Goal: Complete application form: Complete application form

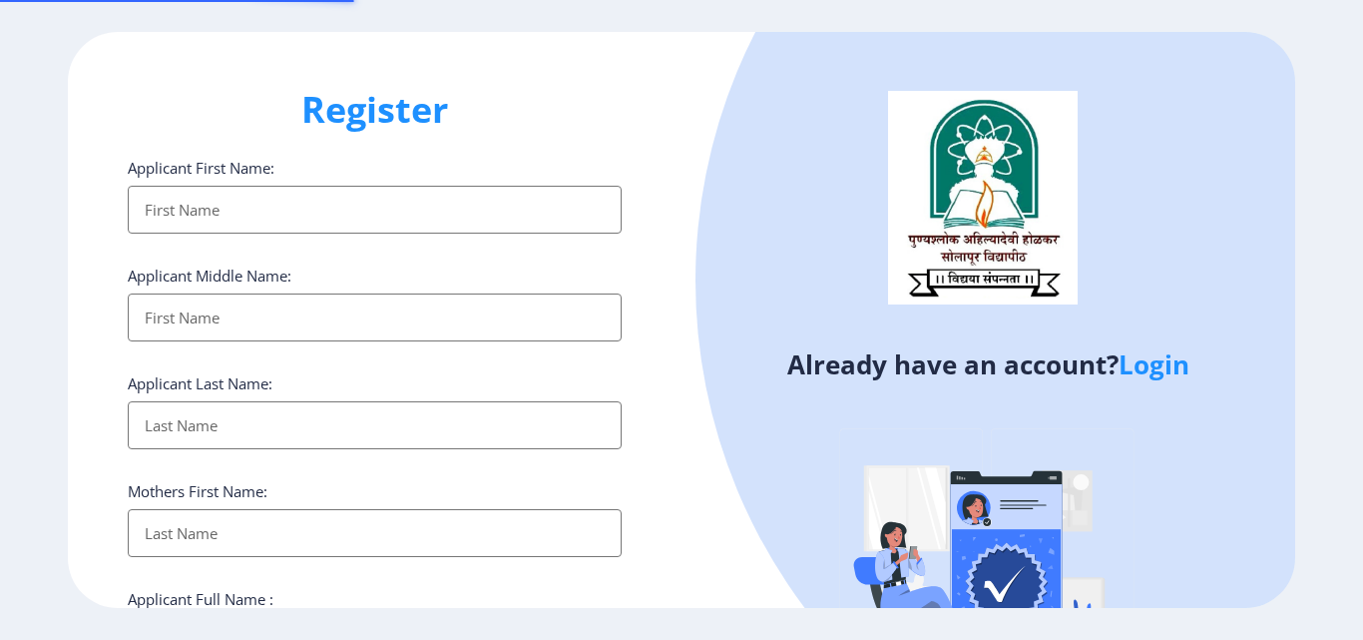
select select
click at [778, 274] on div at bounding box center [1241, 281] width 1091 height 1091
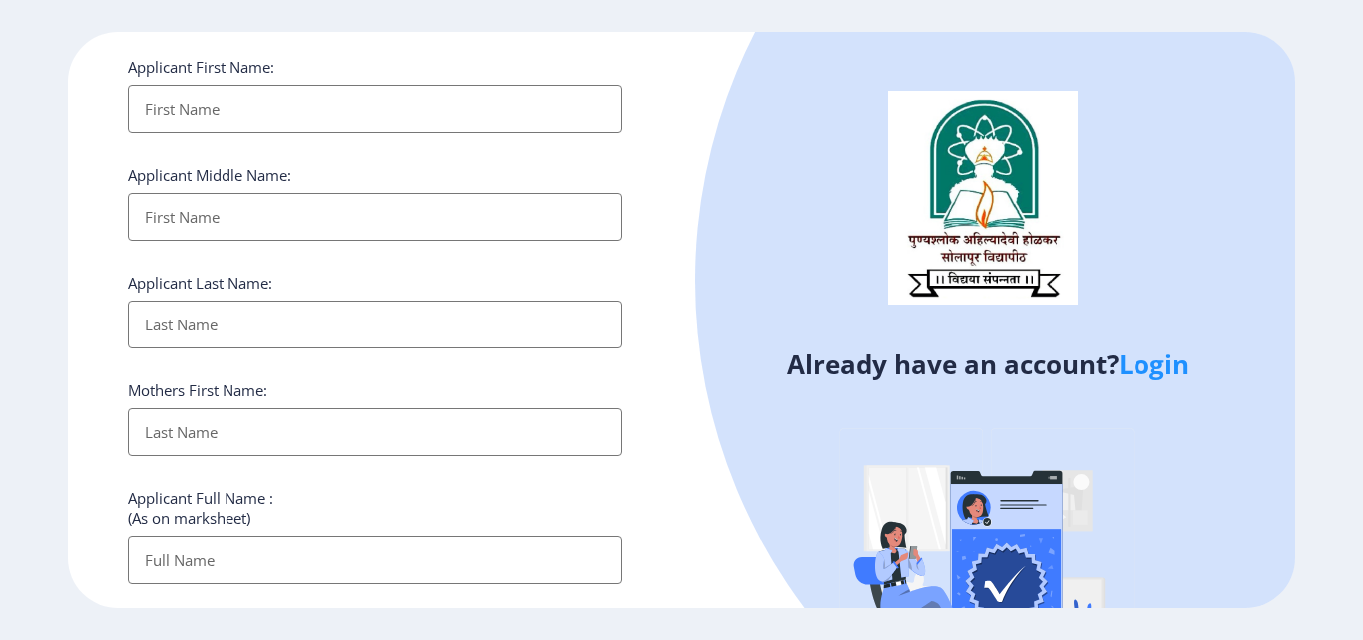
scroll to position [100, 0]
click at [332, 100] on input "Applicant First Name:" at bounding box center [375, 110] width 494 height 48
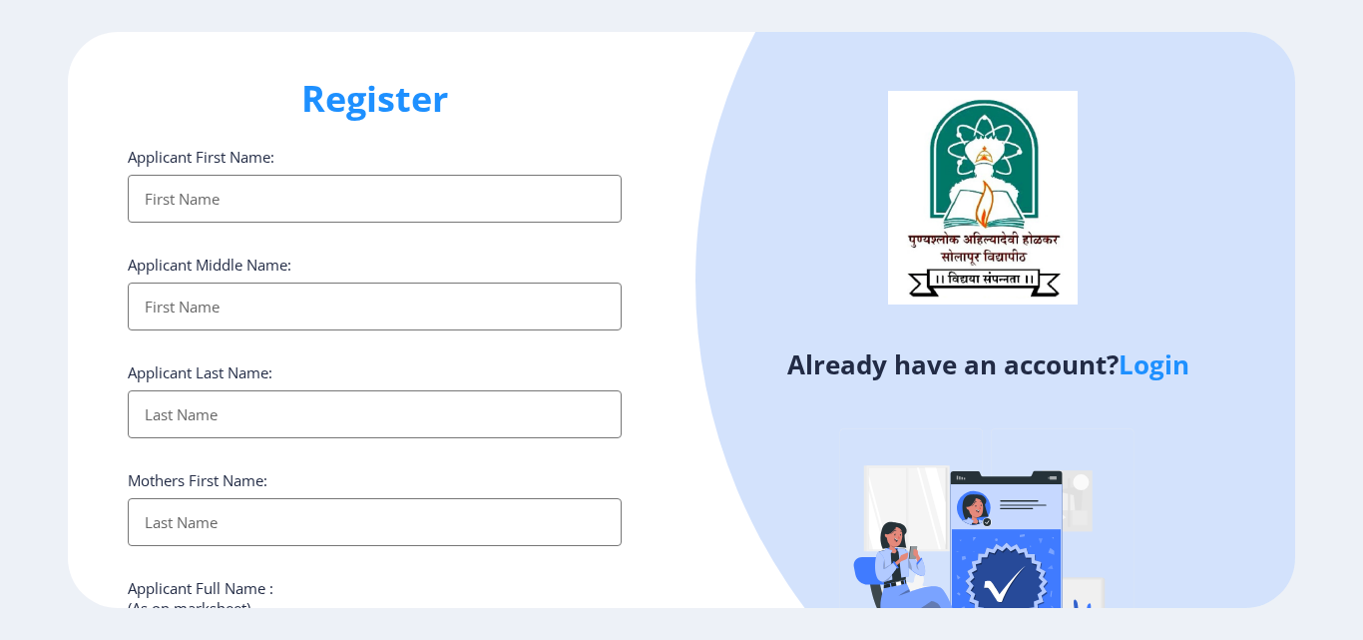
scroll to position [0, 0]
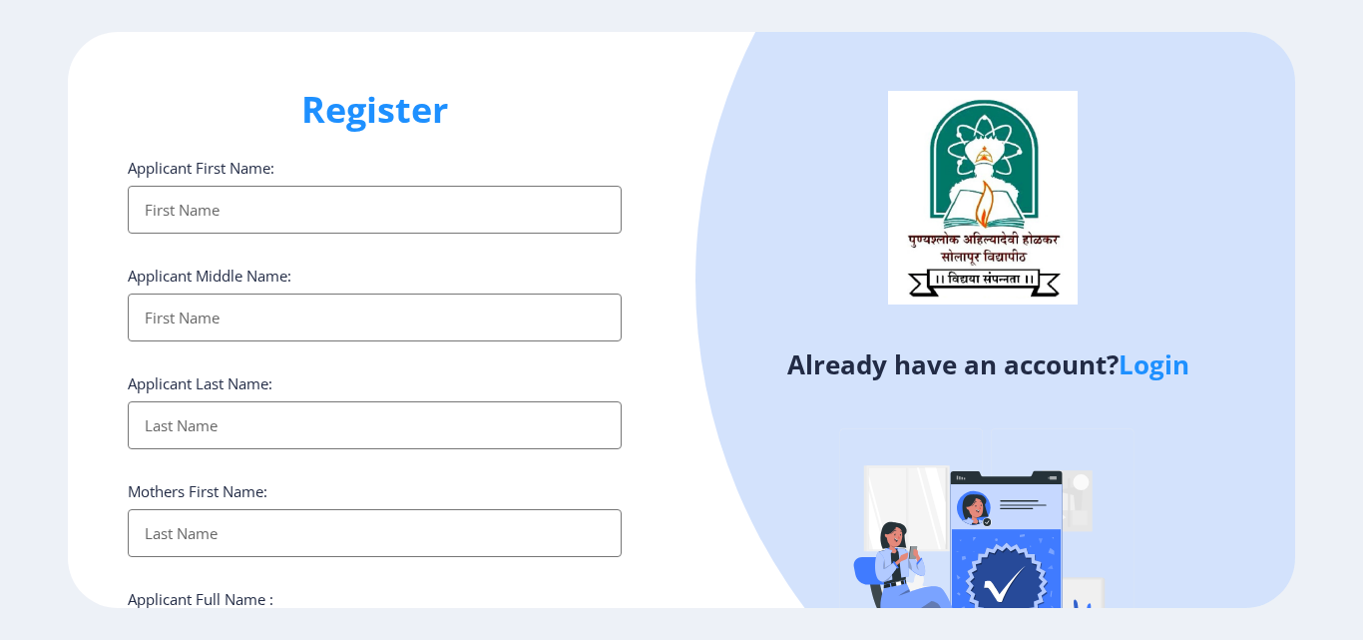
click at [370, 220] on input "Applicant First Name:" at bounding box center [375, 210] width 494 height 48
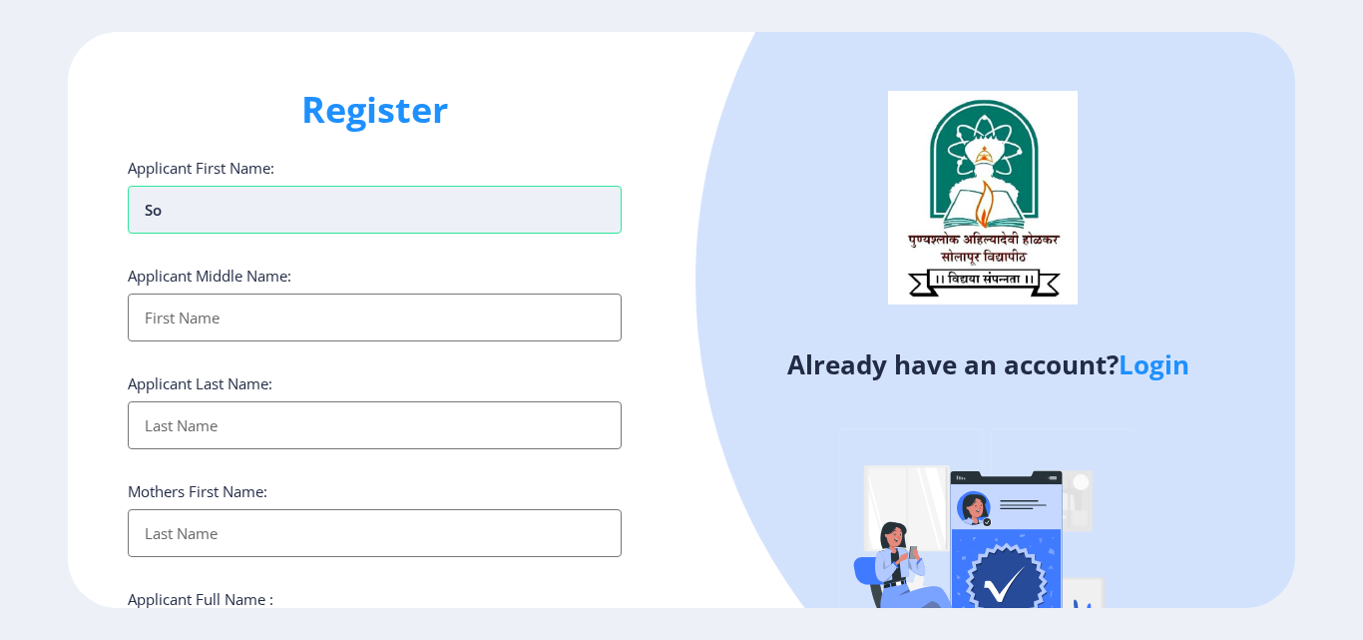
type input "s"
type input "[PERSON_NAME]"
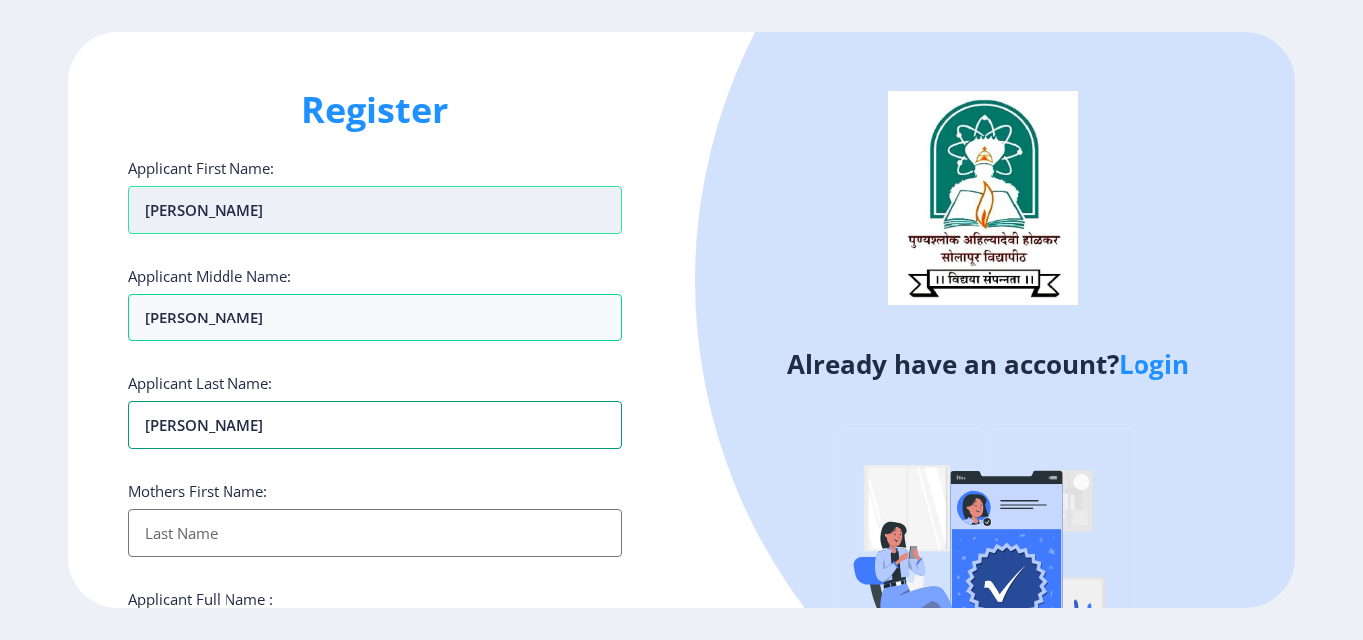
type input "[PERSON_NAME]"
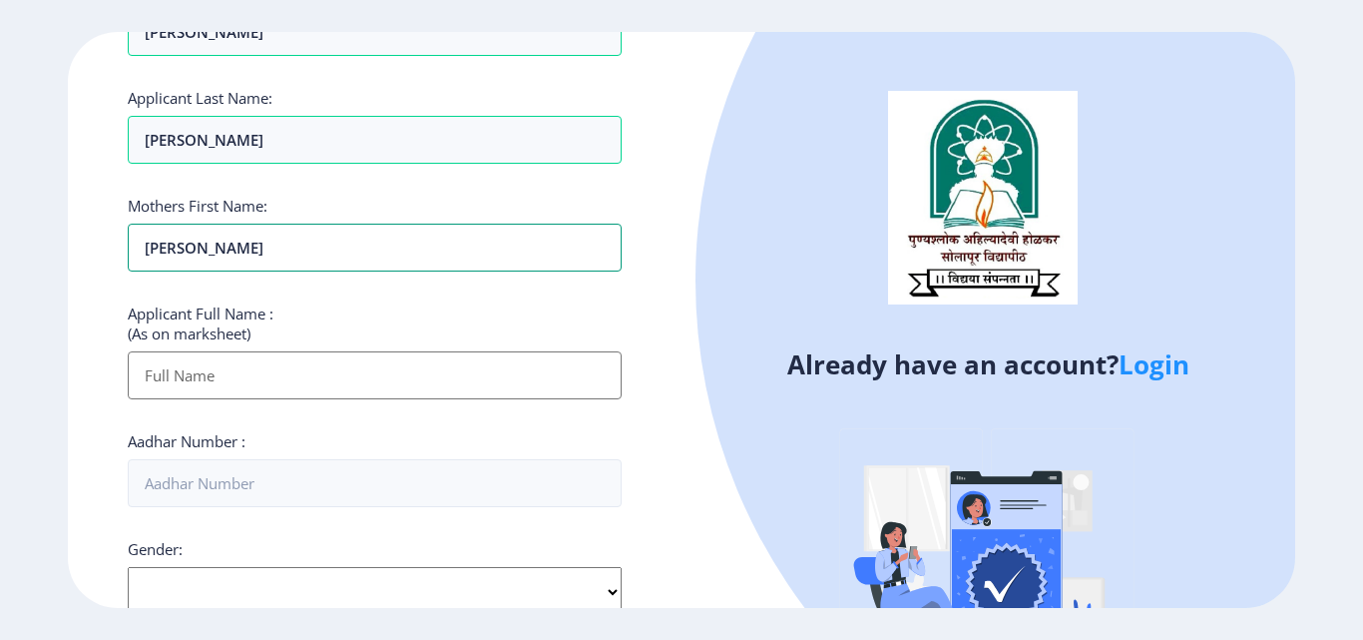
scroll to position [299, 0]
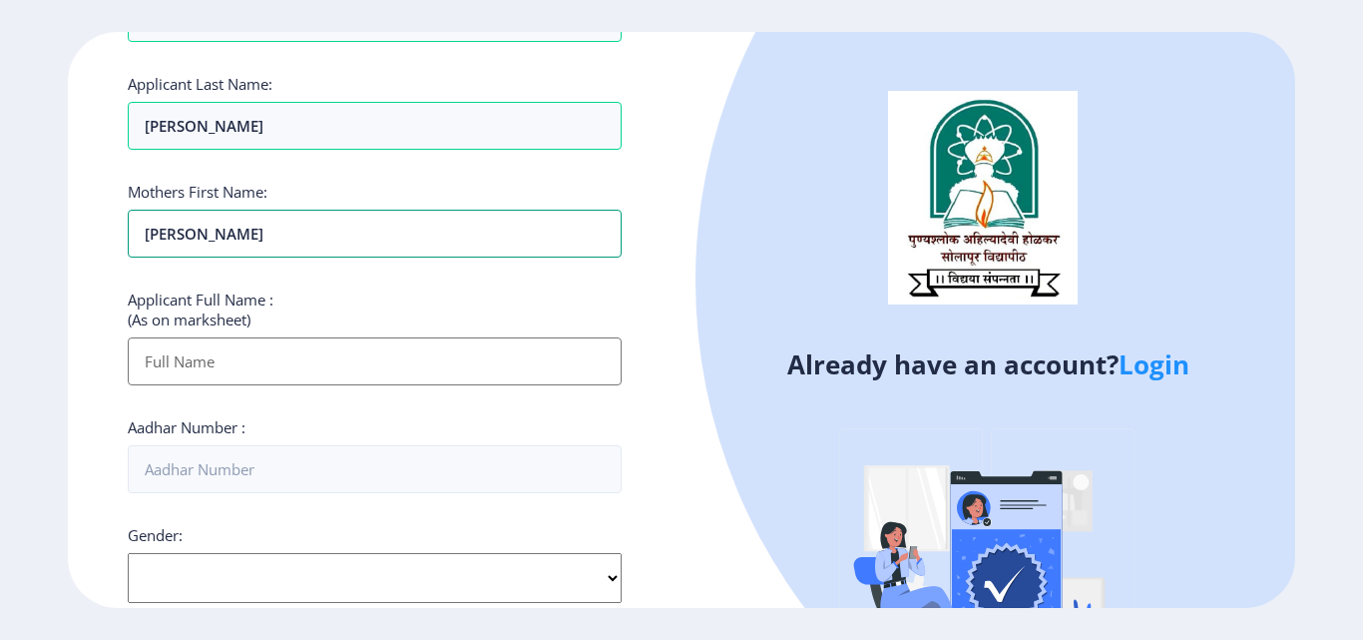
type input "[PERSON_NAME]"
click at [348, 375] on input "Applicant First Name:" at bounding box center [375, 361] width 494 height 48
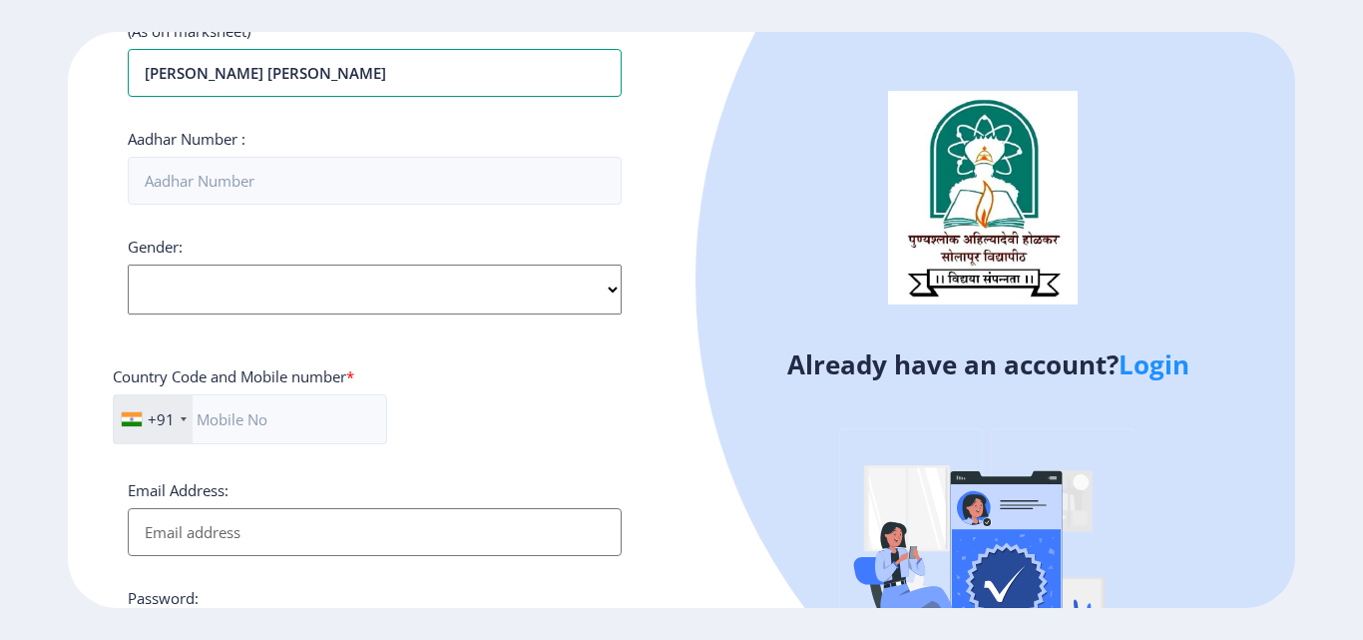
scroll to position [599, 0]
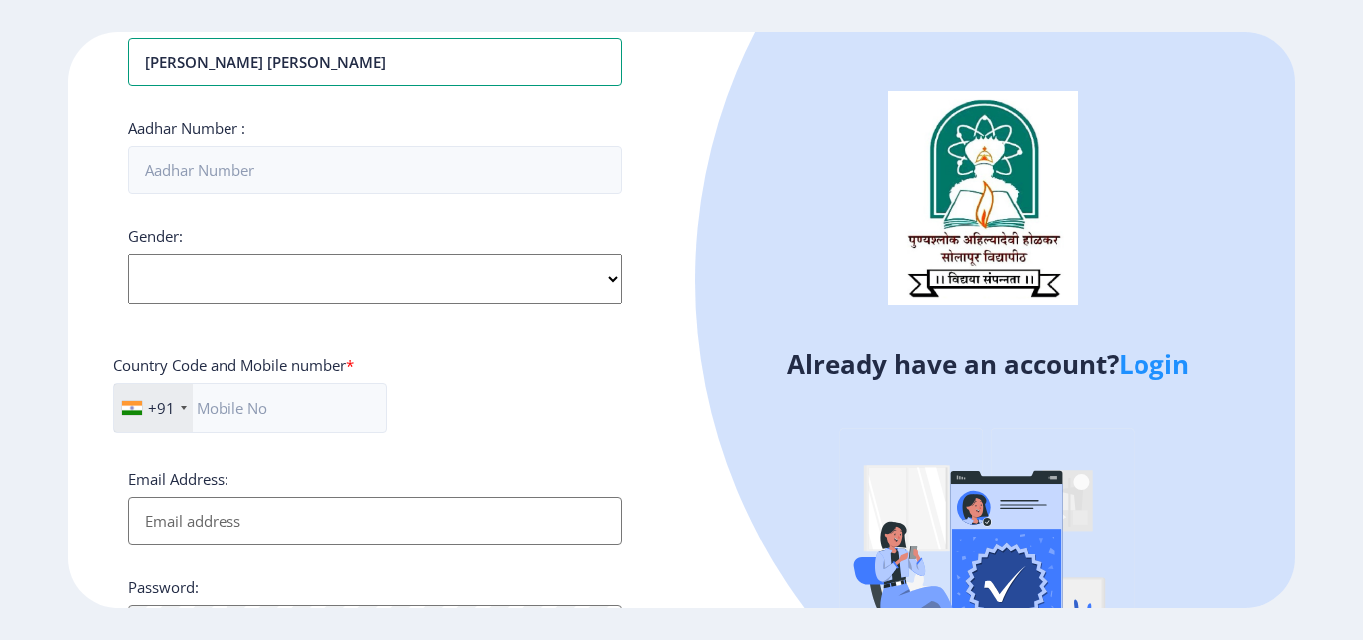
type input "[PERSON_NAME] [PERSON_NAME]"
click at [347, 279] on select "Select Gender [DEMOGRAPHIC_DATA] [DEMOGRAPHIC_DATA] Other" at bounding box center [375, 278] width 494 height 50
select select "[DEMOGRAPHIC_DATA]"
click at [128, 253] on select "Select Gender [DEMOGRAPHIC_DATA] [DEMOGRAPHIC_DATA] Other" at bounding box center [375, 278] width 494 height 50
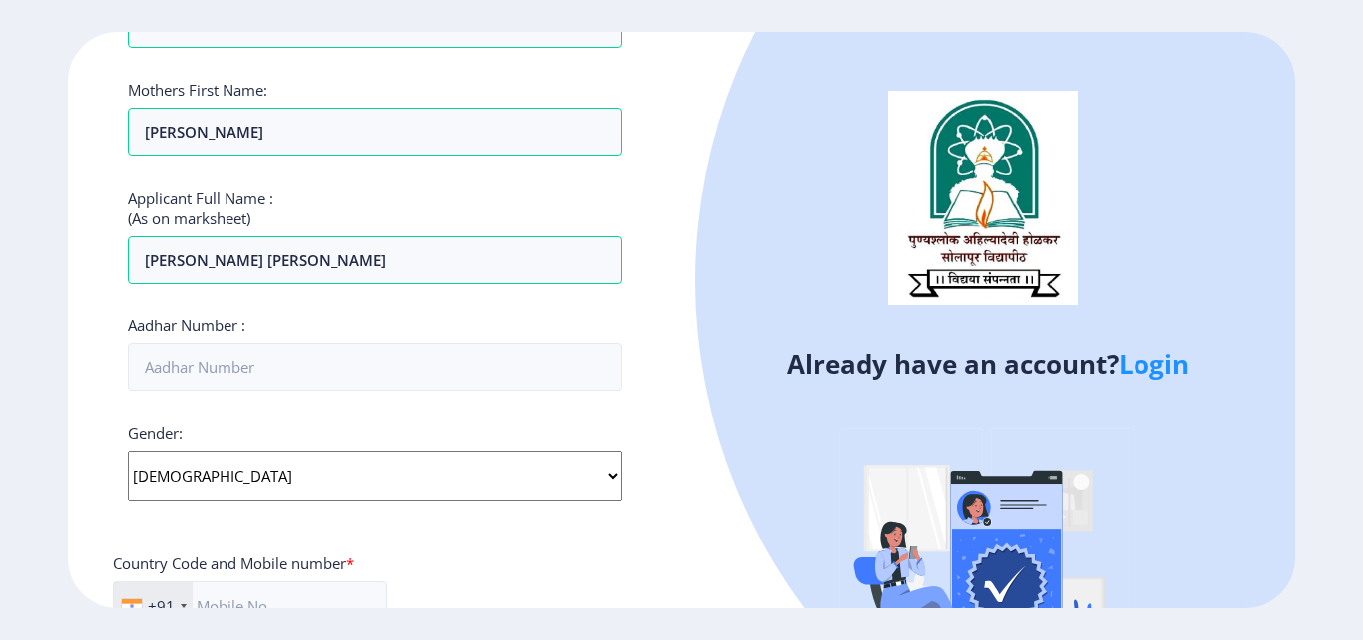
scroll to position [399, 0]
click at [327, 368] on input "Aadhar Number :" at bounding box center [375, 369] width 494 height 48
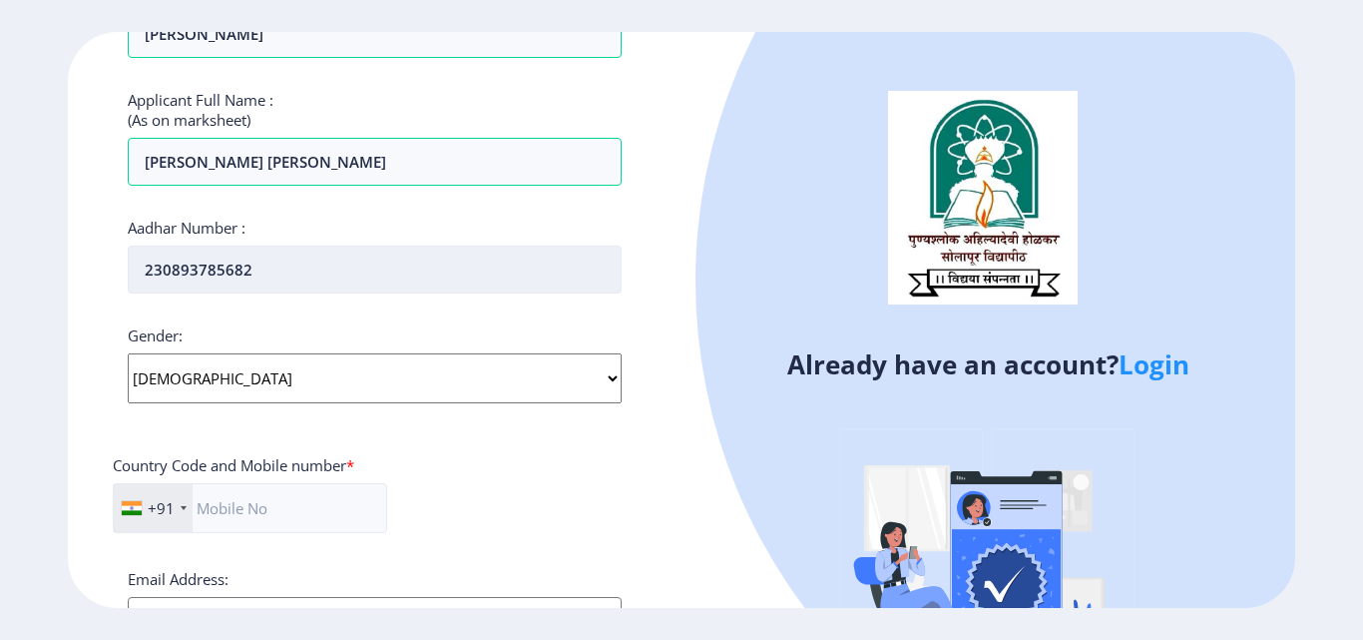
scroll to position [614, 0]
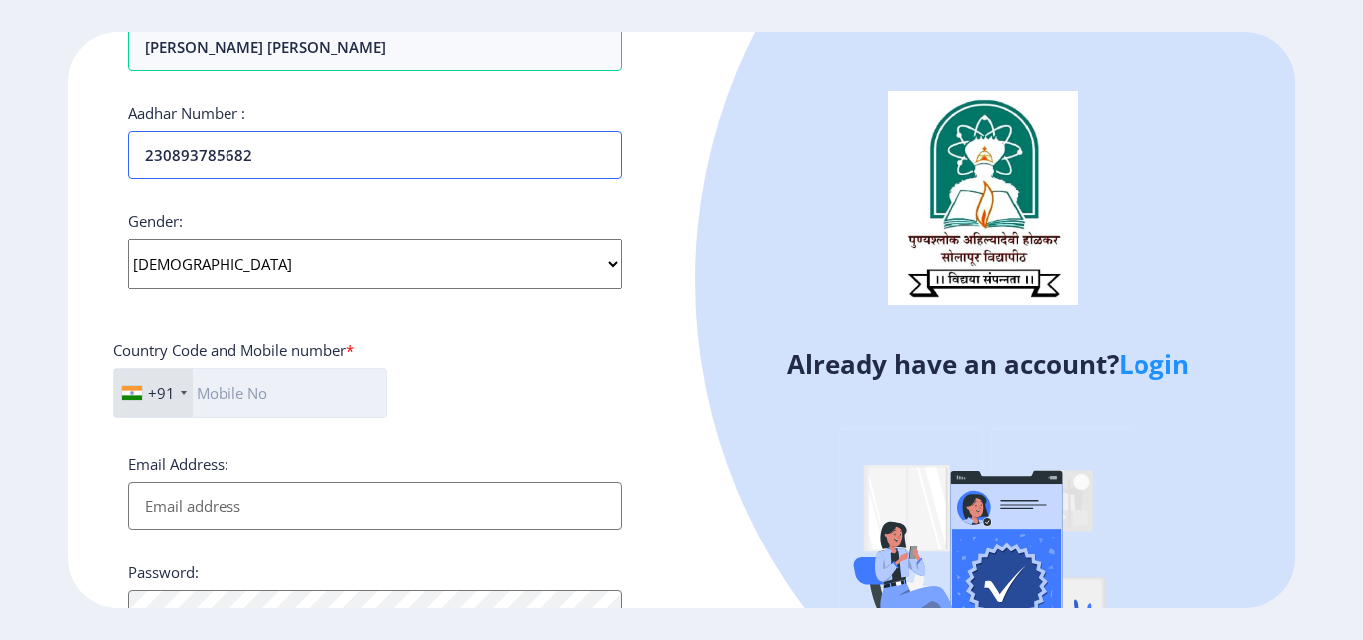
type input "230893785682"
click at [319, 393] on input "text" at bounding box center [250, 393] width 274 height 50
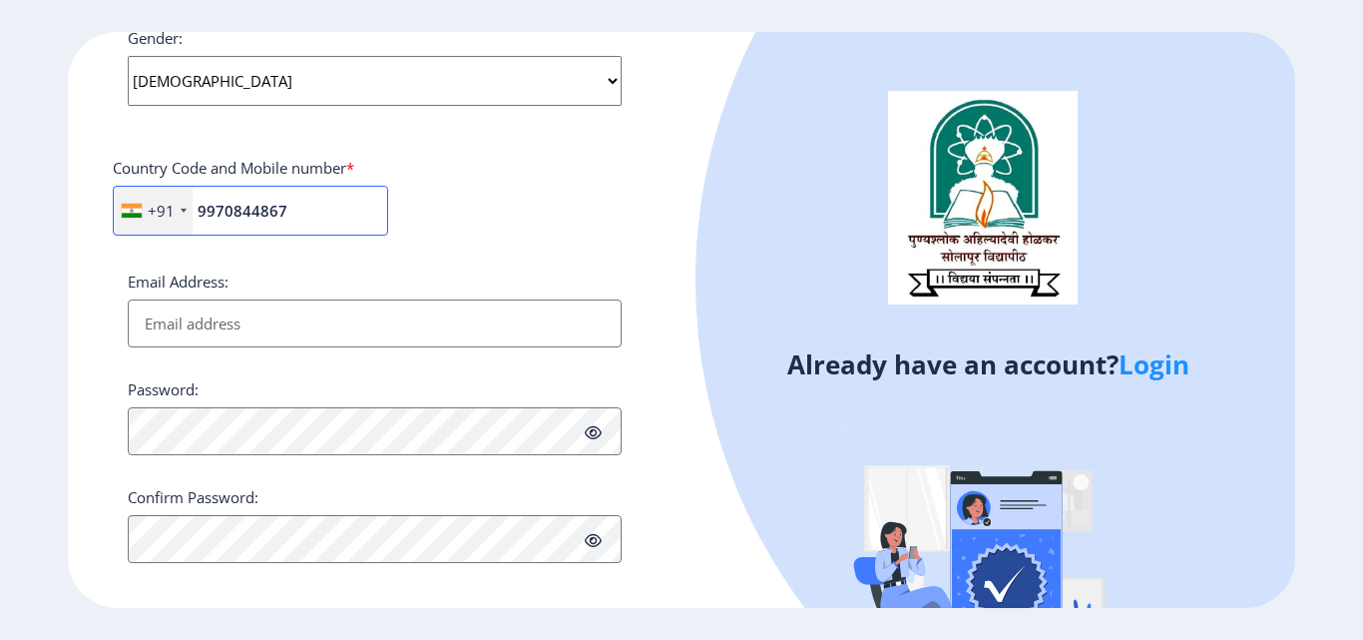
scroll to position [813, 0]
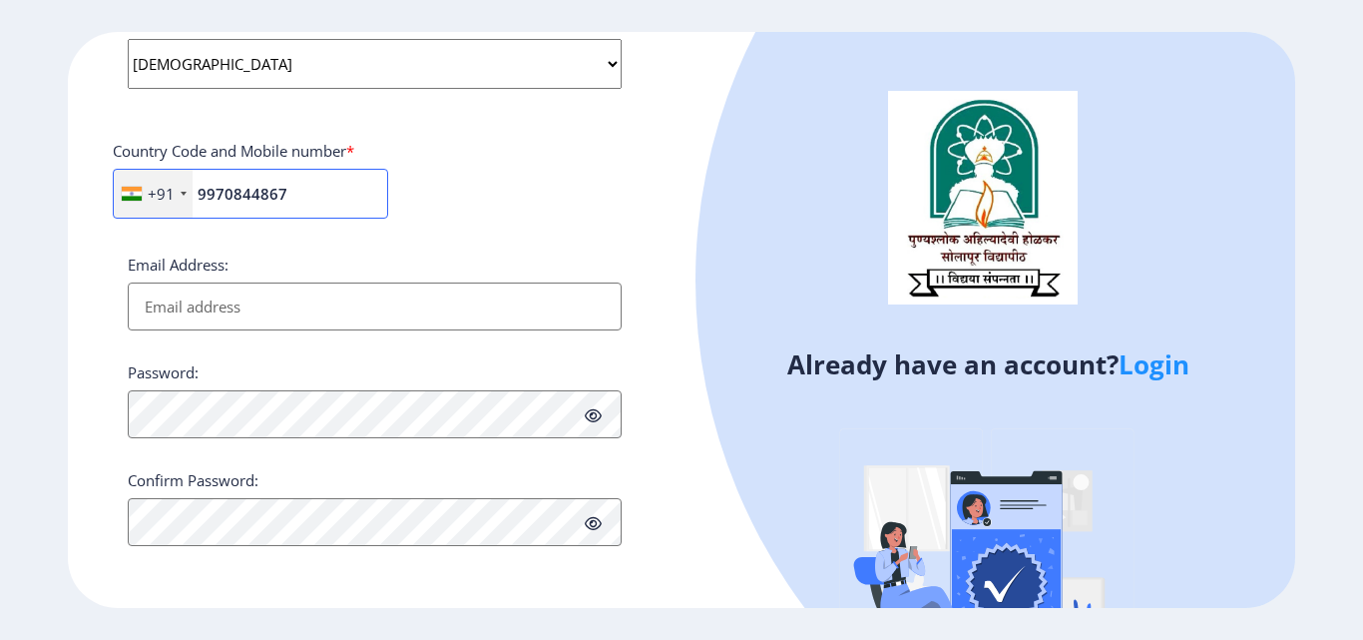
type input "9970844867"
click at [317, 321] on input "Email Address:" at bounding box center [375, 306] width 494 height 48
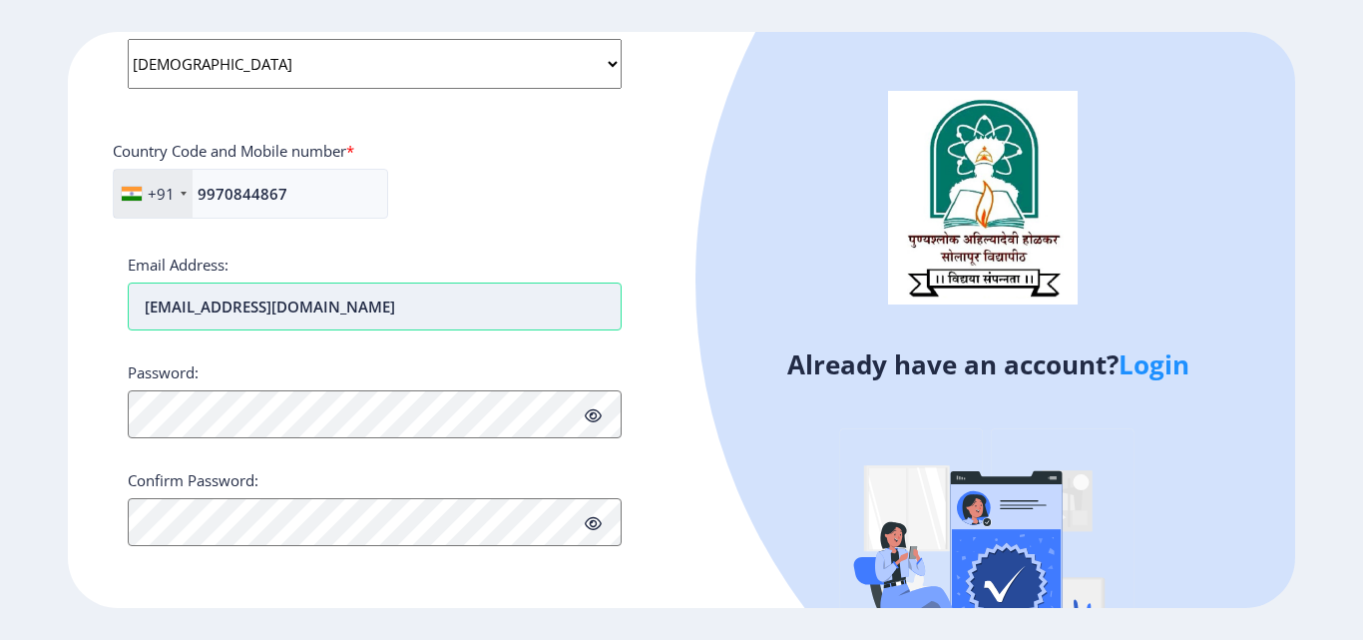
type input "[EMAIL_ADDRESS][DOMAIN_NAME]"
click at [600, 412] on icon at bounding box center [593, 415] width 17 height 15
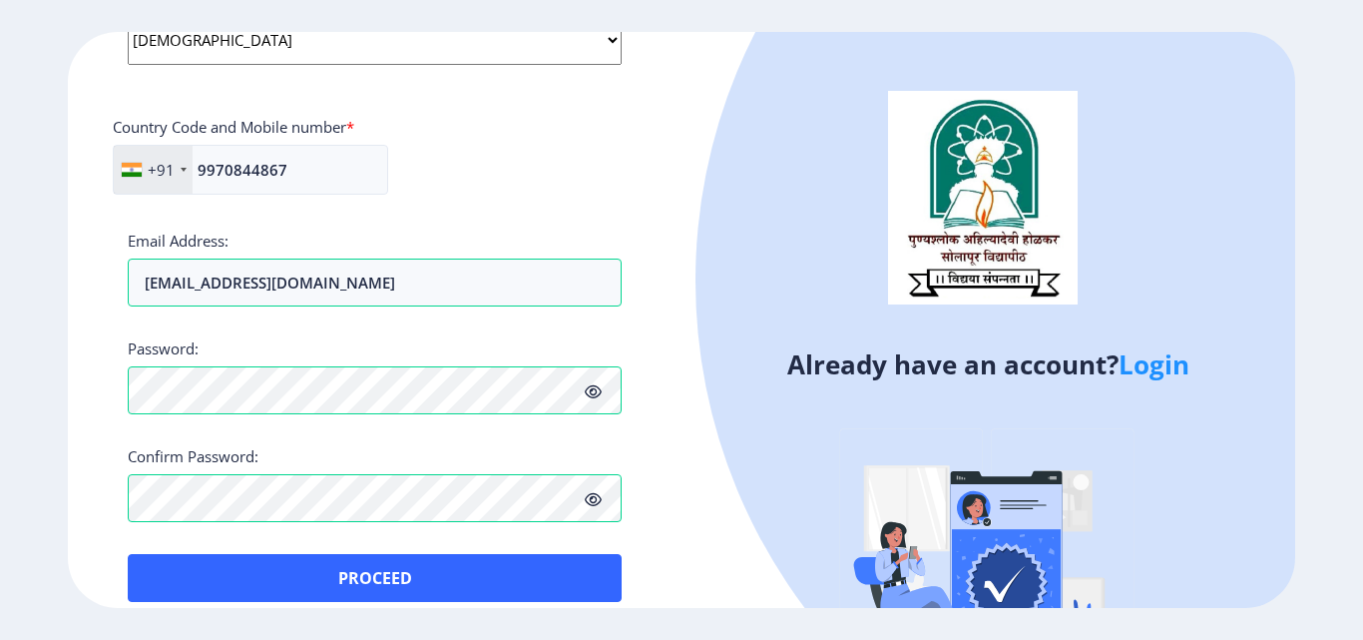
click at [628, 228] on div "Register Applicant First Name: [PERSON_NAME] Applicant Middle Name: [PERSON_NAM…" at bounding box center [375, 320] width 614 height 576
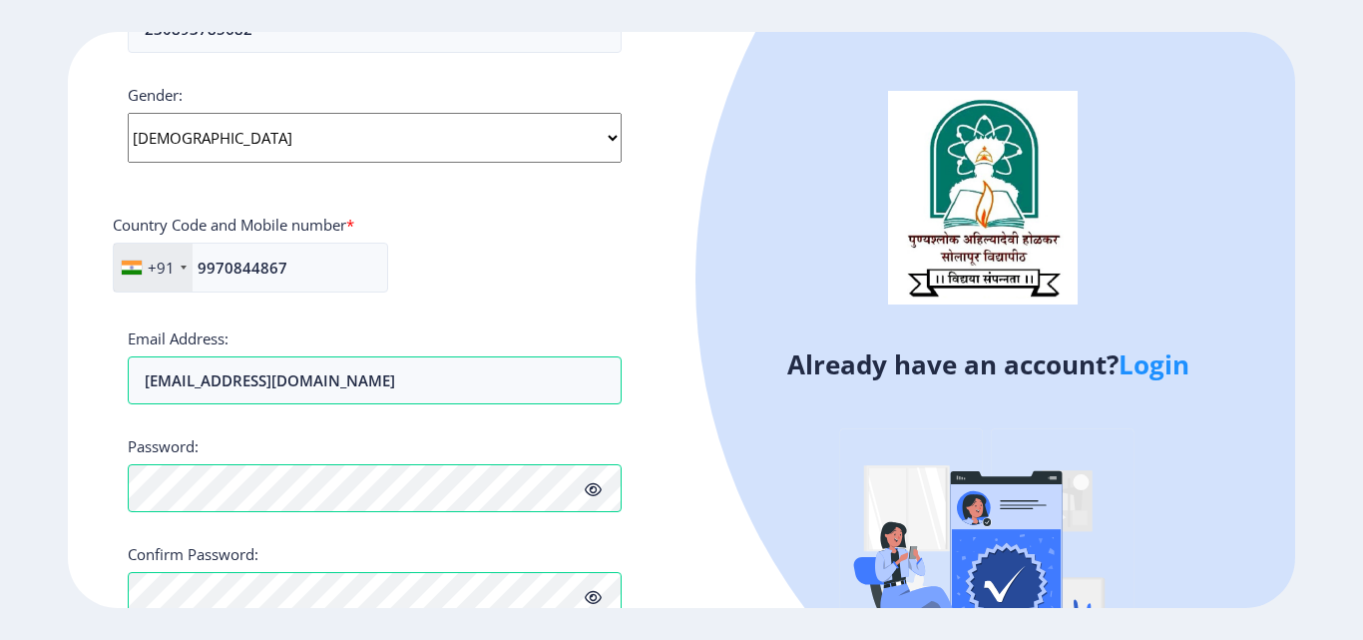
scroll to position [798, 0]
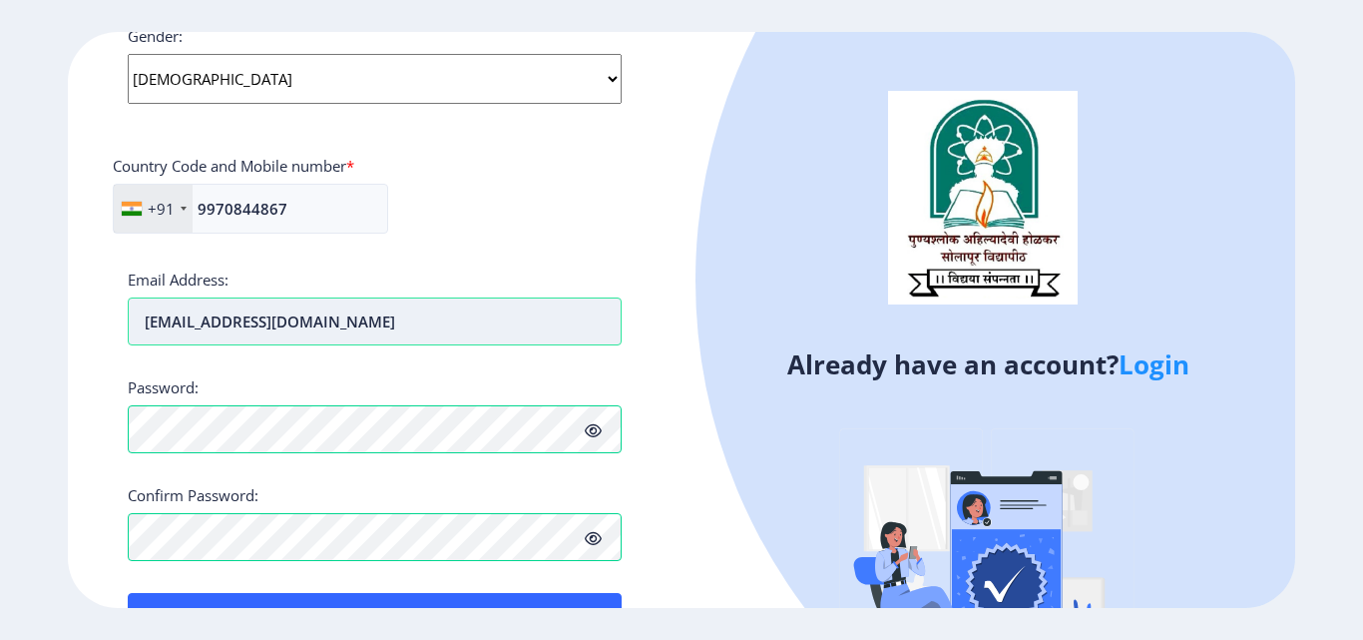
click at [539, 319] on input "[EMAIL_ADDRESS][DOMAIN_NAME]" at bounding box center [375, 321] width 494 height 48
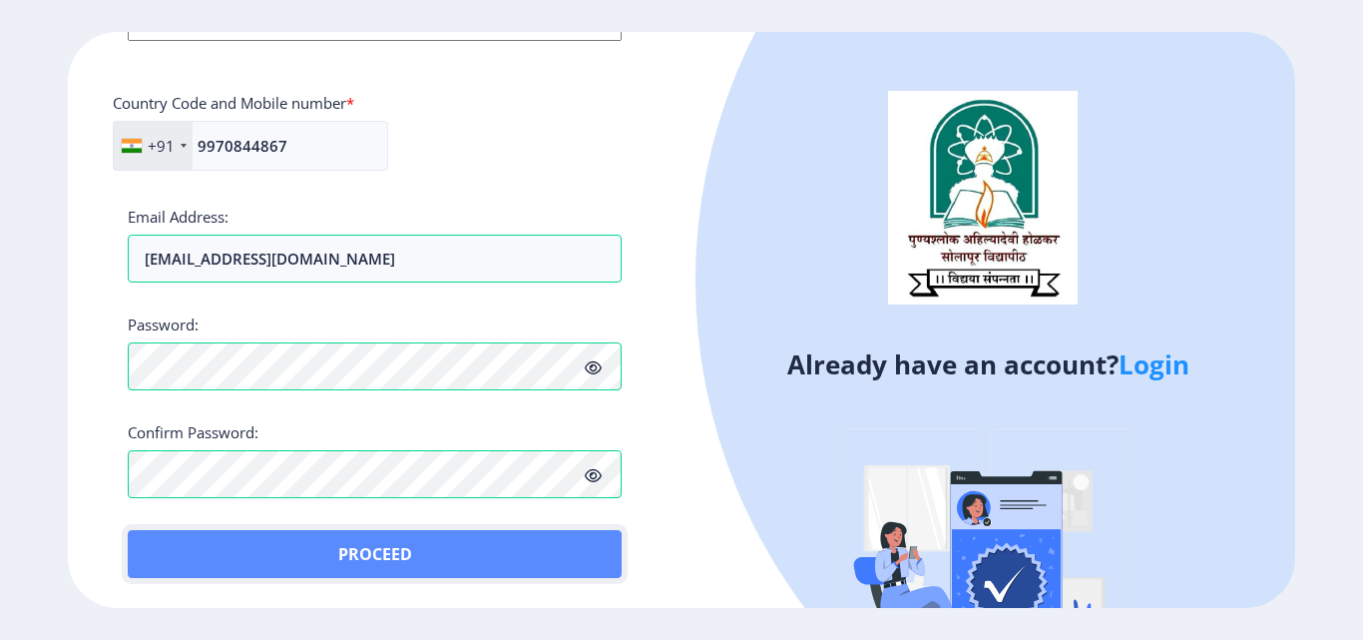
click at [450, 543] on button "Proceed" at bounding box center [375, 554] width 494 height 48
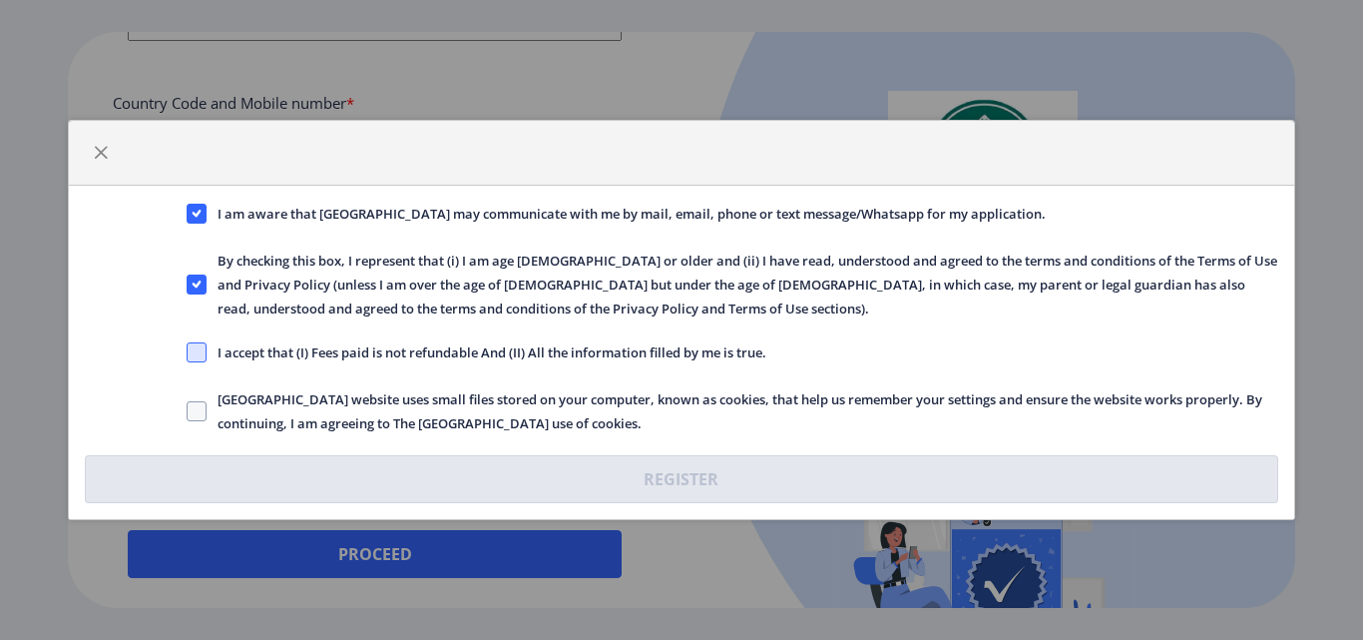
click at [195, 353] on span at bounding box center [197, 352] width 20 height 20
click at [188, 353] on input "I accept that (I) Fees paid is not refundable And (II) All the information fill…" at bounding box center [187, 352] width 1 height 1
checkbox input "true"
click at [190, 402] on span at bounding box center [197, 411] width 20 height 20
click at [188, 411] on input "[GEOGRAPHIC_DATA] website uses small files stored on your computer, known as co…" at bounding box center [187, 411] width 1 height 1
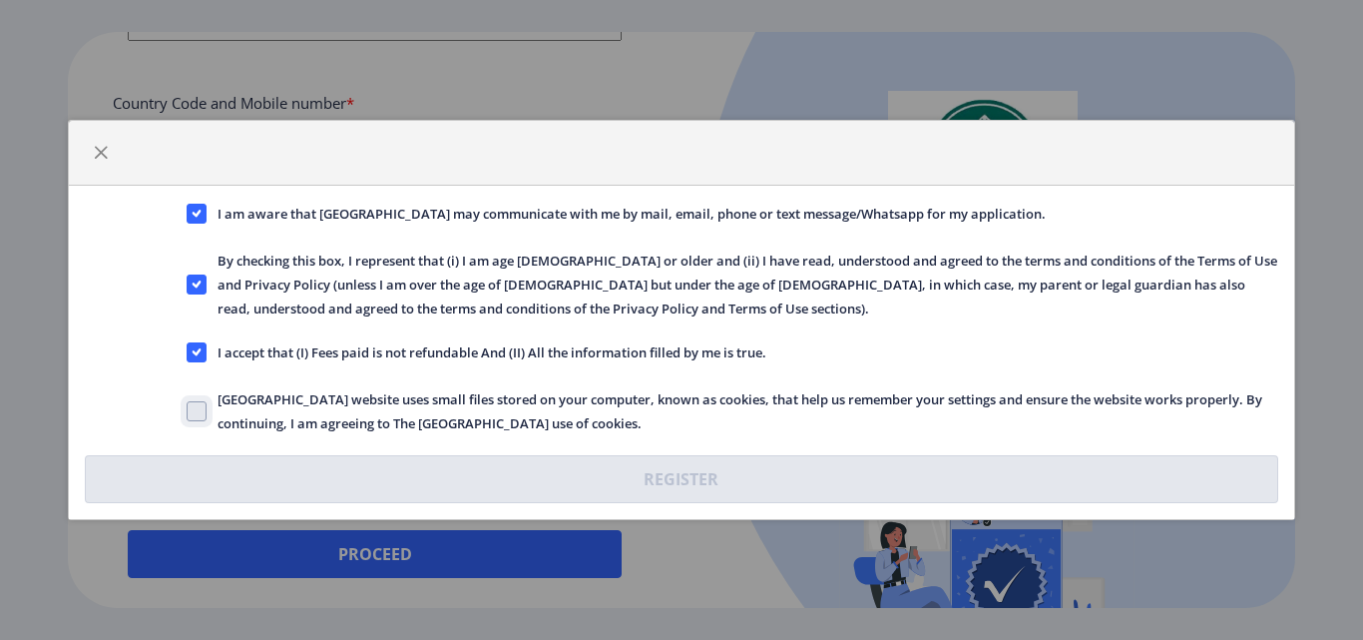
checkbox input "true"
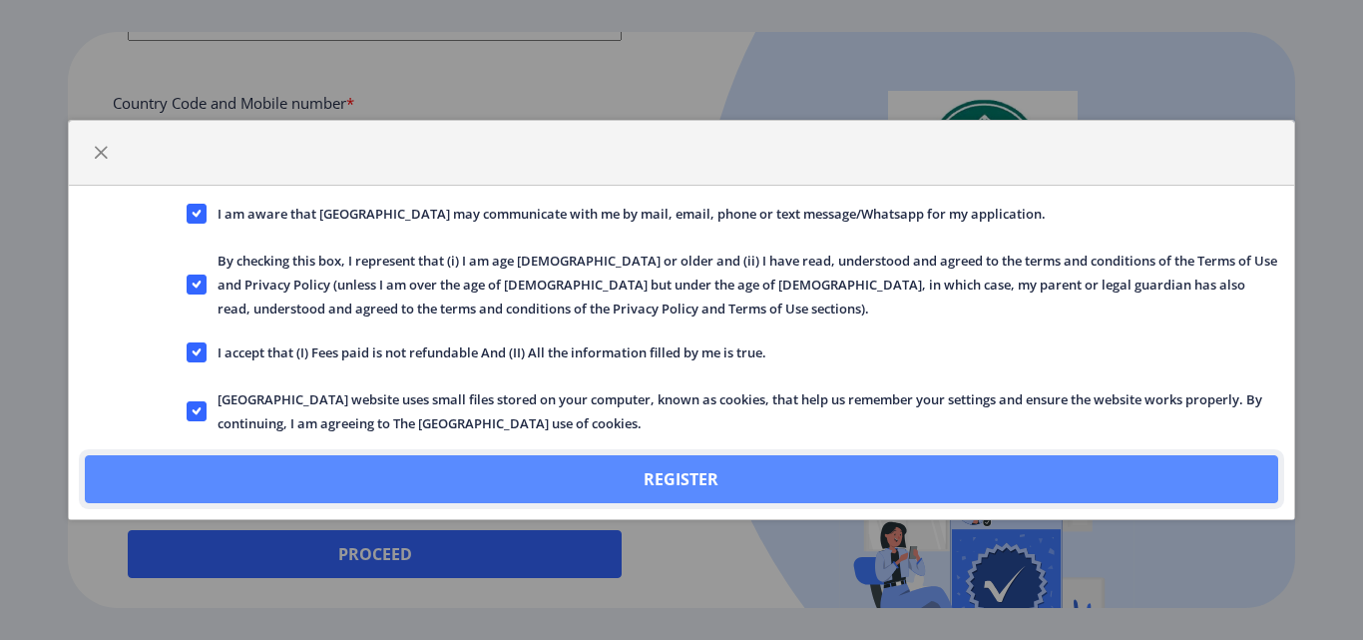
click at [712, 474] on button "Register" at bounding box center [681, 479] width 1192 height 48
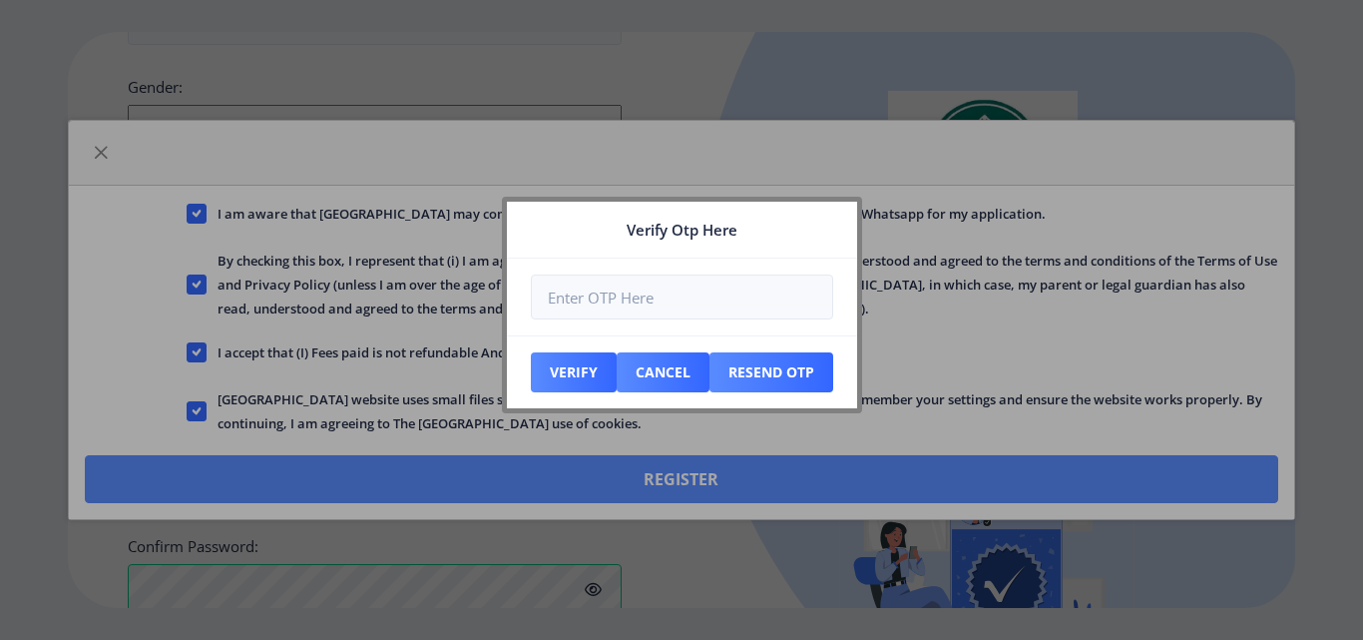
scroll to position [975, 0]
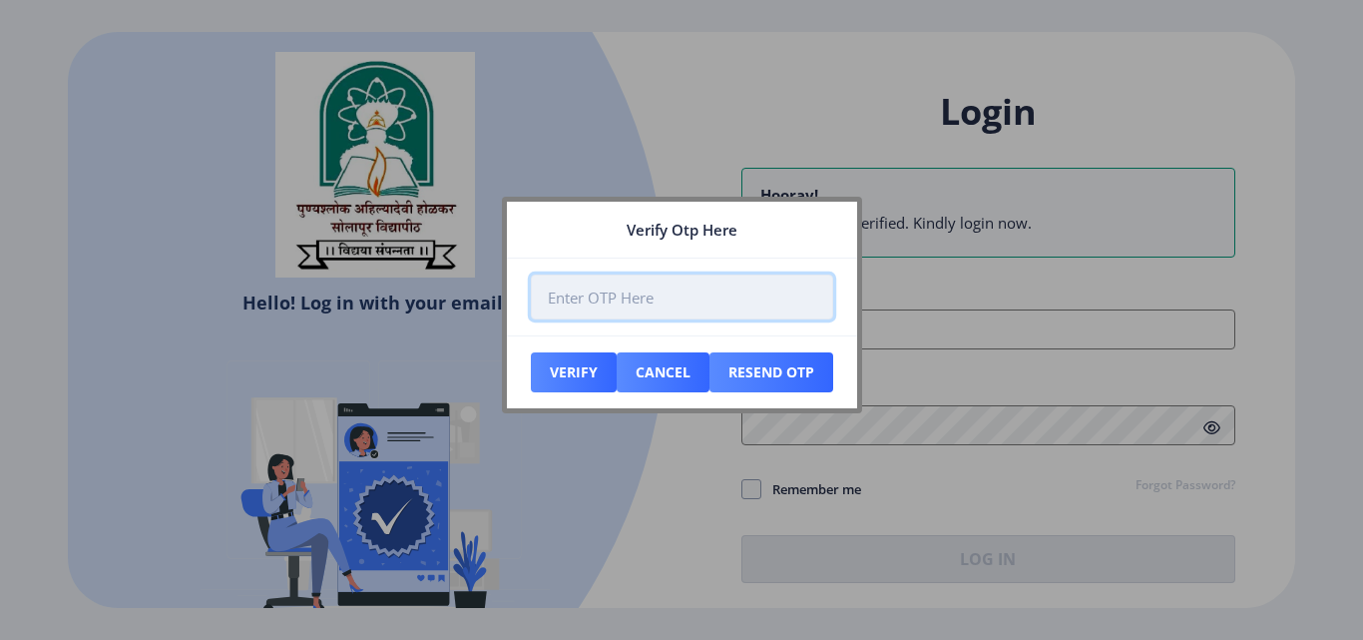
click at [621, 299] on input "number" at bounding box center [682, 296] width 302 height 45
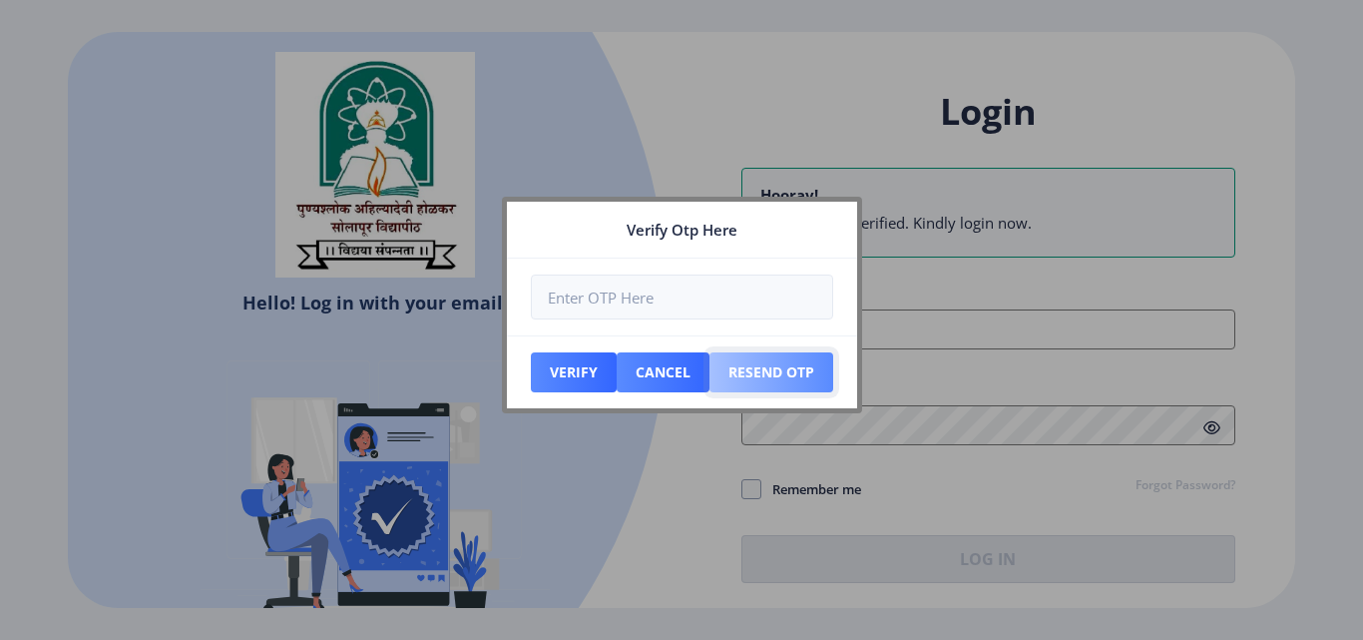
click at [617, 371] on button "Resend Otp" at bounding box center [574, 372] width 86 height 40
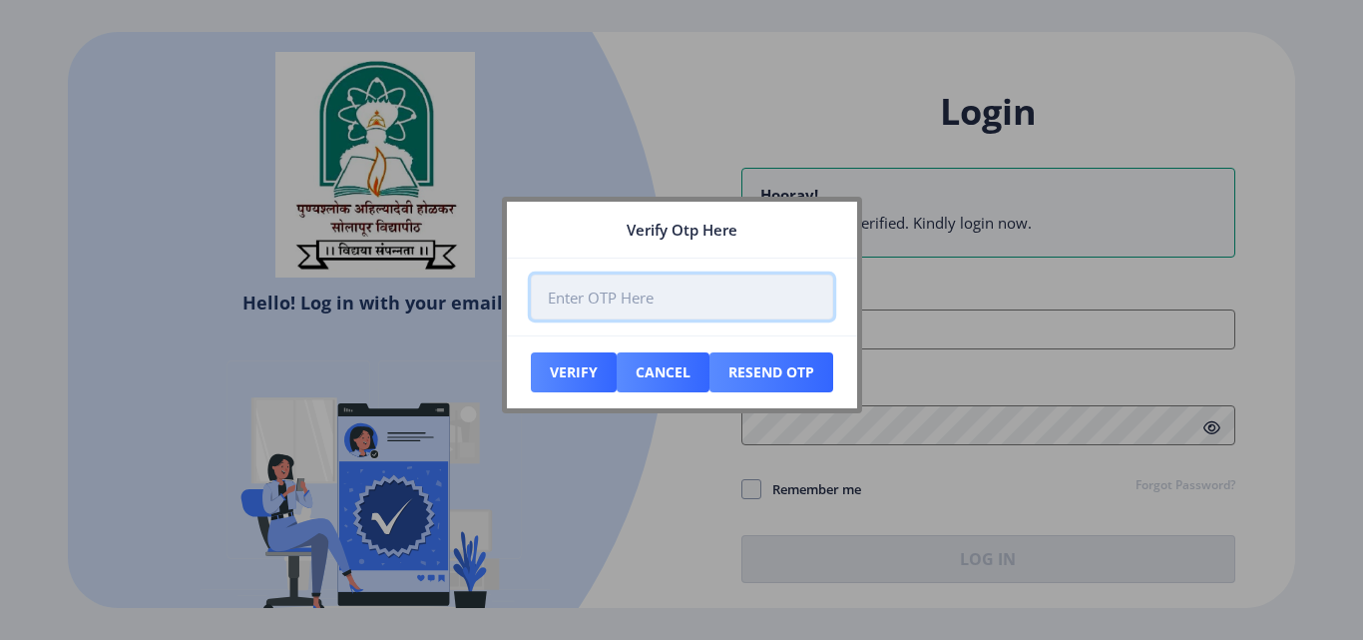
click at [676, 308] on input "number" at bounding box center [682, 296] width 302 height 45
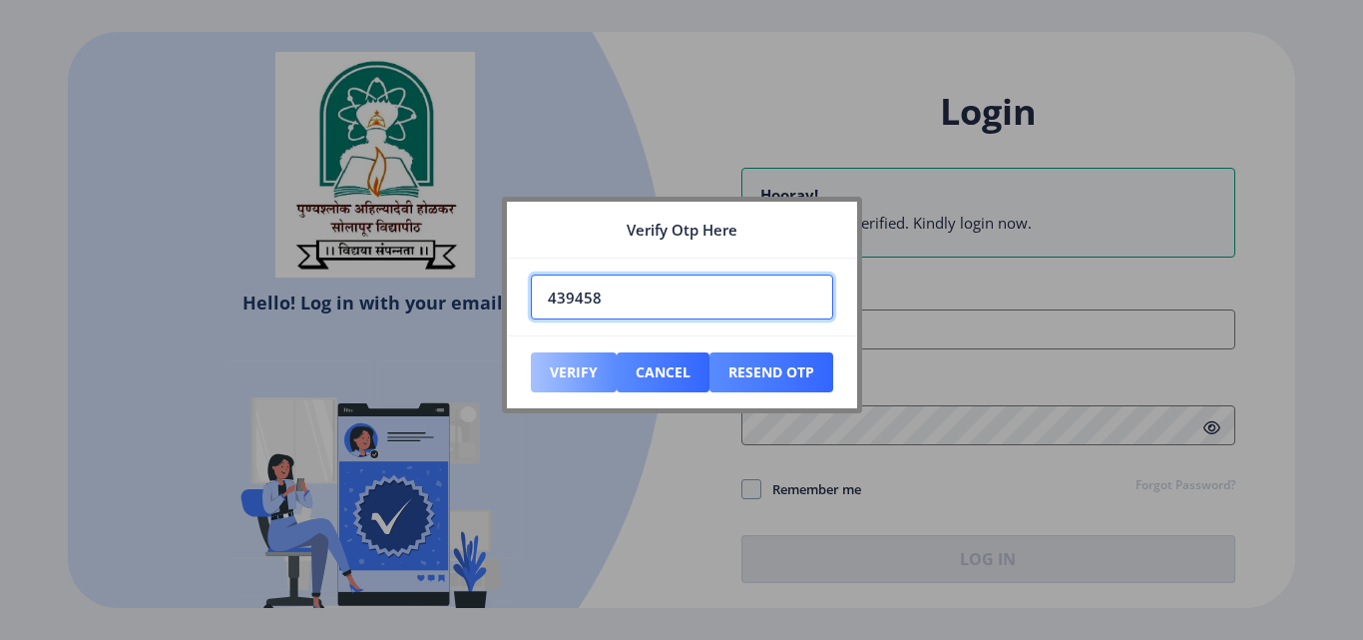
type input "439458"
click at [562, 376] on button "Verify" at bounding box center [574, 372] width 86 height 40
click at [564, 367] on button "Verify" at bounding box center [574, 372] width 86 height 40
click at [557, 365] on button "Verify" at bounding box center [574, 372] width 86 height 40
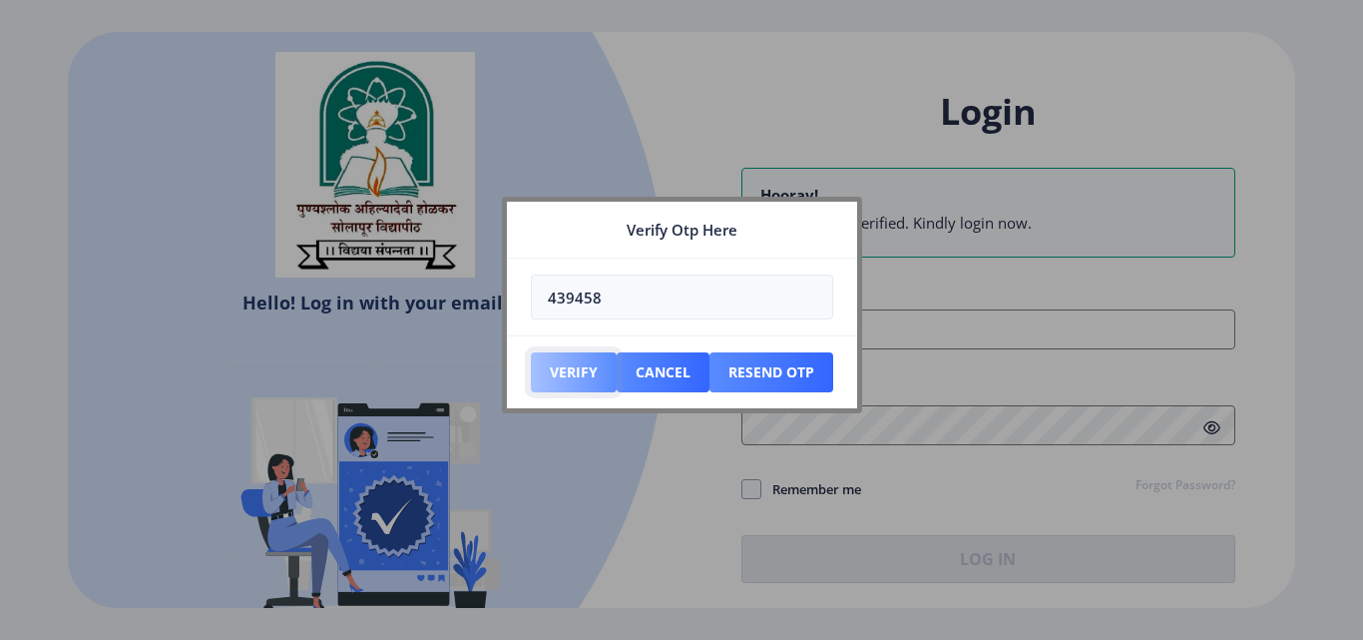
click at [553, 363] on button "Verify" at bounding box center [574, 372] width 86 height 40
click at [555, 365] on button "Verify" at bounding box center [574, 372] width 86 height 40
click at [558, 373] on button "Verify" at bounding box center [574, 372] width 86 height 40
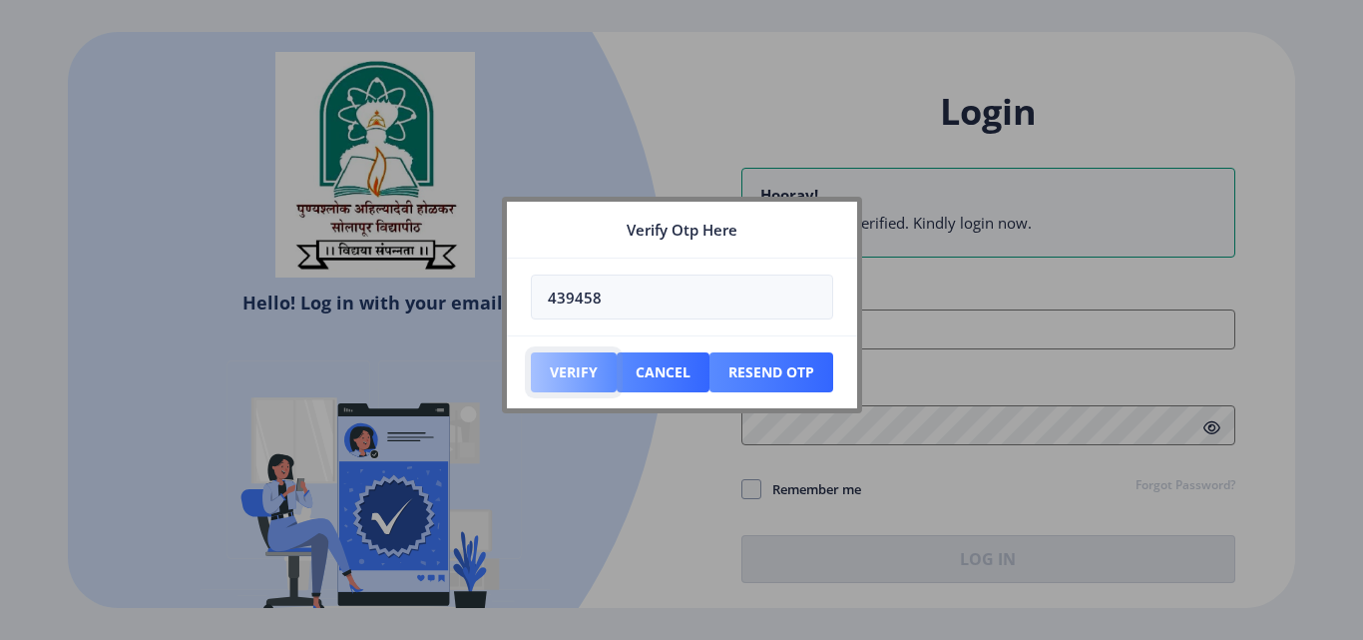
click at [574, 372] on button "Verify" at bounding box center [574, 372] width 86 height 40
click at [617, 368] on button "Resend Otp" at bounding box center [574, 372] width 86 height 40
click at [617, 365] on button "Cancel" at bounding box center [574, 372] width 86 height 40
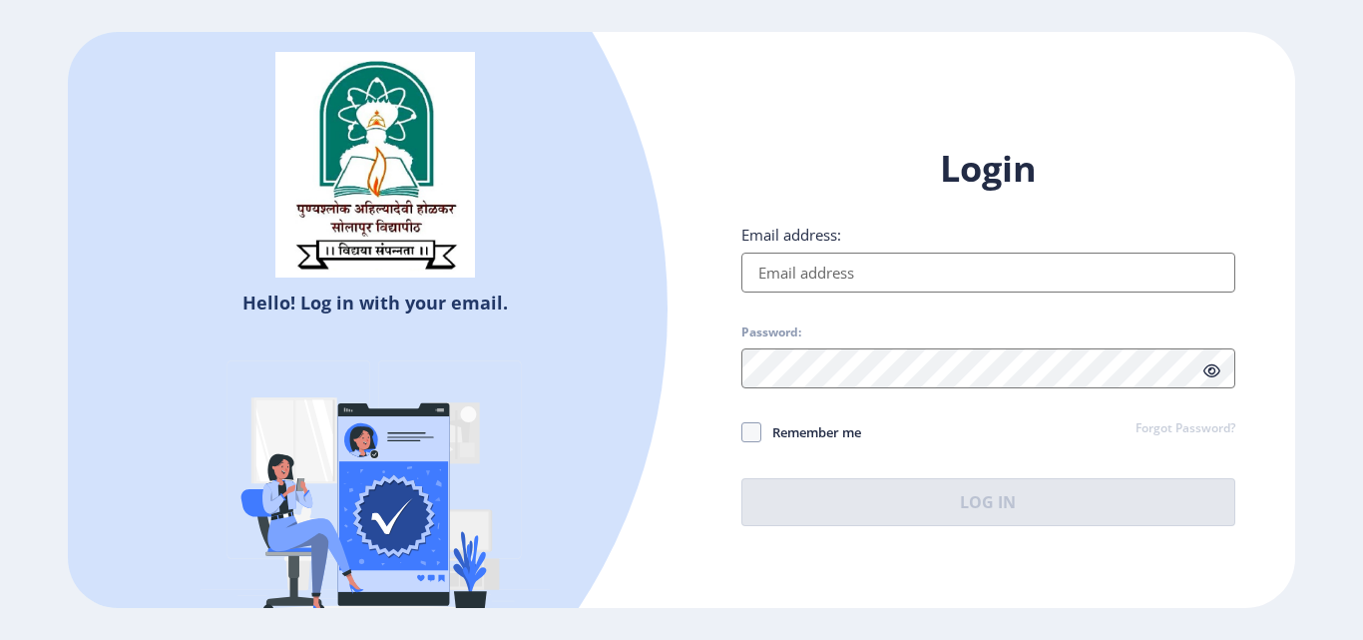
click at [818, 271] on input "Email address:" at bounding box center [988, 272] width 494 height 40
paste input "[EMAIL_ADDRESS][DOMAIN_NAME]"
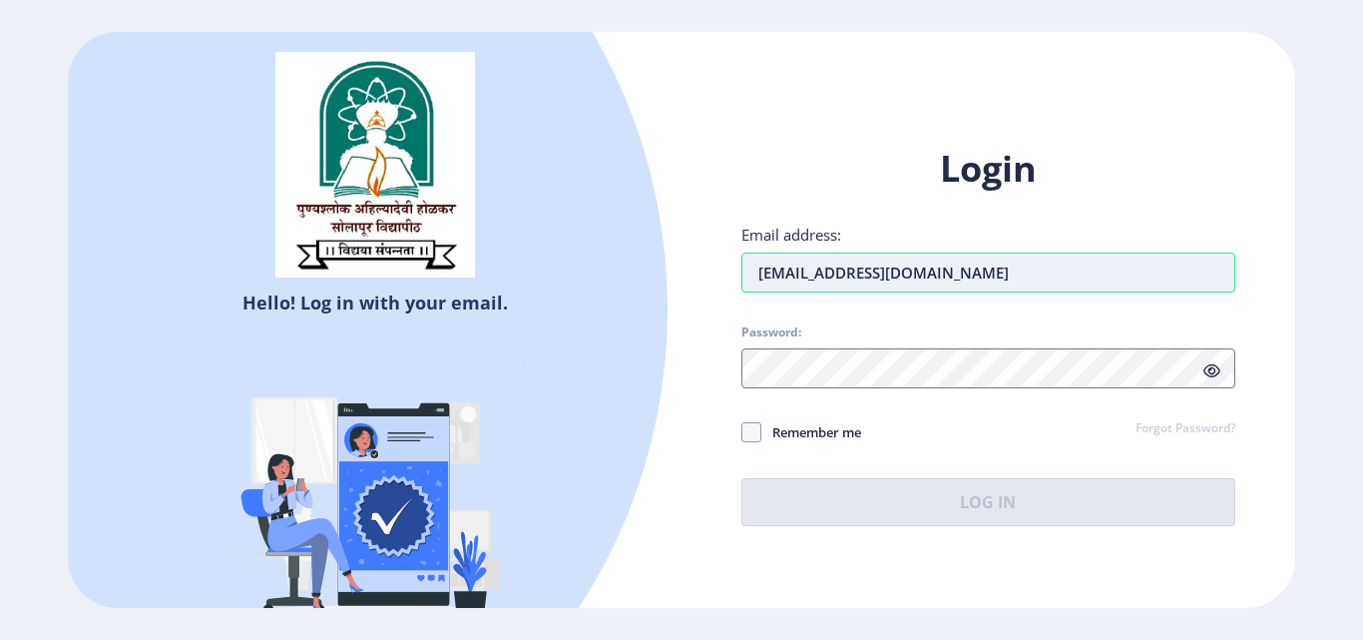
type input "[EMAIL_ADDRESS][DOMAIN_NAME]"
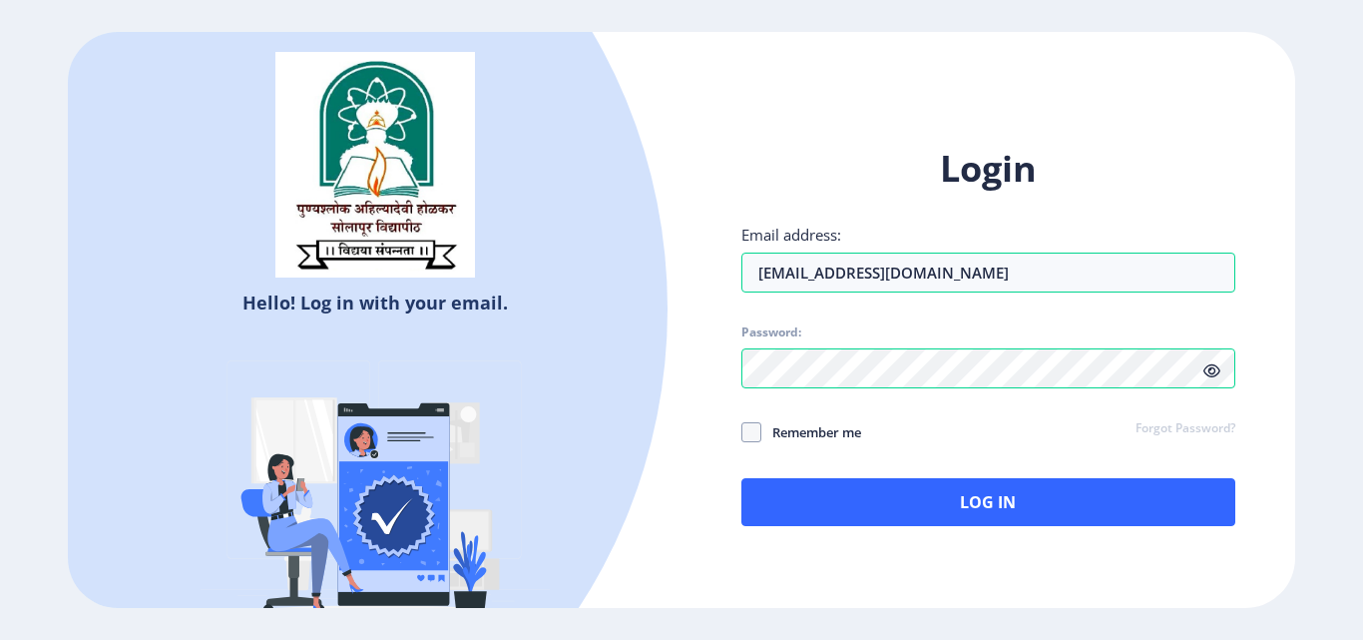
click at [914, 570] on div "Login Email address: [EMAIL_ADDRESS][DOMAIN_NAME] Password: Remember me Forgot …" at bounding box center [989, 351] width 614 height 473
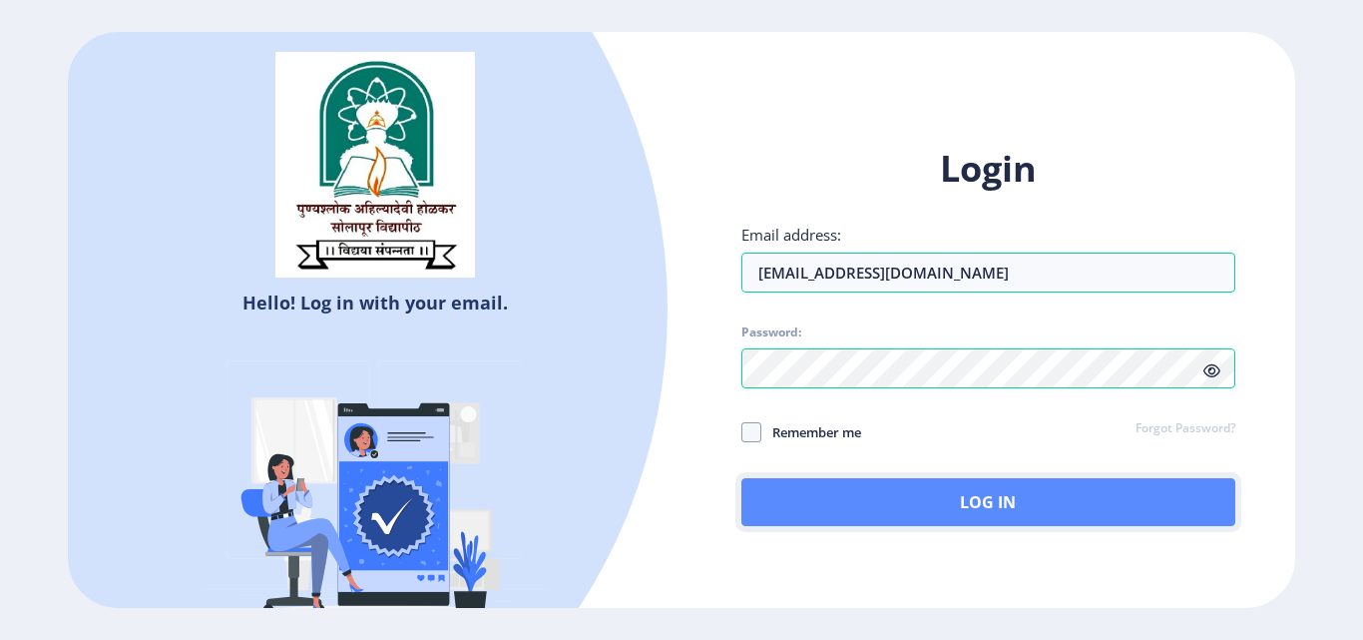
click at [914, 501] on button "Log In" at bounding box center [988, 502] width 494 height 48
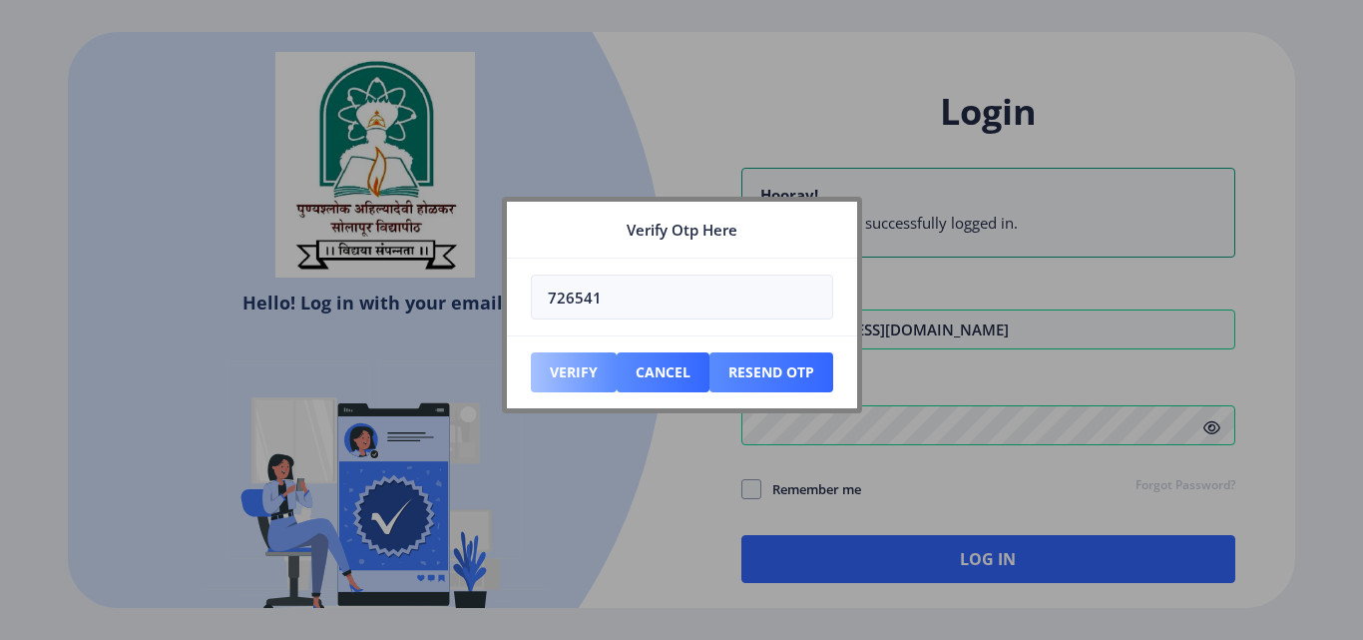
type input "726541"
click at [560, 370] on button "Verify" at bounding box center [574, 372] width 86 height 40
click at [543, 361] on button "Verify" at bounding box center [574, 372] width 86 height 40
click at [563, 362] on button "Verify" at bounding box center [574, 372] width 86 height 40
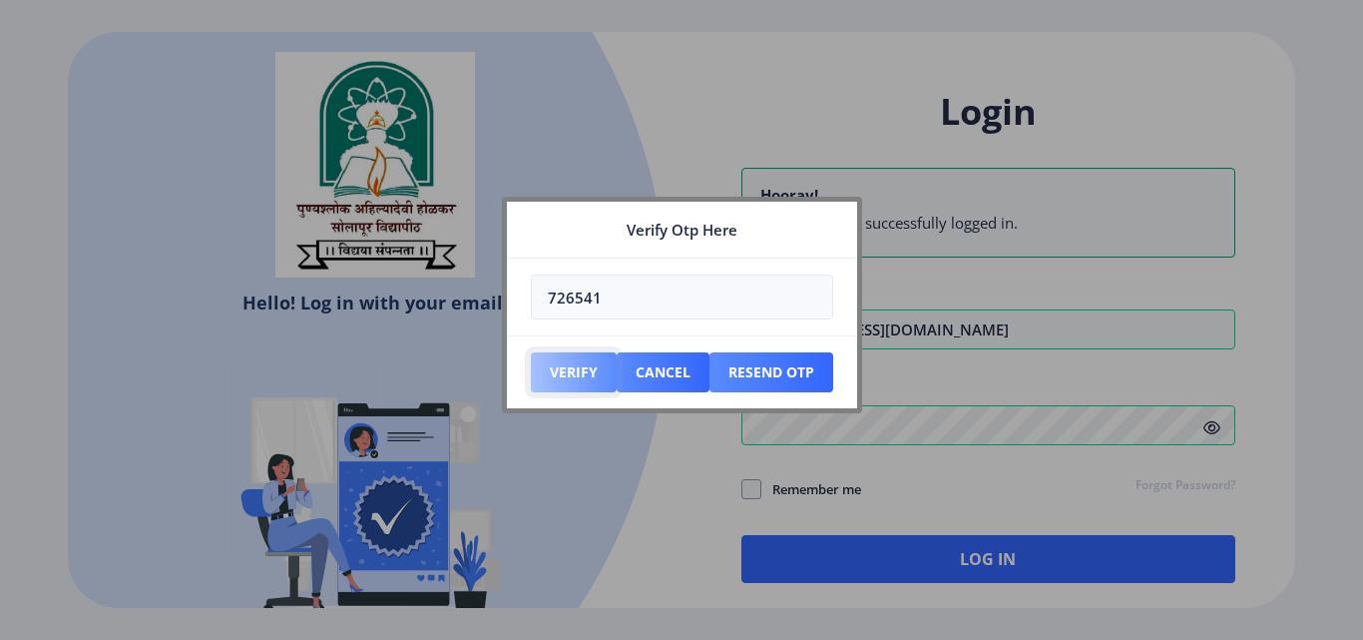
click at [555, 377] on button "Verify" at bounding box center [574, 372] width 86 height 40
click at [555, 359] on button "Verify" at bounding box center [574, 372] width 86 height 40
click at [561, 373] on button "Verify" at bounding box center [574, 372] width 86 height 40
click at [564, 359] on button "Verify" at bounding box center [574, 372] width 86 height 40
click at [557, 379] on button "Verify" at bounding box center [574, 372] width 86 height 40
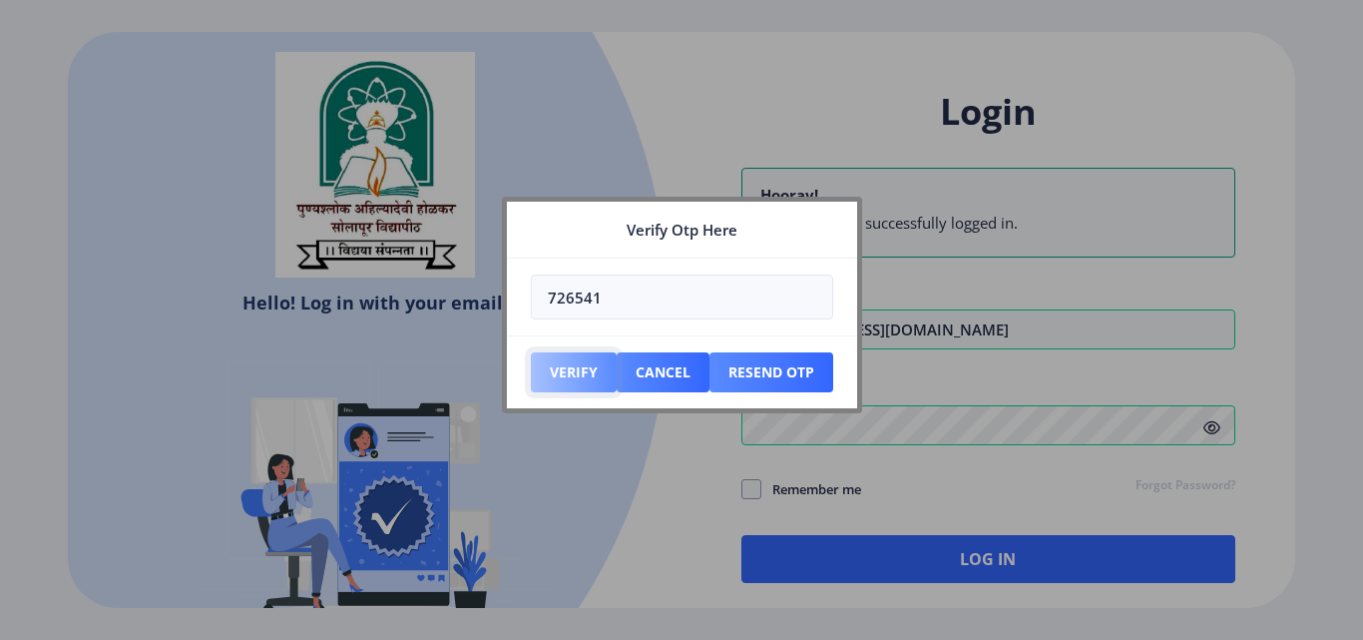
click at [566, 368] on button "Verify" at bounding box center [574, 372] width 86 height 40
click at [563, 368] on button "Verify" at bounding box center [574, 372] width 86 height 40
click at [617, 372] on button "Cancel" at bounding box center [574, 372] width 86 height 40
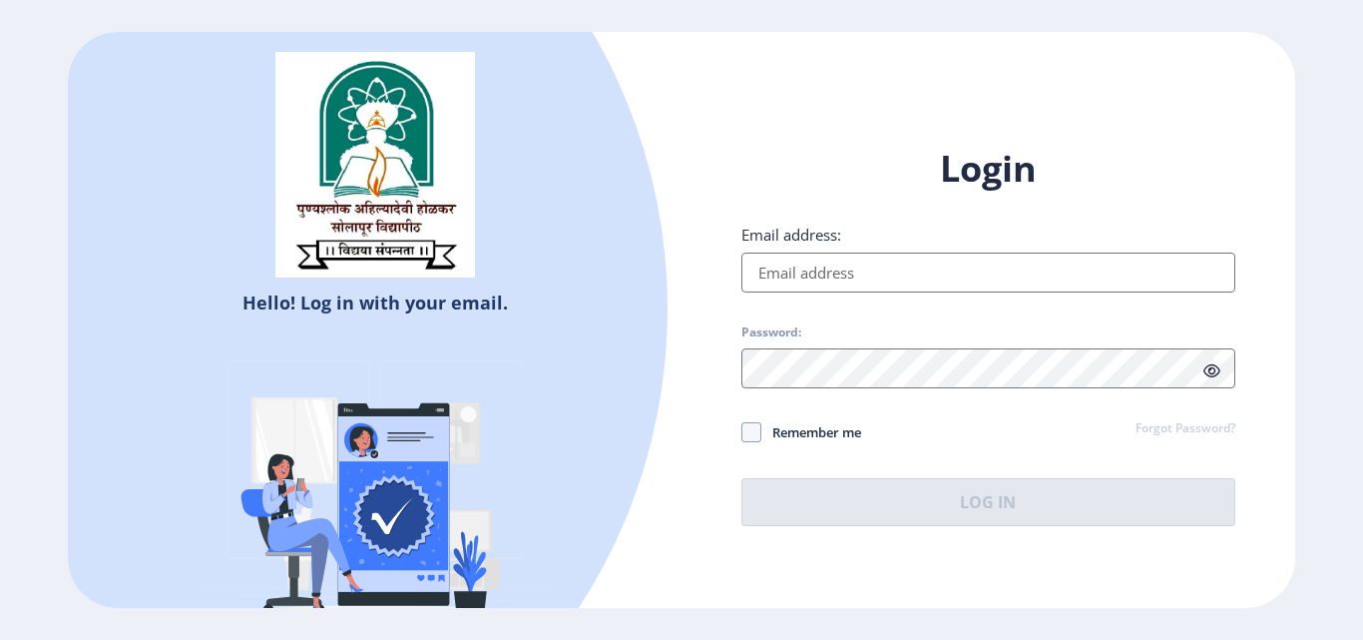
click at [919, 272] on input "Email address:" at bounding box center [988, 272] width 494 height 40
paste input "[EMAIL_ADDRESS][DOMAIN_NAME]"
type input "[EMAIL_ADDRESS][DOMAIN_NAME]"
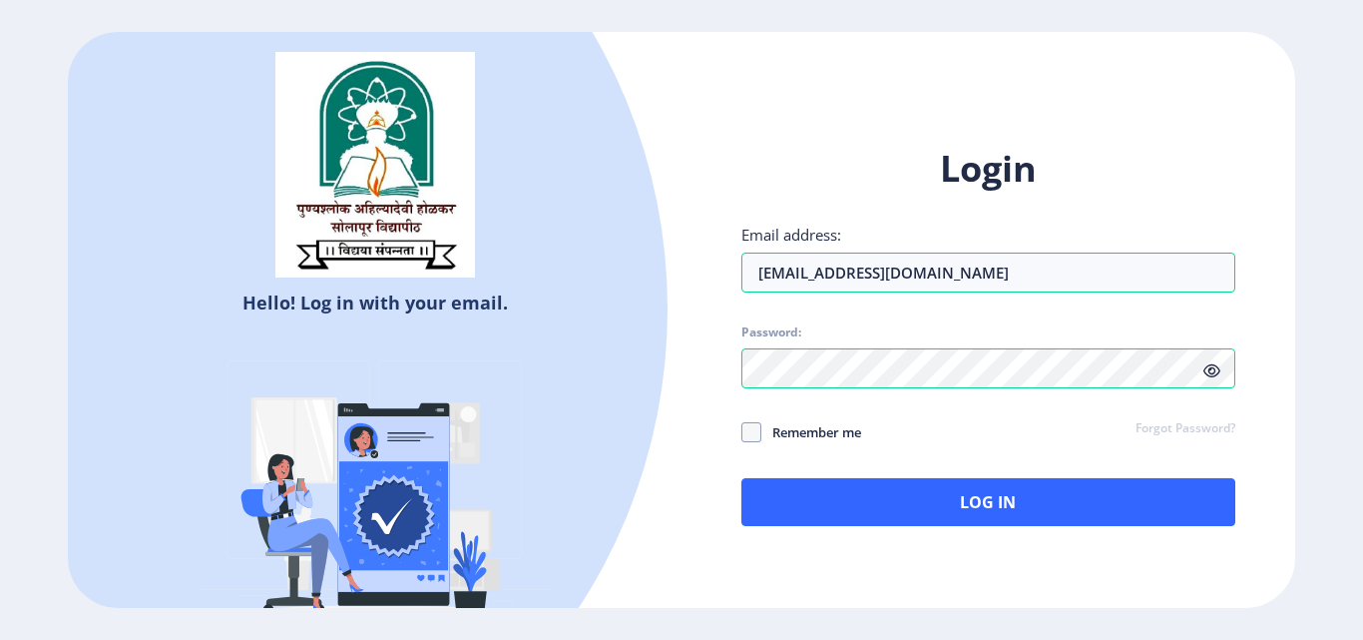
click at [1213, 369] on icon at bounding box center [1211, 370] width 17 height 15
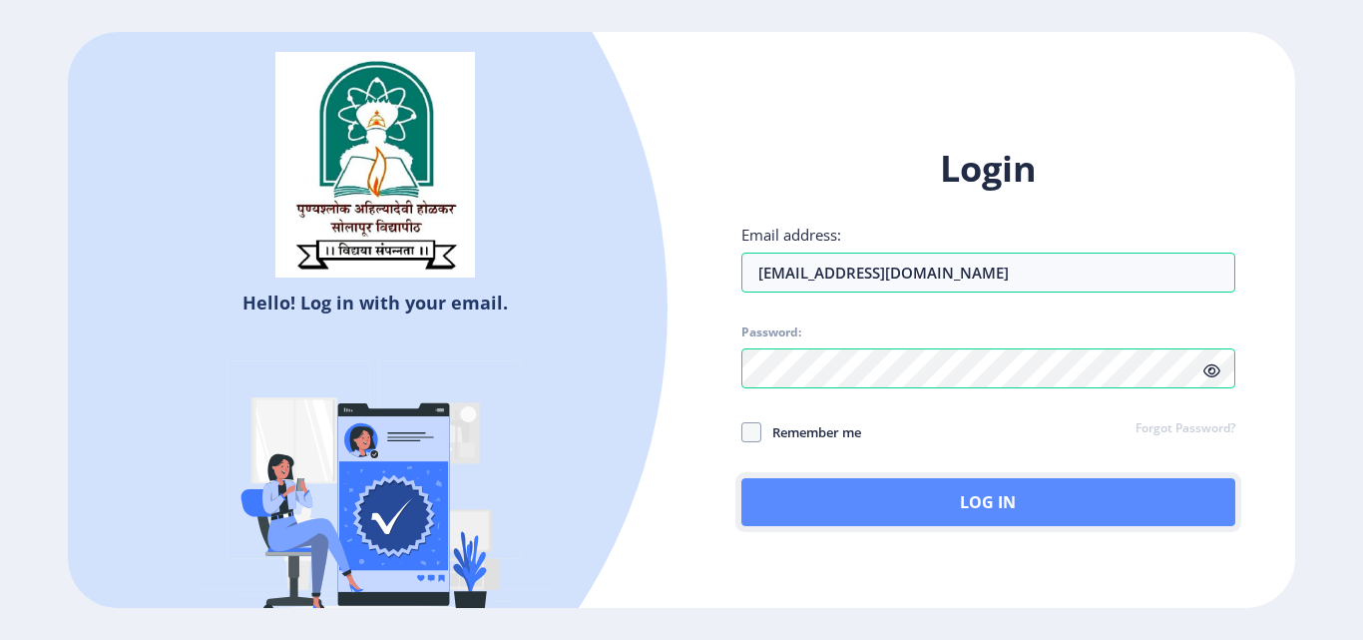
click at [1013, 515] on button "Log In" at bounding box center [988, 502] width 494 height 48
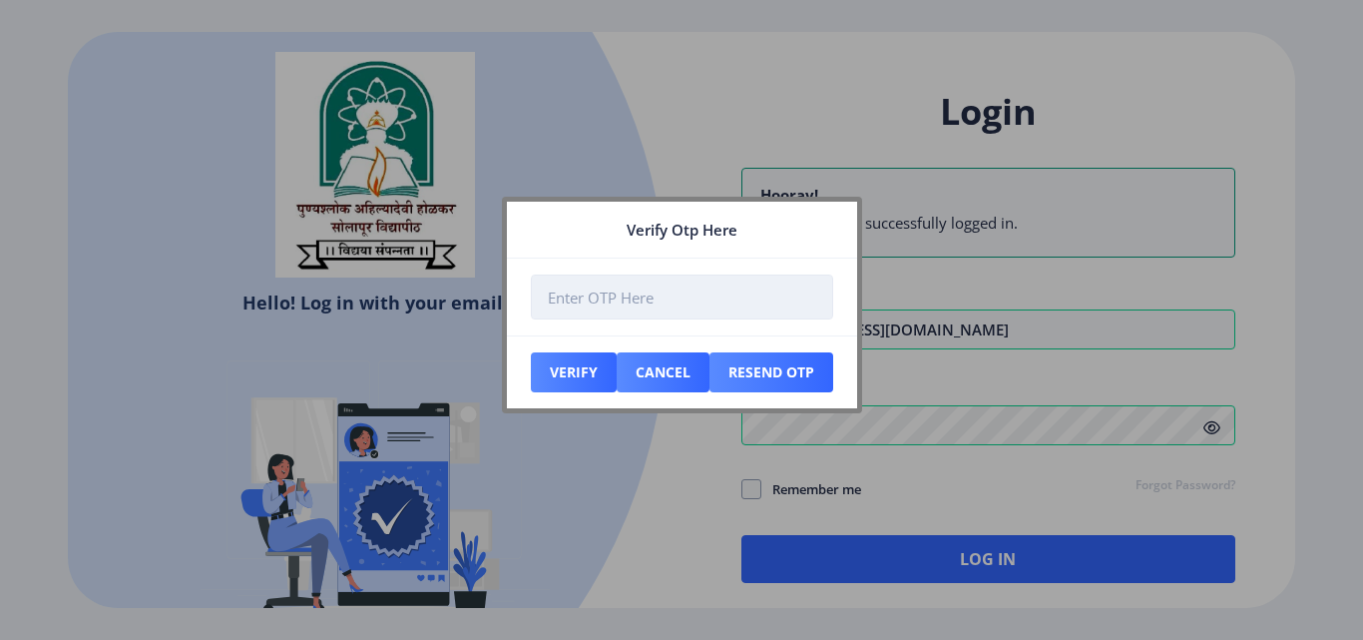
click at [650, 291] on input "number" at bounding box center [682, 296] width 302 height 45
type input "644698"
click at [574, 366] on button "Verify" at bounding box center [574, 372] width 86 height 40
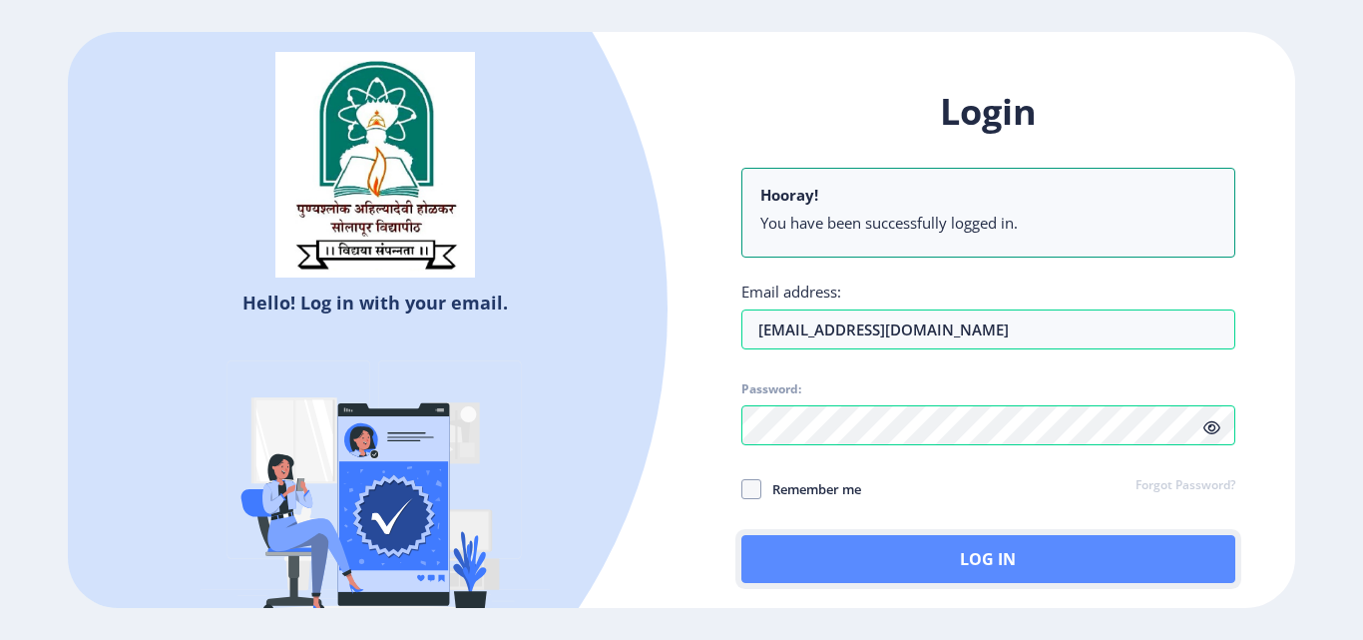
click at [976, 549] on button "Log In" at bounding box center [988, 559] width 494 height 48
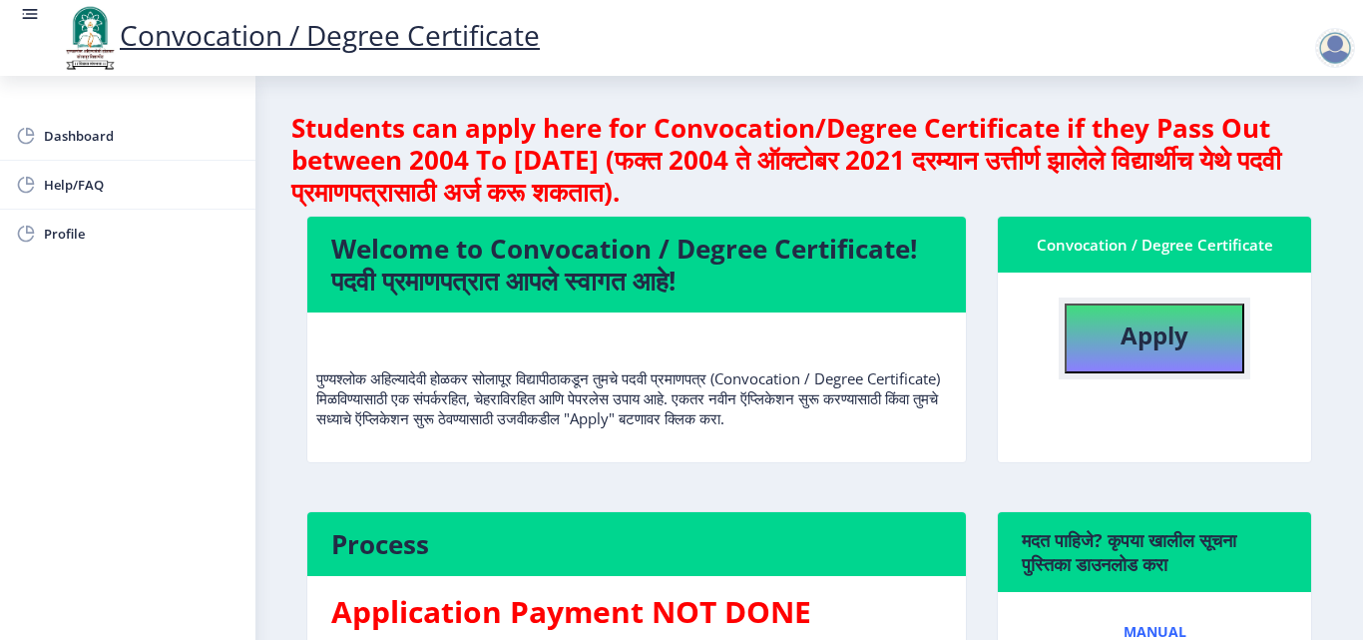
click at [1126, 337] on b "Apply" at bounding box center [1155, 334] width 68 height 33
select select
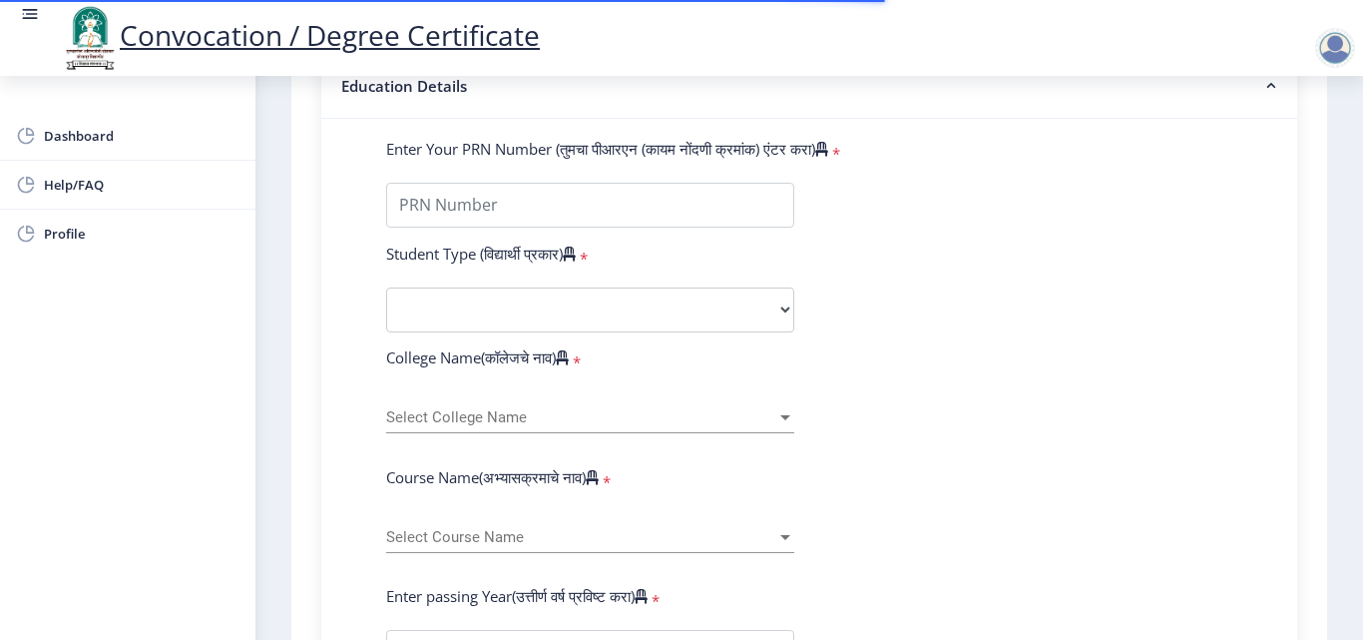
scroll to position [499, 0]
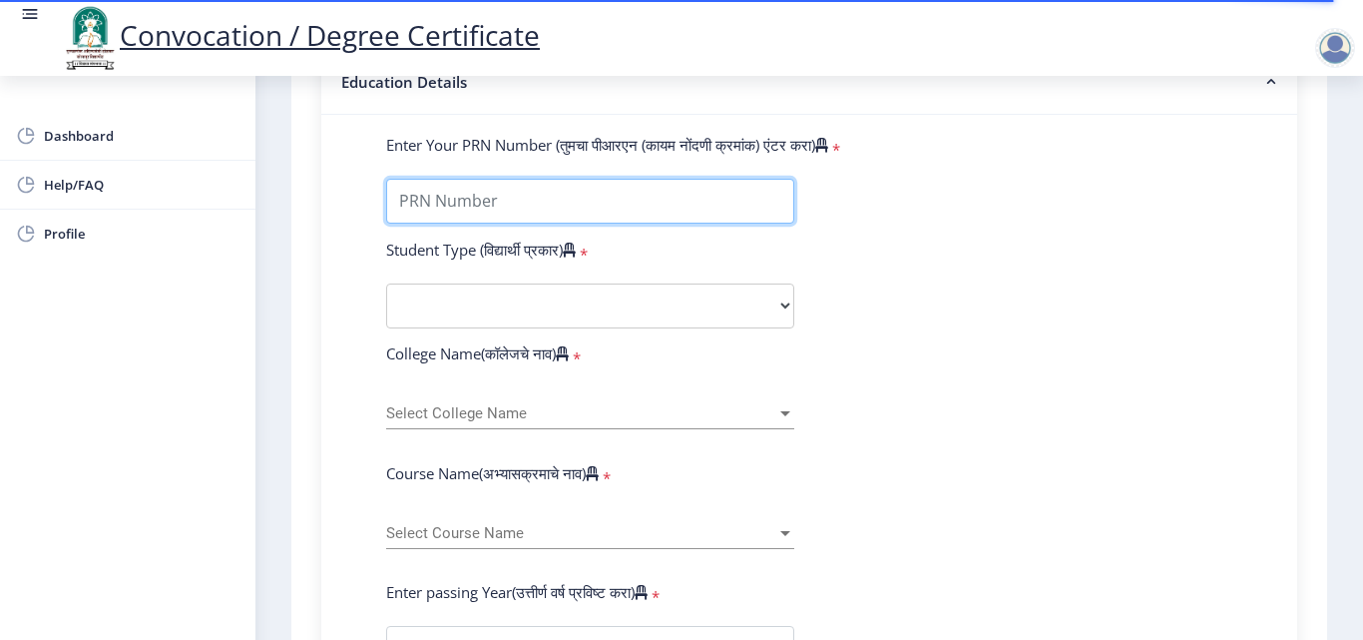
click at [619, 207] on input "Enter Your PRN Number (तुमचा पीआरएन (कायम नोंदणी क्रमांक) एंटर करा)" at bounding box center [590, 201] width 408 height 45
type input "2011032500239244"
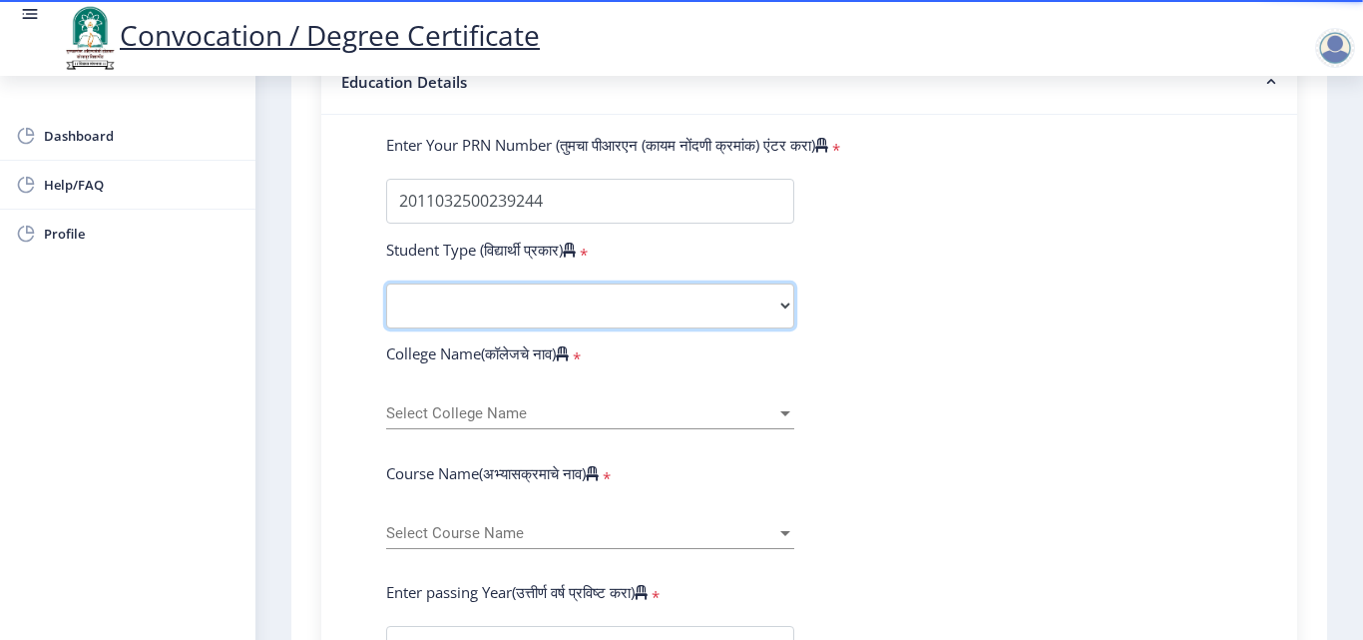
click at [622, 302] on select "Select Student Type Regular External" at bounding box center [590, 305] width 408 height 45
select select "Regular"
click at [386, 283] on select "Select Student Type Regular External" at bounding box center [590, 305] width 408 height 45
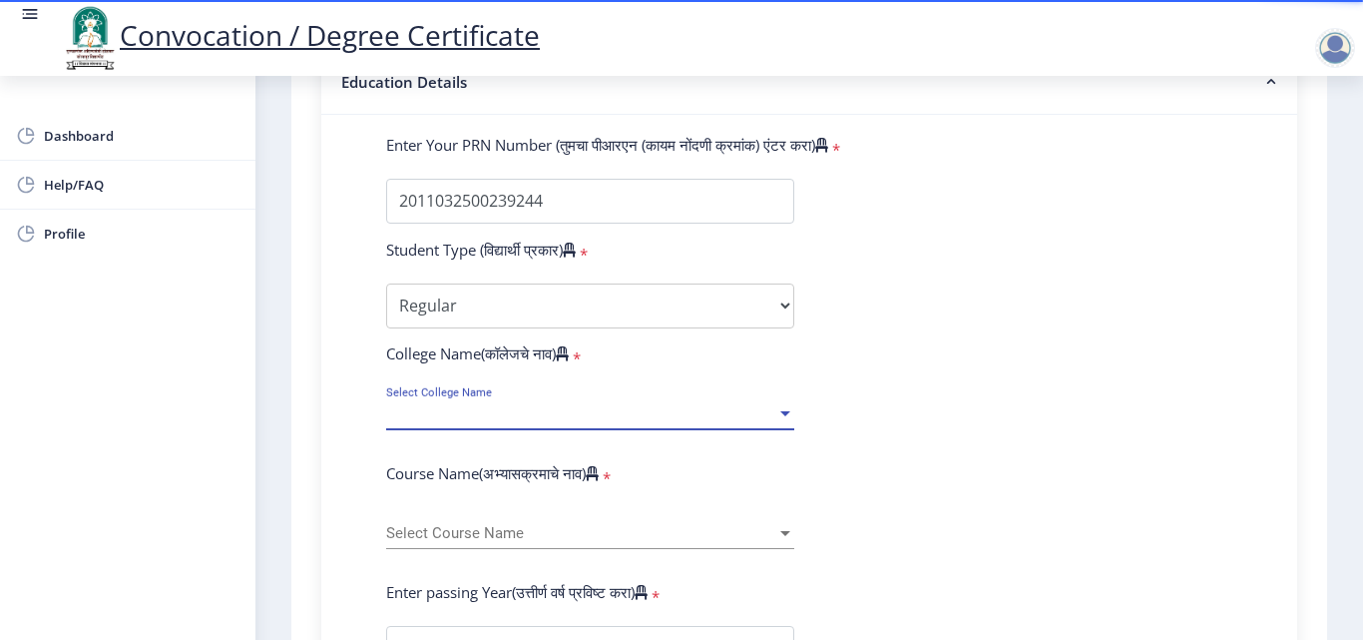
click at [602, 410] on span "Select College Name" at bounding box center [581, 413] width 390 height 17
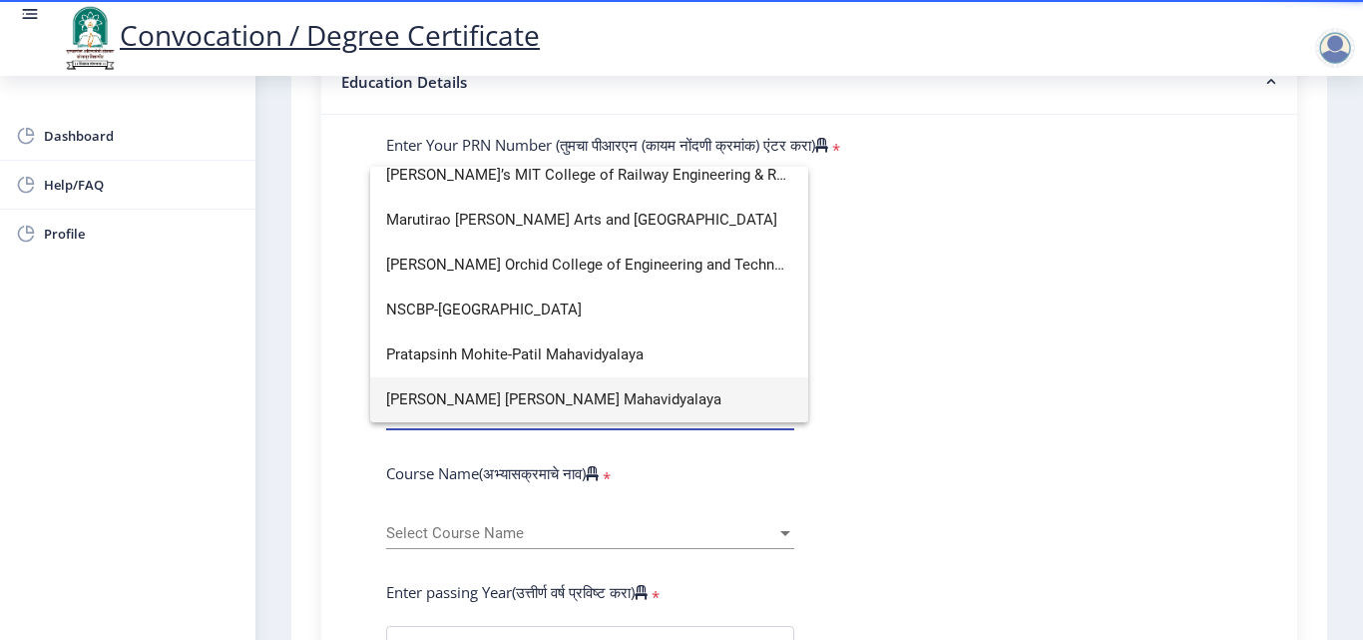
scroll to position [0, 0]
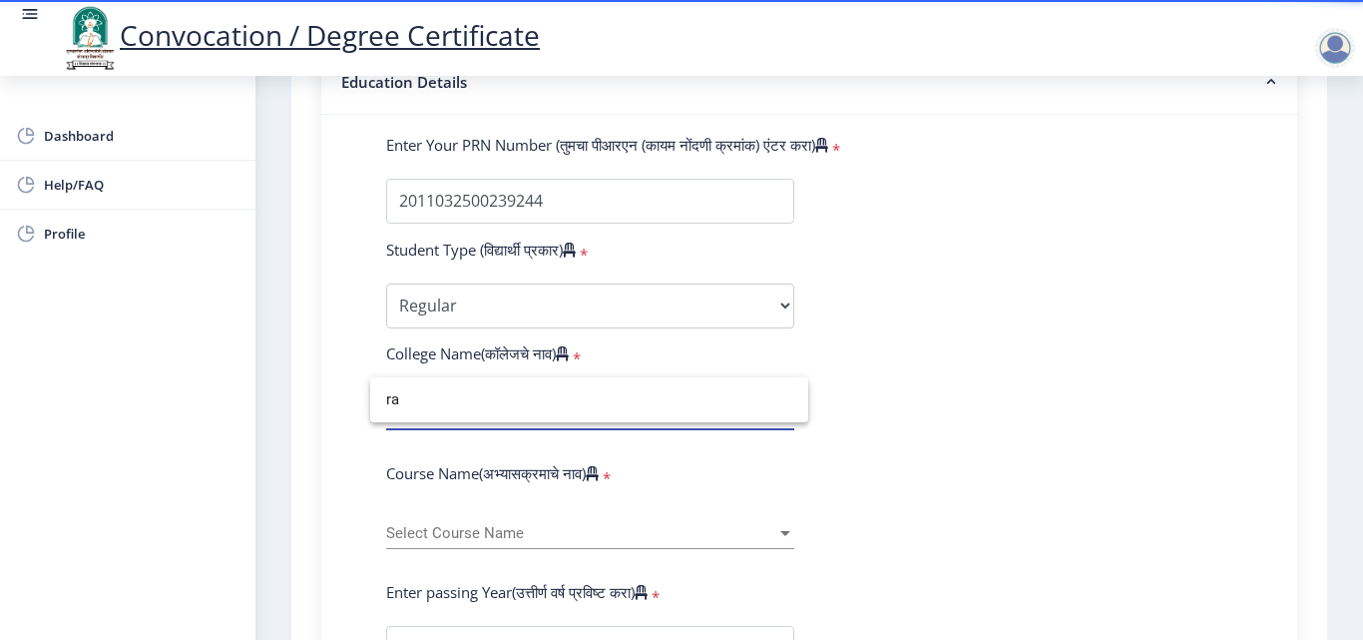
type input "r"
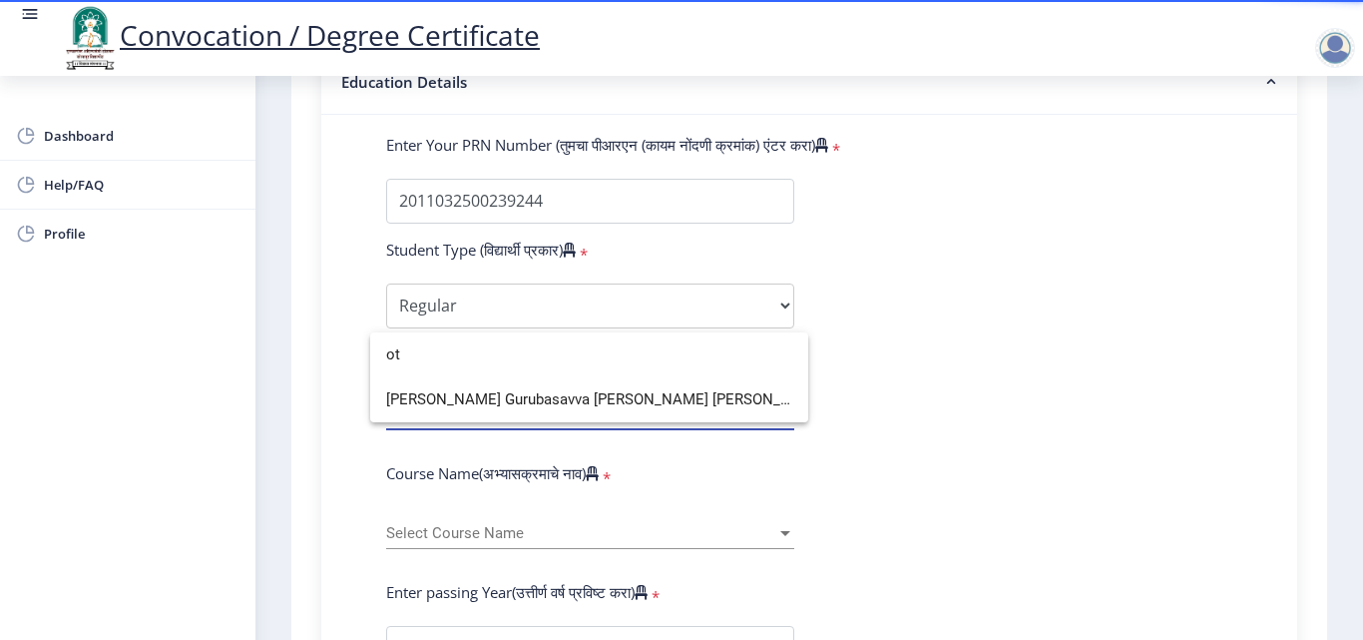
type input "o"
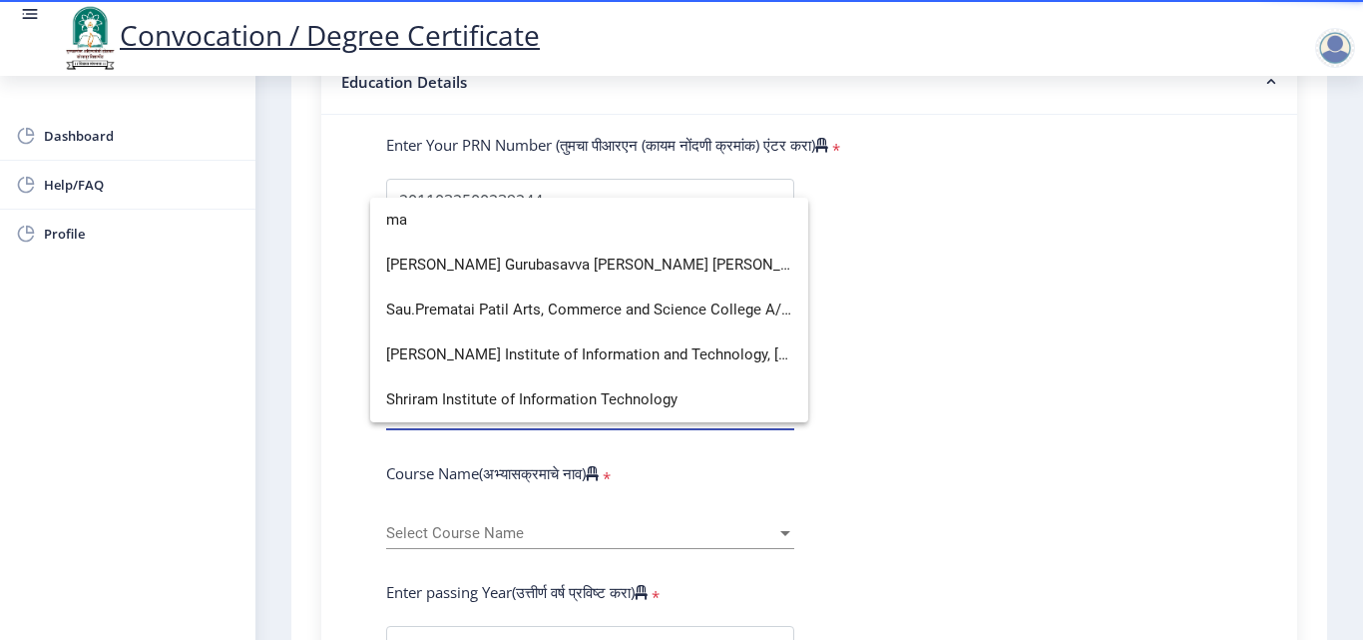
type input "m"
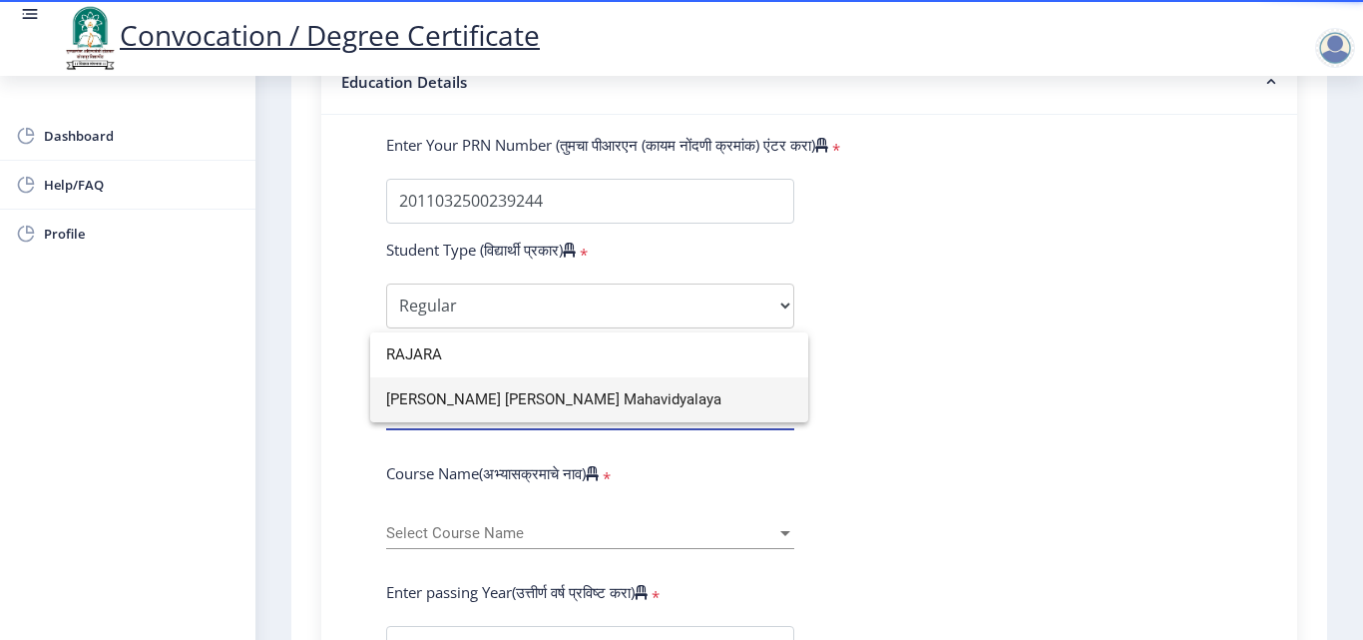
type input "RAJARA"
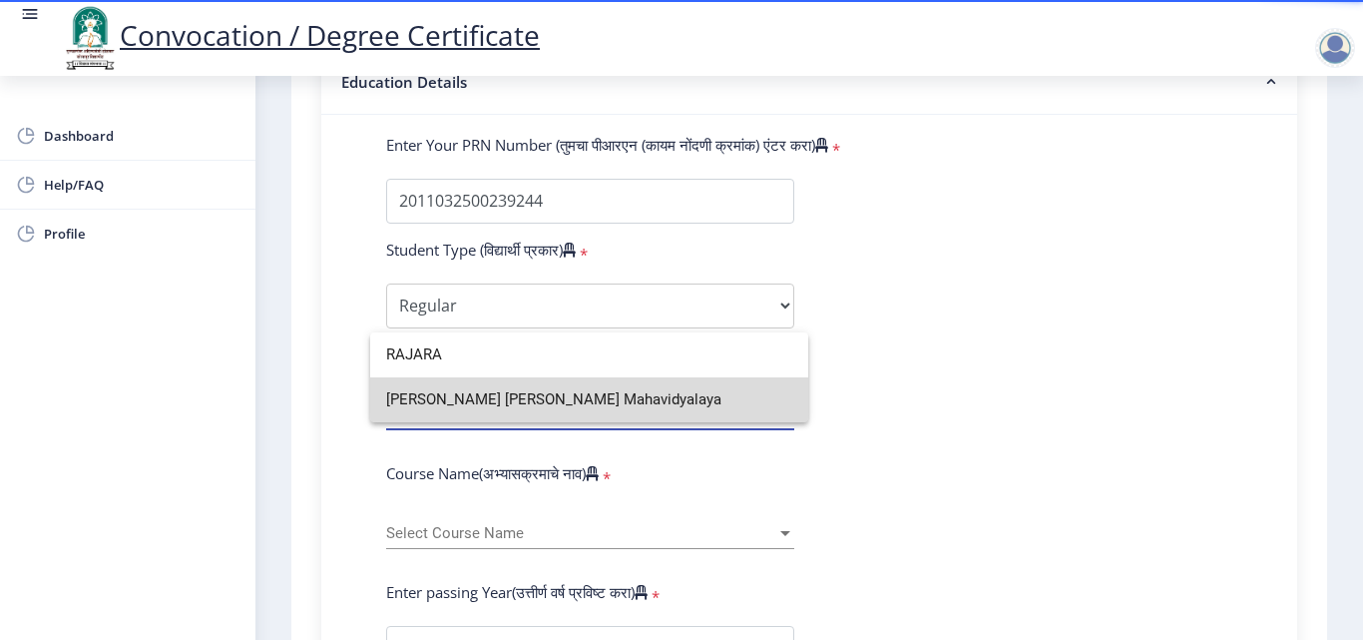
click at [602, 399] on span "[PERSON_NAME] [PERSON_NAME] Mahavidyalaya" at bounding box center [589, 399] width 406 height 45
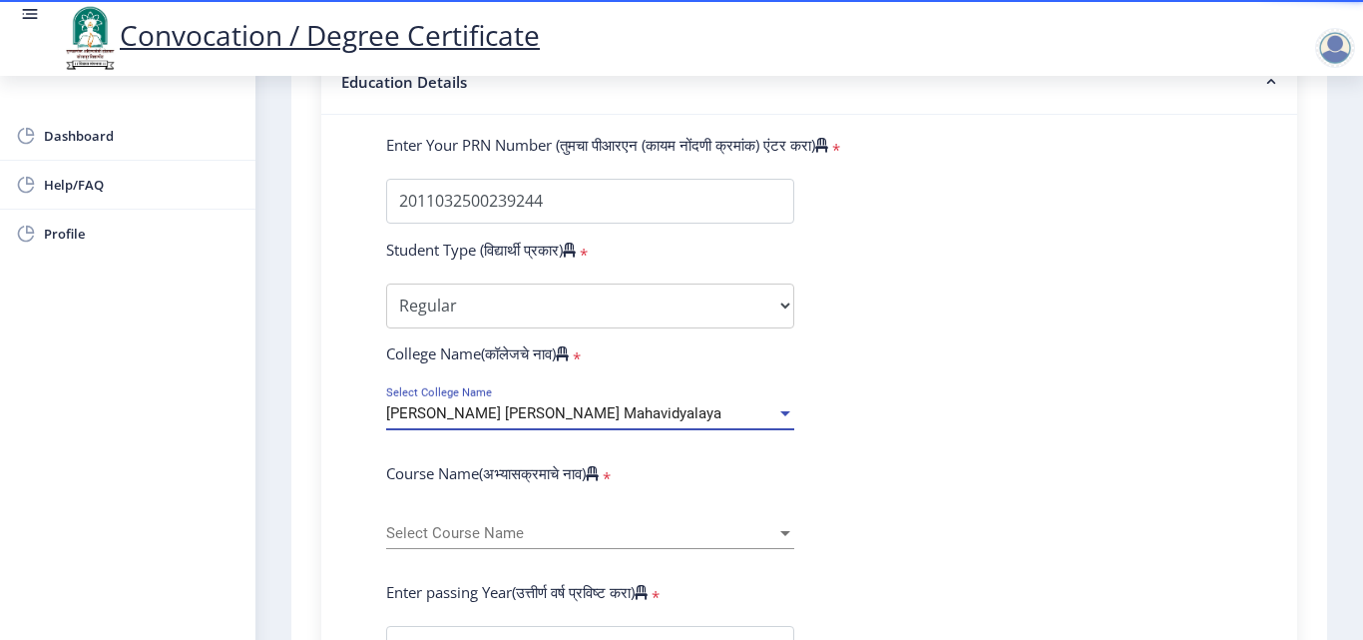
scroll to position [599, 0]
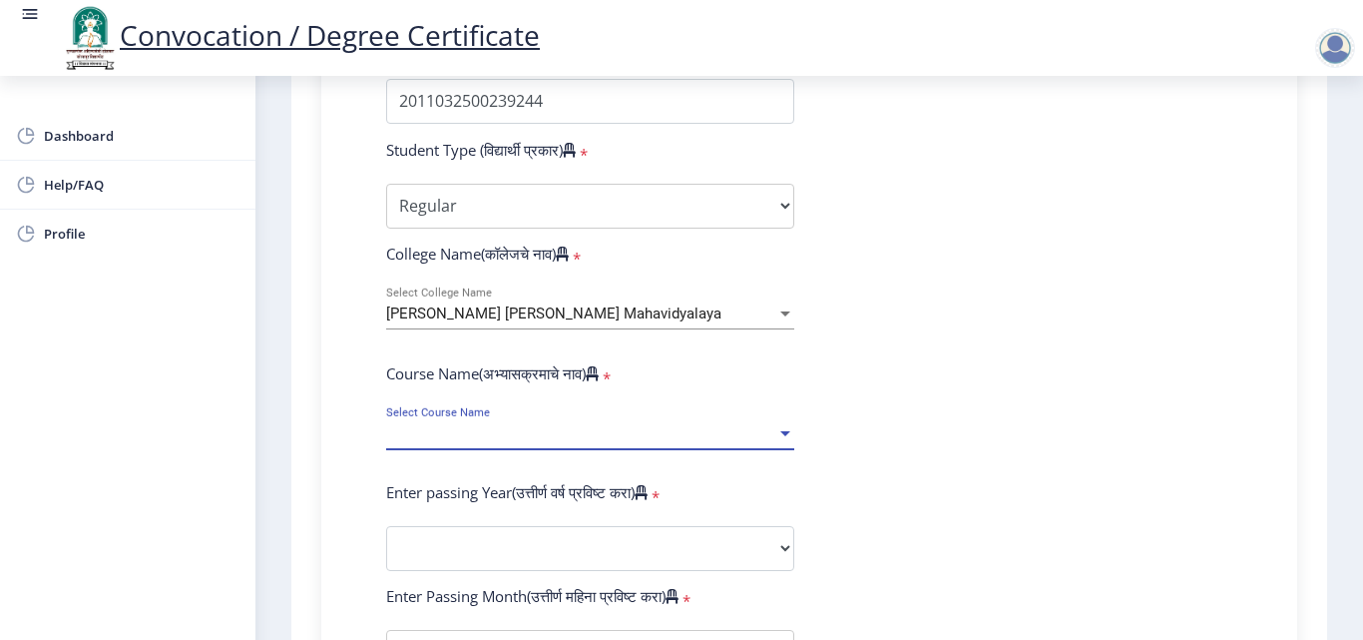
click at [585, 441] on span "Select Course Name" at bounding box center [581, 433] width 390 height 17
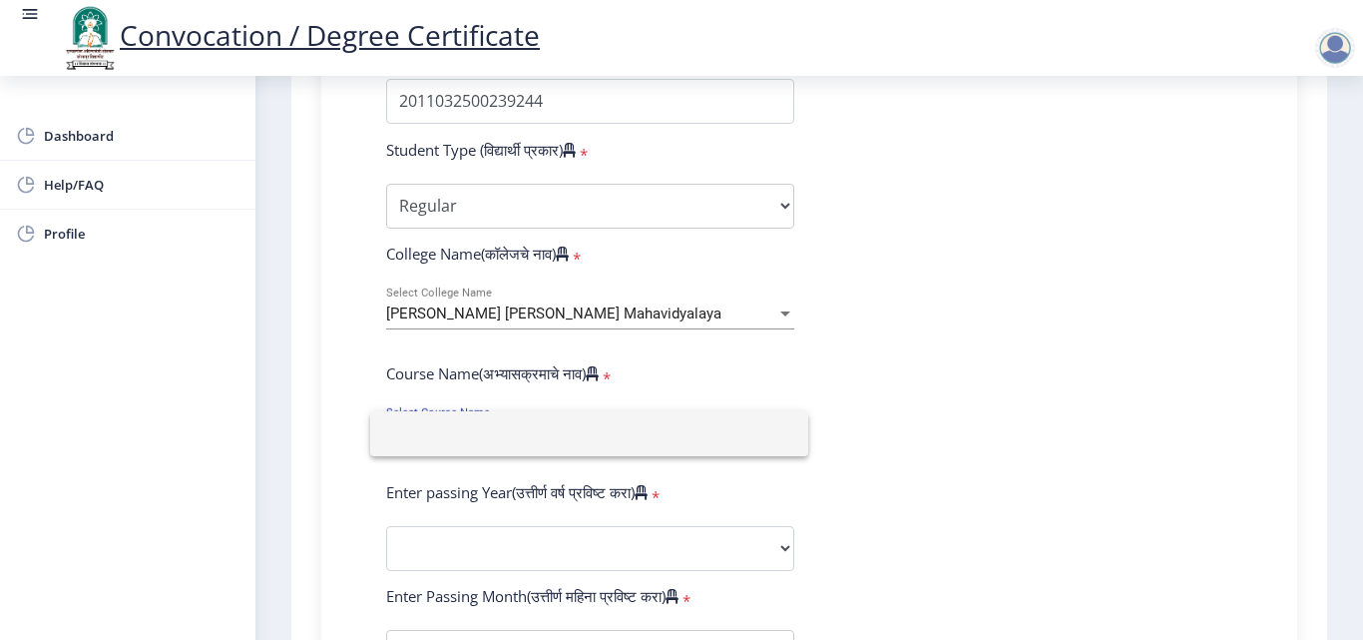
click at [1203, 444] on div at bounding box center [681, 320] width 1363 height 640
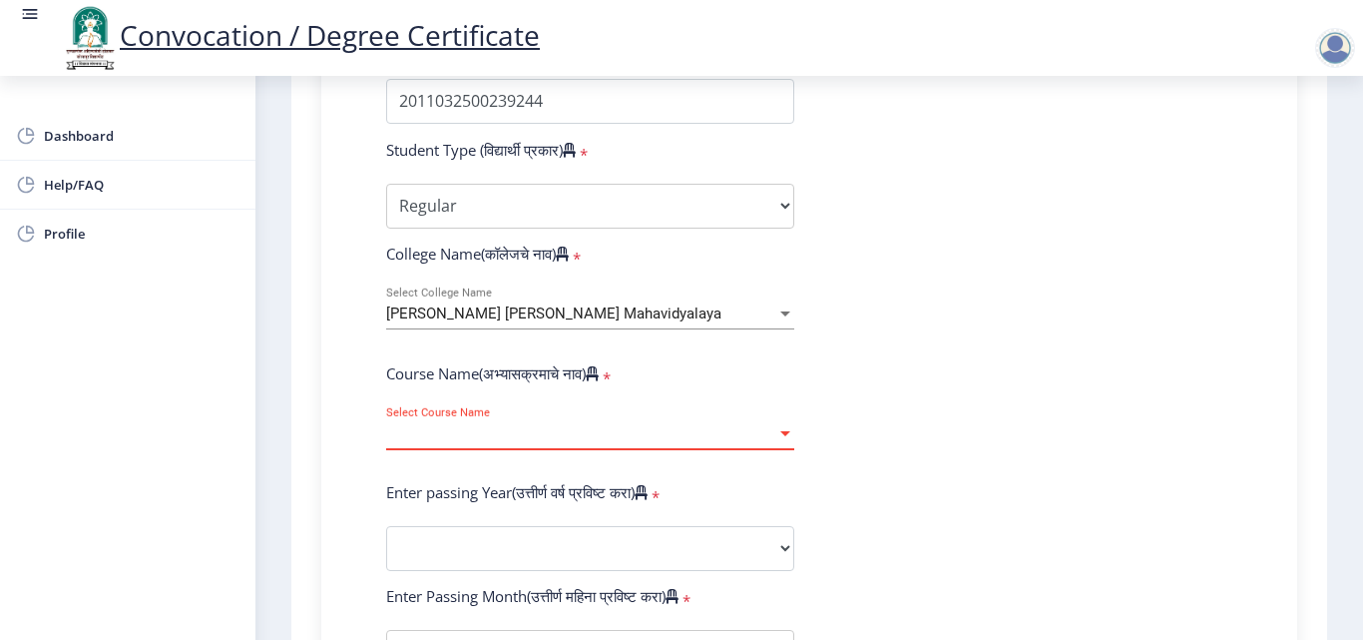
click at [572, 429] on span "Select Course Name" at bounding box center [581, 433] width 390 height 17
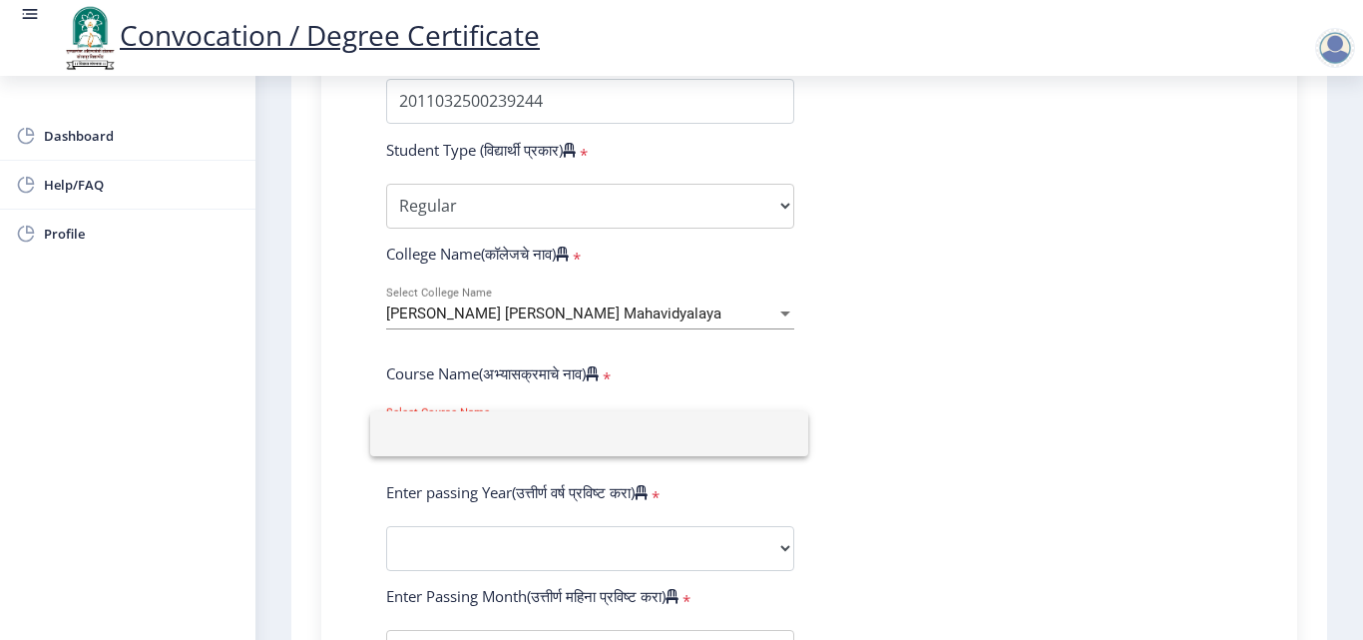
click at [1173, 411] on div at bounding box center [681, 320] width 1363 height 640
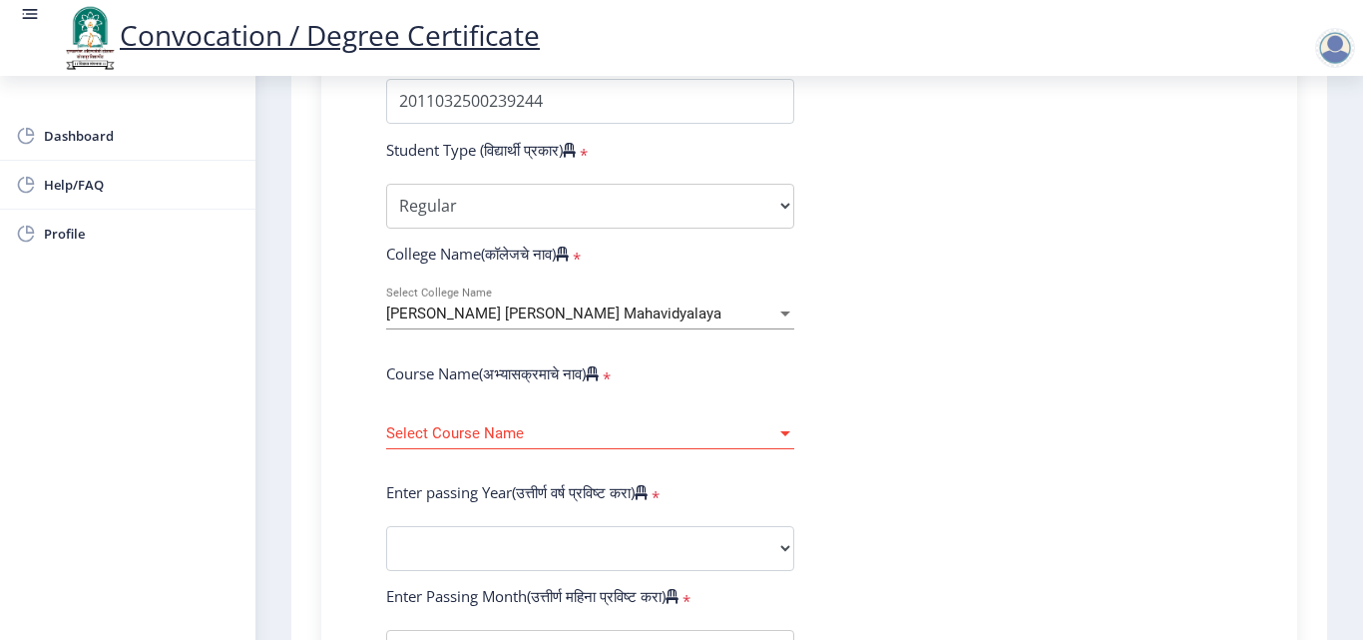
click at [440, 418] on div "Select Course Name Select Course Name" at bounding box center [590, 428] width 408 height 42
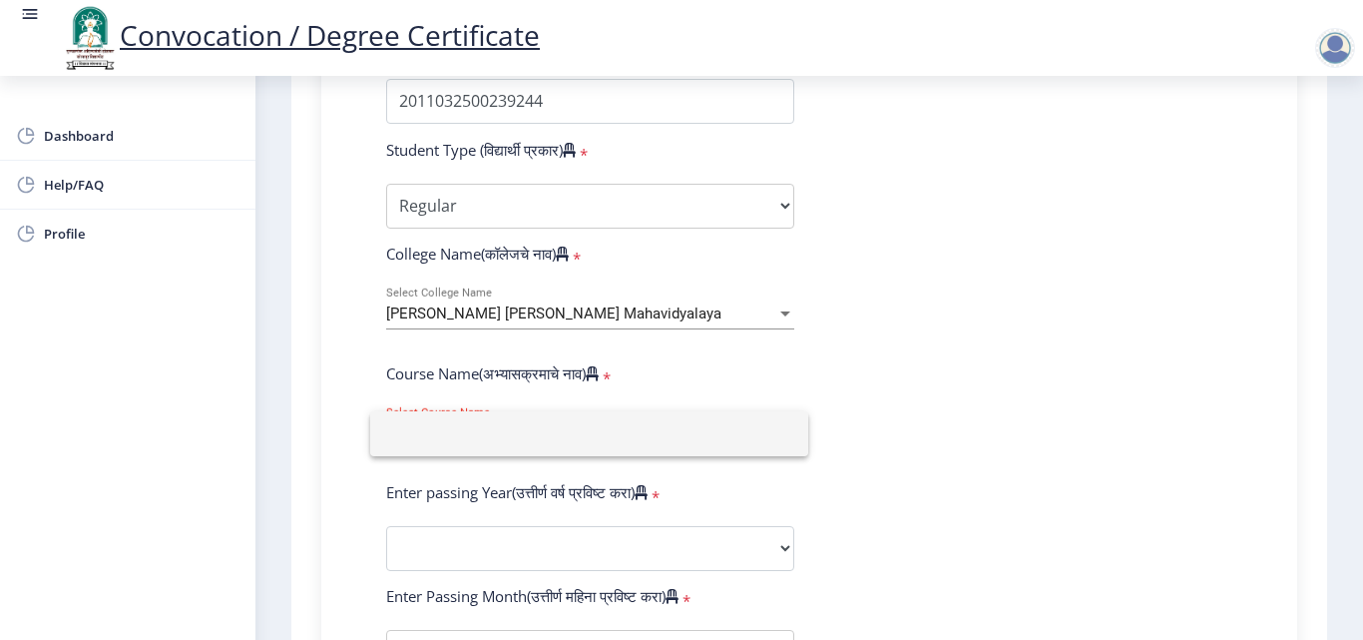
click at [479, 411] on div at bounding box center [589, 433] width 438 height 45
click at [1050, 426] on div at bounding box center [681, 320] width 1363 height 640
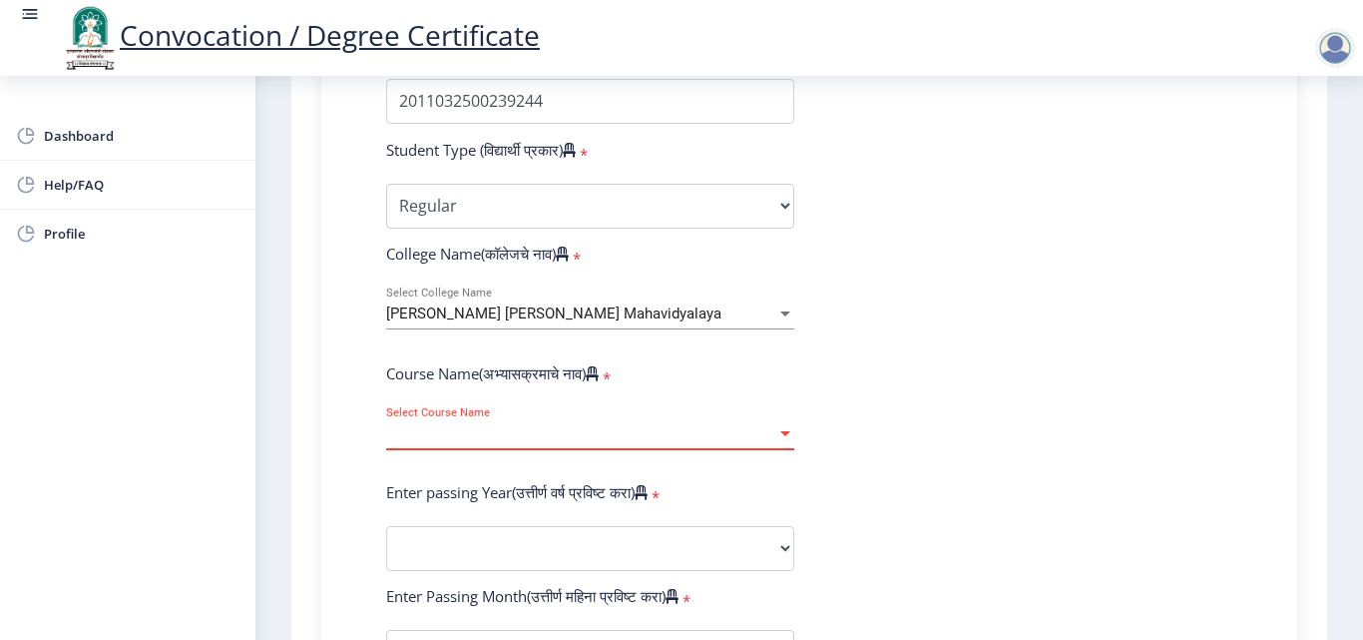
click at [784, 434] on div at bounding box center [785, 433] width 10 height 5
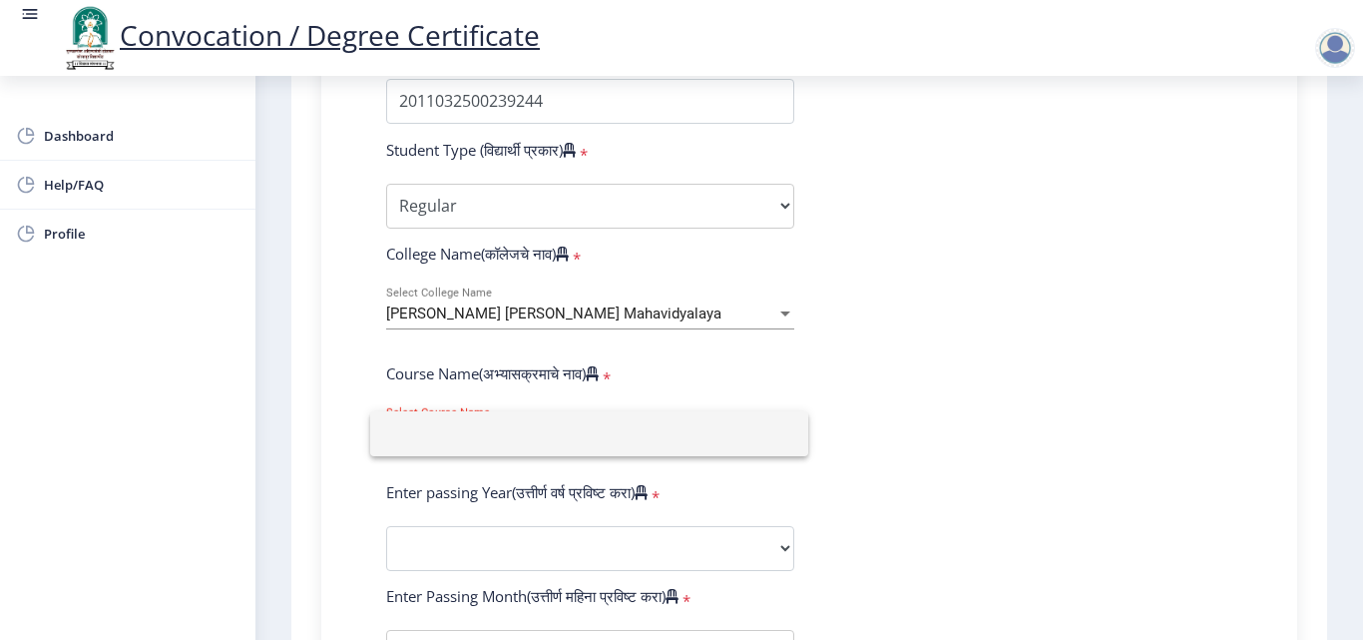
click at [1015, 404] on div at bounding box center [681, 320] width 1363 height 640
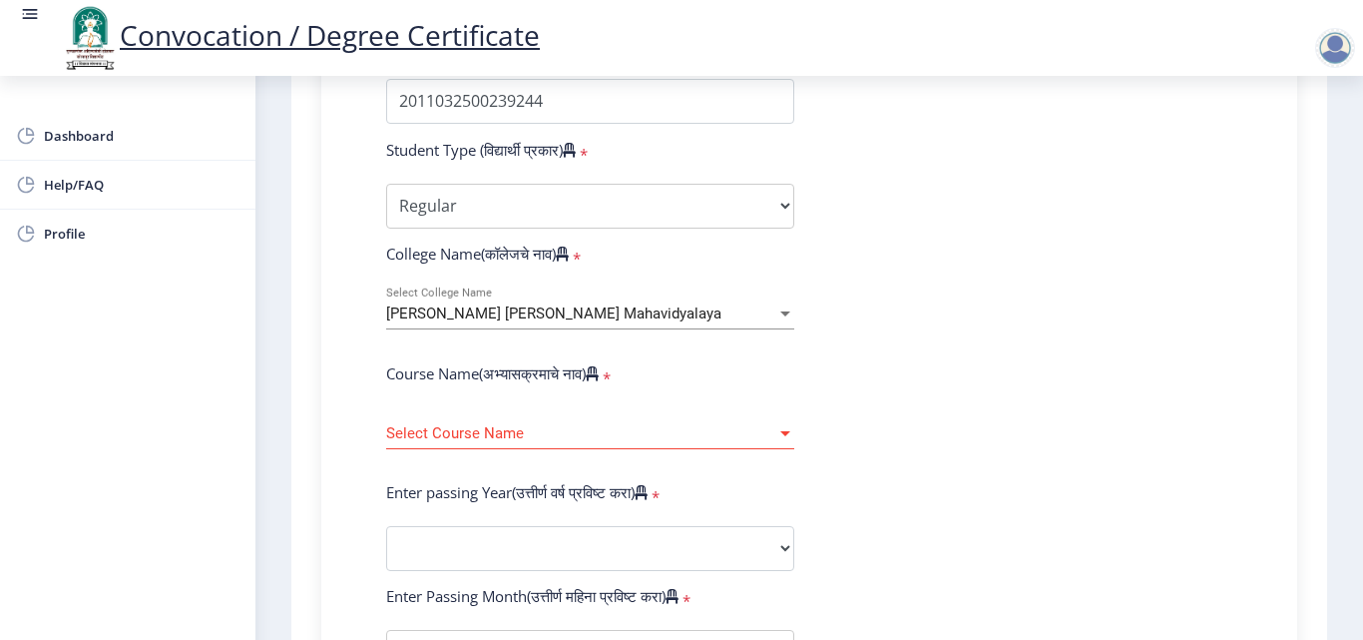
click at [453, 422] on div "Select Course Name Select Course Name" at bounding box center [590, 428] width 408 height 42
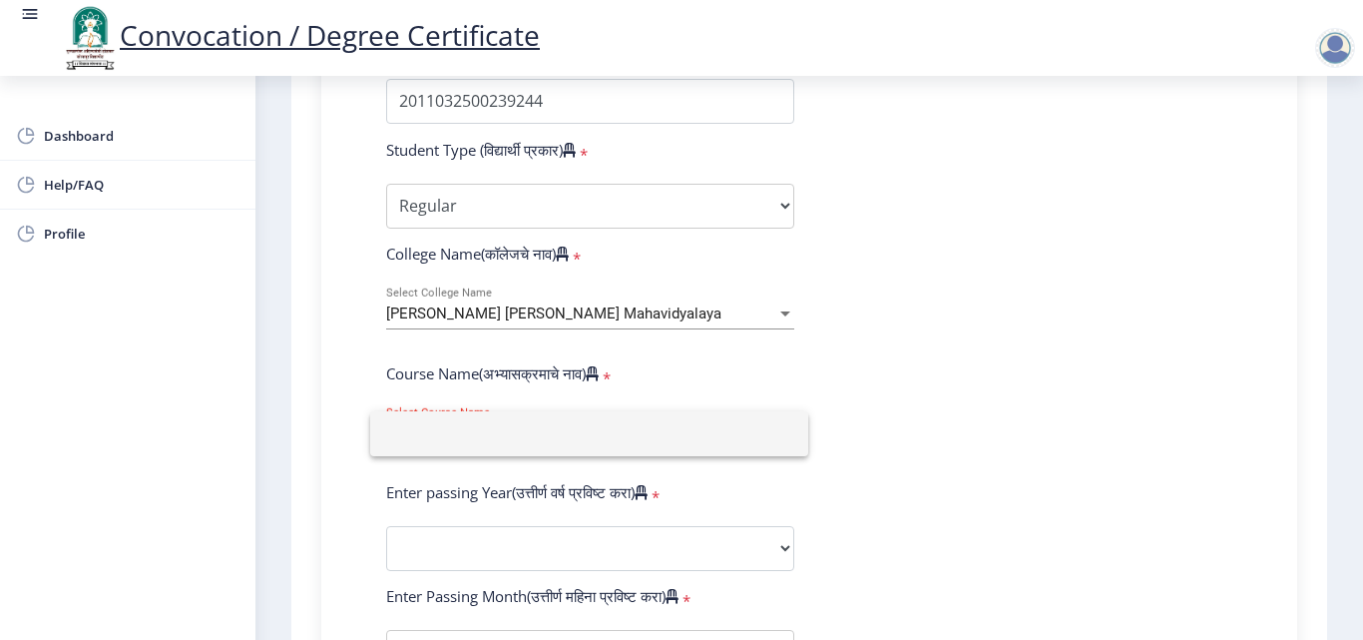
click at [960, 415] on div at bounding box center [681, 320] width 1363 height 640
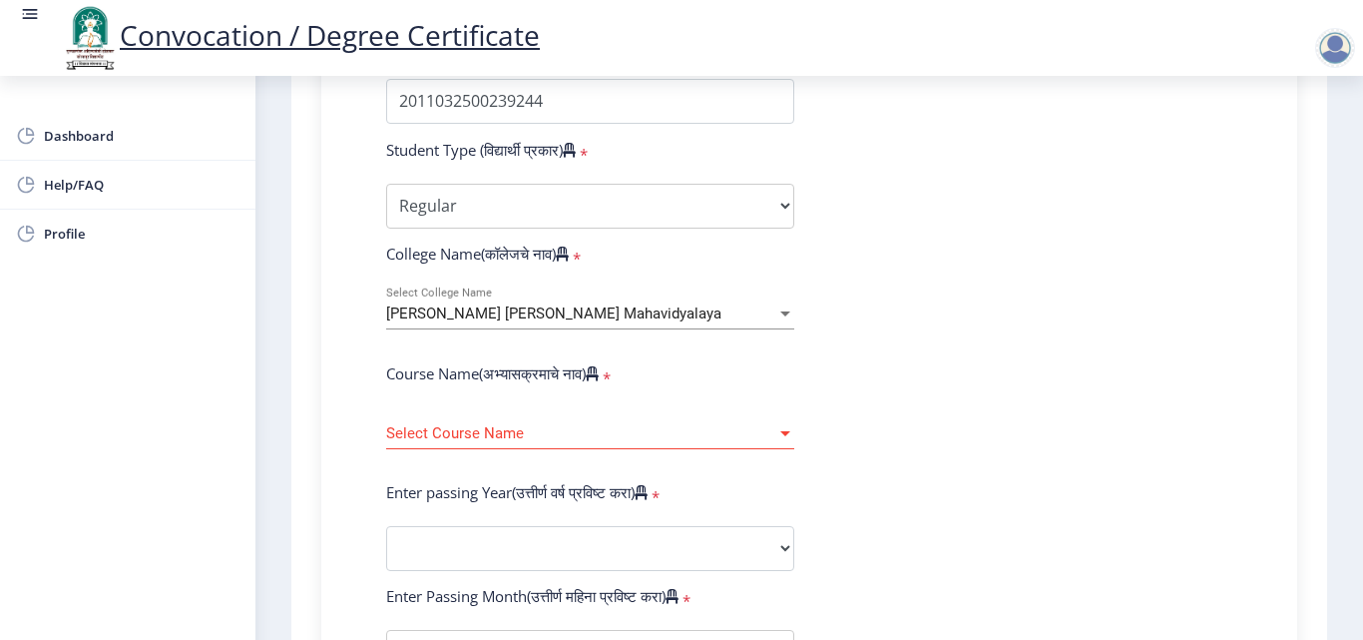
click at [783, 432] on div at bounding box center [785, 433] width 10 height 5
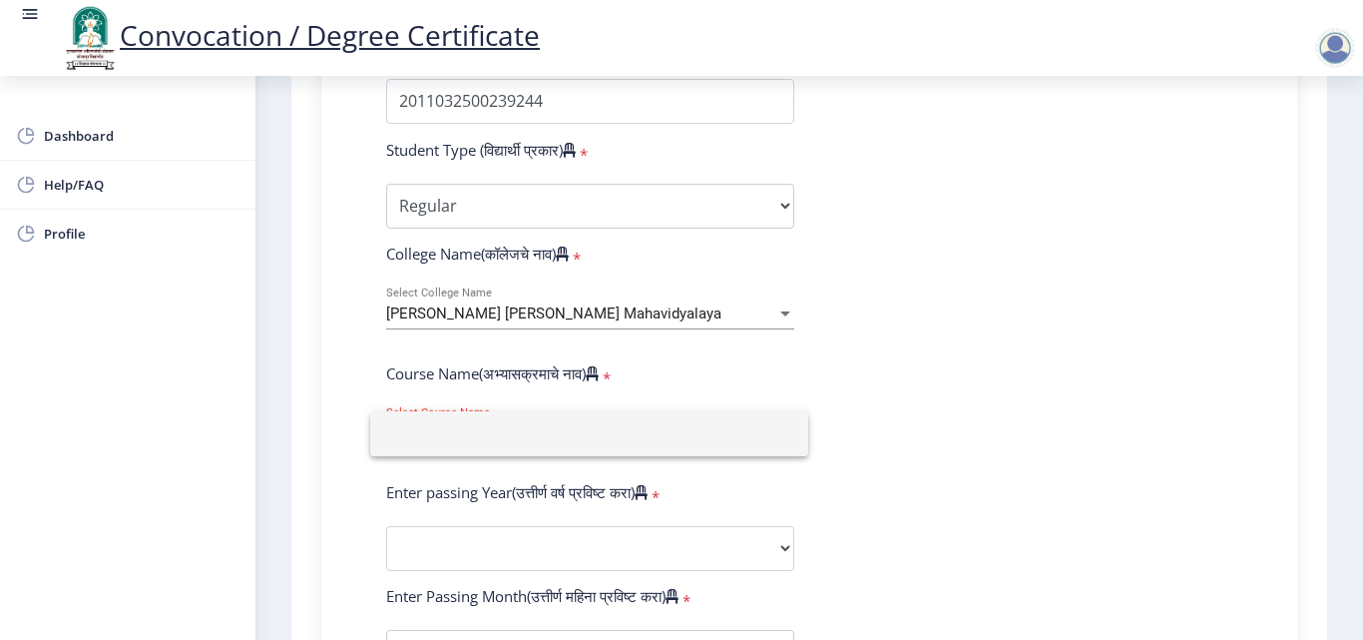
click at [1185, 431] on div at bounding box center [681, 320] width 1363 height 640
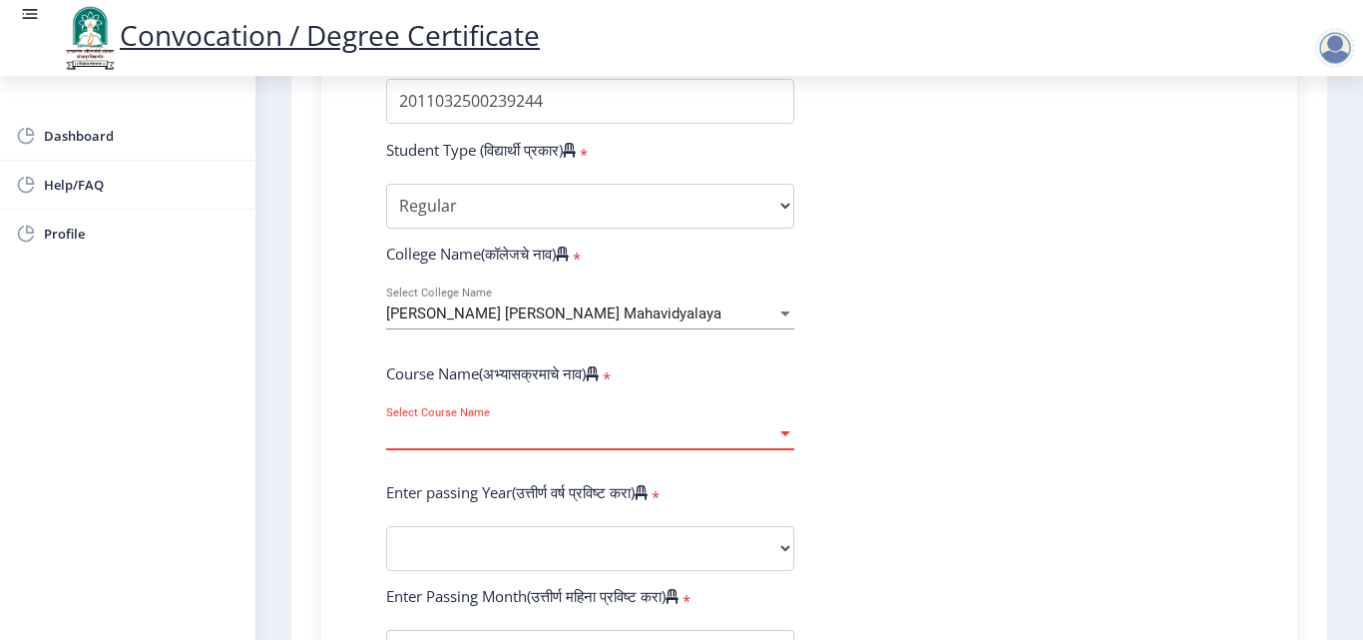
click at [686, 434] on span "Select Course Name" at bounding box center [581, 433] width 390 height 17
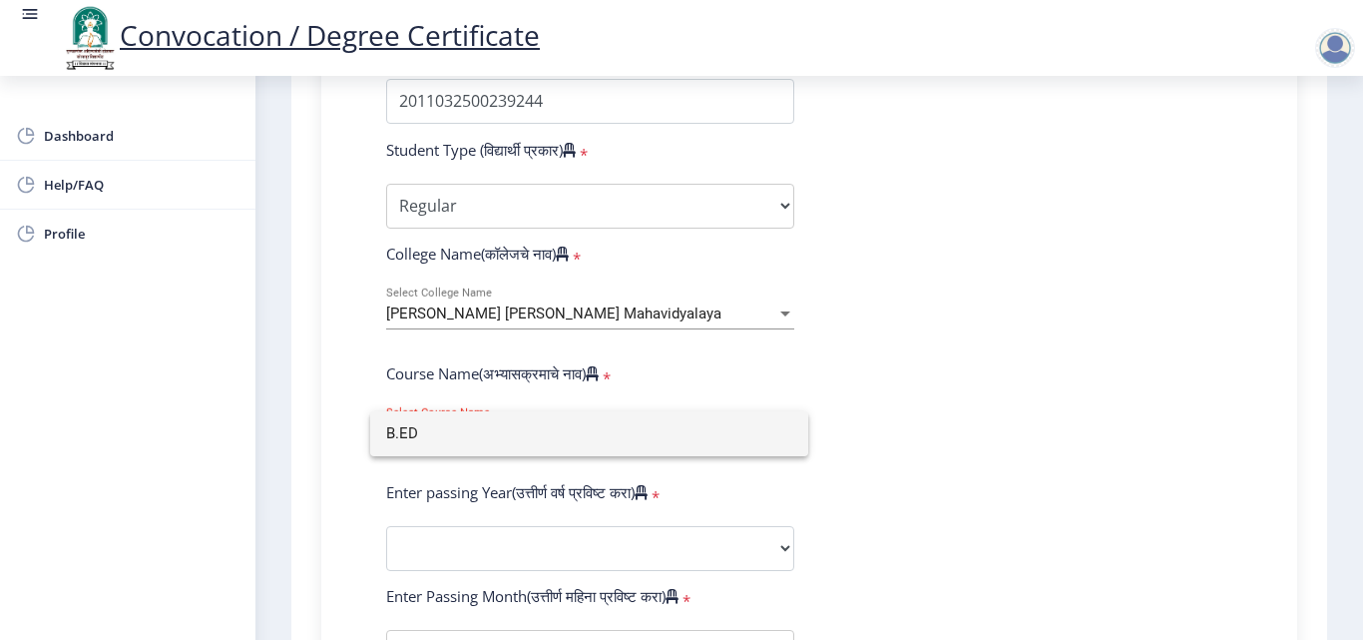
type input "B.ED"
click at [1015, 420] on div at bounding box center [681, 320] width 1363 height 640
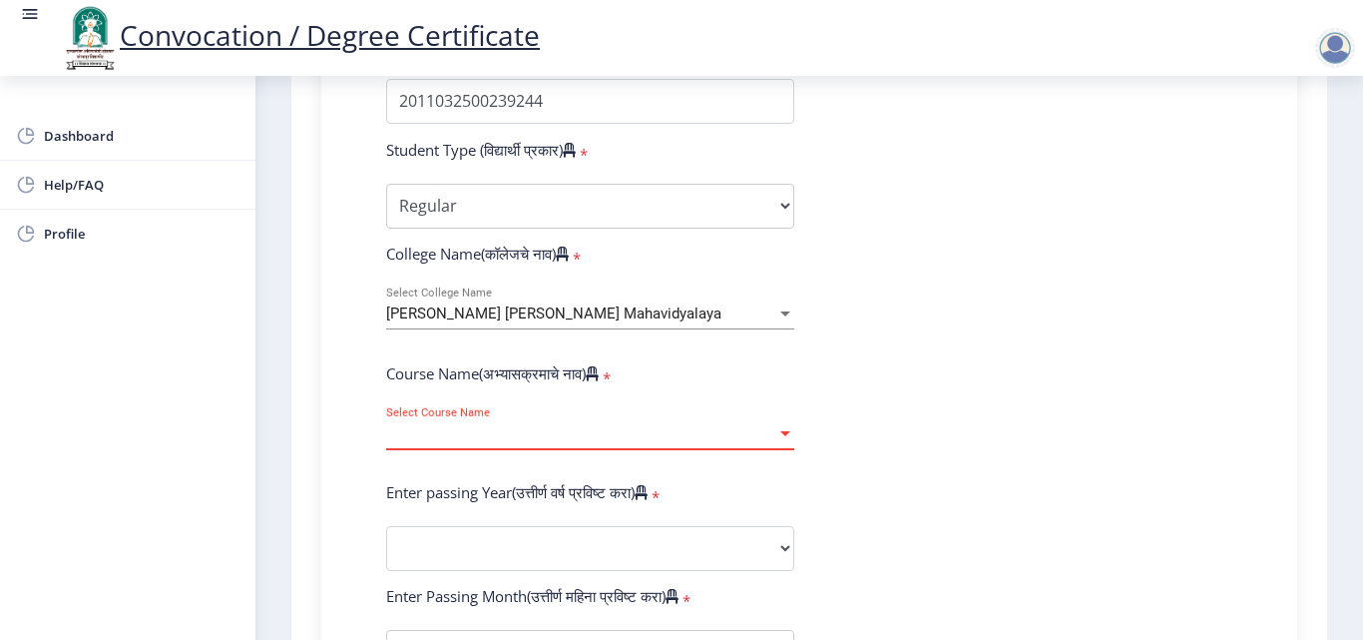
click at [669, 426] on span "Select Course Name" at bounding box center [581, 433] width 390 height 17
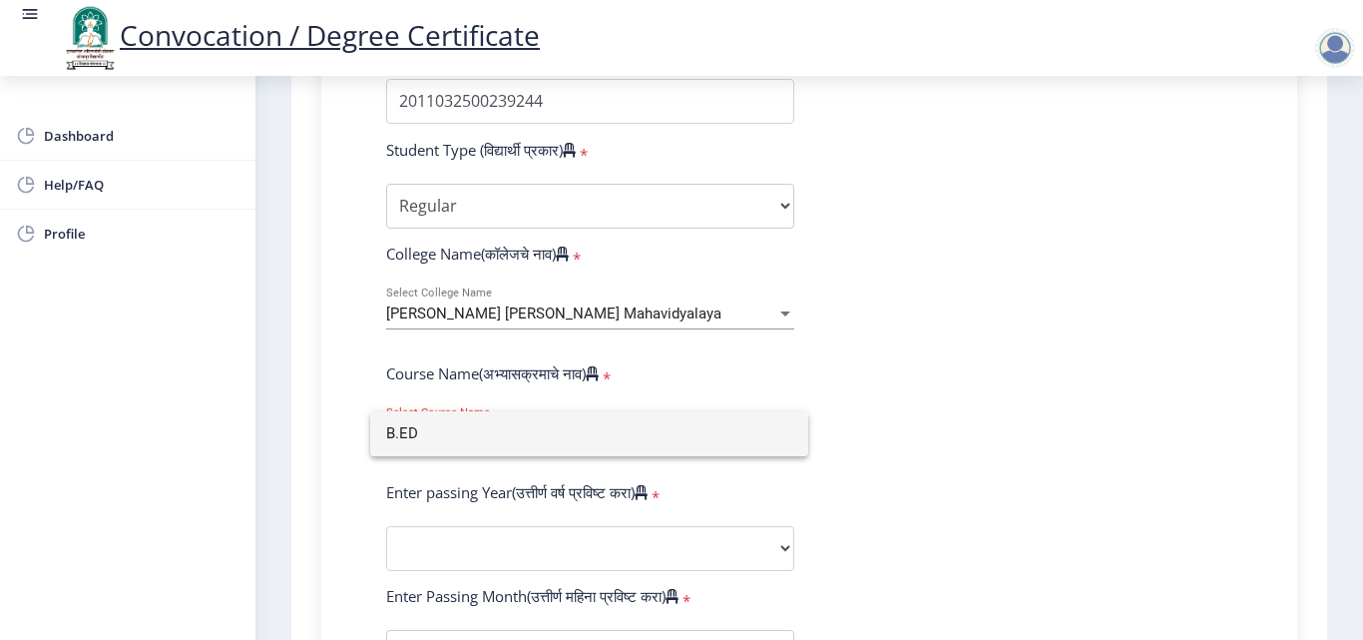
click at [1101, 450] on div at bounding box center [681, 320] width 1363 height 640
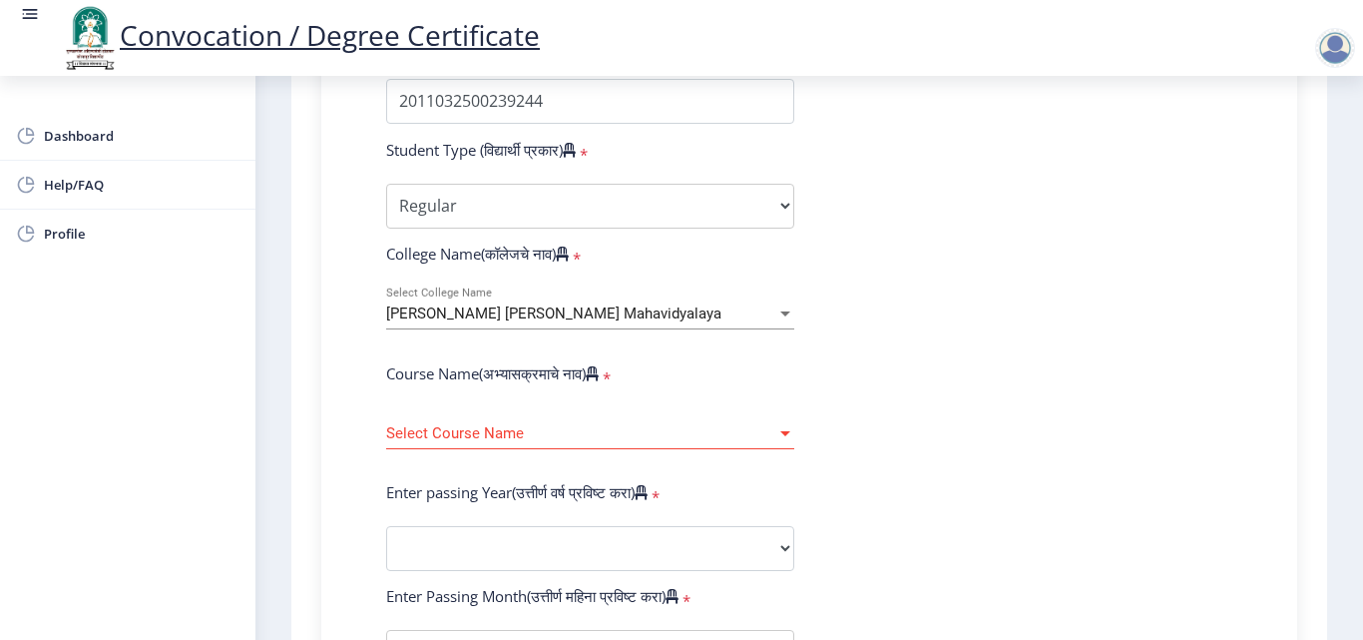
click at [711, 439] on span "Select Course Name" at bounding box center [581, 433] width 390 height 17
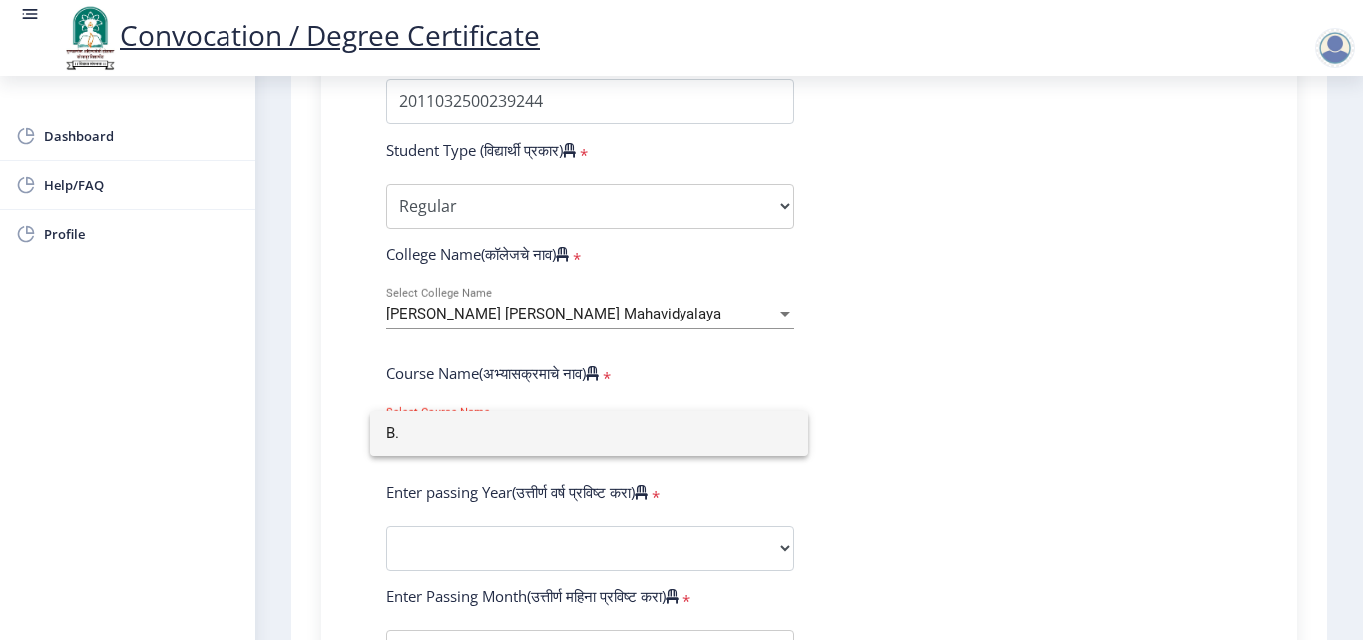
type input "B"
click at [1158, 399] on div at bounding box center [681, 320] width 1363 height 640
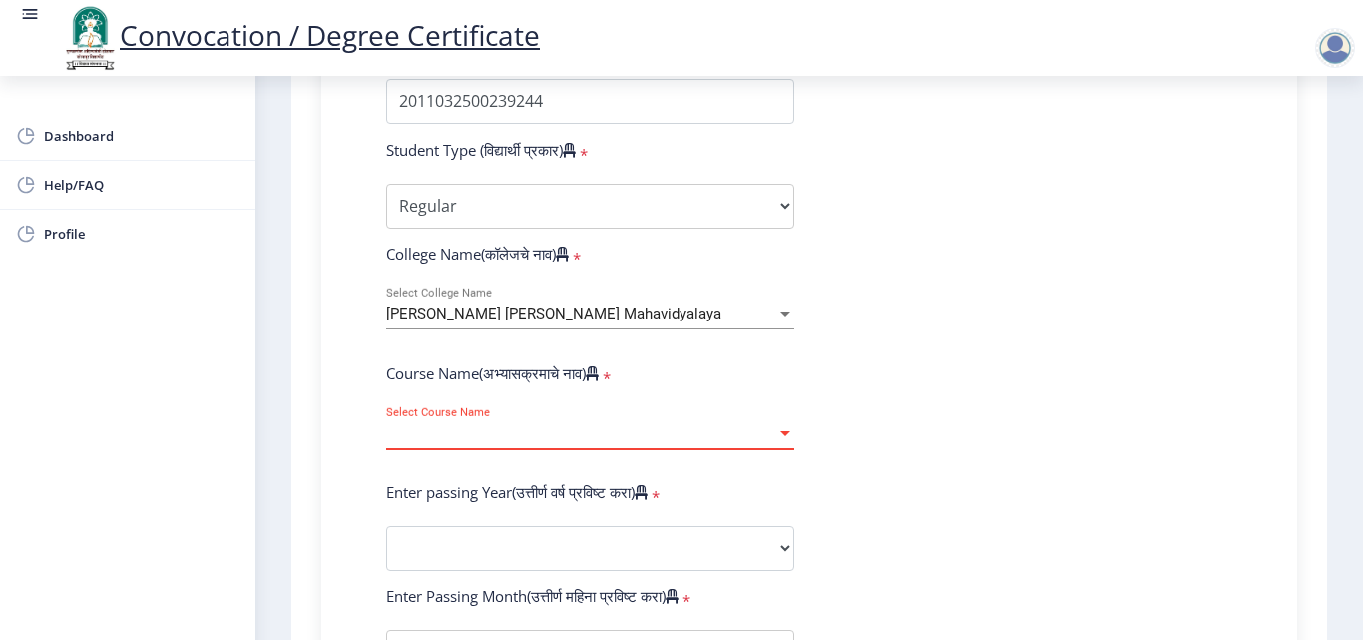
click at [724, 438] on span "Select Course Name" at bounding box center [581, 433] width 390 height 17
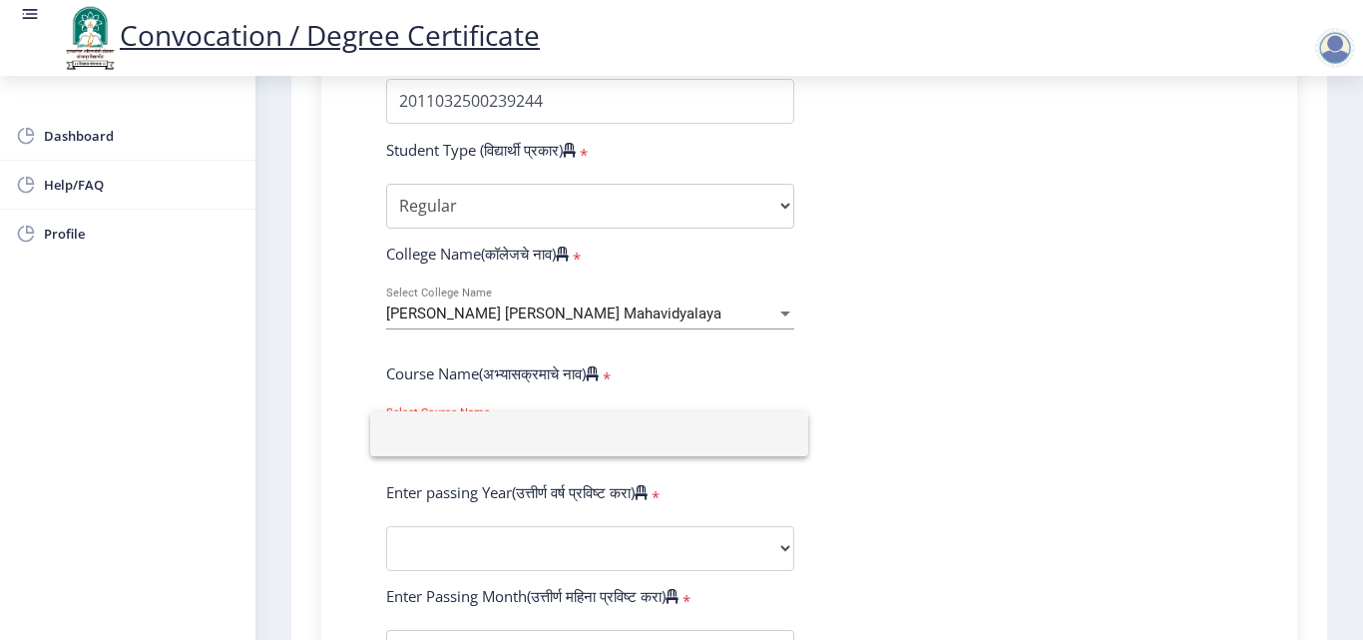
click at [961, 410] on div at bounding box center [681, 320] width 1363 height 640
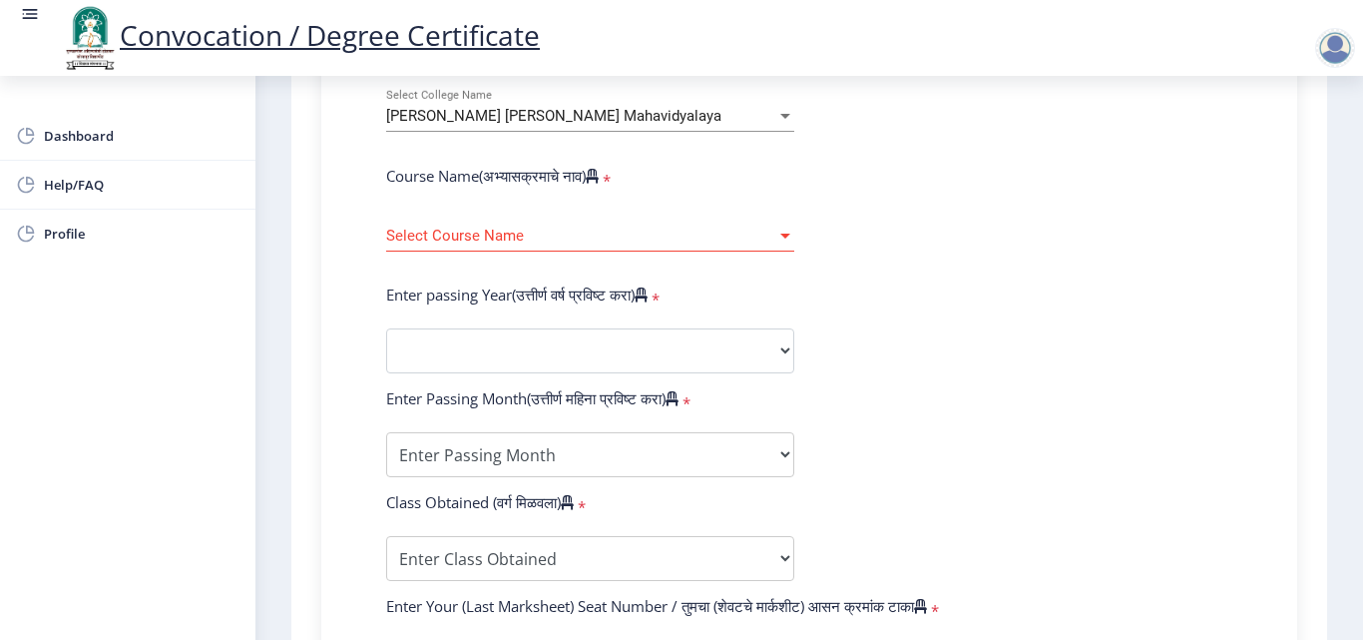
scroll to position [798, 0]
click at [562, 228] on span "Select Course Name" at bounding box center [581, 234] width 390 height 17
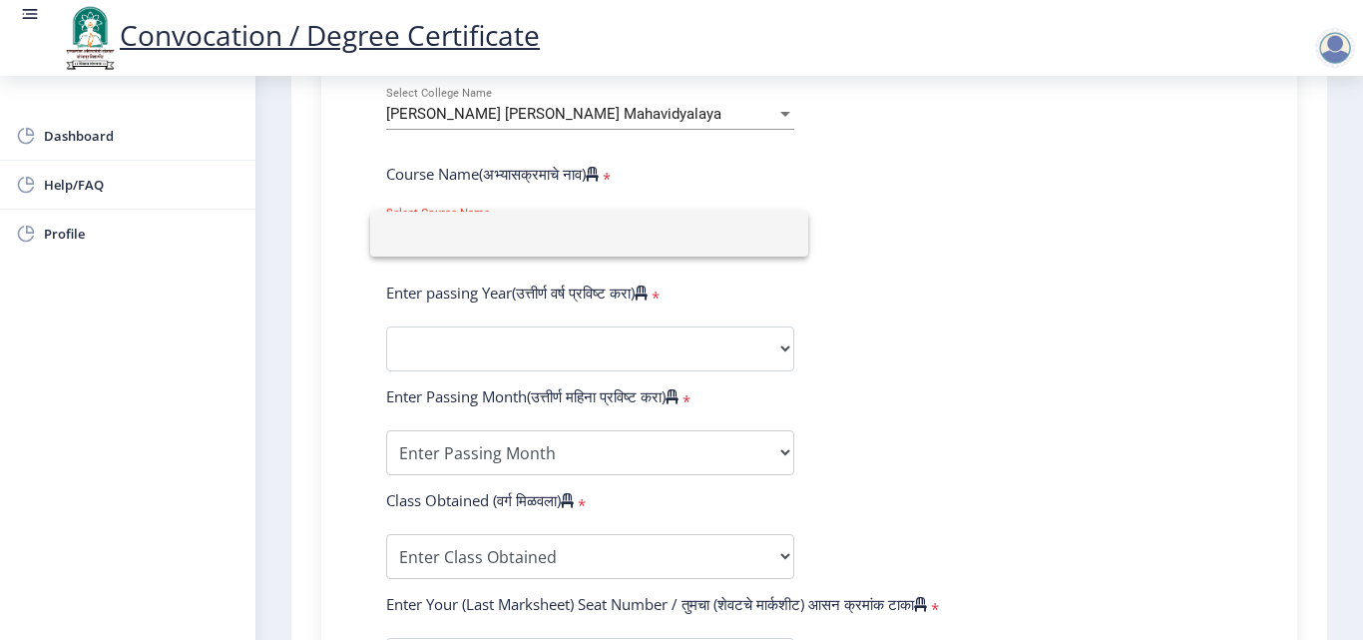
click at [888, 279] on div at bounding box center [681, 320] width 1363 height 640
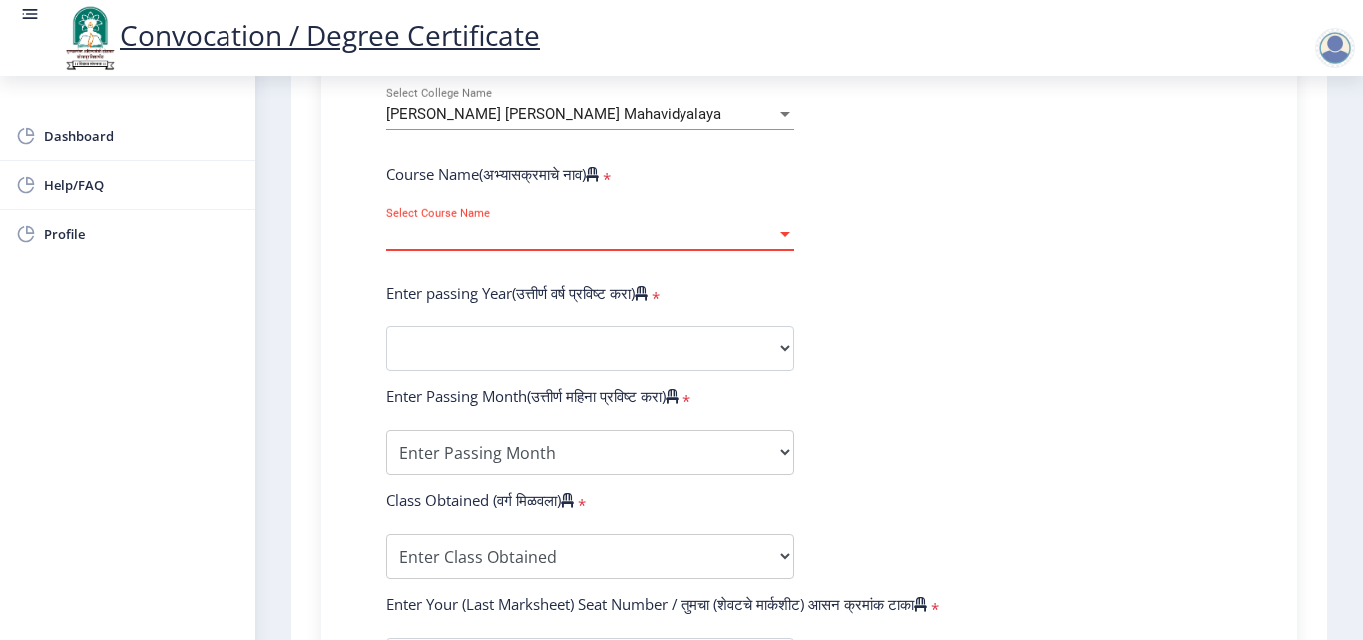
click at [589, 238] on span "Select Course Name" at bounding box center [581, 234] width 390 height 17
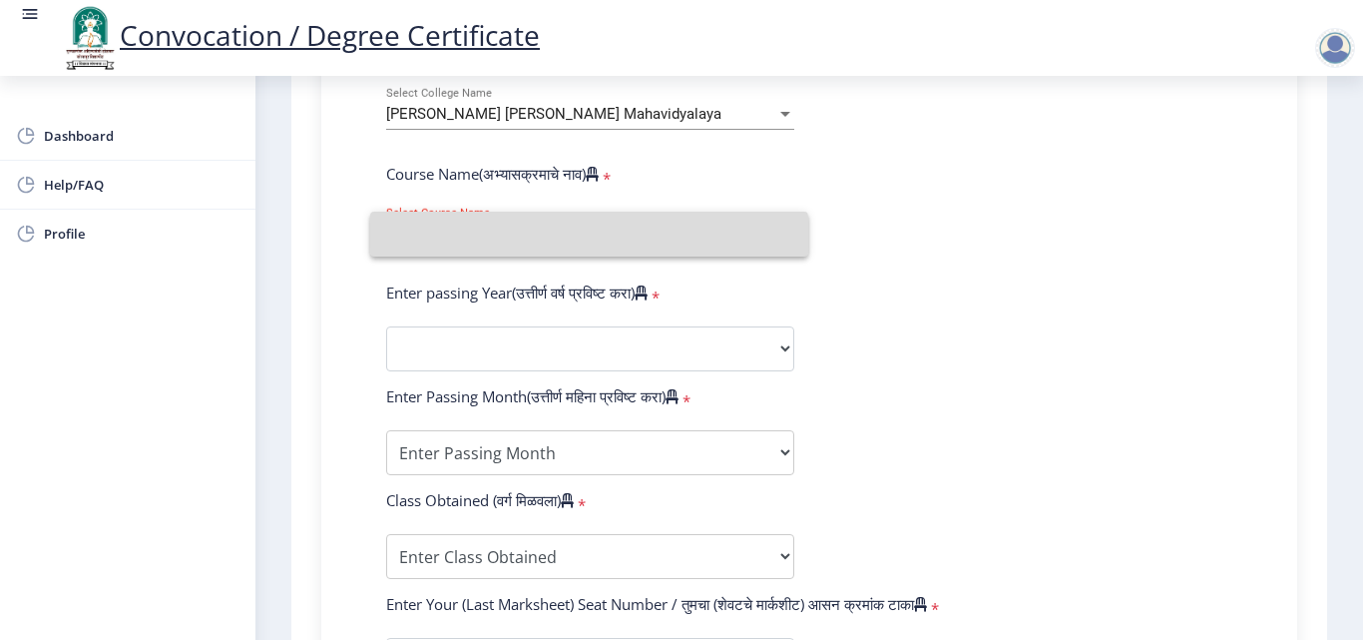
click at [589, 238] on input at bounding box center [589, 234] width 406 height 45
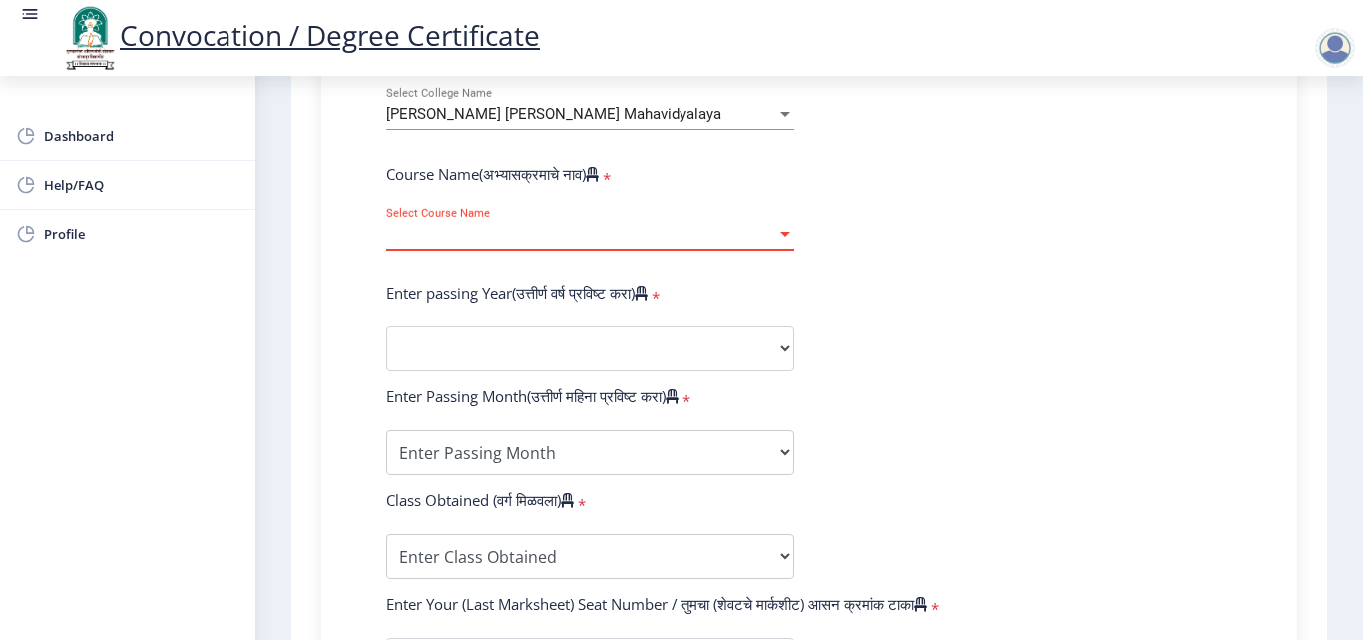
click at [589, 238] on span "Select Course Name" at bounding box center [581, 234] width 390 height 17
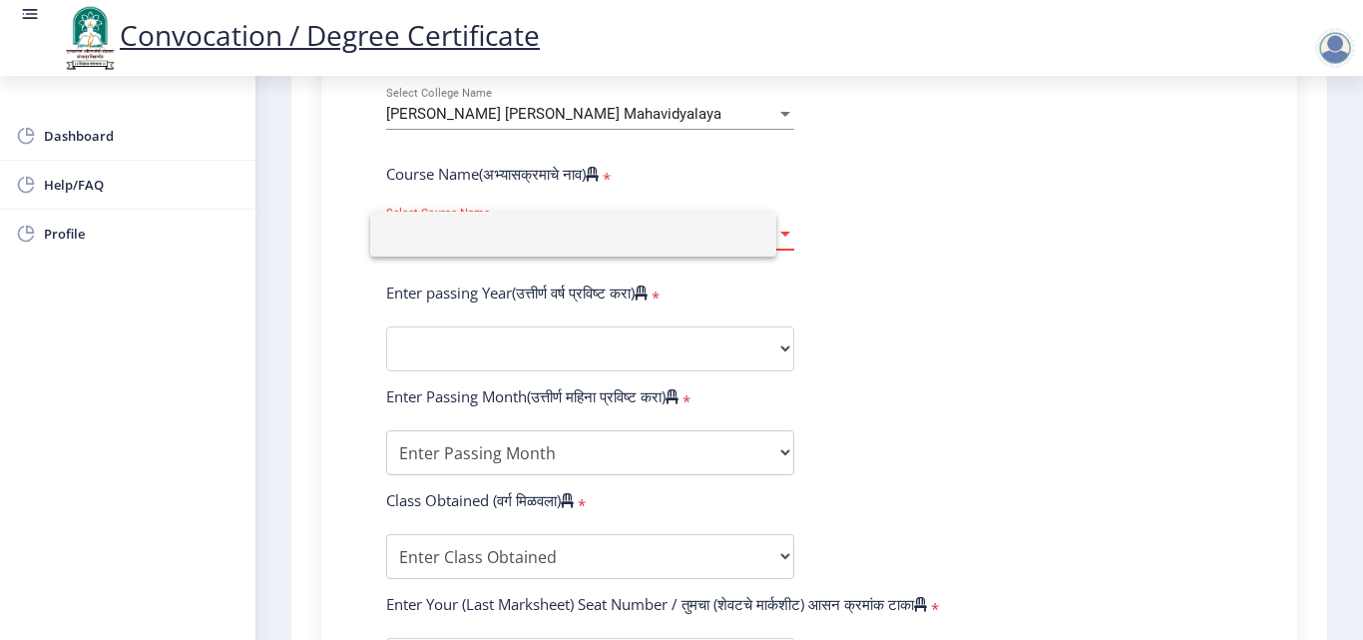
click at [589, 238] on input at bounding box center [573, 234] width 374 height 45
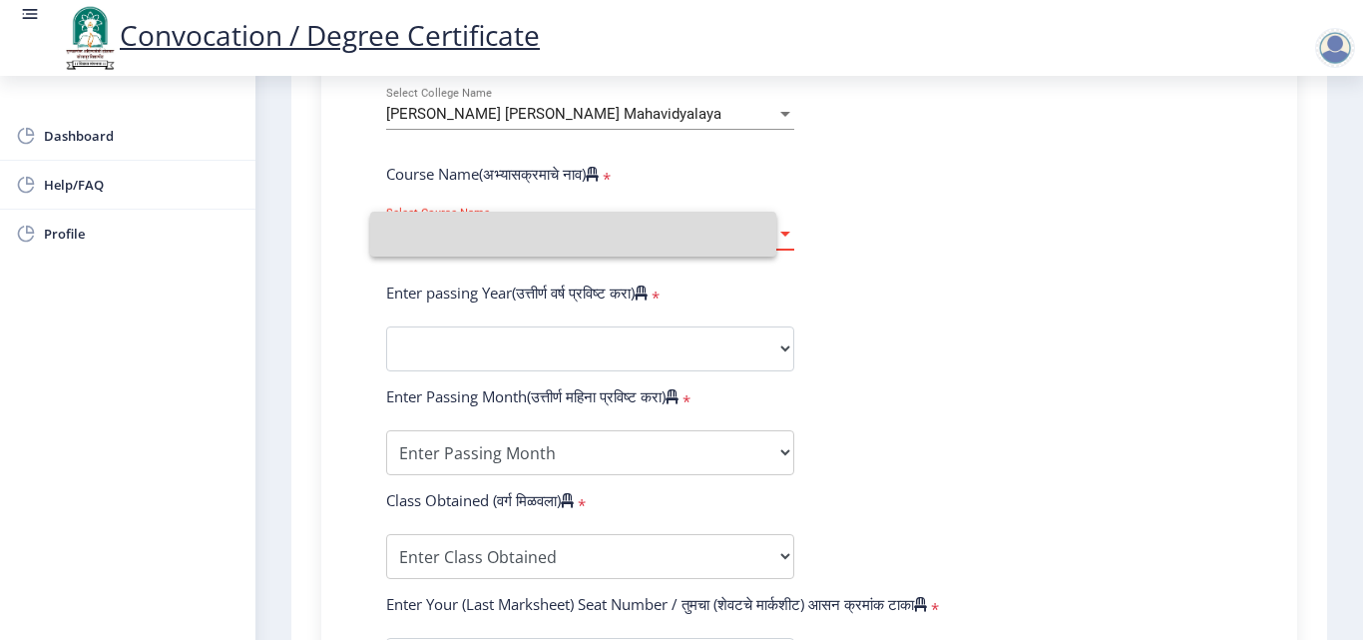
click at [589, 238] on span "Select Course Name" at bounding box center [581, 234] width 390 height 17
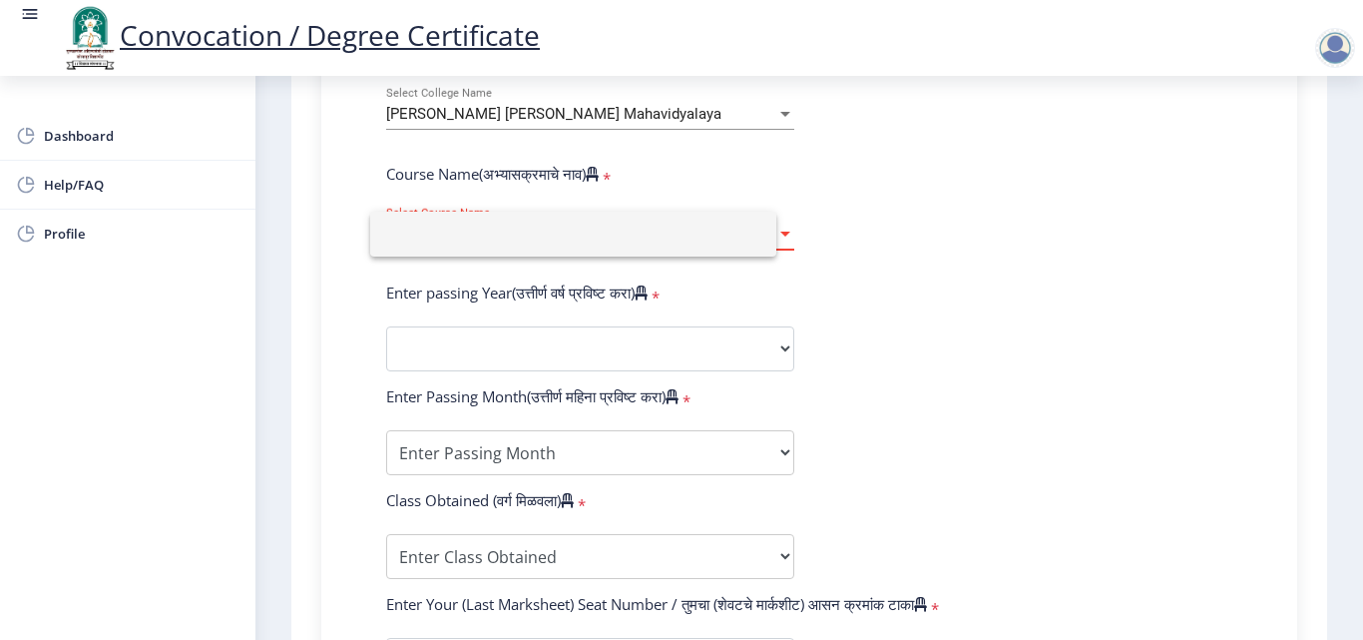
click at [589, 238] on input at bounding box center [573, 234] width 374 height 45
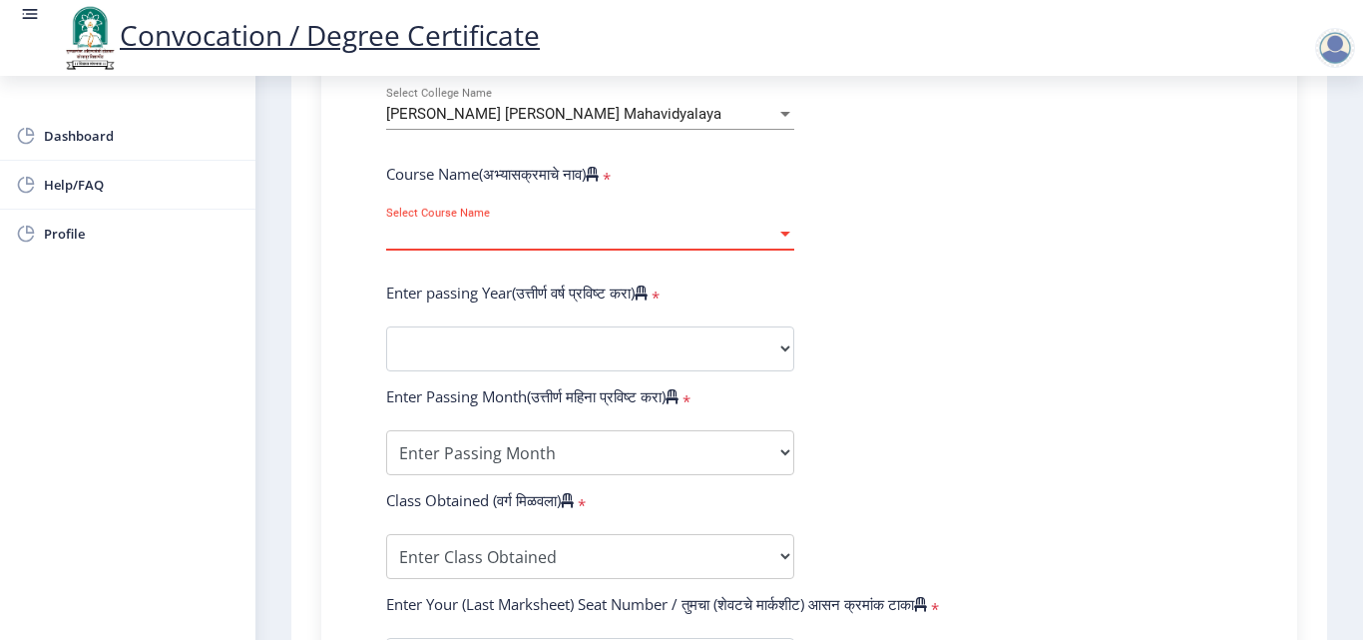
click at [586, 232] on span "Select Course Name" at bounding box center [581, 234] width 390 height 17
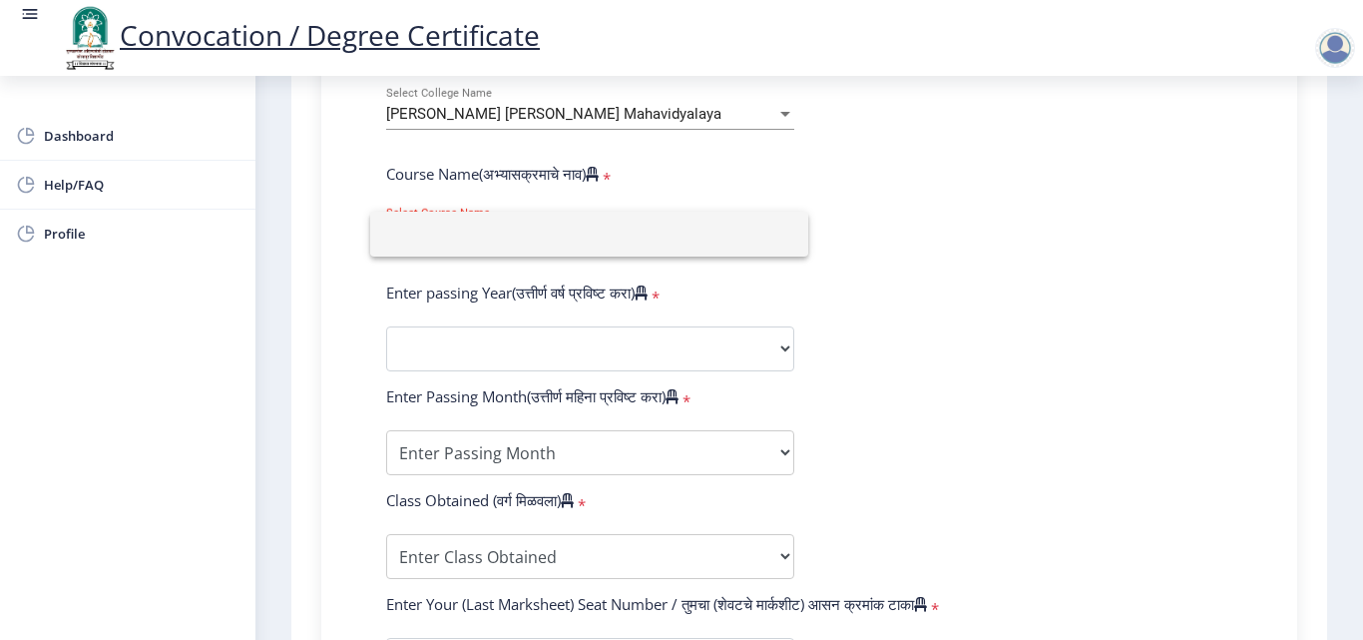
click at [982, 312] on div at bounding box center [681, 320] width 1363 height 640
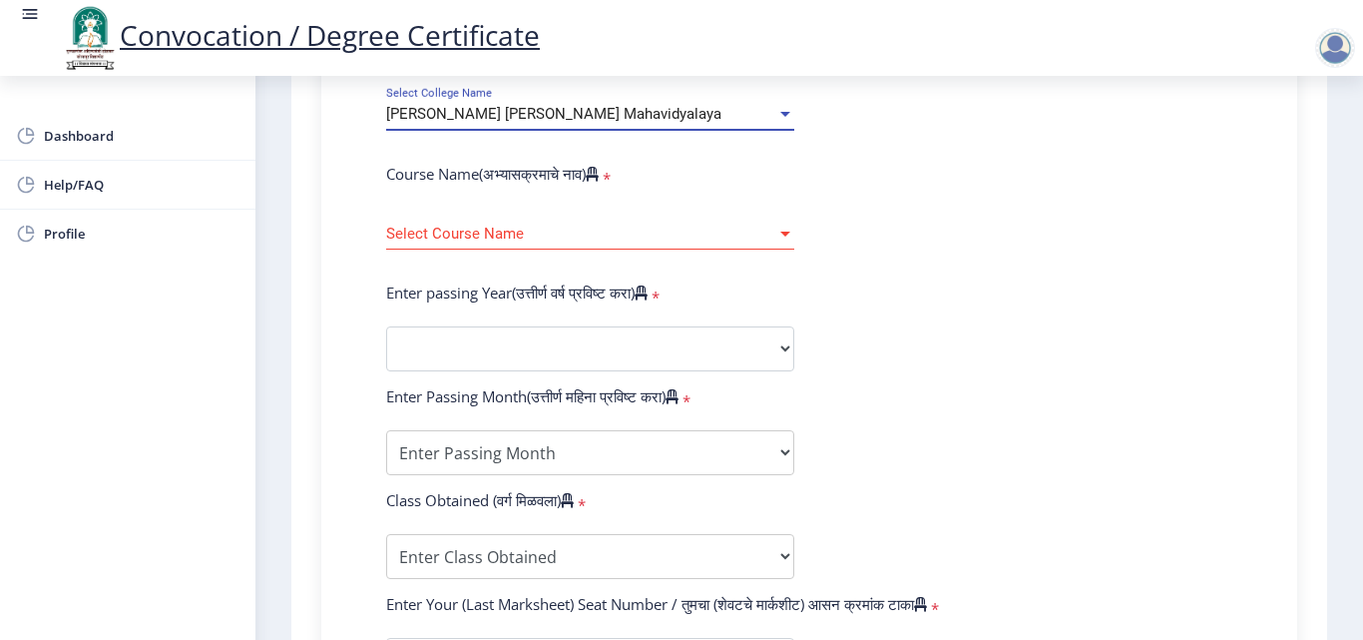
click at [567, 119] on span "[PERSON_NAME] [PERSON_NAME] Mahavidyalaya" at bounding box center [553, 114] width 335 height 18
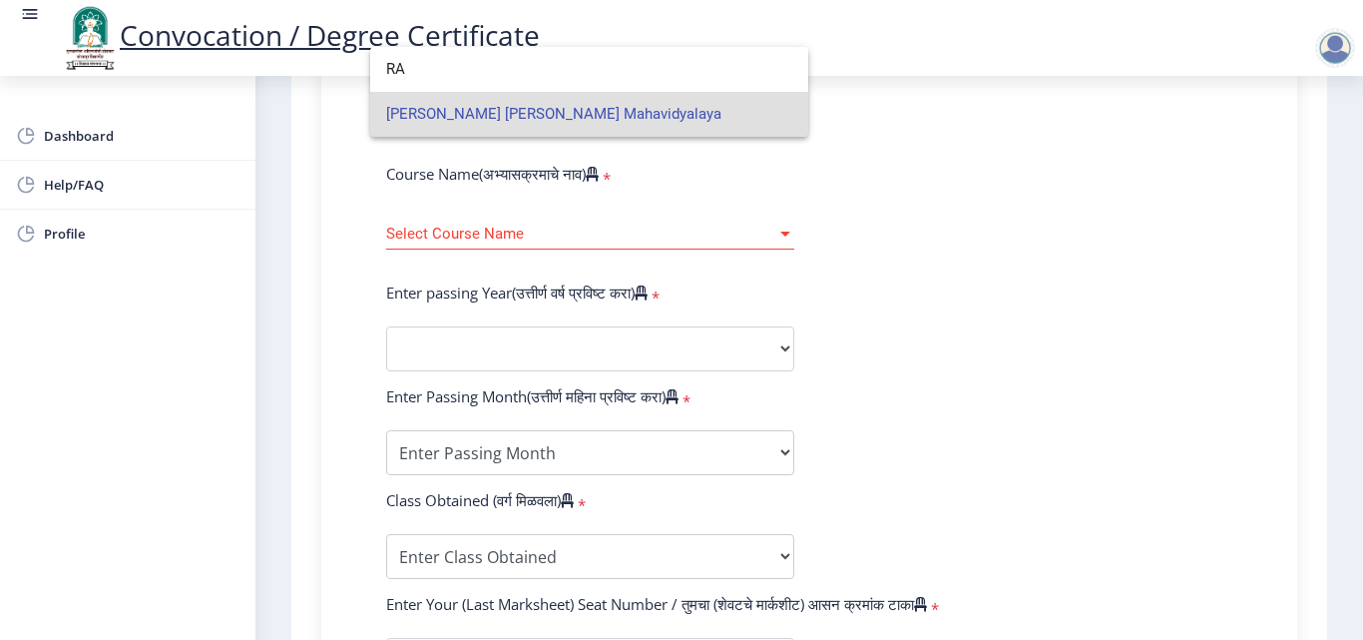
type input "R"
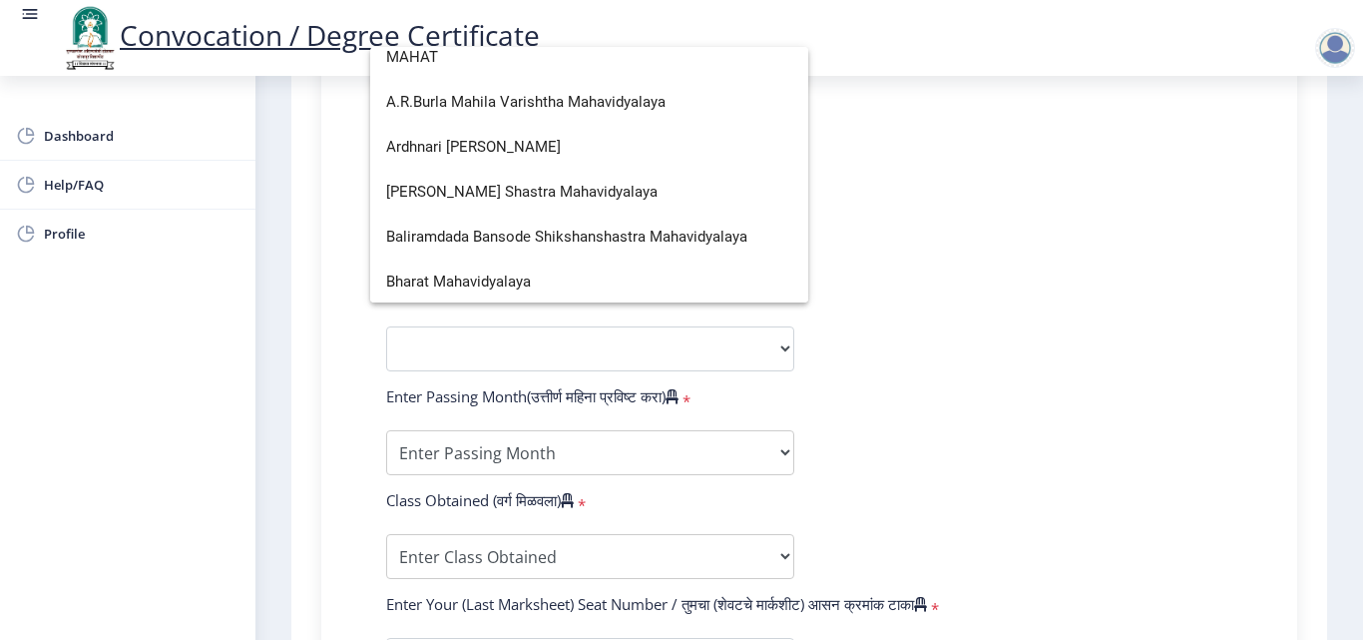
scroll to position [0, 0]
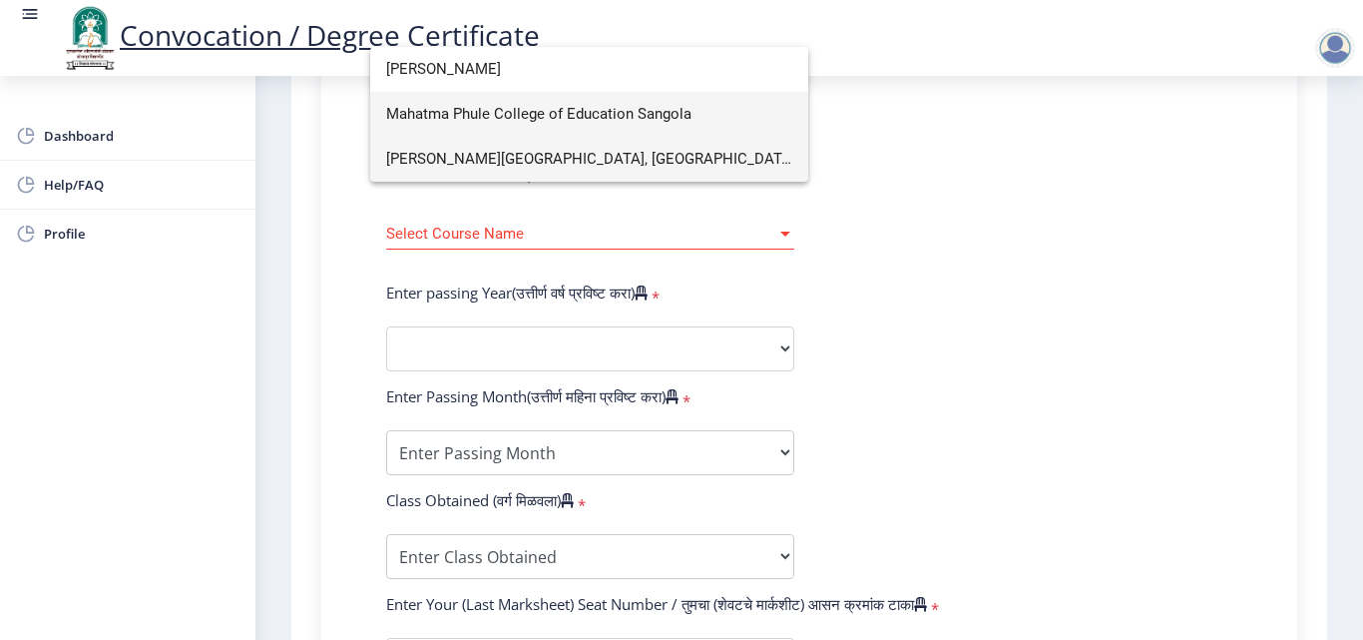
type input "[PERSON_NAME]"
click at [576, 162] on span "[PERSON_NAME][GEOGRAPHIC_DATA], [GEOGRAPHIC_DATA]" at bounding box center [589, 159] width 406 height 45
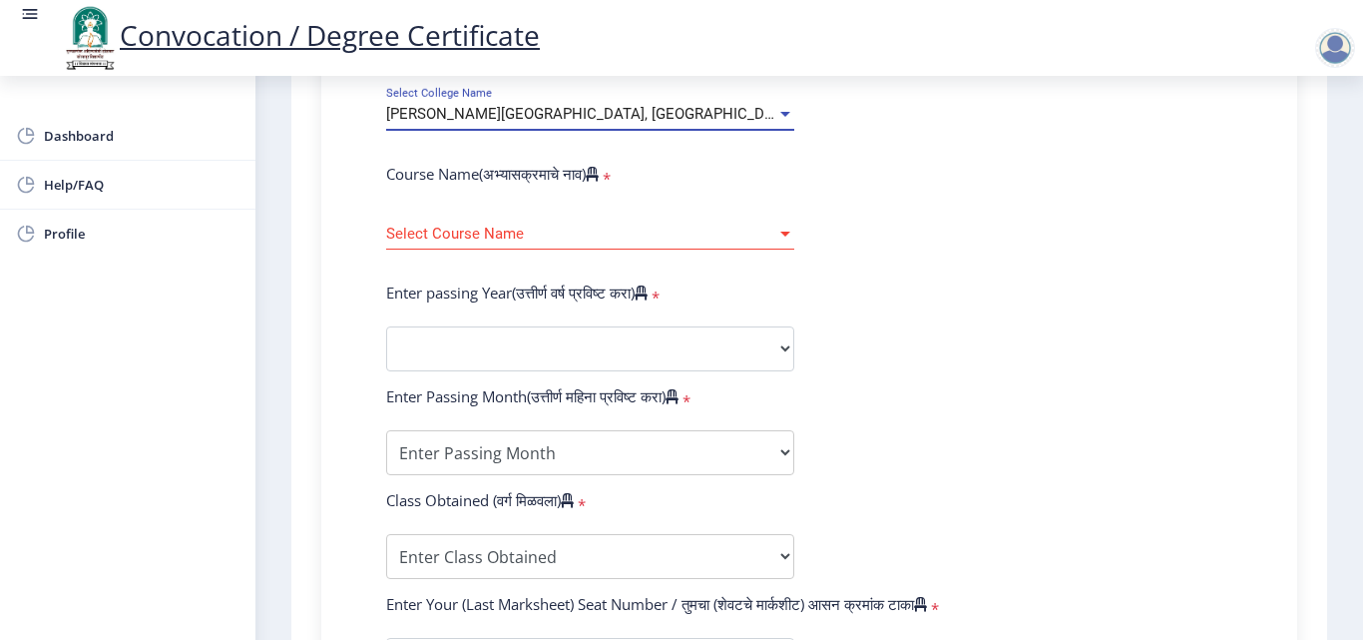
click at [812, 254] on form "Enter Your PRN Number (तुमचा पीआरएन (कायम नोंदणी क्रमांक) एंटर करा) * Student T…" at bounding box center [809, 364] width 876 height 1058
click at [615, 229] on span "Select Course Name" at bounding box center [581, 234] width 390 height 17
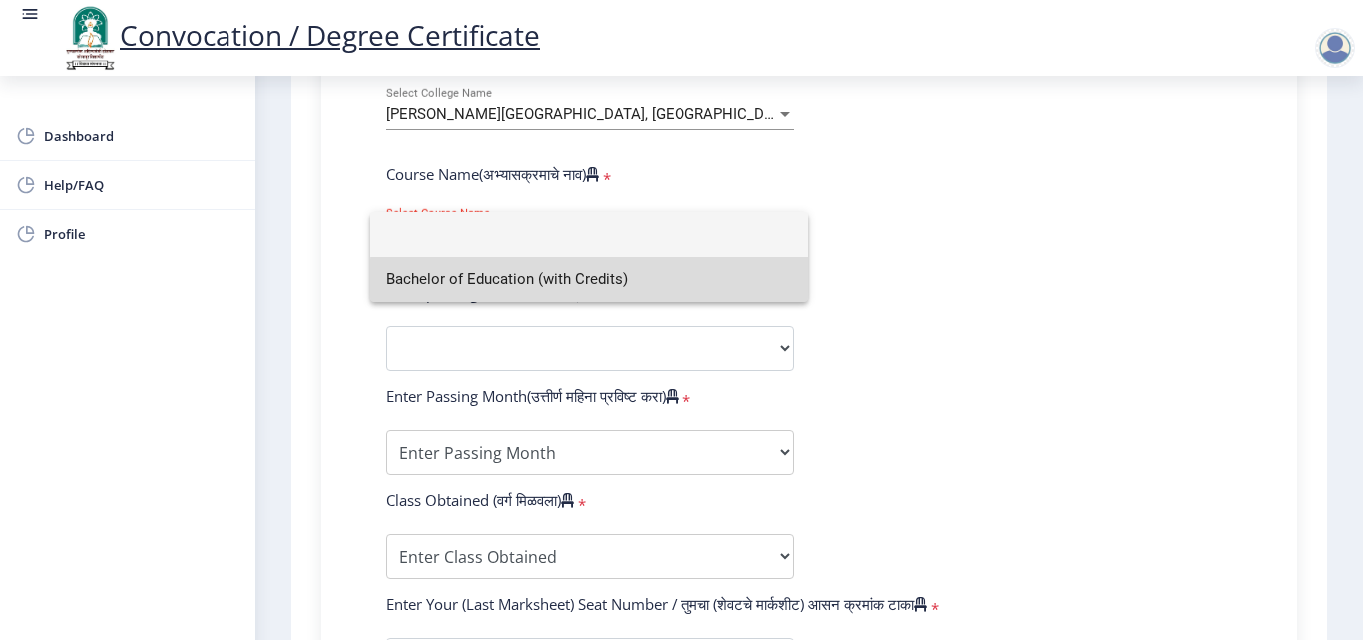
click at [609, 280] on span "Bachelor of Education (with Credits)" at bounding box center [589, 278] width 406 height 45
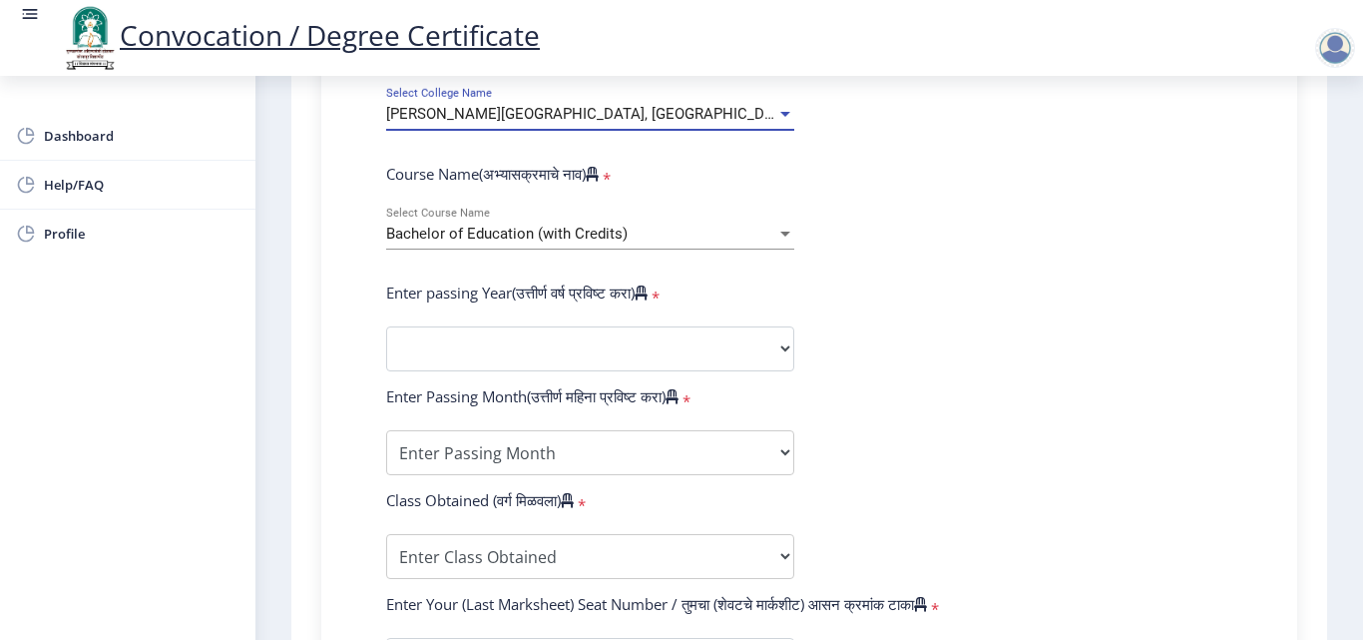
click at [691, 114] on div "[PERSON_NAME][GEOGRAPHIC_DATA], [GEOGRAPHIC_DATA]" at bounding box center [581, 114] width 390 height 17
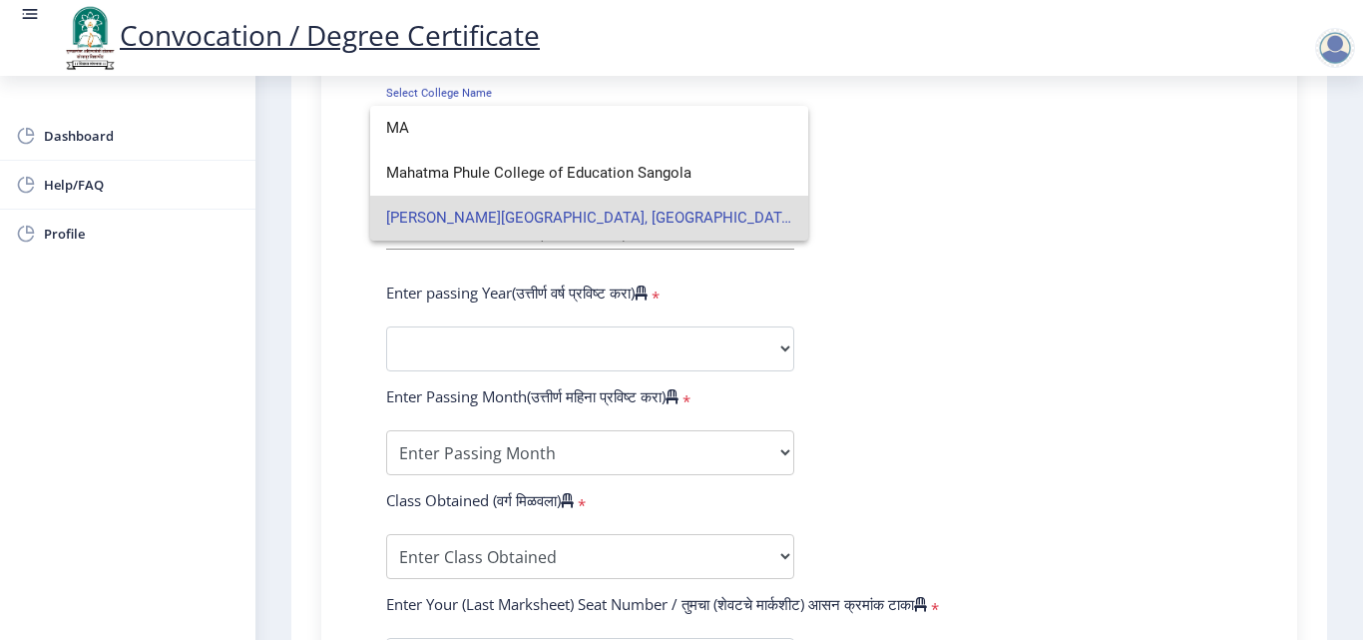
type input "M"
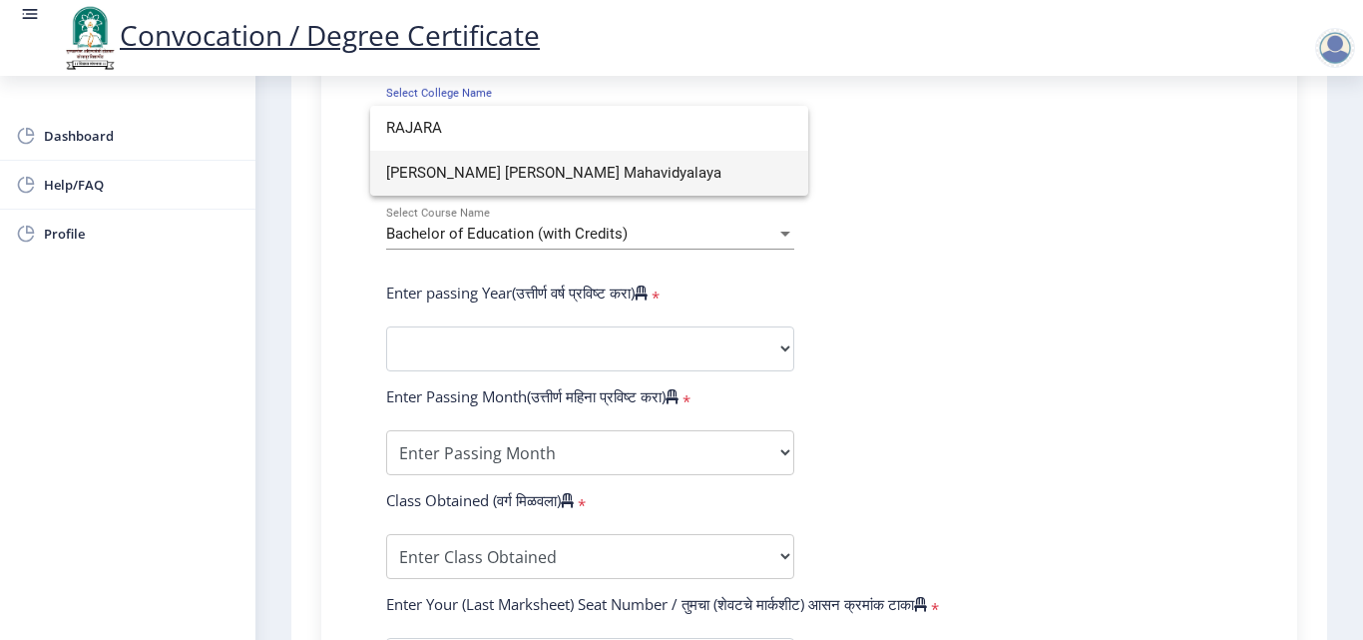
type input "RAJARA"
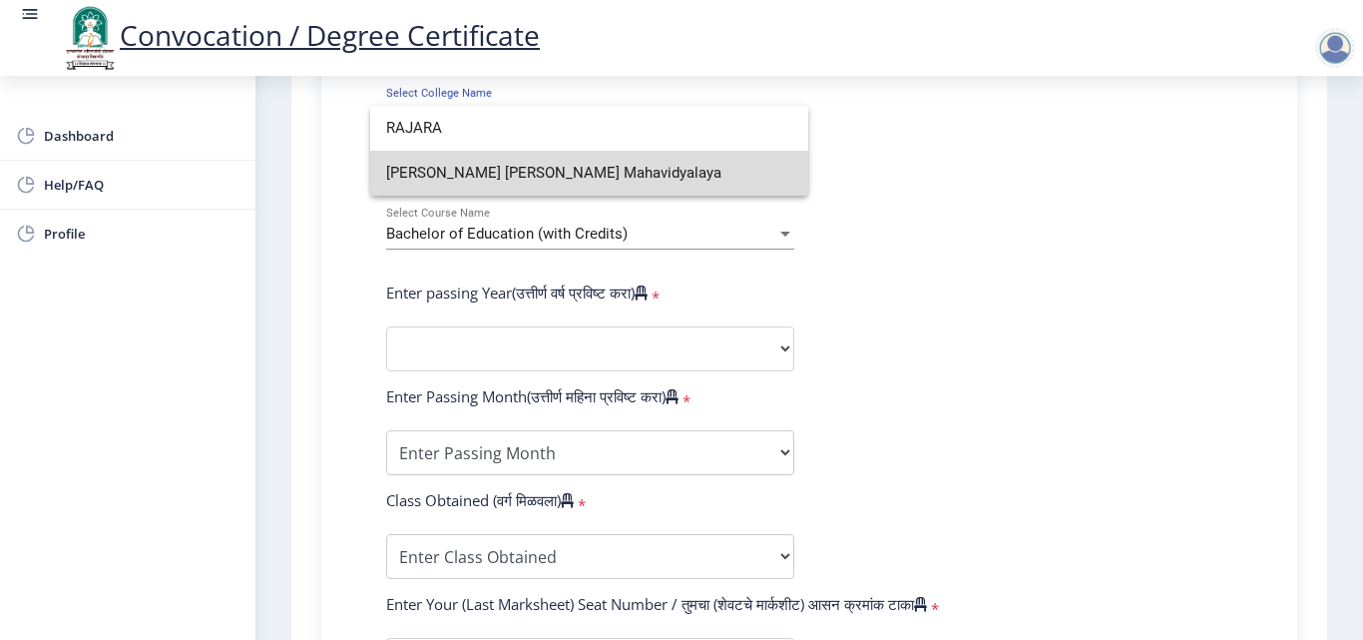
click at [662, 168] on span "[PERSON_NAME] [PERSON_NAME] Mahavidyalaya" at bounding box center [589, 173] width 406 height 45
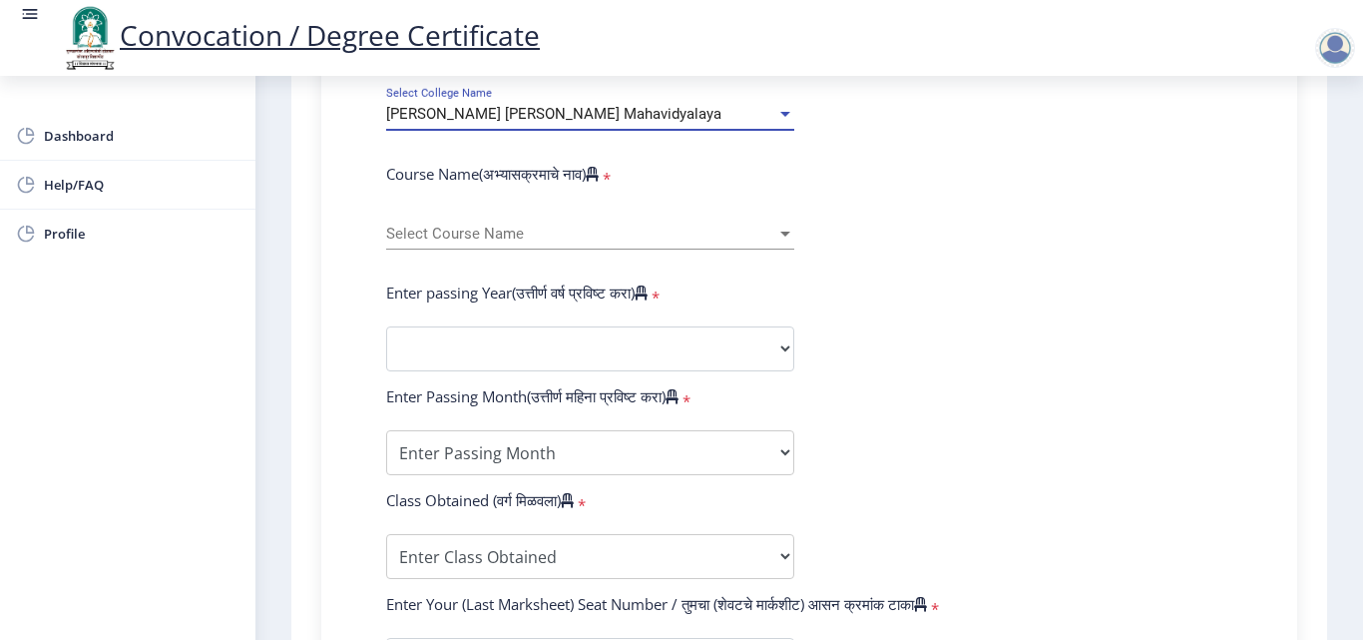
click at [870, 266] on form "Enter Your PRN Number (तुमचा पीआरएन (कायम नोंदणी क्रमांक) एंटर करा) * Student T…" at bounding box center [809, 364] width 876 height 1058
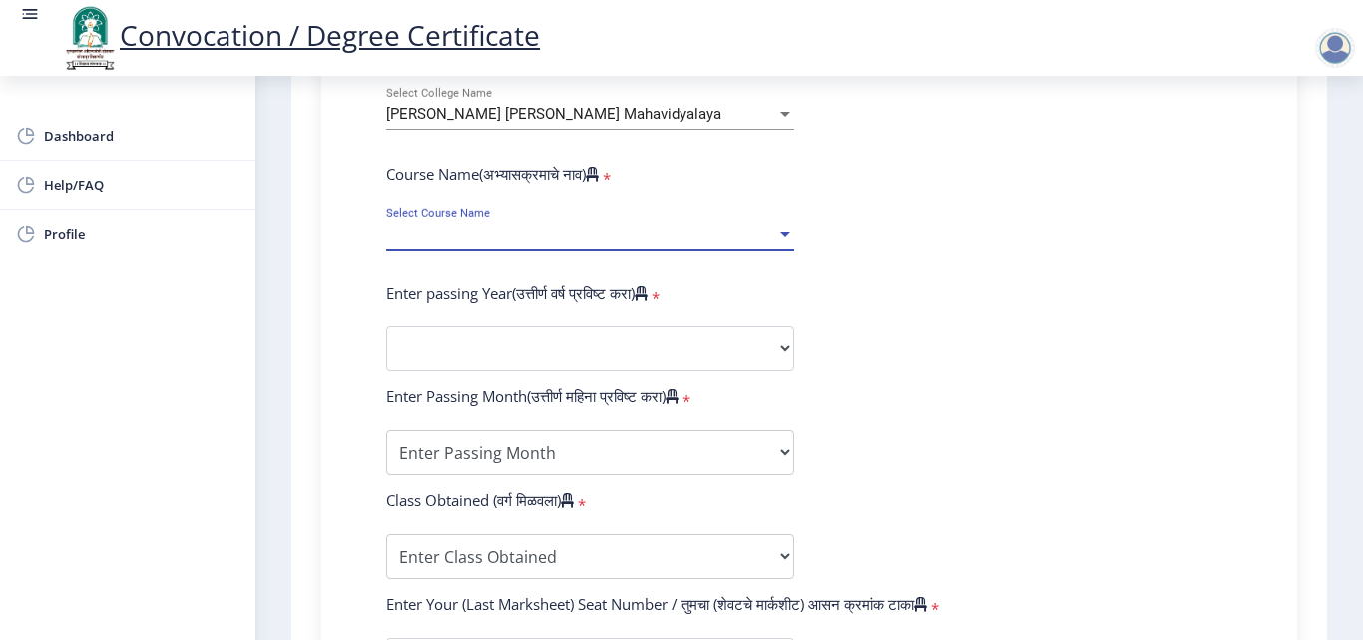
click at [605, 237] on span "Select Course Name" at bounding box center [581, 234] width 390 height 17
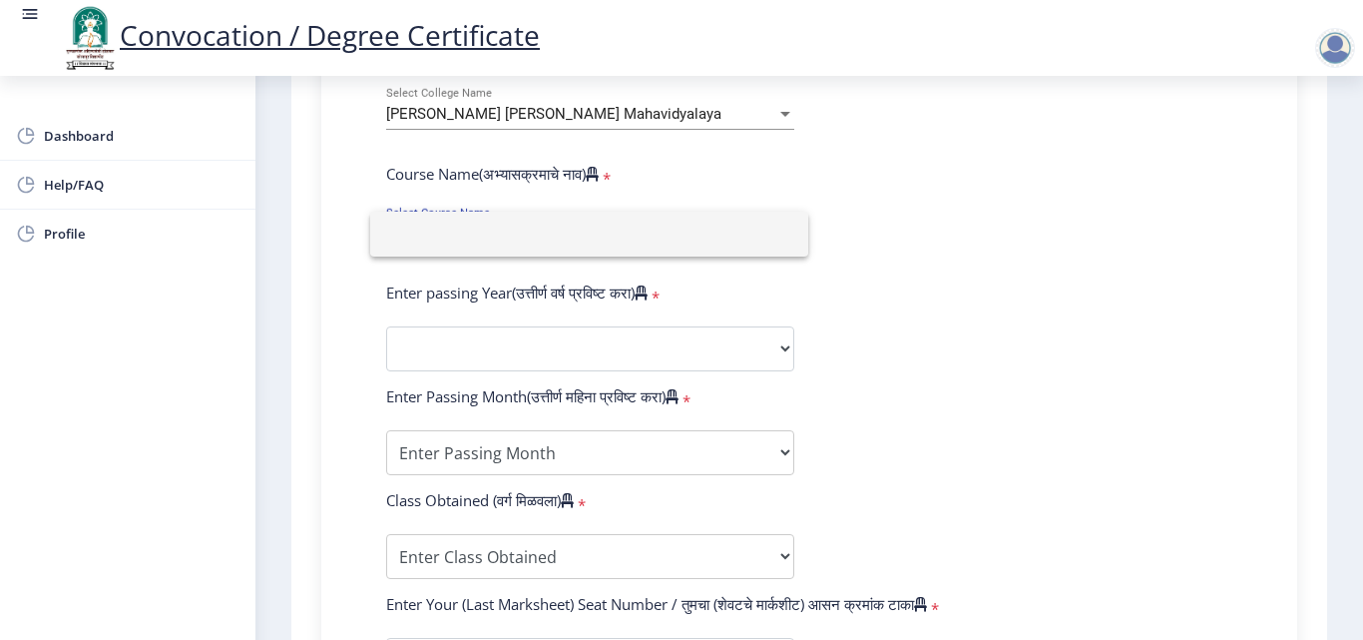
click at [605, 237] on input at bounding box center [589, 234] width 406 height 45
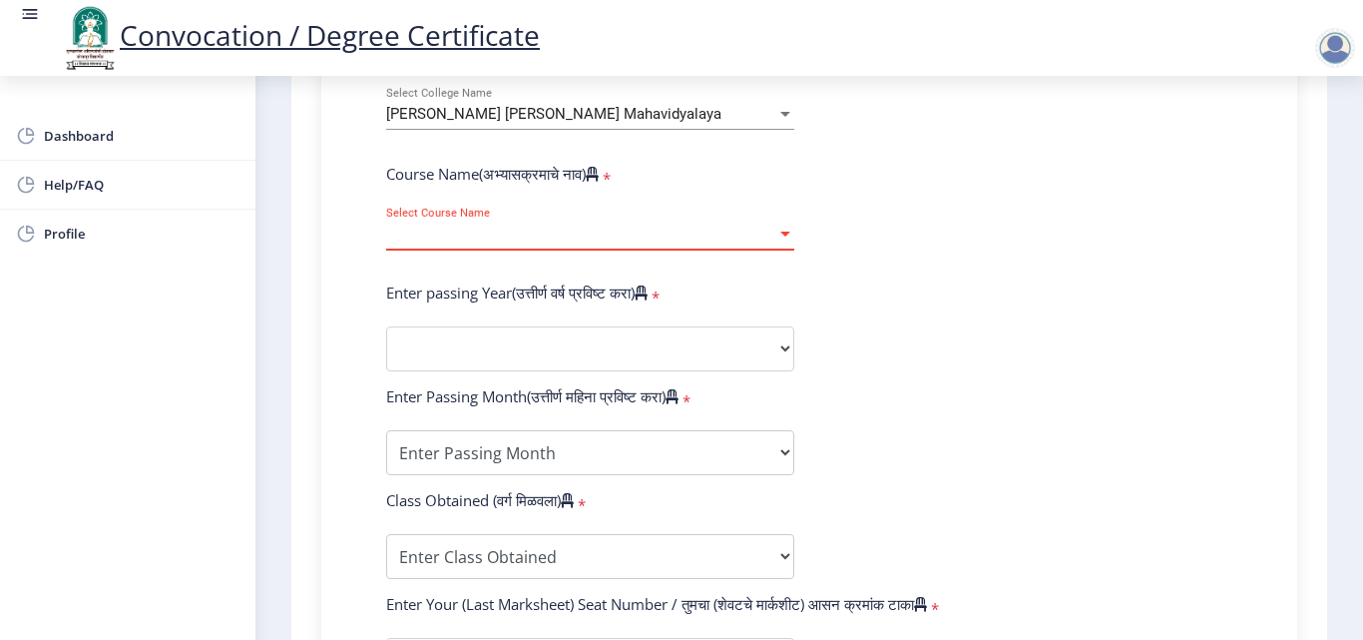
click at [915, 380] on form "Enter Your PRN Number (तुमचा पीआरएन (कायम नोंदणी क्रमांक) एंटर करा) * Student T…" at bounding box center [809, 364] width 876 height 1058
click at [693, 242] on div "Select Course Name Select Course Name" at bounding box center [590, 229] width 408 height 42
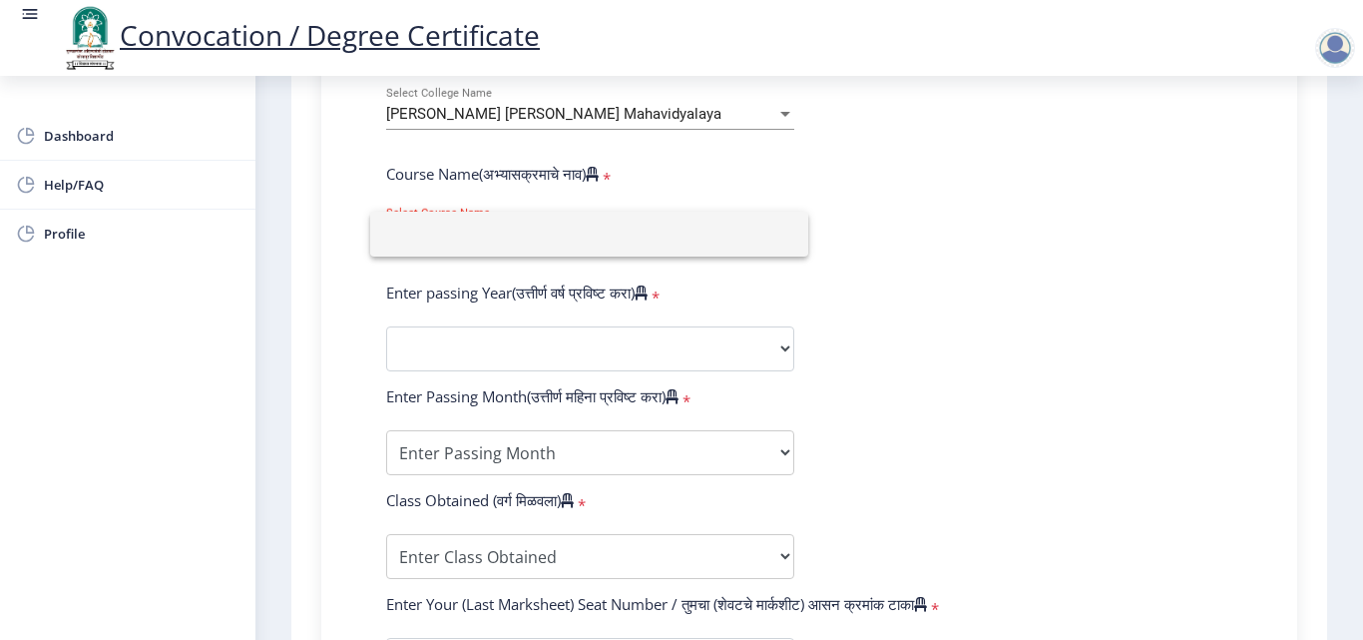
click at [920, 324] on div at bounding box center [681, 320] width 1363 height 640
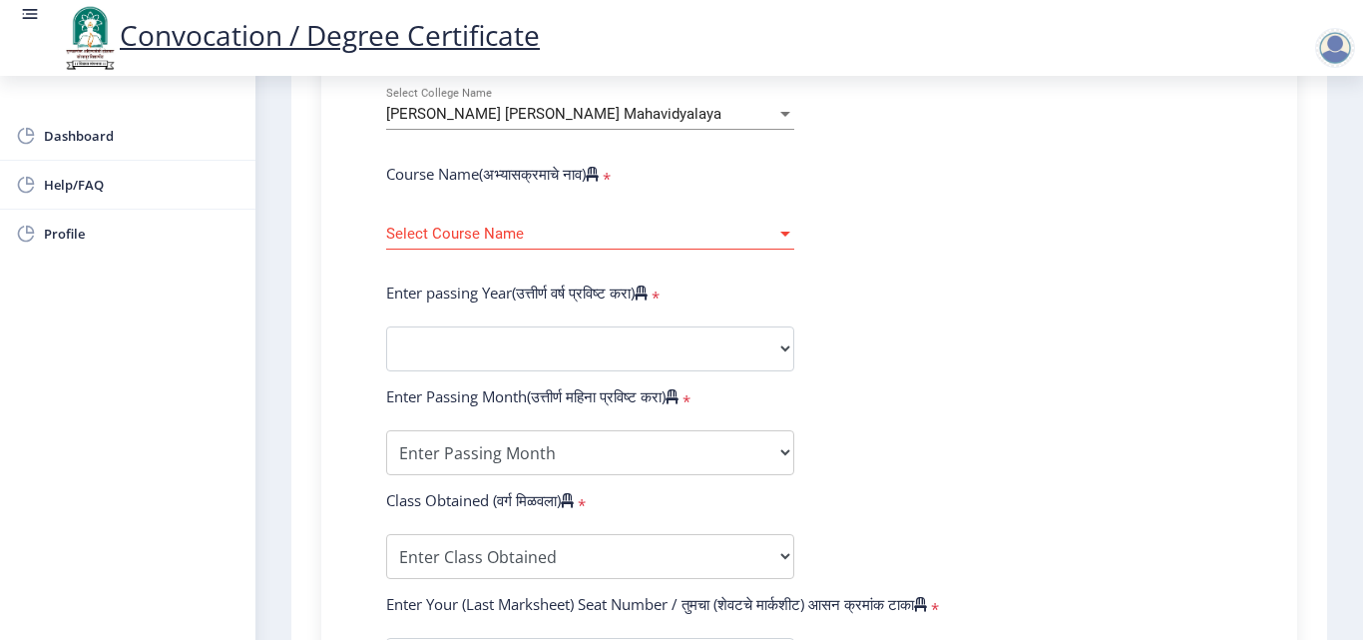
click at [759, 233] on span "Select Course Name" at bounding box center [581, 234] width 390 height 17
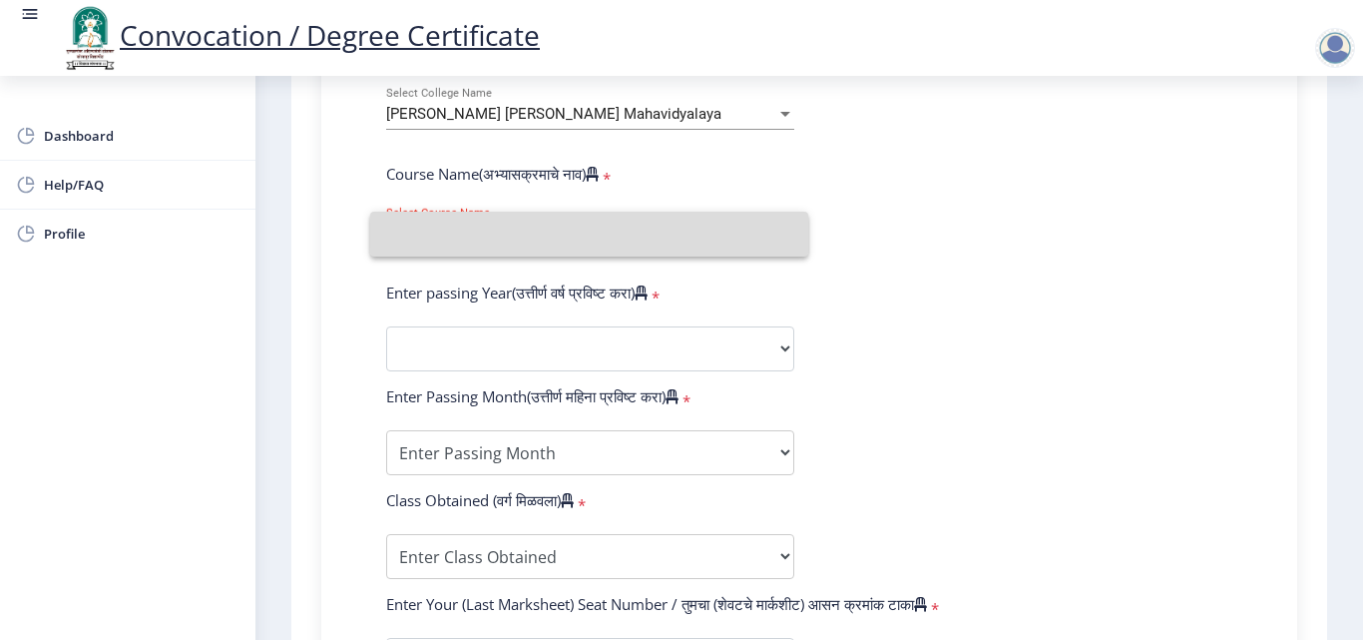
click at [759, 233] on input at bounding box center [589, 234] width 406 height 45
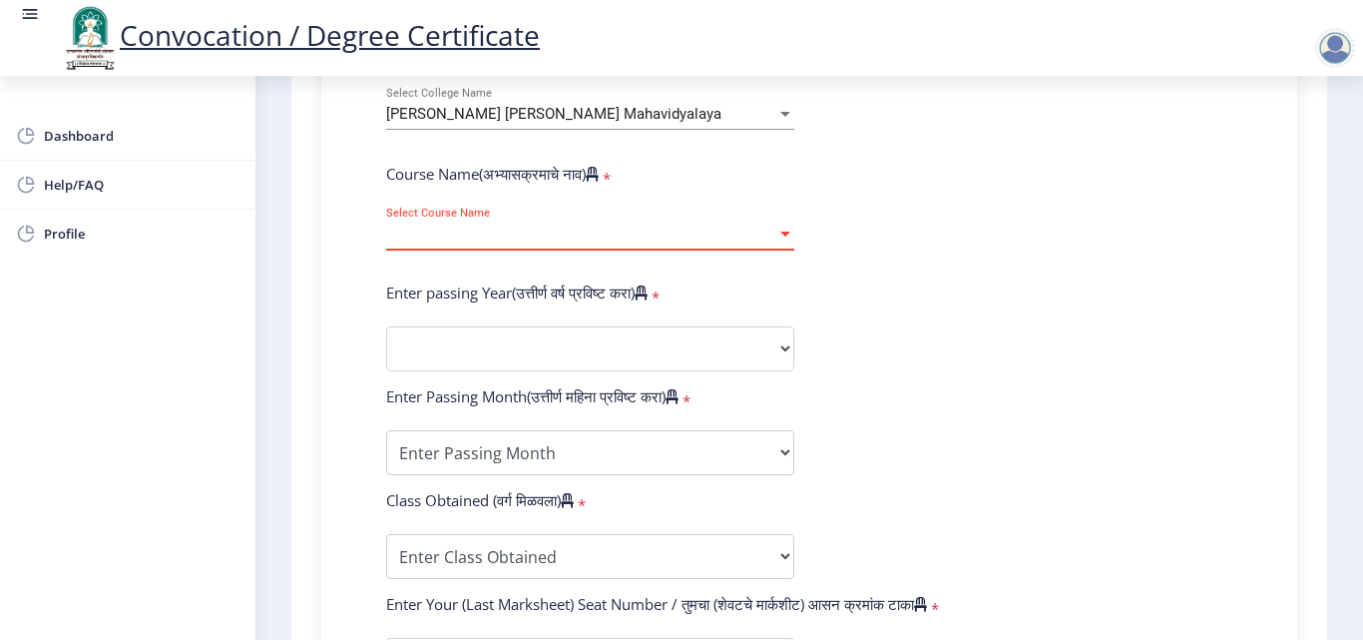
click at [759, 233] on span "Select Course Name" at bounding box center [581, 234] width 390 height 17
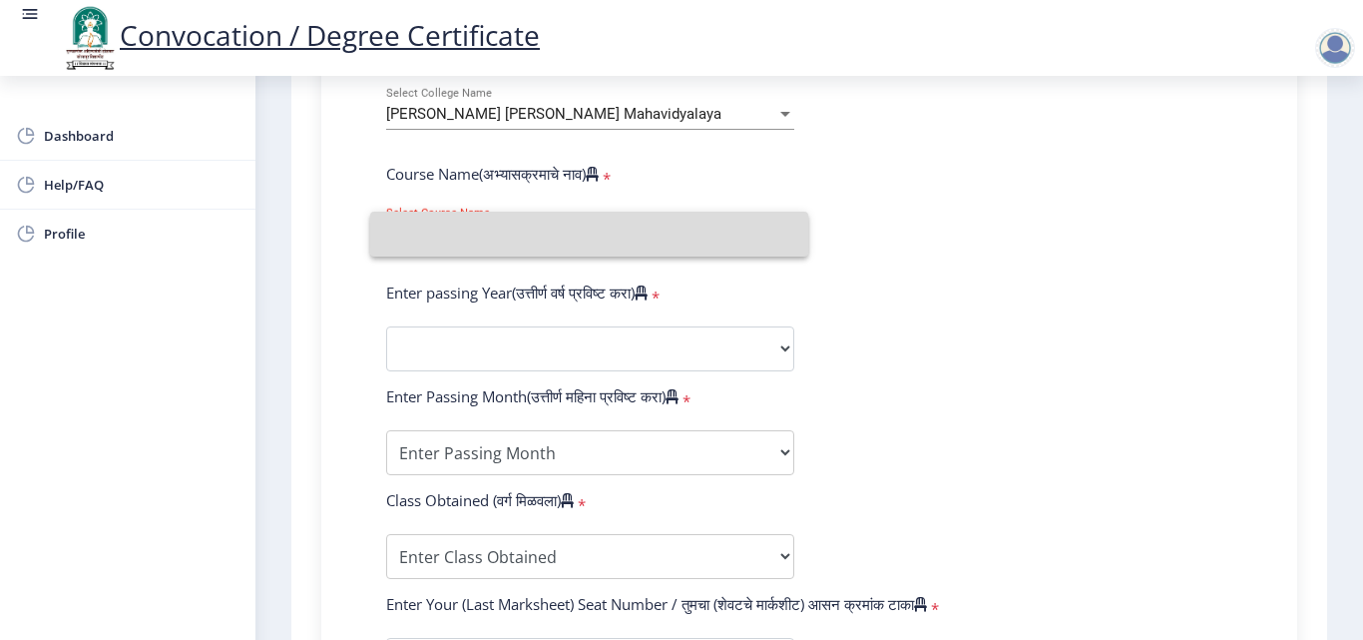
click at [759, 233] on input at bounding box center [589, 234] width 406 height 45
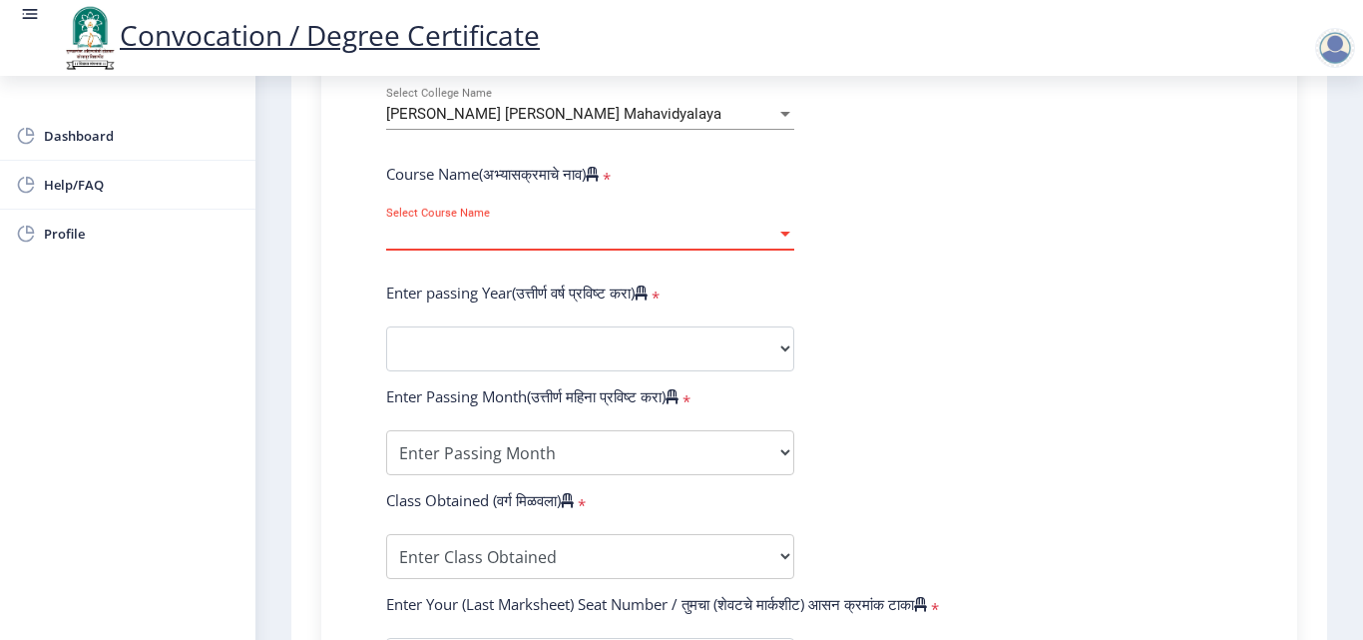
click at [739, 239] on span "Select Course Name" at bounding box center [581, 234] width 390 height 17
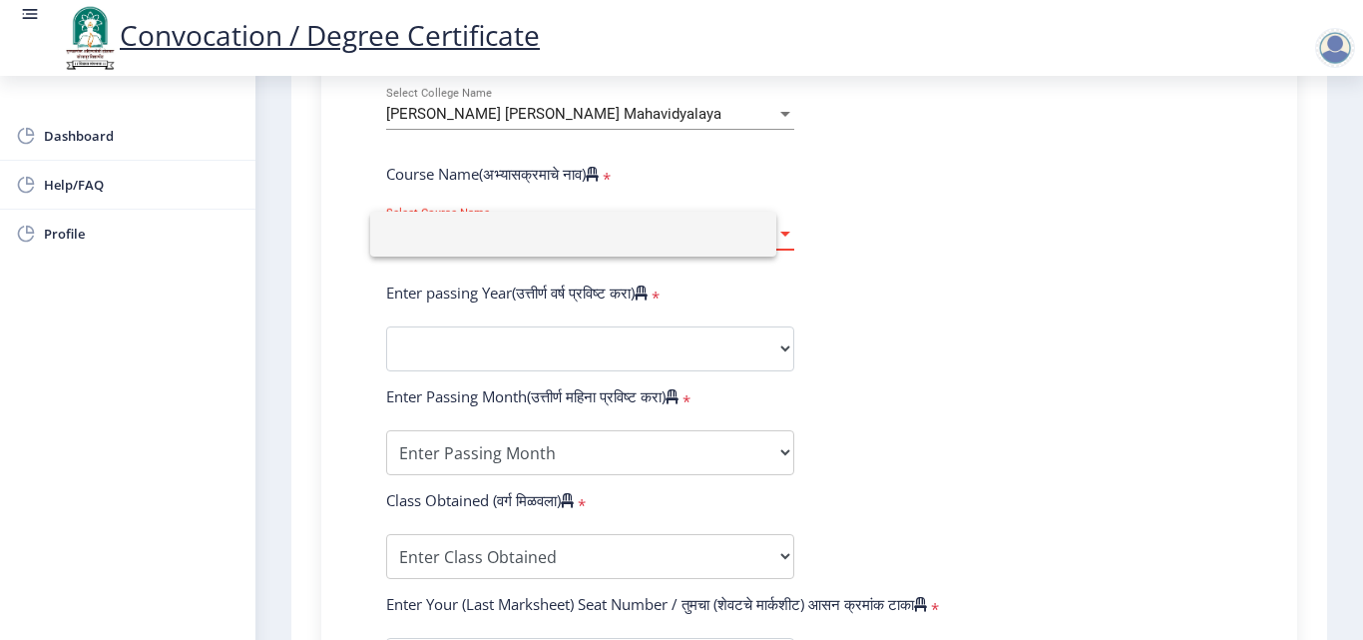
click at [739, 239] on input at bounding box center [573, 234] width 374 height 45
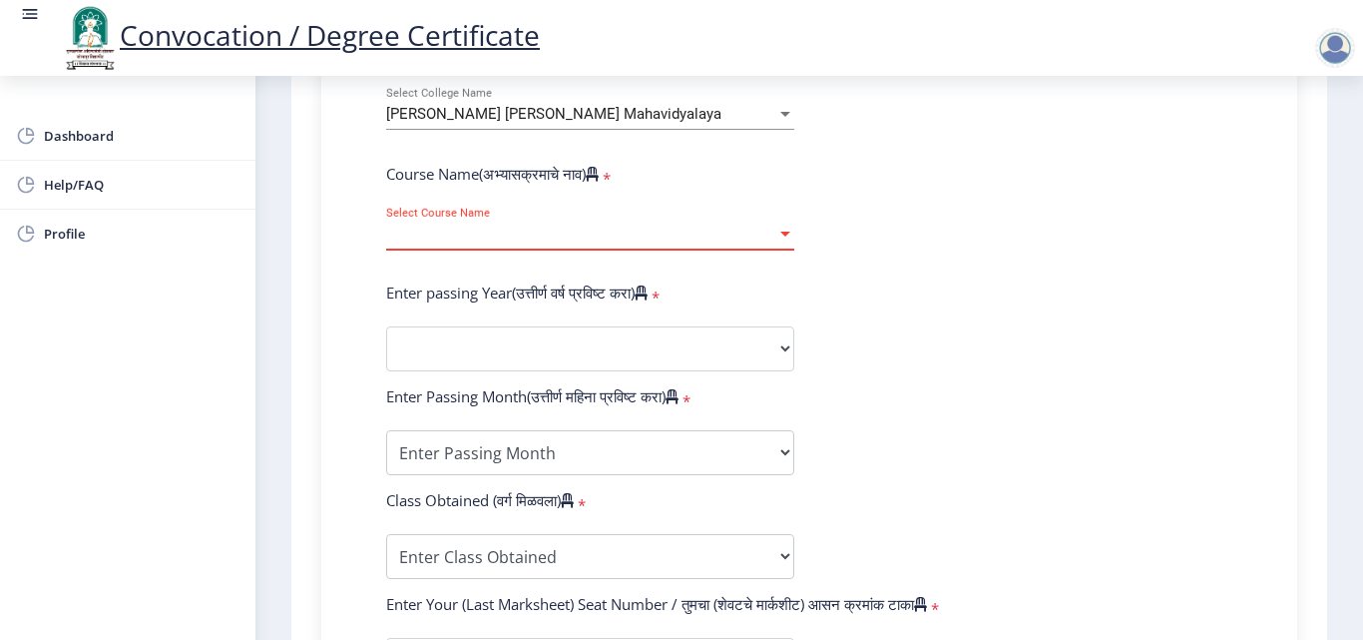
click at [776, 238] on div at bounding box center [785, 234] width 18 height 17
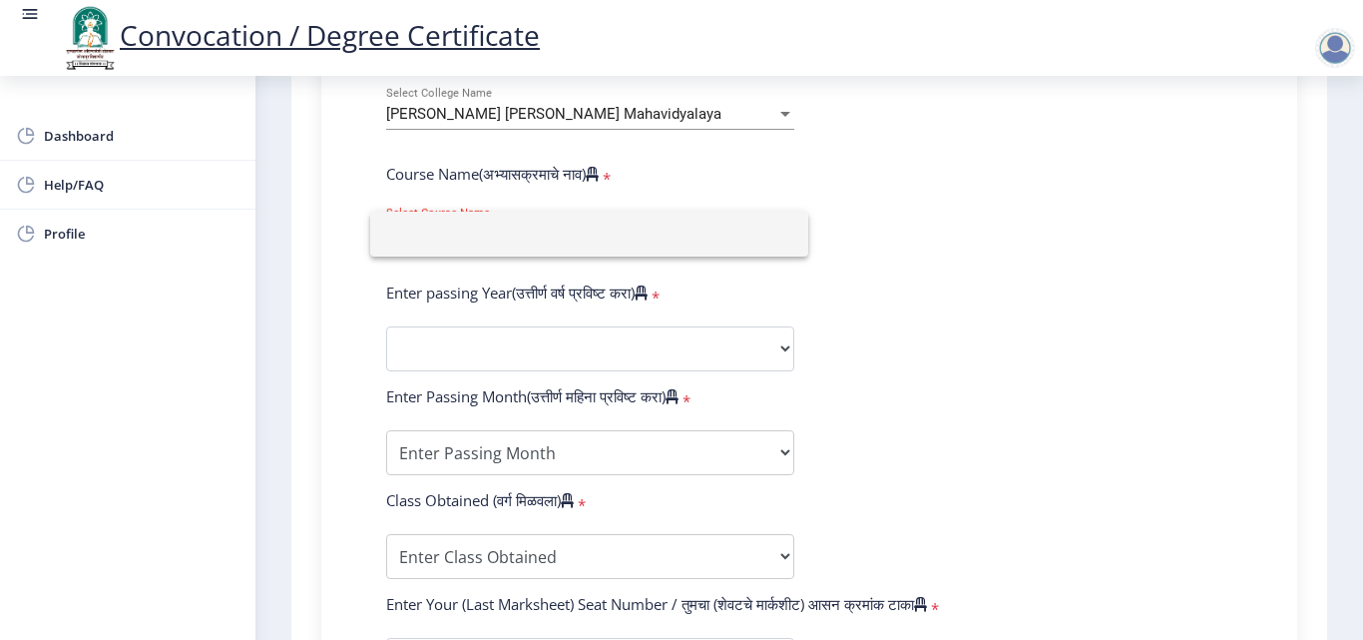
click at [887, 303] on div at bounding box center [681, 320] width 1363 height 640
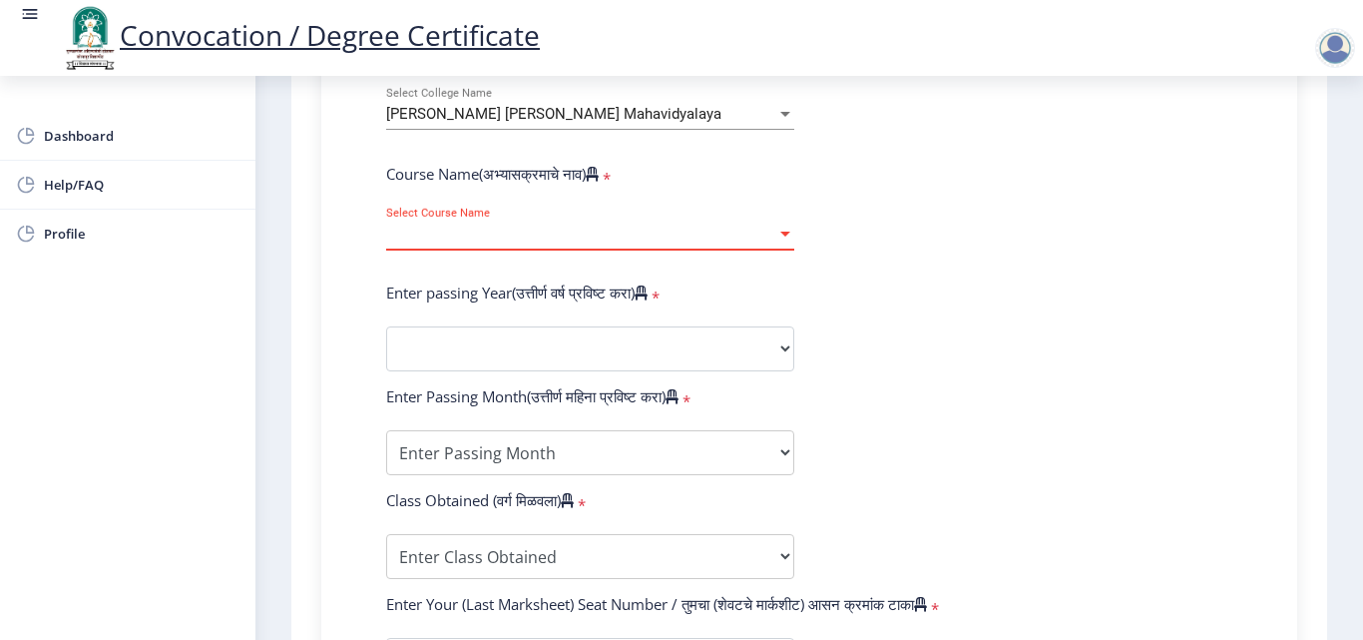
click at [763, 238] on span "Select Course Name" at bounding box center [581, 234] width 390 height 17
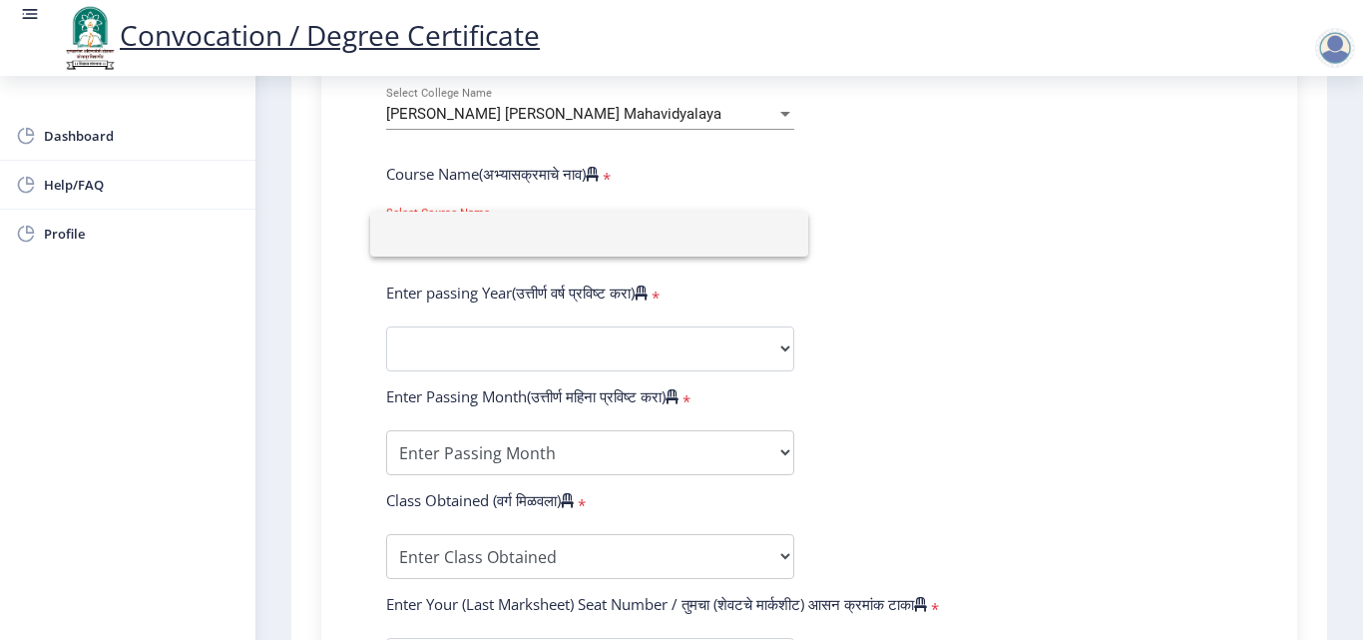
click at [907, 299] on div at bounding box center [681, 320] width 1363 height 640
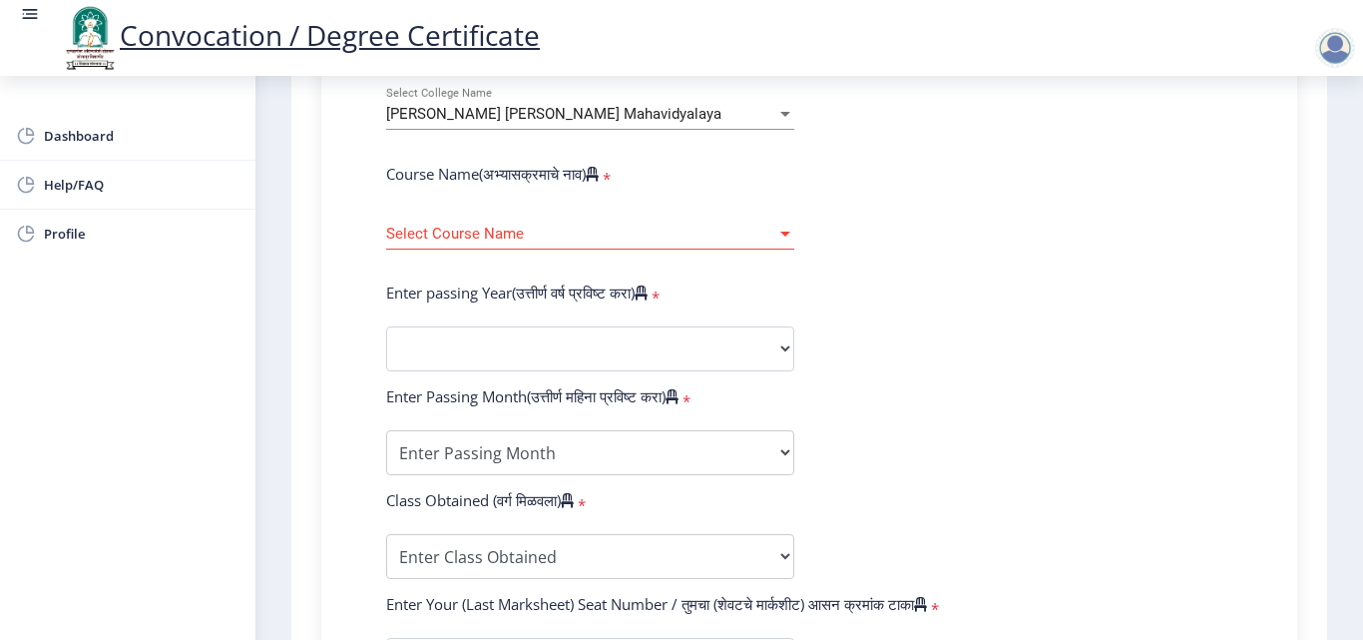
click at [713, 244] on div "Select Course Name Select Course Name" at bounding box center [590, 229] width 408 height 42
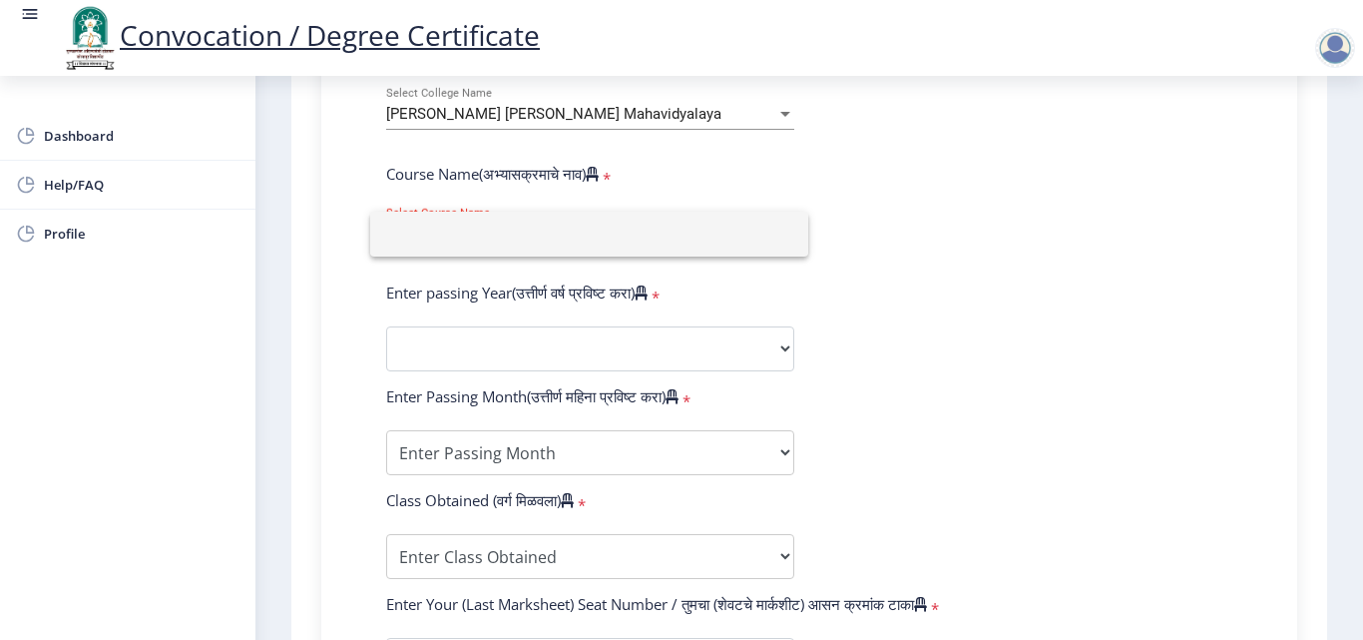
click at [1057, 363] on div at bounding box center [681, 320] width 1363 height 640
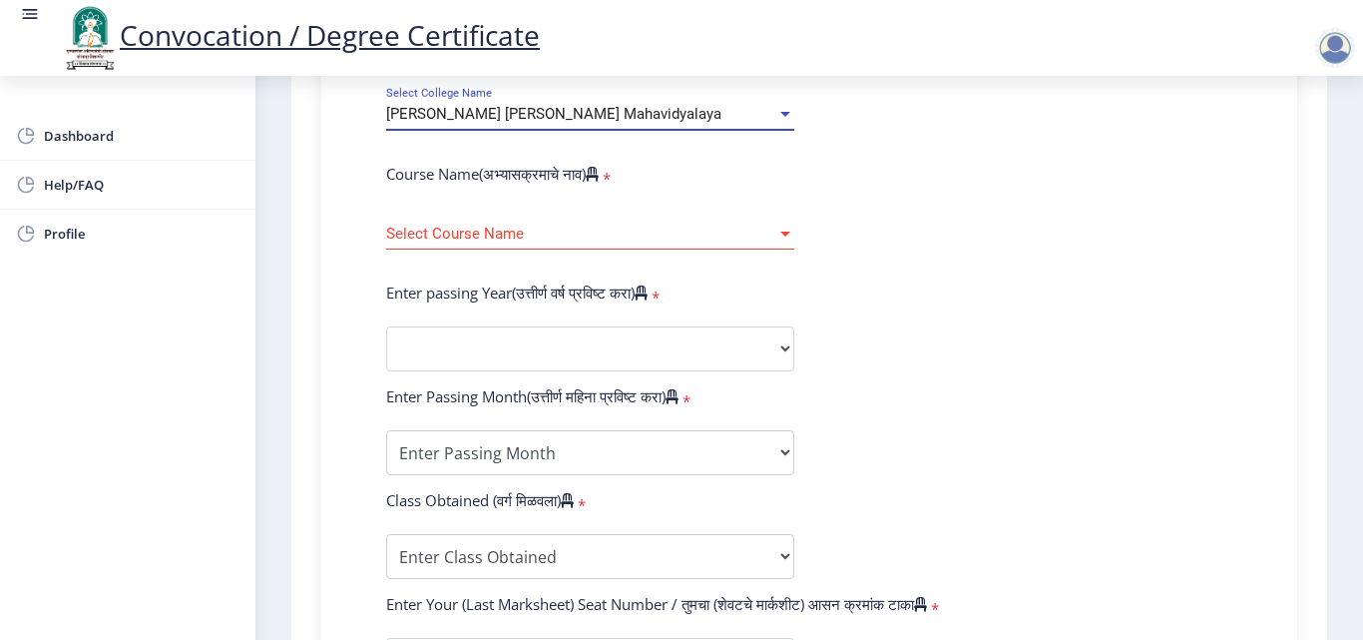
click at [508, 106] on span "[PERSON_NAME] [PERSON_NAME] Mahavidyalaya" at bounding box center [553, 114] width 335 height 18
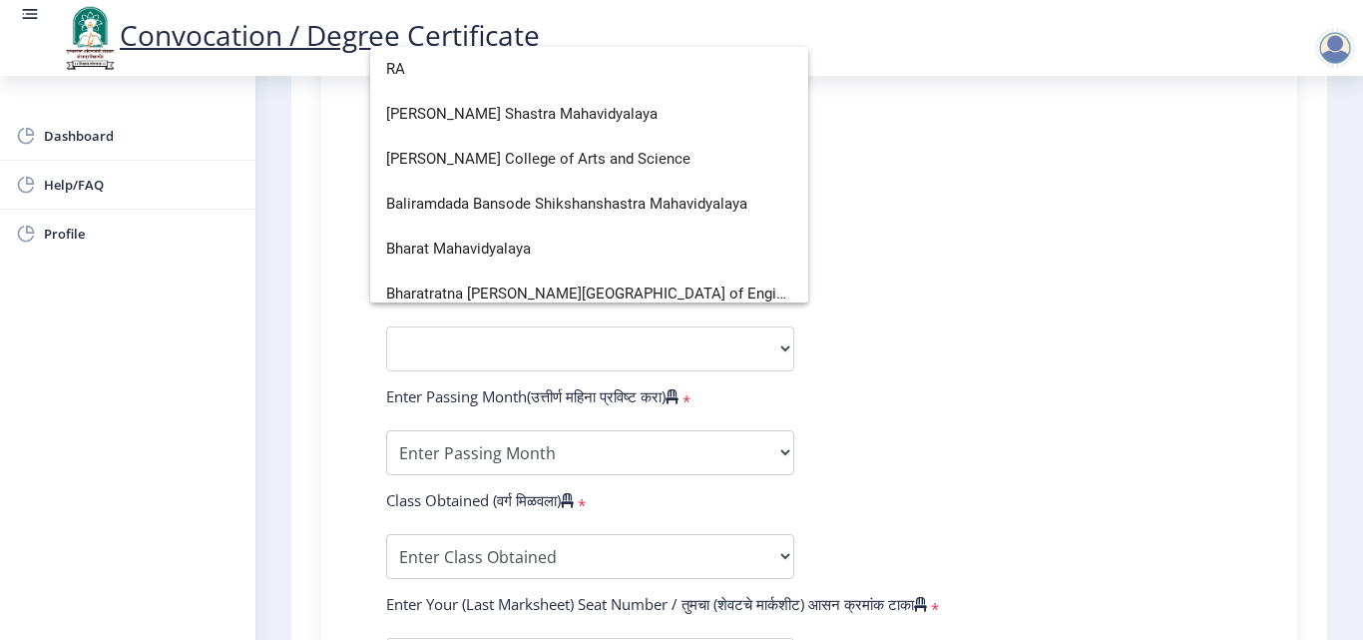
type input "R"
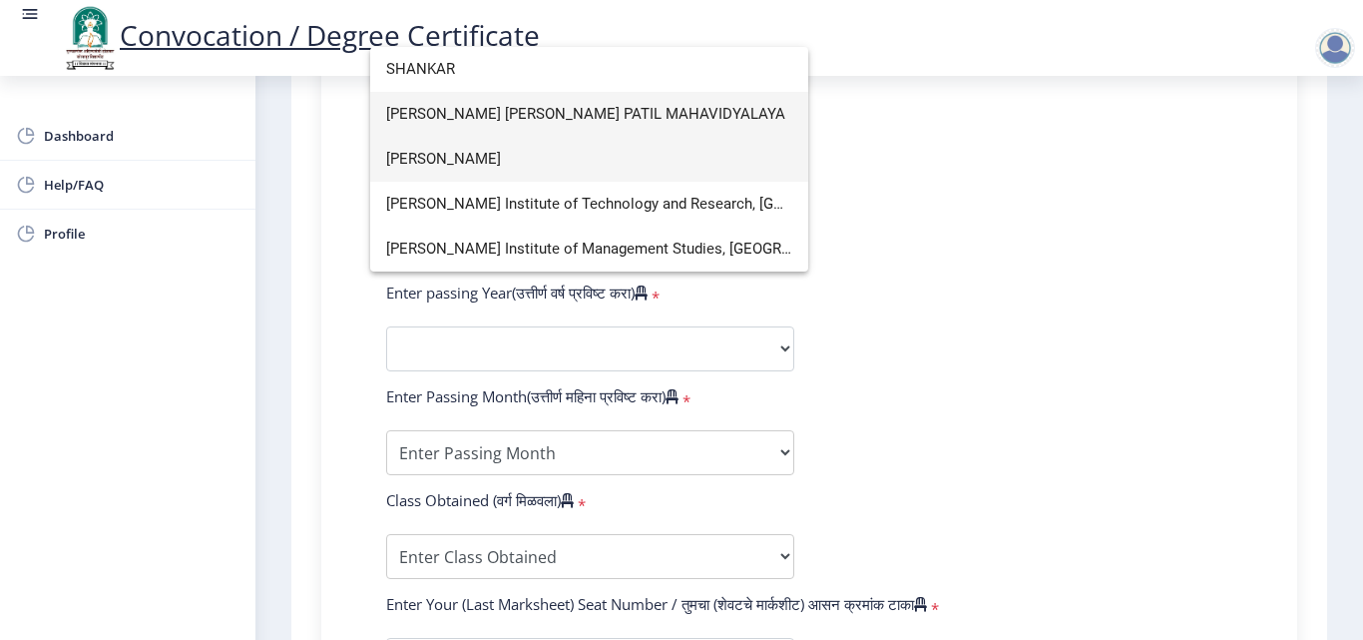
type input "SHANKAR"
click at [524, 158] on span "[PERSON_NAME]" at bounding box center [589, 159] width 406 height 45
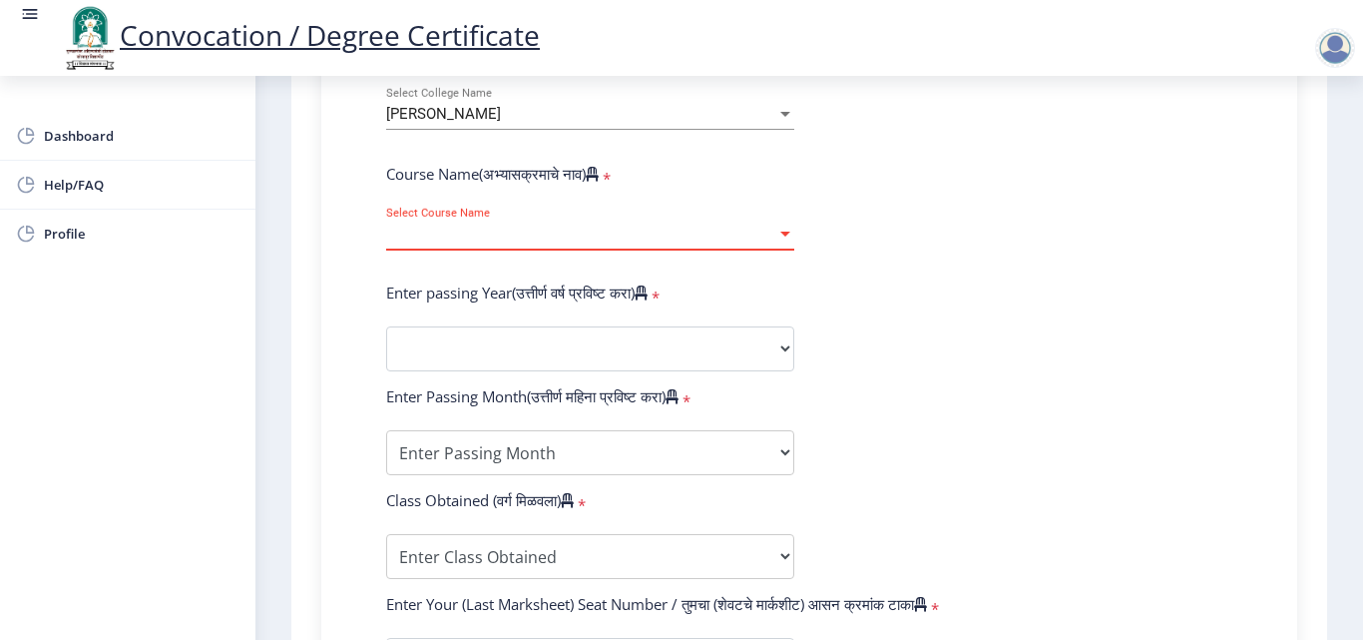
click at [607, 239] on span "Select Course Name" at bounding box center [581, 234] width 390 height 17
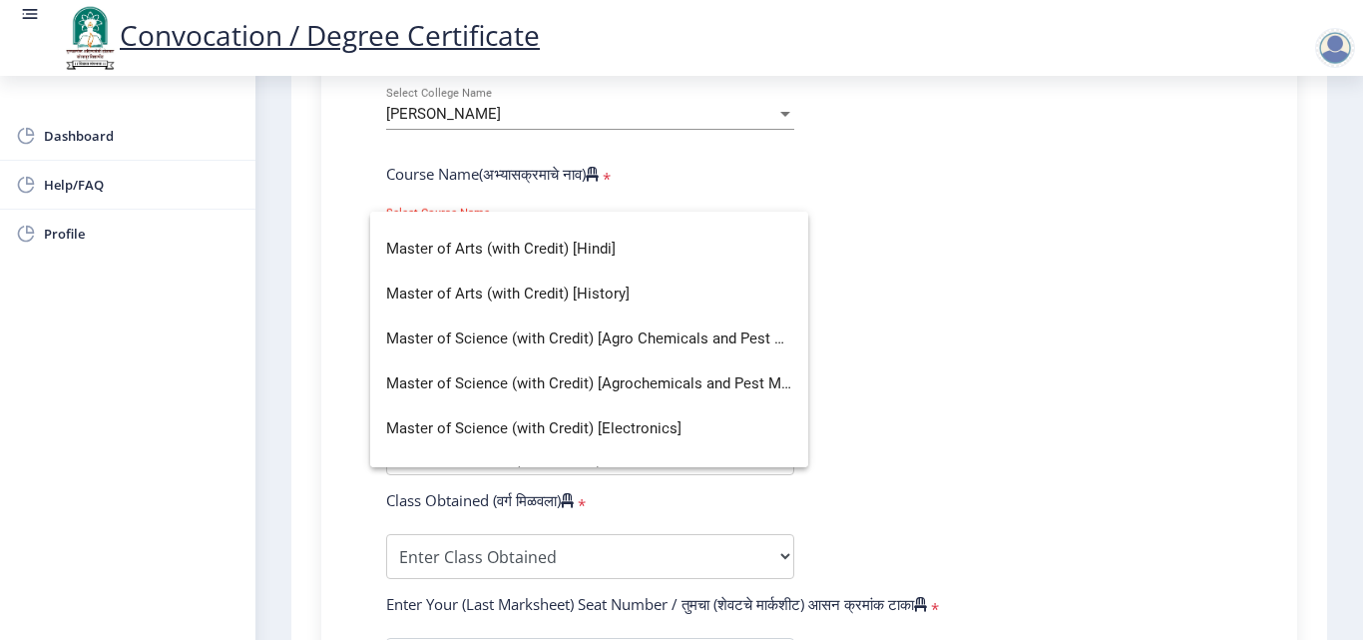
scroll to position [373, 0]
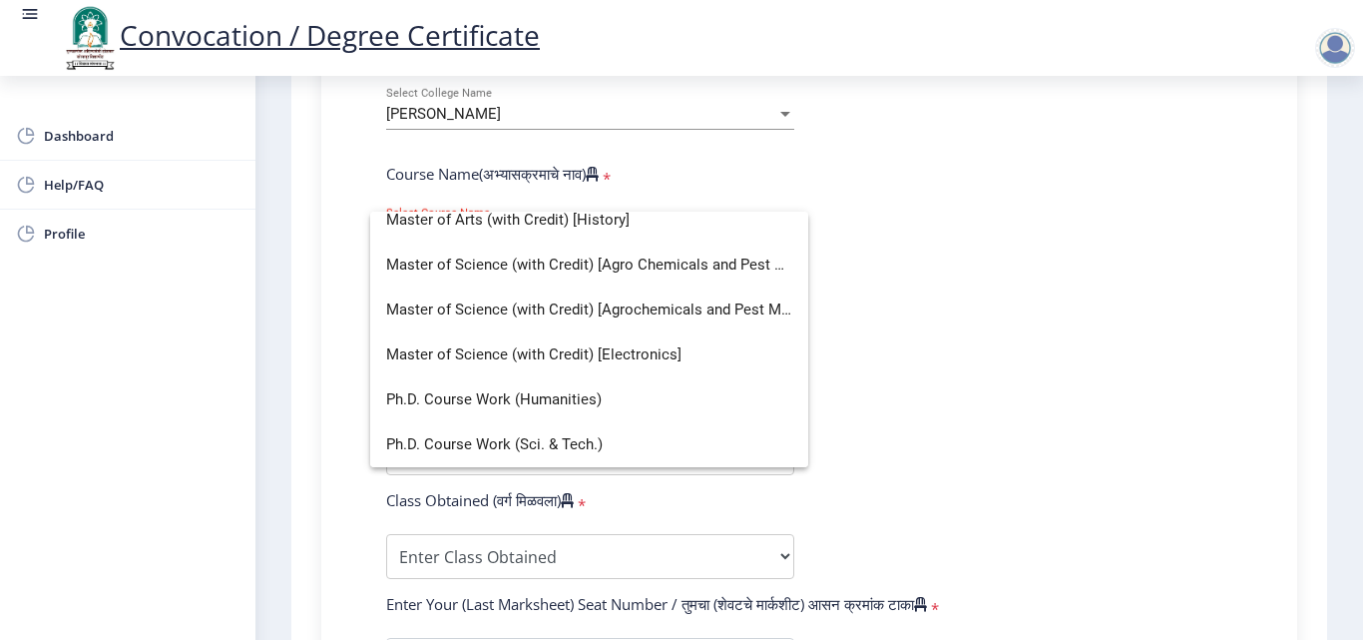
click at [1112, 285] on div at bounding box center [681, 320] width 1363 height 640
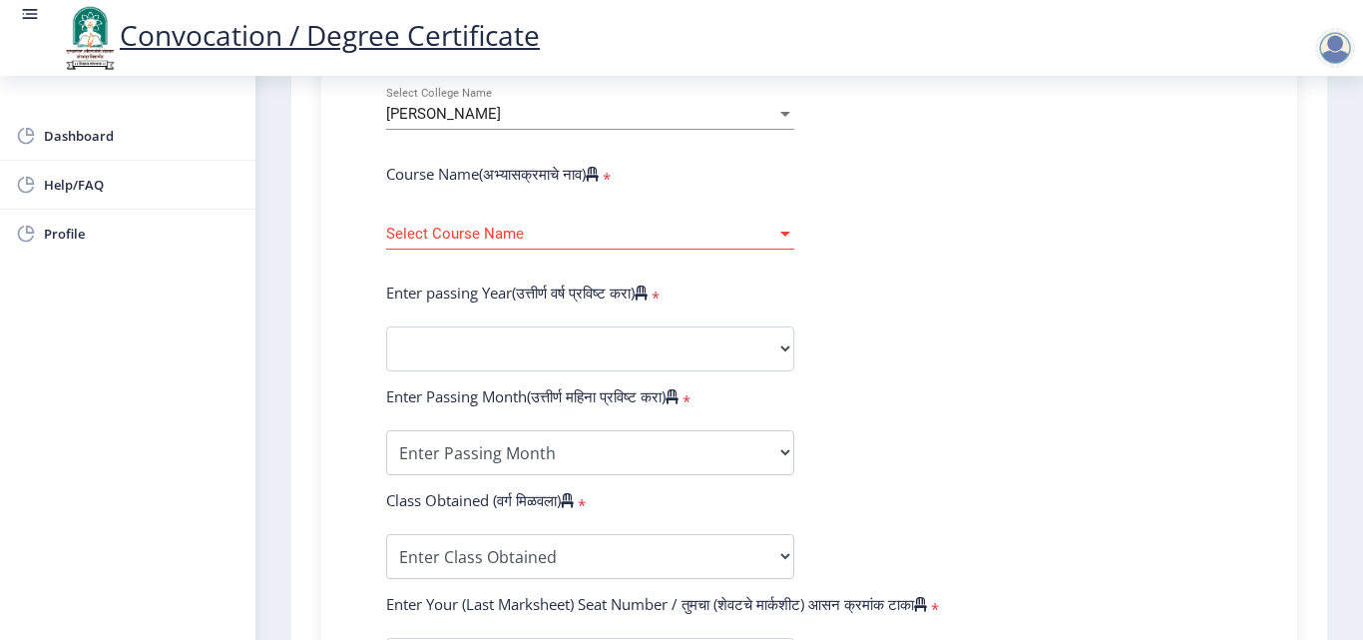
click at [501, 111] on span "[PERSON_NAME]" at bounding box center [443, 114] width 115 height 18
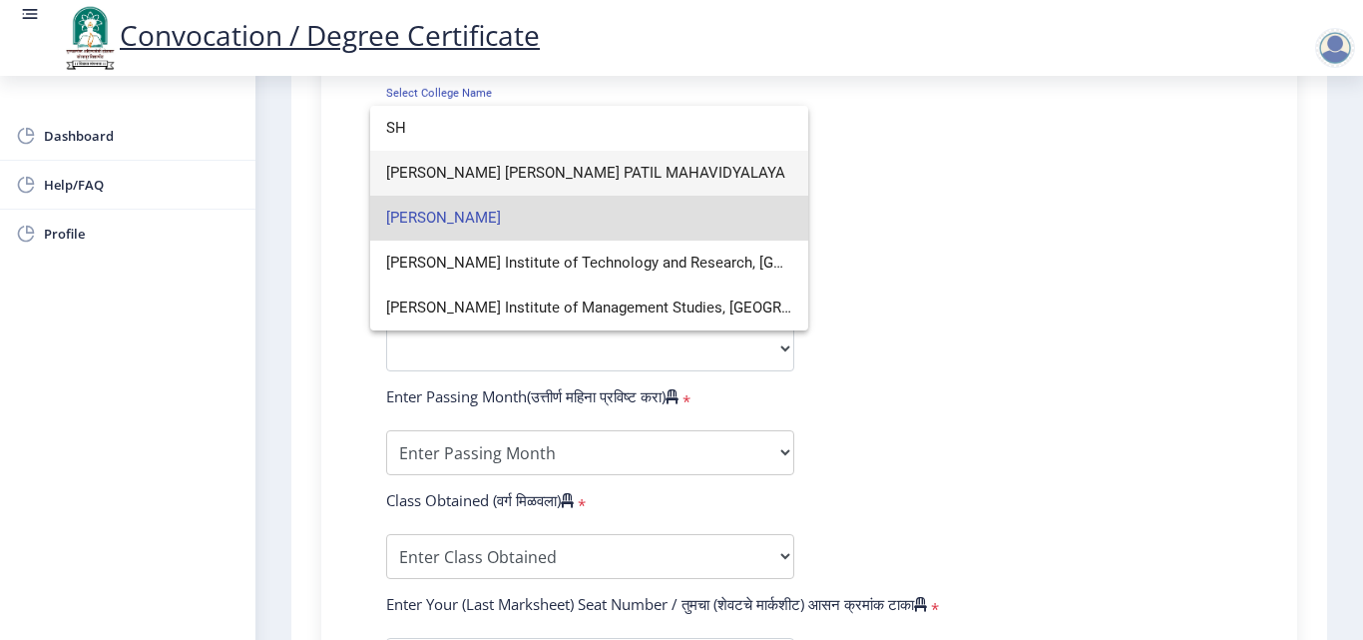
type input "S"
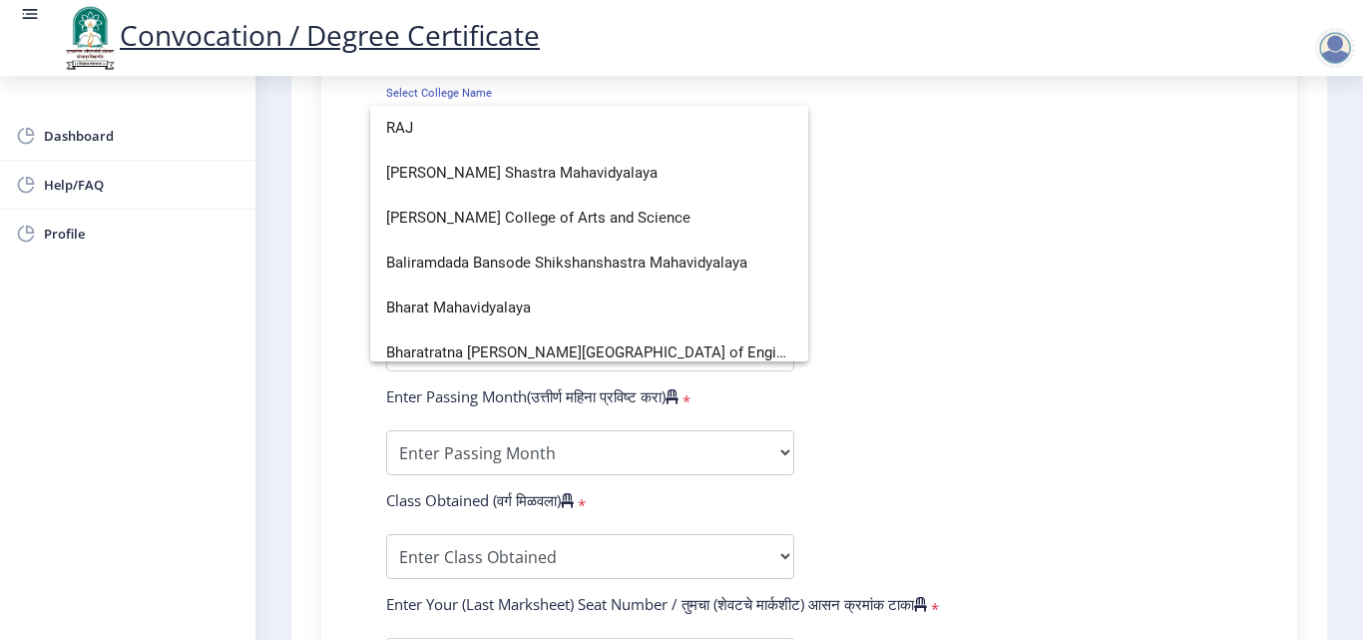
scroll to position [0, 0]
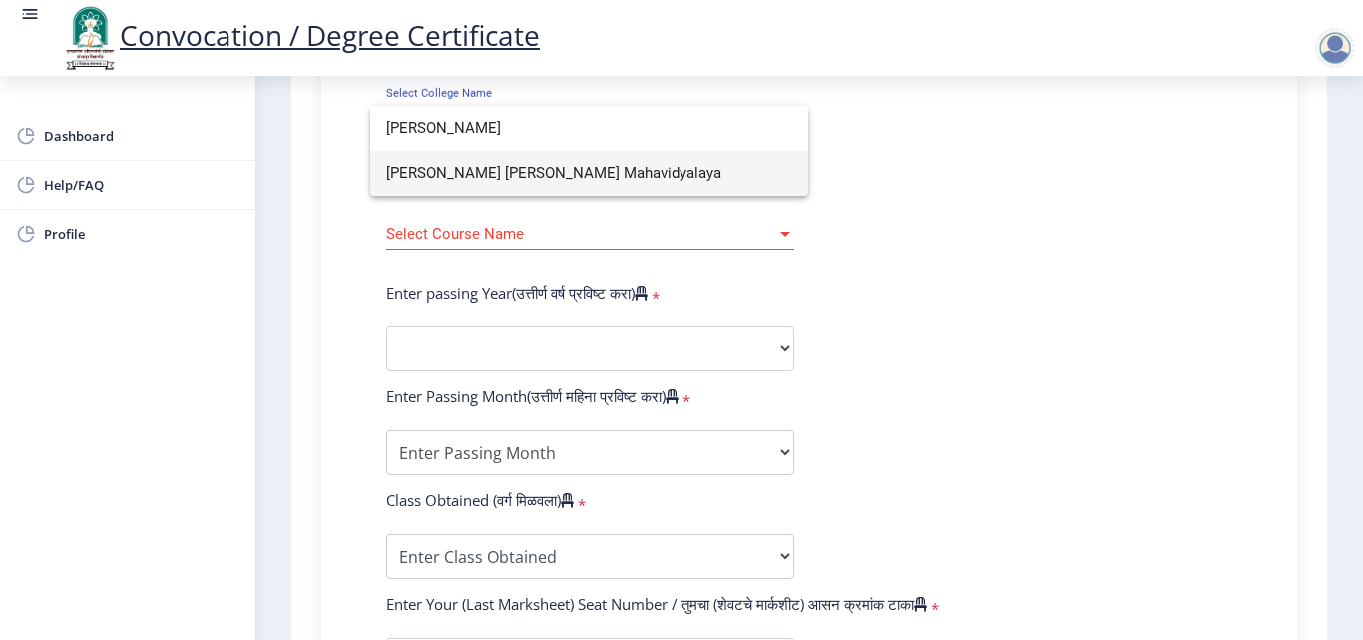
type input "[PERSON_NAME]"
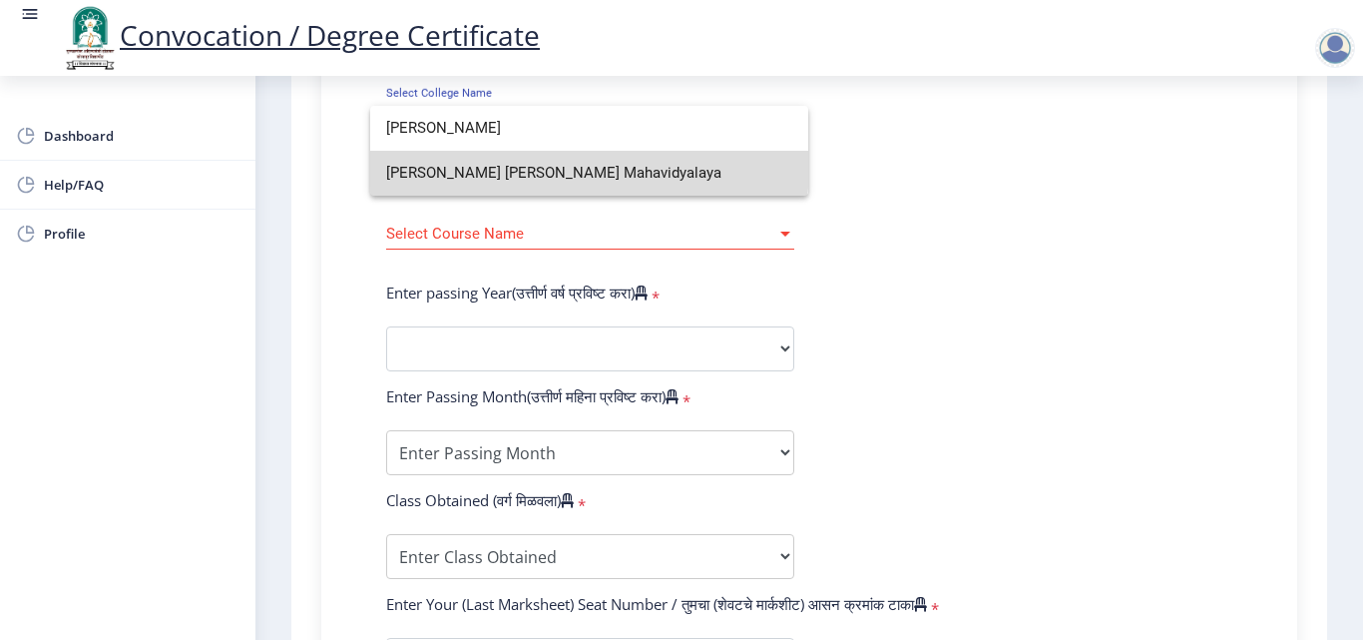
click at [583, 167] on span "[PERSON_NAME] [PERSON_NAME] Mahavidyalaya" at bounding box center [589, 173] width 406 height 45
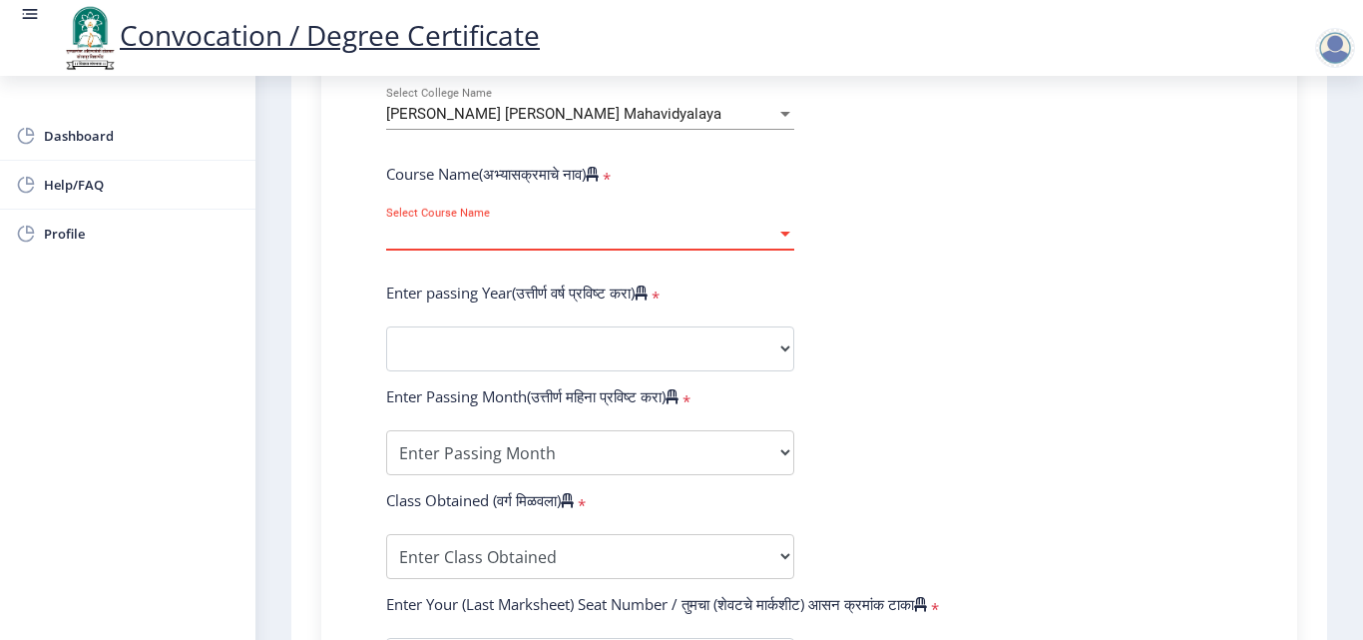
click at [611, 237] on span "Select Course Name" at bounding box center [581, 234] width 390 height 17
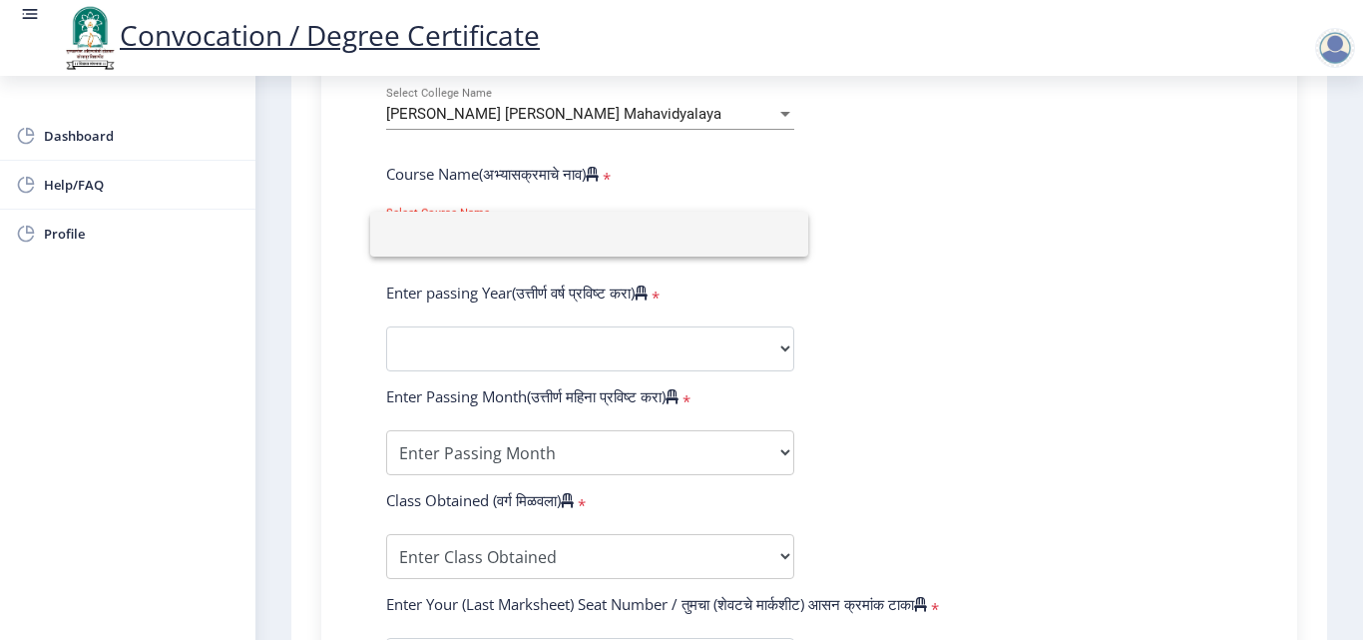
click at [584, 110] on div at bounding box center [681, 320] width 1363 height 640
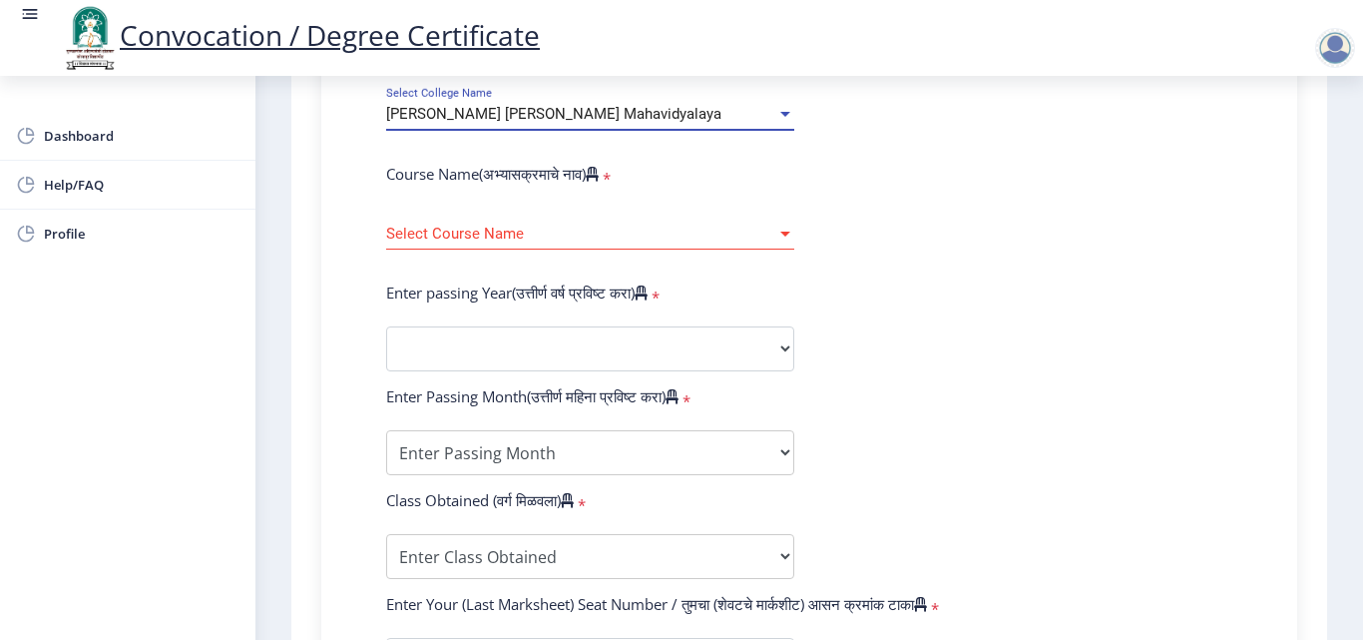
click at [584, 110] on span "[PERSON_NAME] [PERSON_NAME] Mahavidyalaya" at bounding box center [553, 114] width 335 height 18
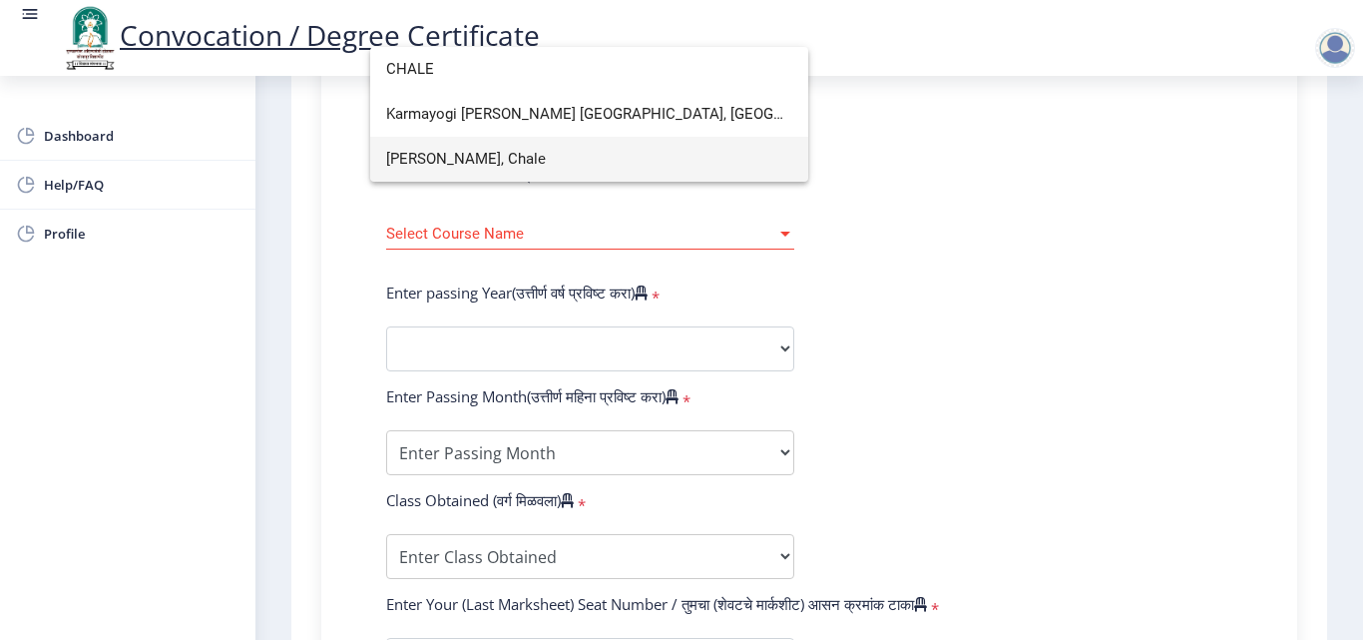
type input "CHALE"
click at [595, 159] on span "[PERSON_NAME], Chale" at bounding box center [589, 159] width 406 height 45
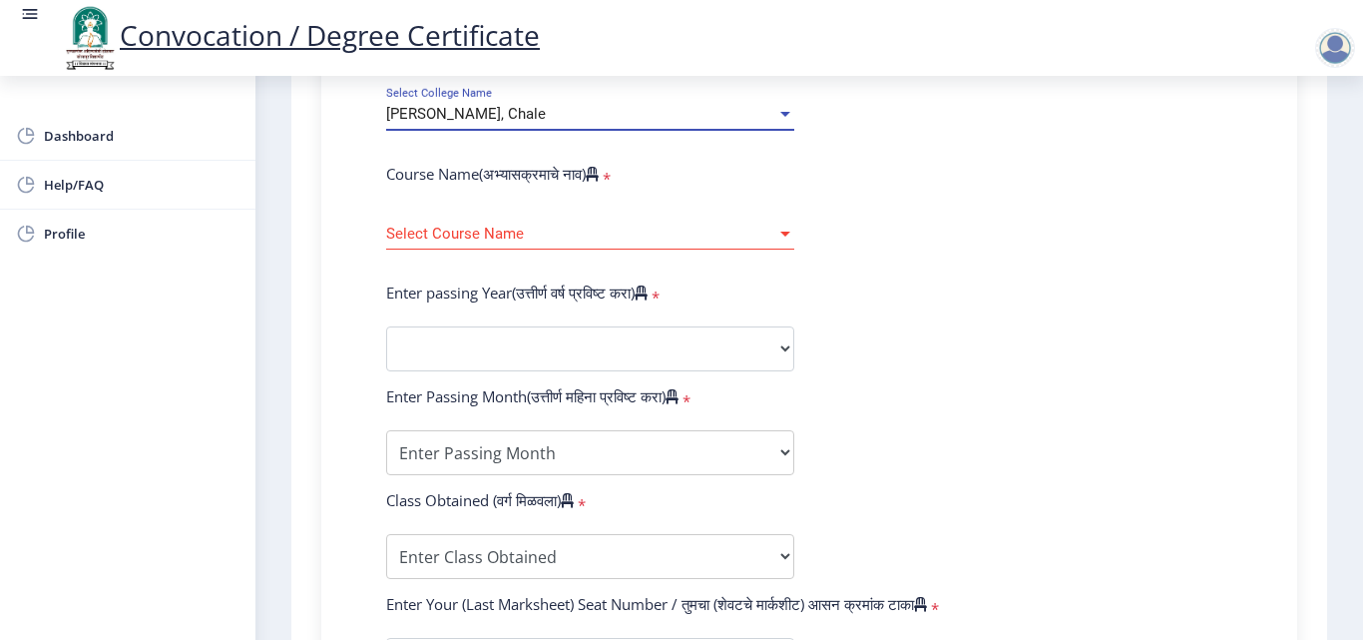
click at [927, 246] on form "Enter Your PRN Number (तुमचा पीआरएन (कायम नोंदणी क्रमांक) एंटर करा) * Student T…" at bounding box center [809, 364] width 876 height 1058
click at [580, 224] on div "Select Course Name Select Course Name" at bounding box center [590, 229] width 408 height 42
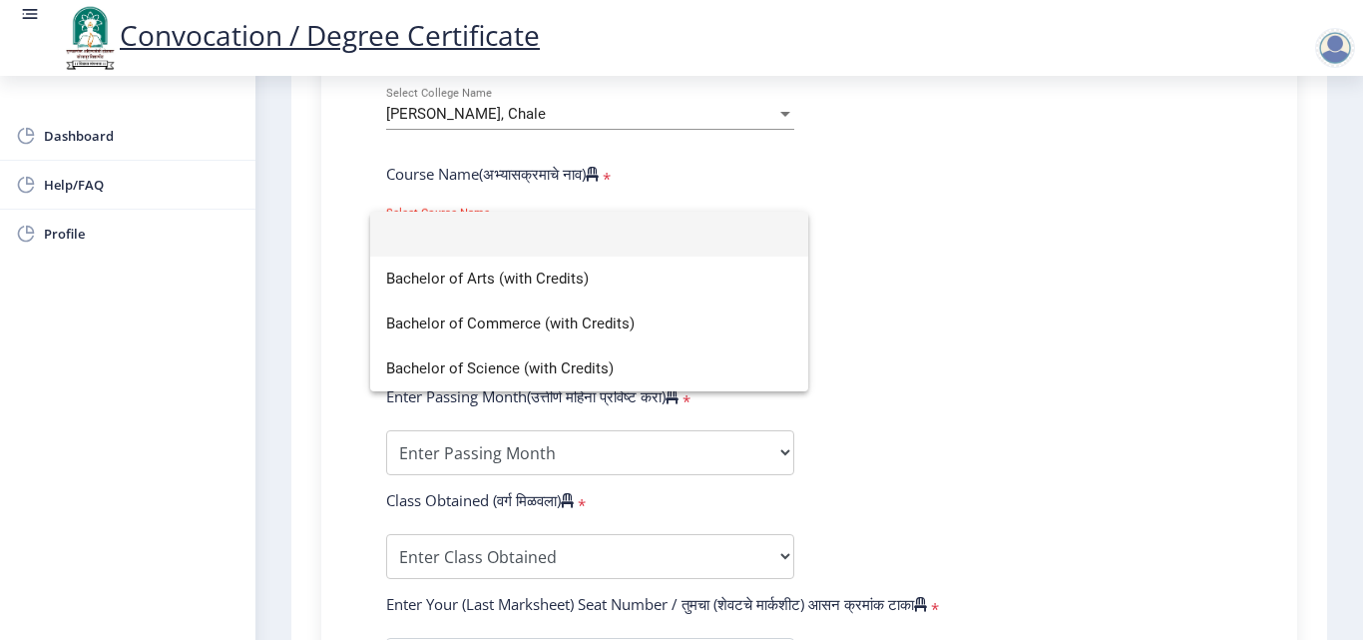
click at [981, 285] on div at bounding box center [681, 320] width 1363 height 640
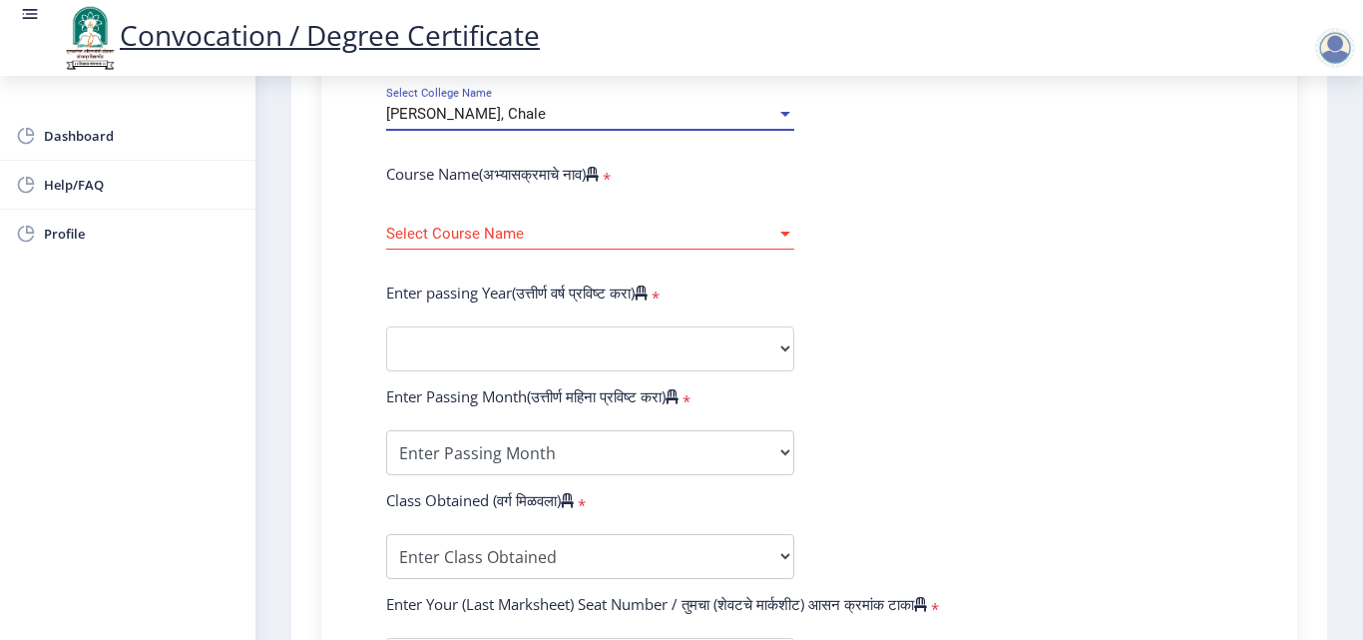
click at [546, 108] on span "[PERSON_NAME], Chale" at bounding box center [466, 114] width 160 height 18
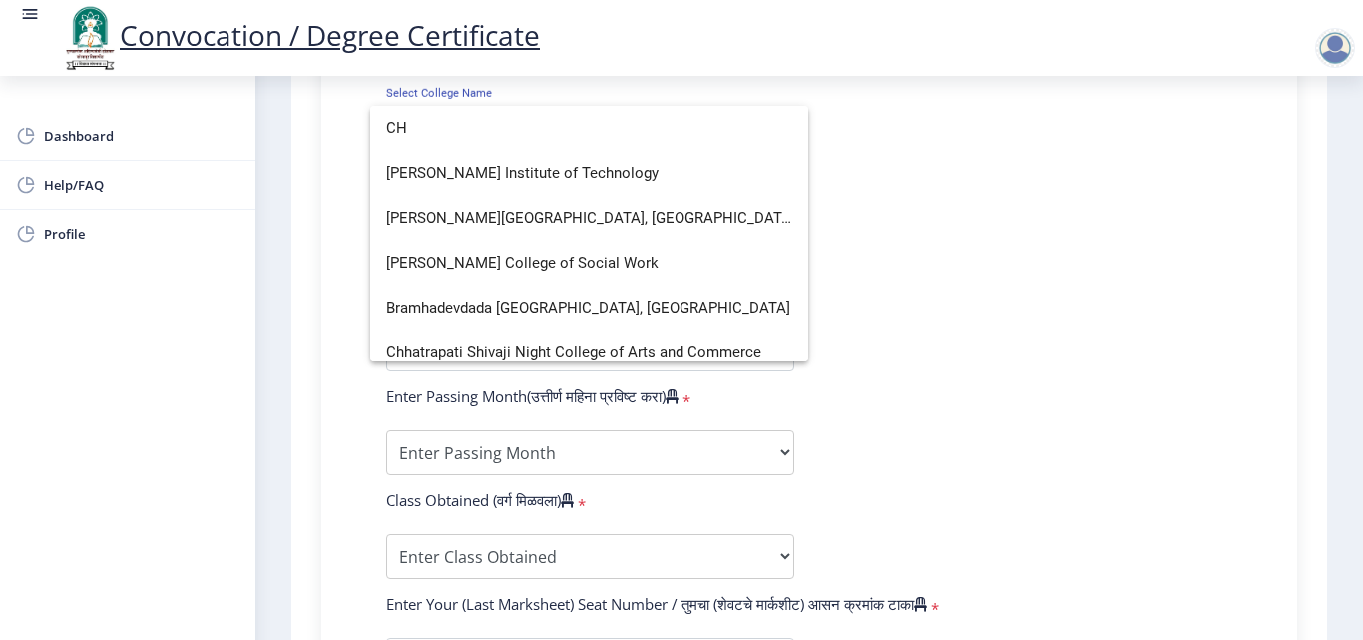
type input "C"
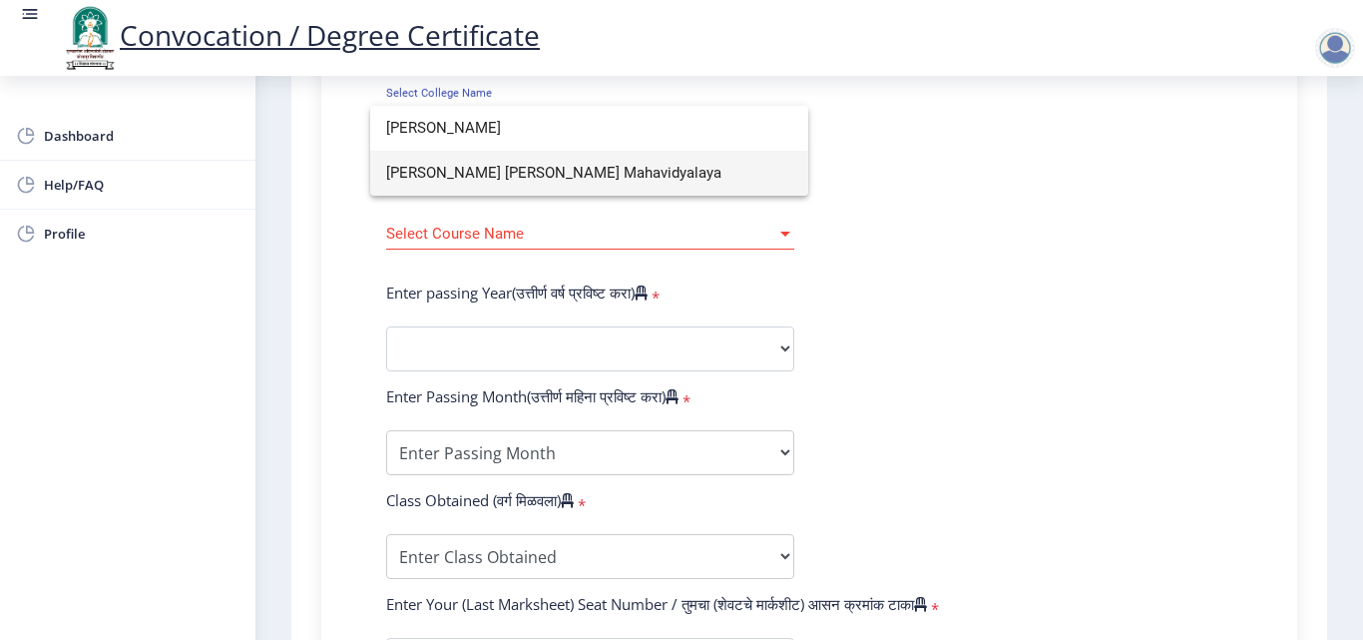
type input "[PERSON_NAME]"
click at [589, 183] on span "[PERSON_NAME] [PERSON_NAME] Mahavidyalaya" at bounding box center [589, 173] width 406 height 45
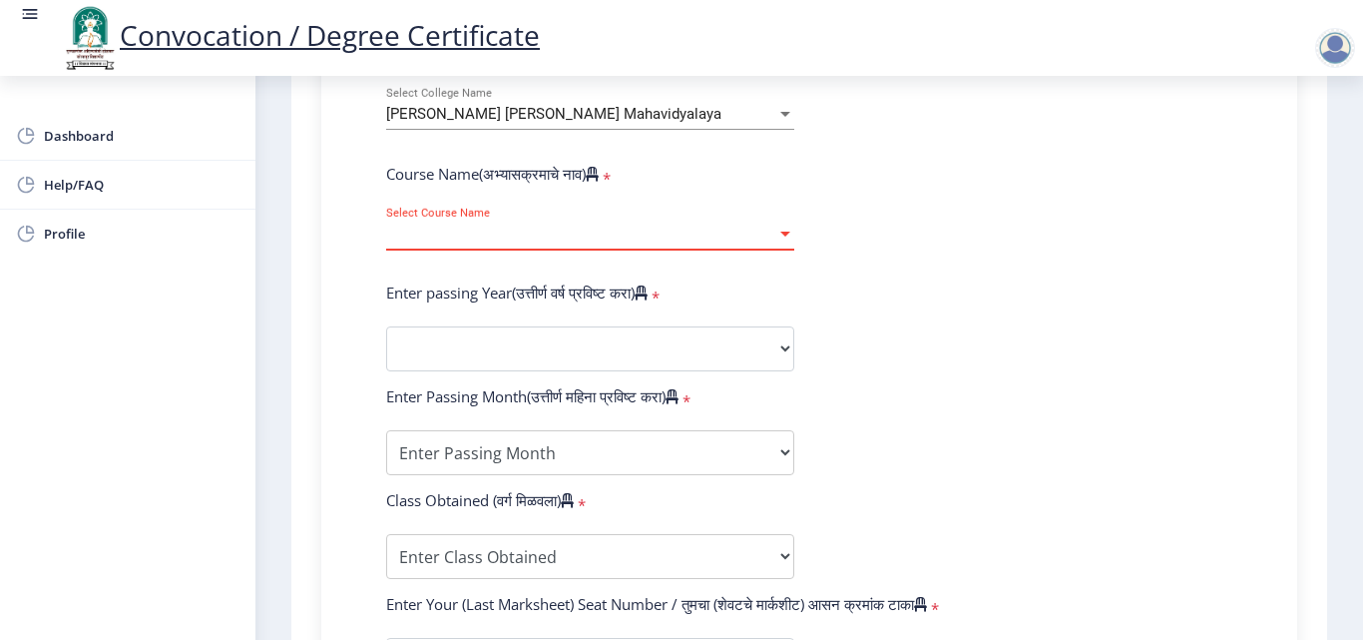
click at [611, 232] on span "Select Course Name" at bounding box center [581, 234] width 390 height 17
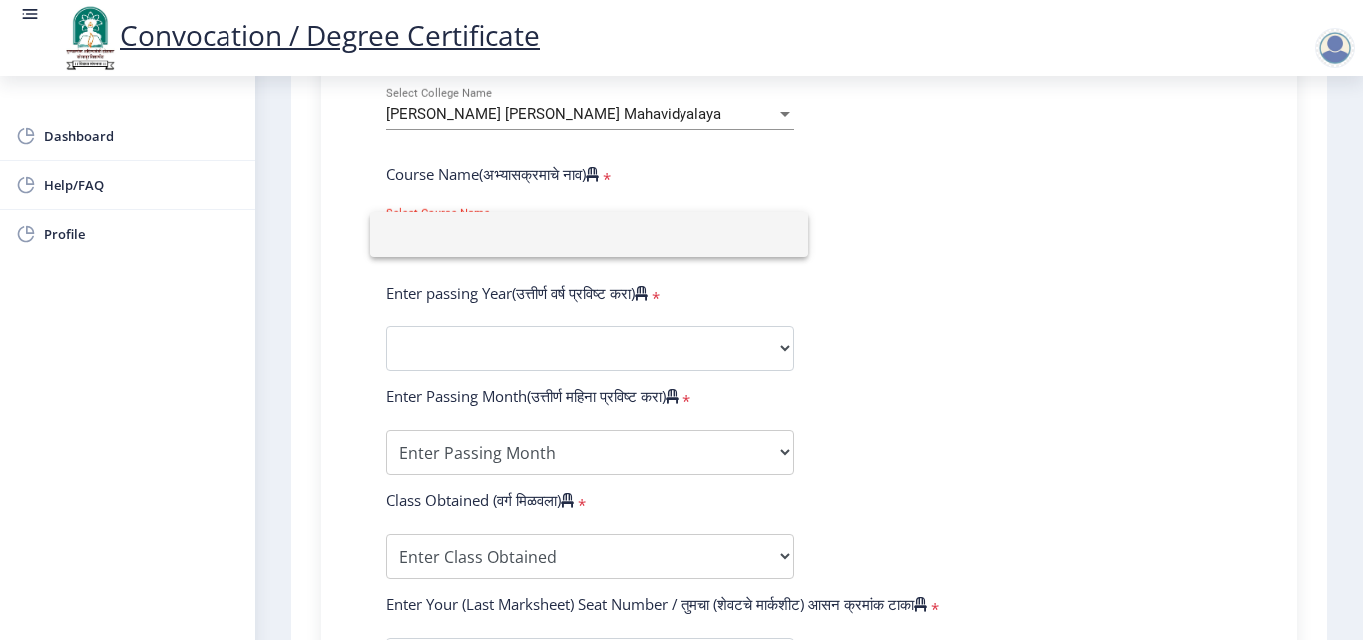
click at [1133, 233] on div at bounding box center [681, 320] width 1363 height 640
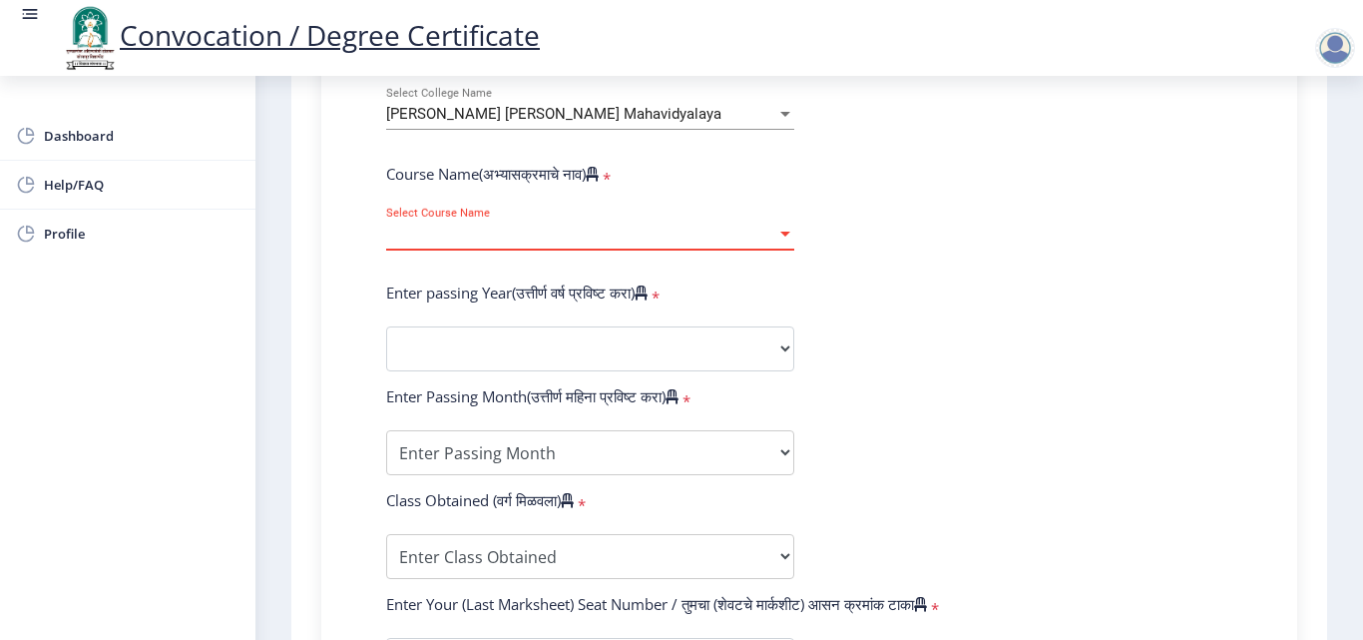
click at [538, 238] on span "Select Course Name" at bounding box center [581, 234] width 390 height 17
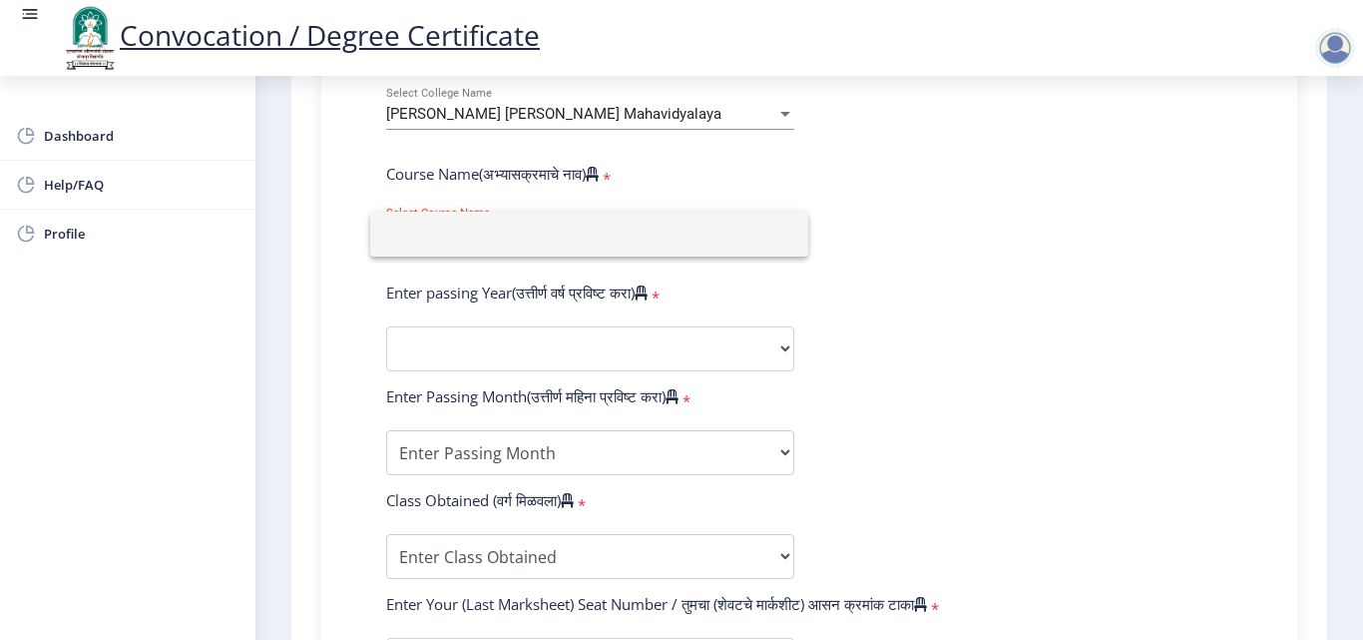
click at [1165, 303] on div at bounding box center [681, 320] width 1363 height 640
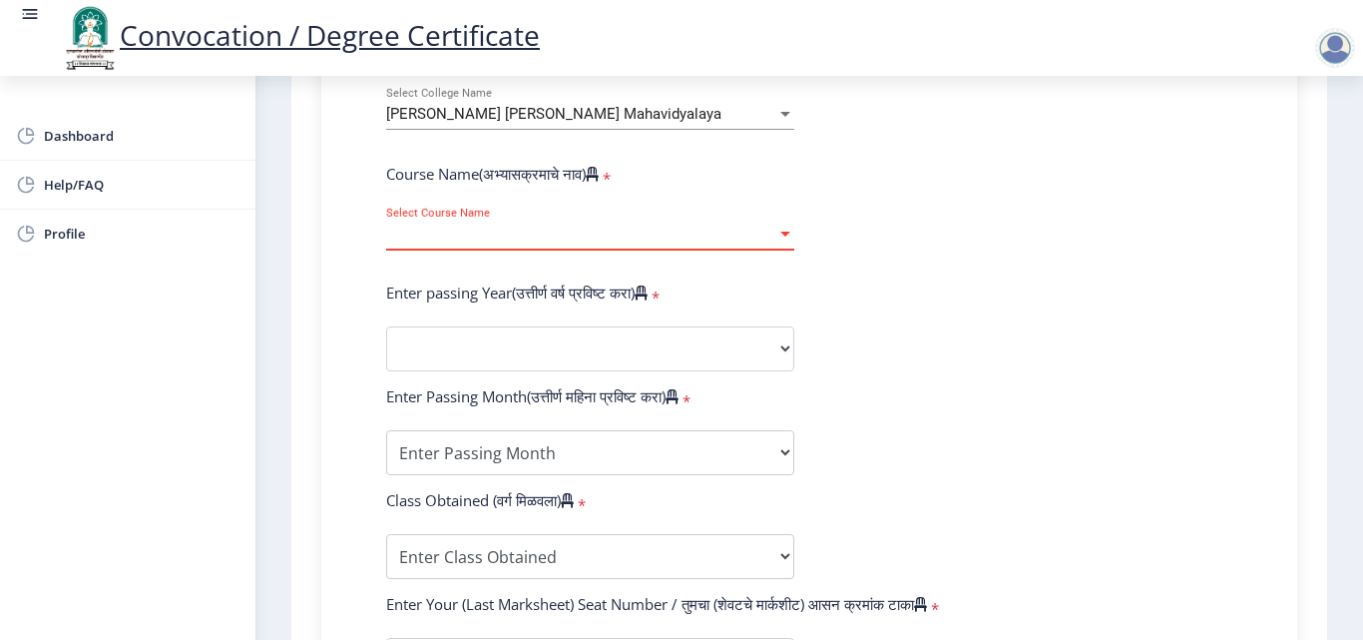
click at [600, 236] on span "Select Course Name" at bounding box center [581, 234] width 390 height 17
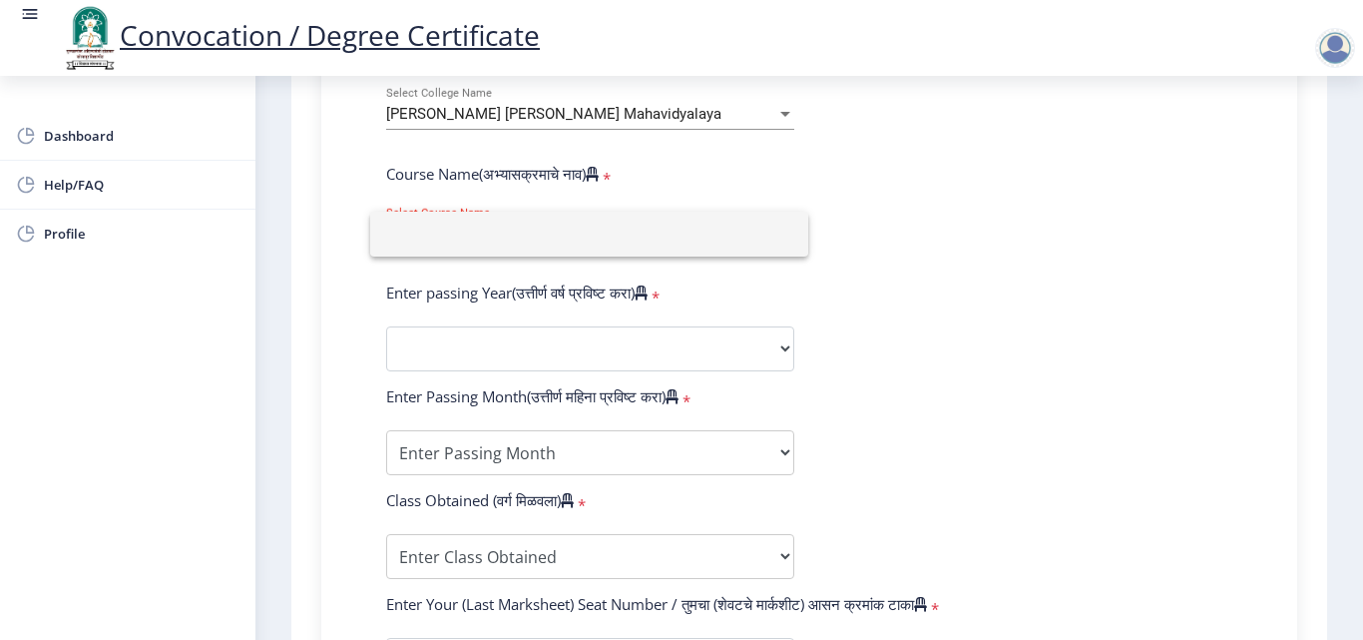
click at [959, 370] on div at bounding box center [681, 320] width 1363 height 640
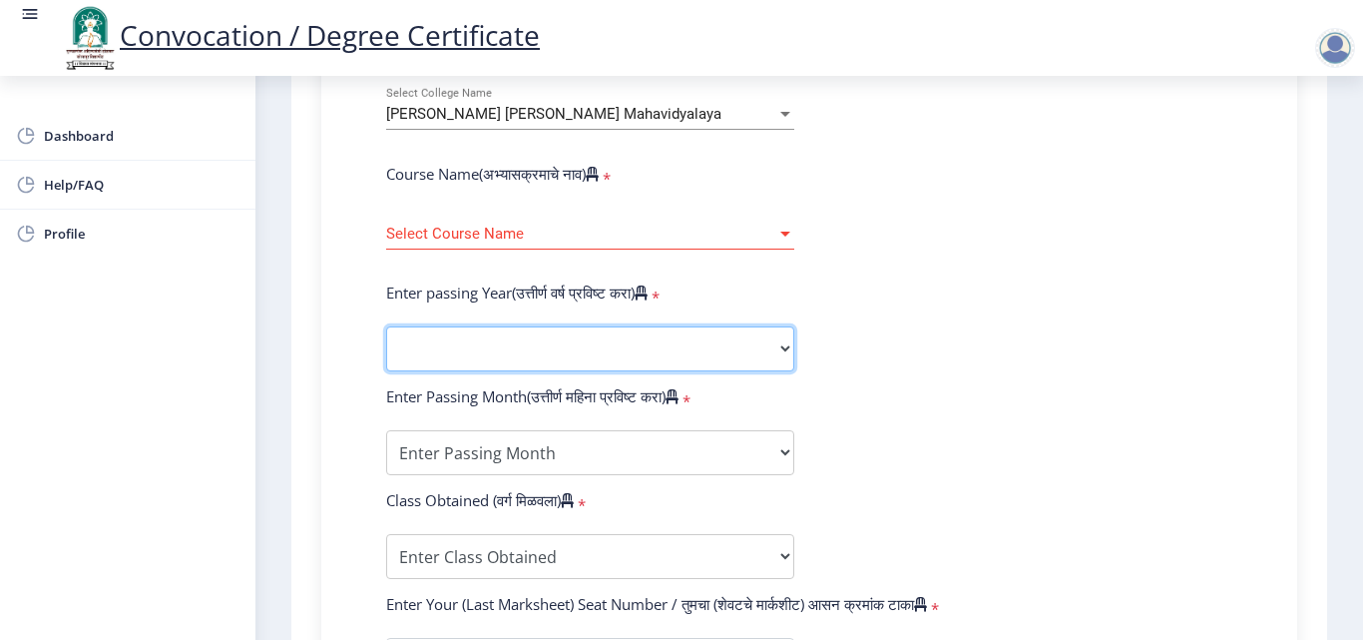
click at [659, 344] on select "2025 2024 2023 2022 2021 2020 2019 2018 2017 2016 2015 2014 2013 2012 2011 2010…" at bounding box center [590, 348] width 408 height 45
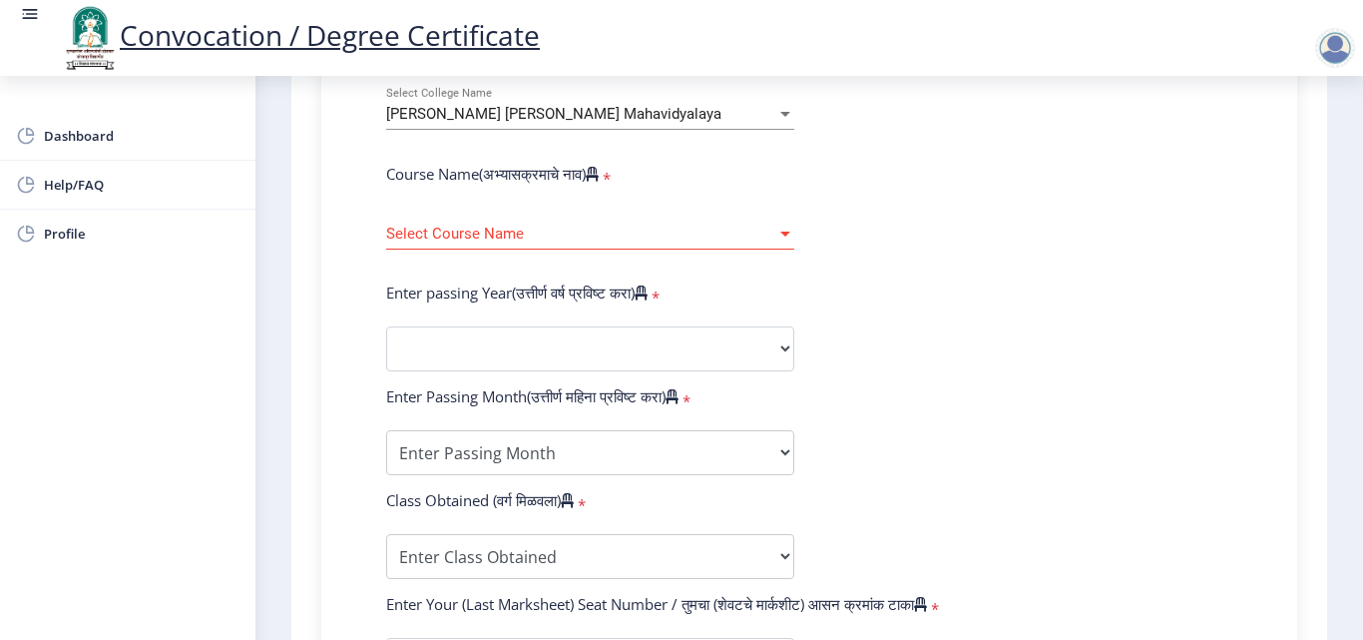
click at [859, 367] on form "Enter Your PRN Number (तुमचा पीआरएन (कायम नोंदणी क्रमांक) एंटर करा) * Student T…" at bounding box center [809, 364] width 876 height 1058
click at [586, 232] on span "Select Course Name" at bounding box center [581, 234] width 390 height 17
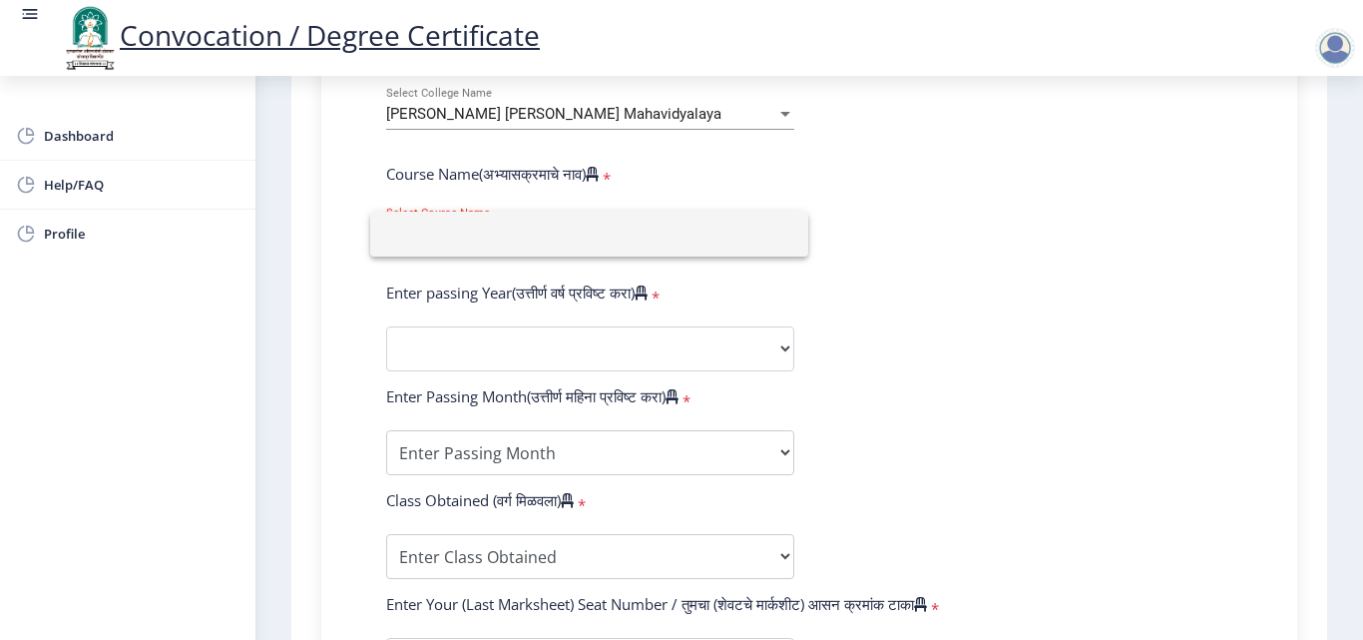
click at [583, 122] on div at bounding box center [681, 320] width 1363 height 640
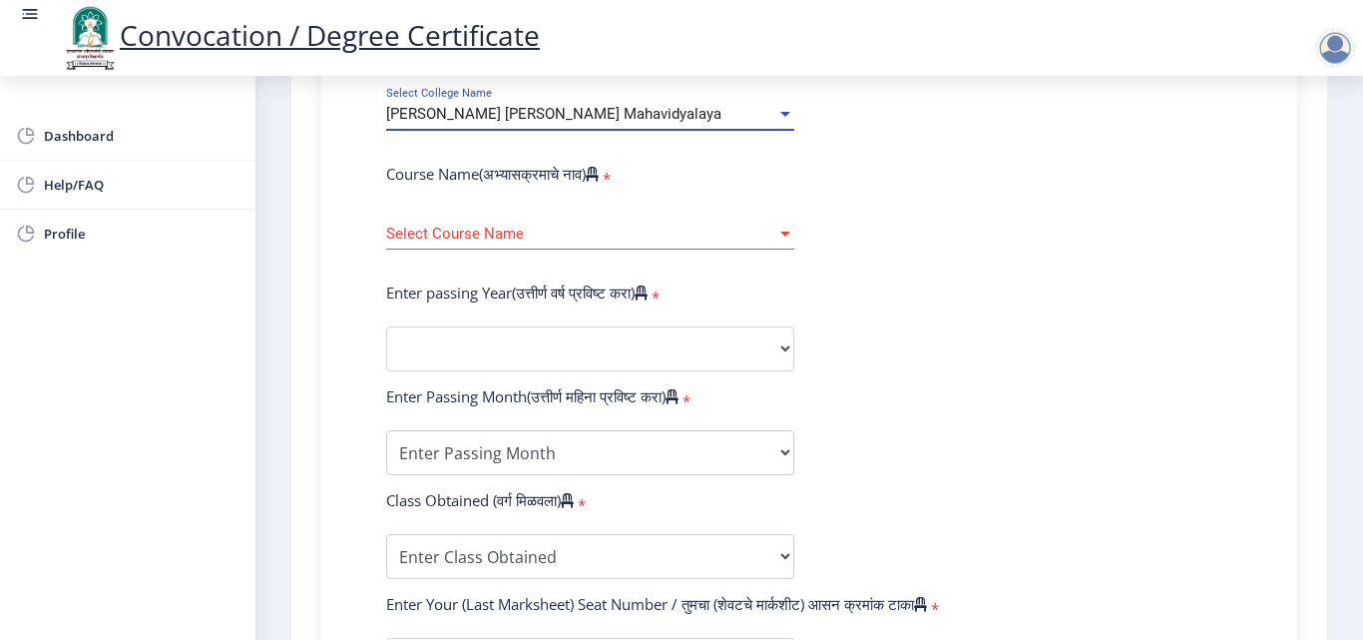
click at [581, 117] on span "[PERSON_NAME] [PERSON_NAME] Mahavidyalaya" at bounding box center [553, 114] width 335 height 18
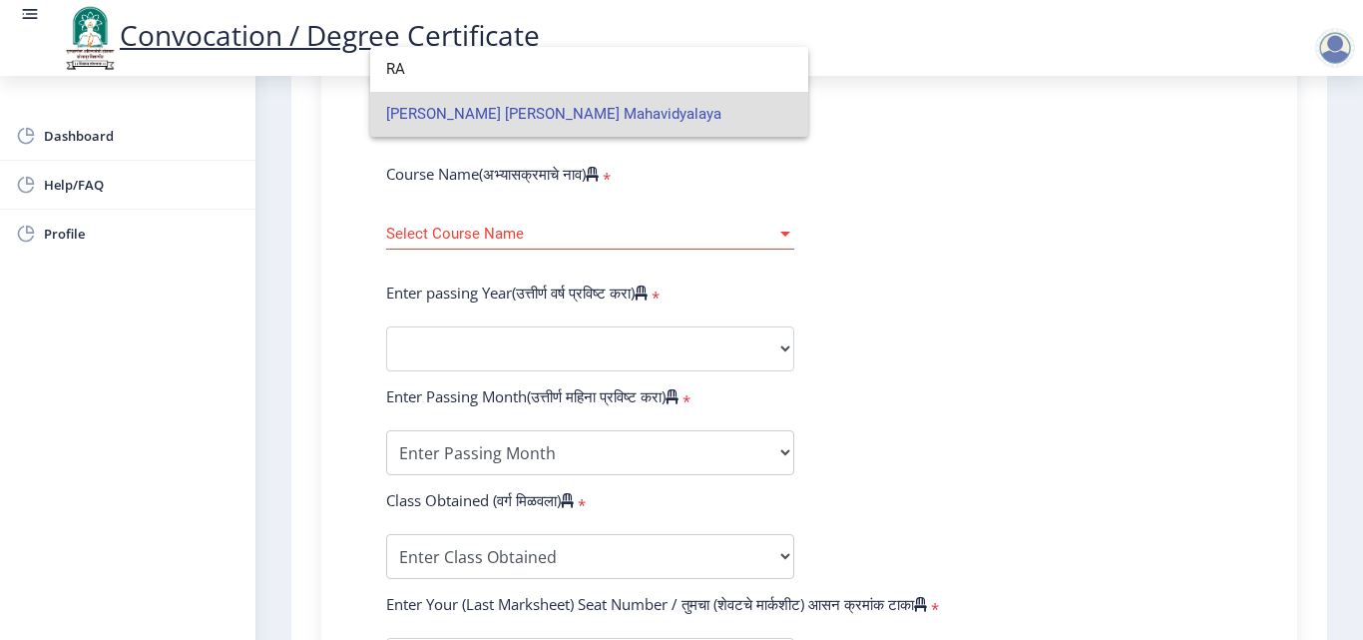
type input "R"
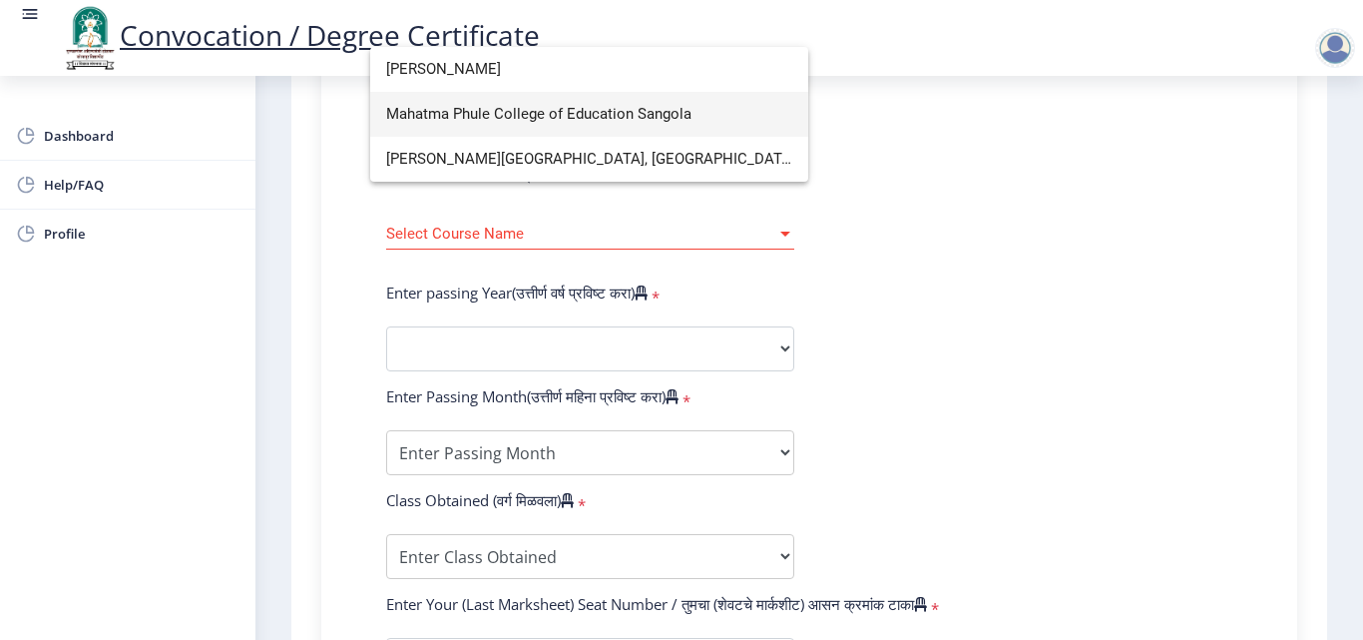
type input "[PERSON_NAME]"
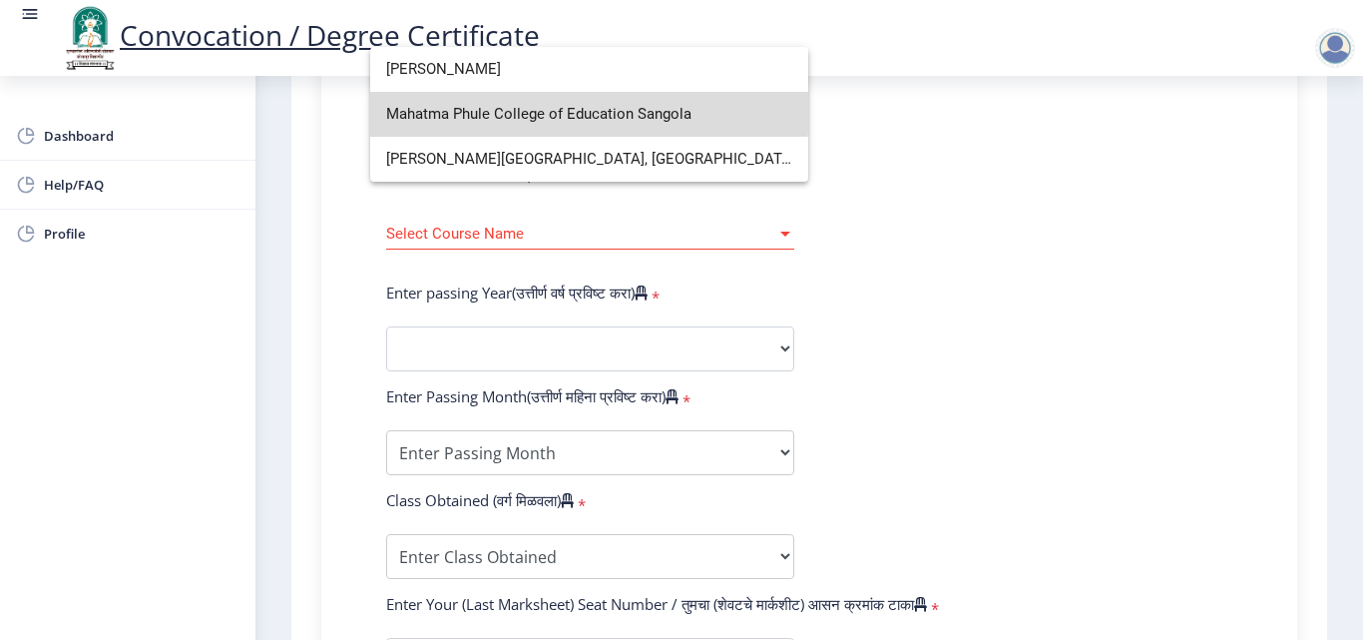
click at [555, 101] on span "Mahatma Phule College of Education Sangola" at bounding box center [589, 114] width 406 height 45
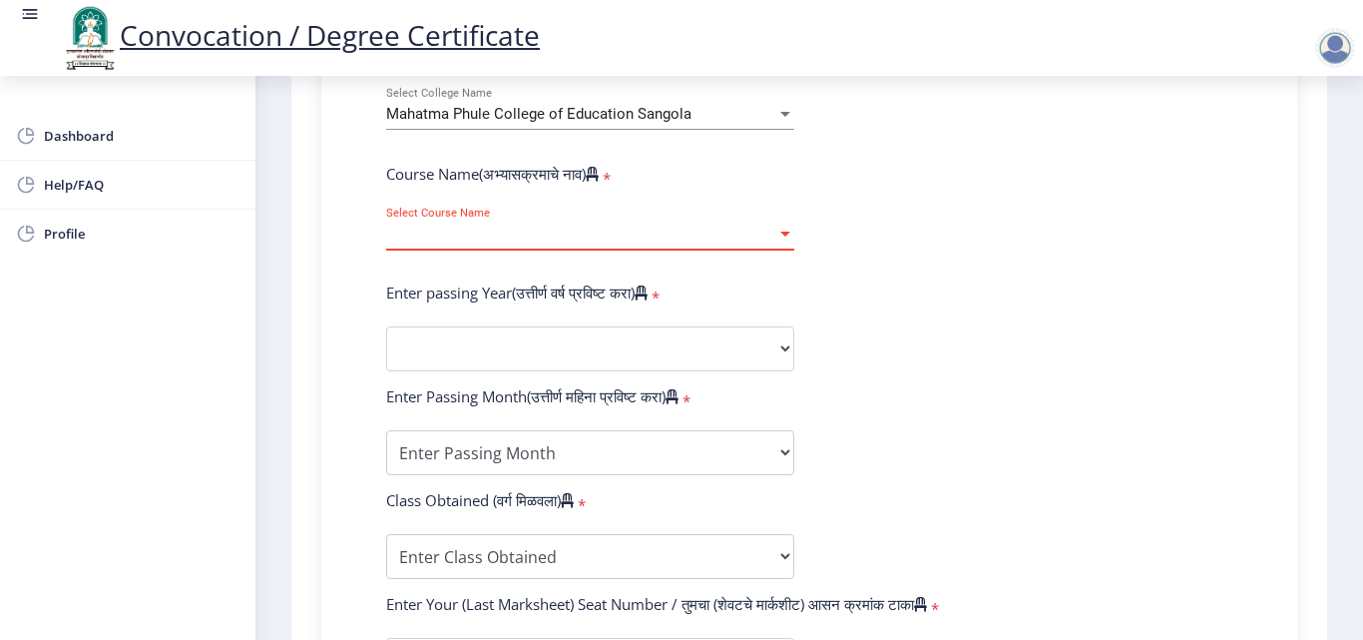
click at [576, 239] on span "Select Course Name" at bounding box center [581, 234] width 390 height 17
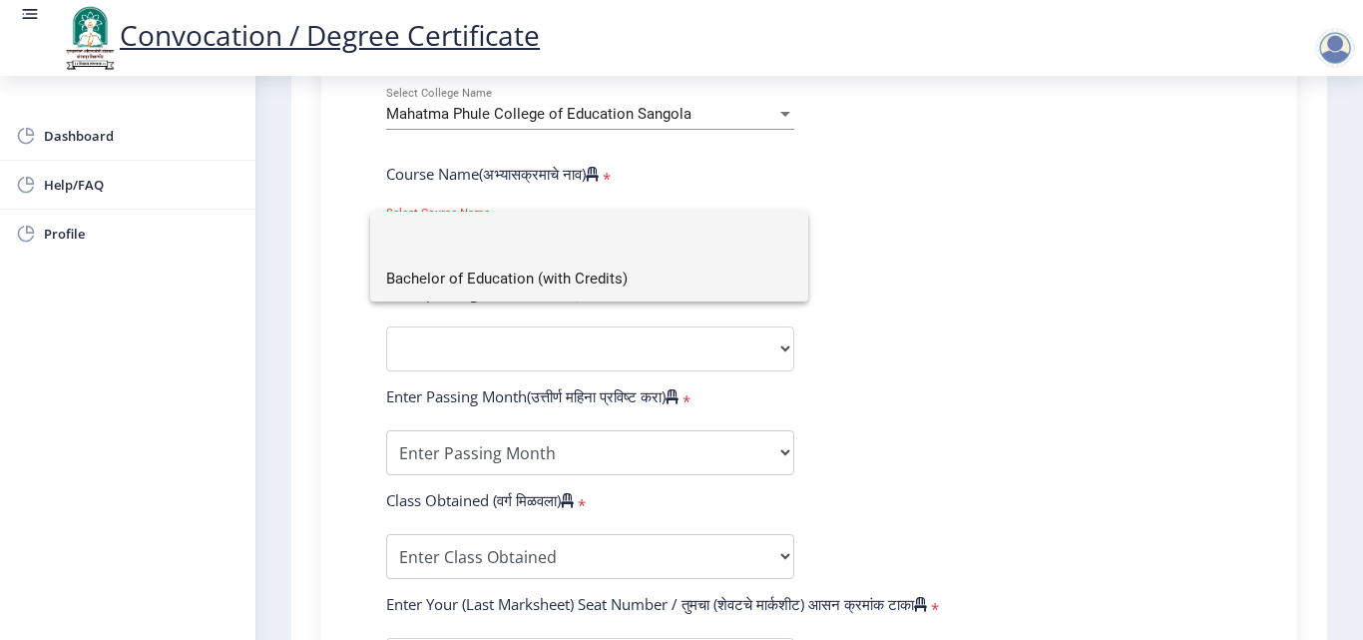
click at [580, 275] on span "Bachelor of Education (with Credits)" at bounding box center [589, 278] width 406 height 45
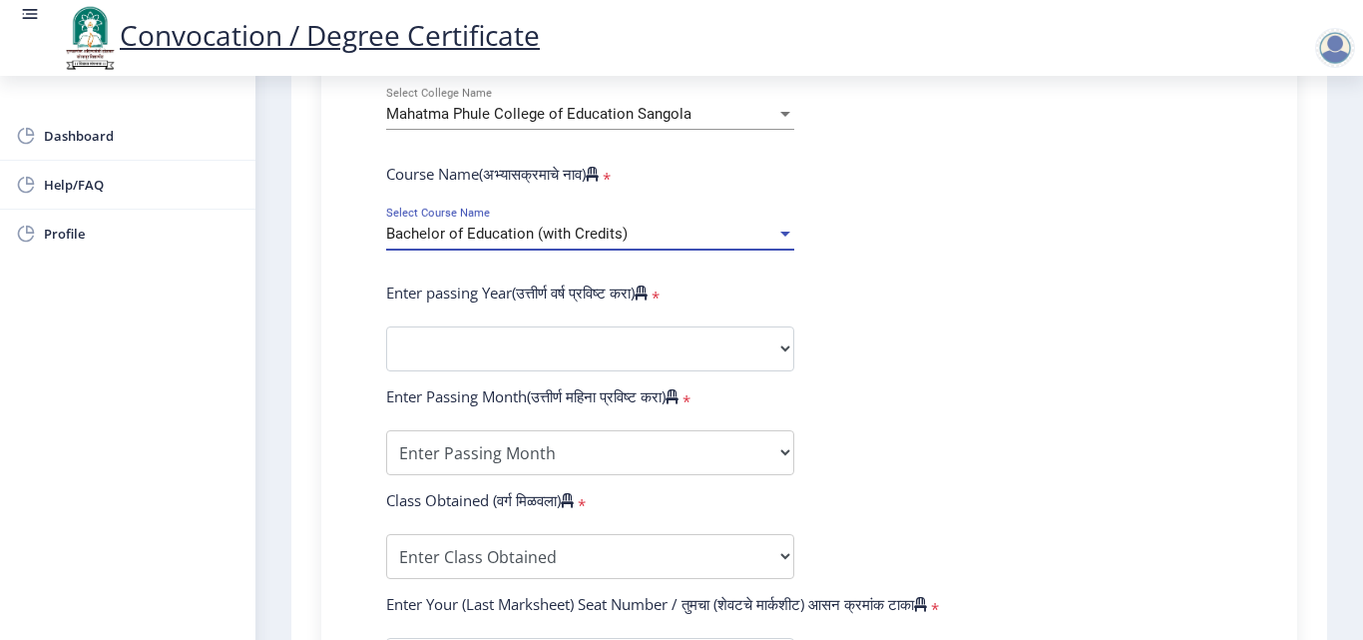
click at [601, 120] on span "Mahatma Phule College of Education Sangola" at bounding box center [538, 114] width 305 height 18
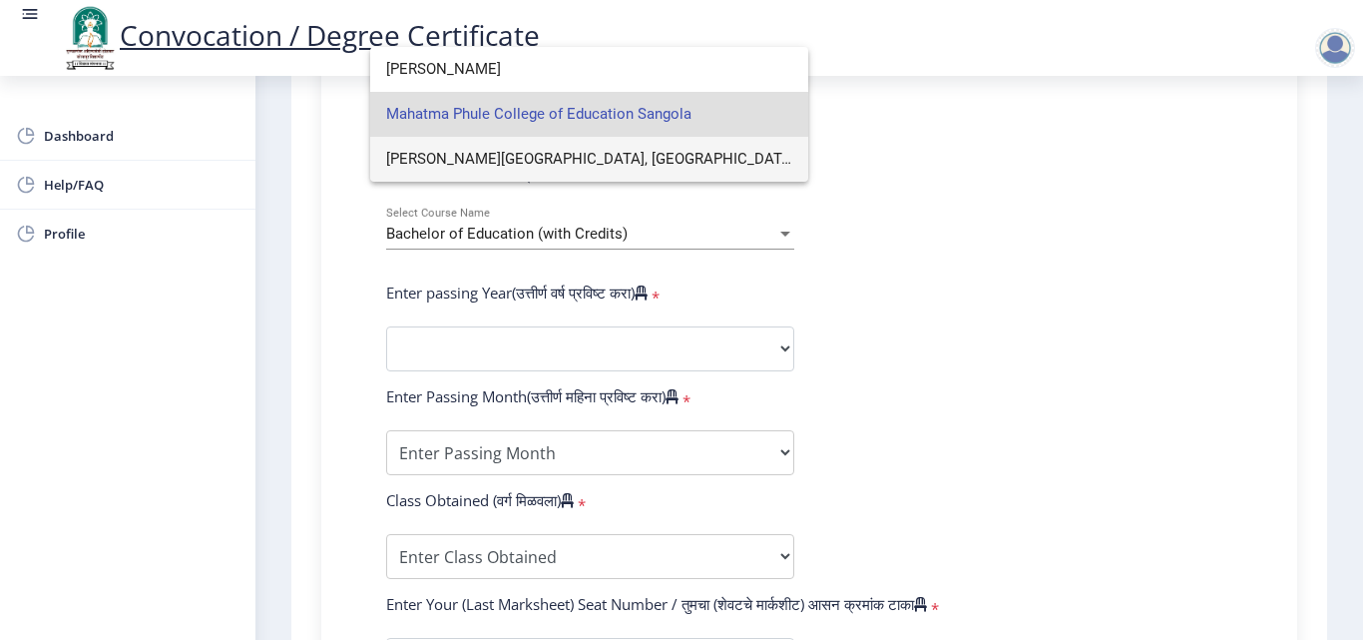
click at [591, 152] on span "[PERSON_NAME][GEOGRAPHIC_DATA], [GEOGRAPHIC_DATA]" at bounding box center [589, 159] width 406 height 45
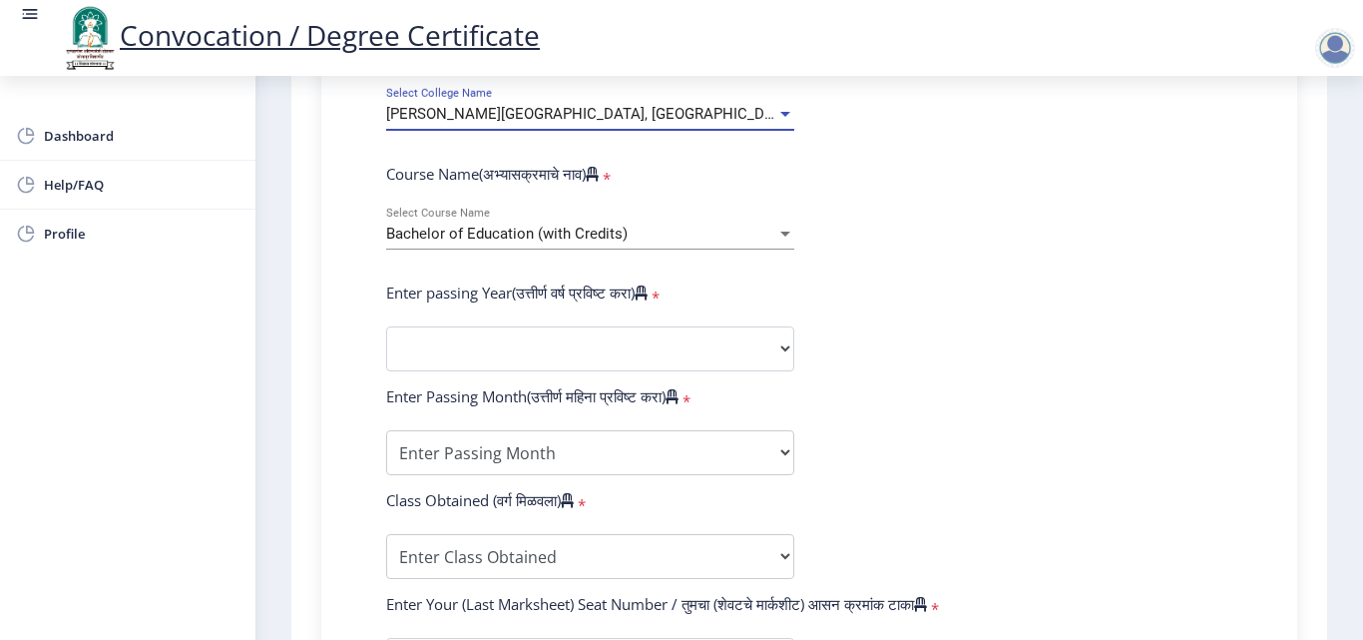
click at [581, 227] on span "Bachelor of Education (with Credits)" at bounding box center [506, 234] width 241 height 18
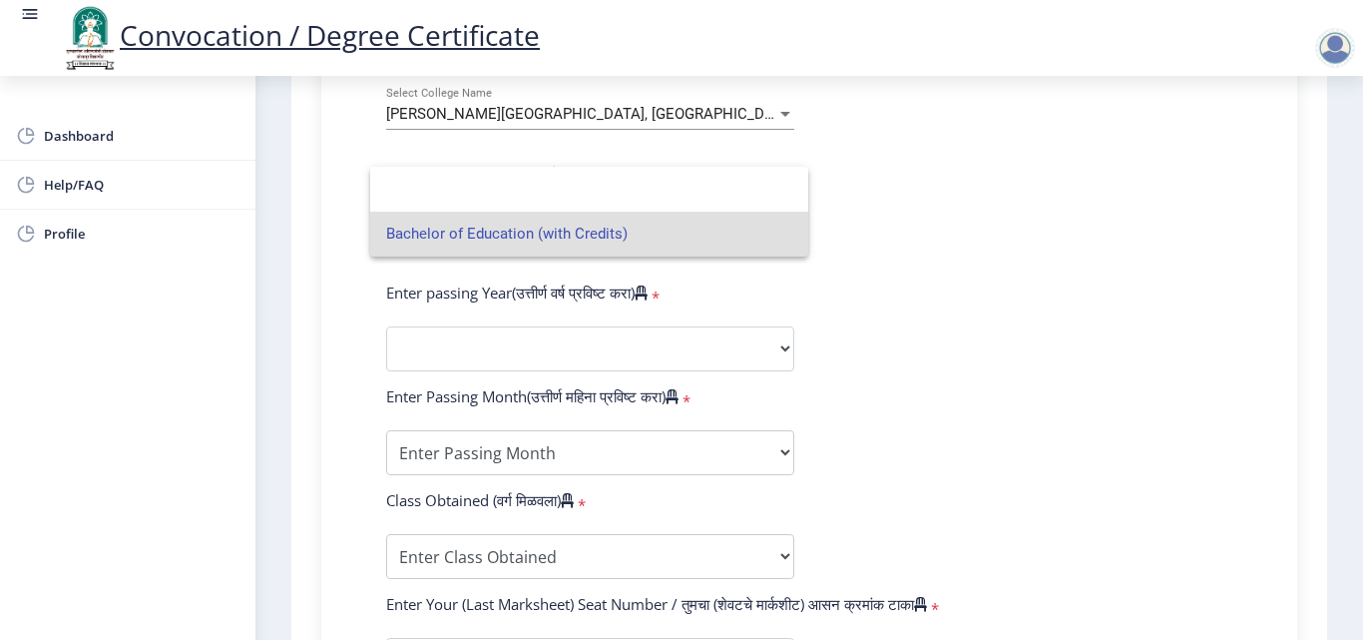
click at [872, 271] on div at bounding box center [681, 320] width 1363 height 640
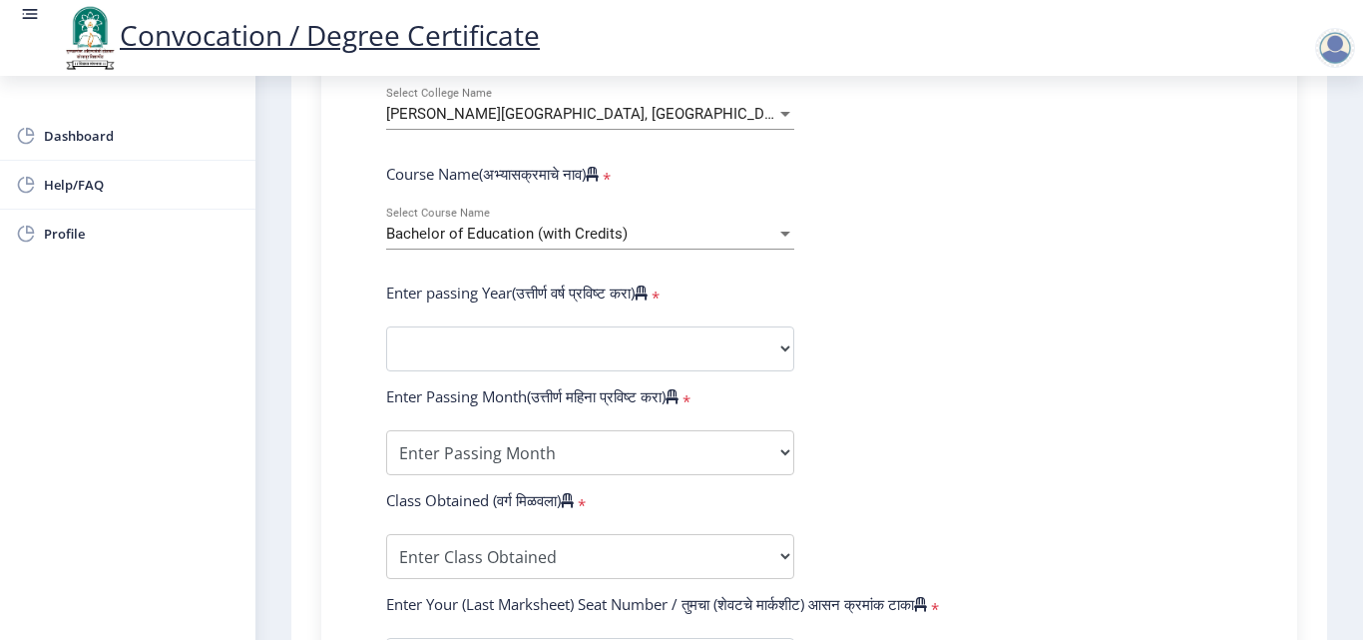
click at [717, 226] on div "Bachelor of Education (with Credits)" at bounding box center [581, 234] width 390 height 17
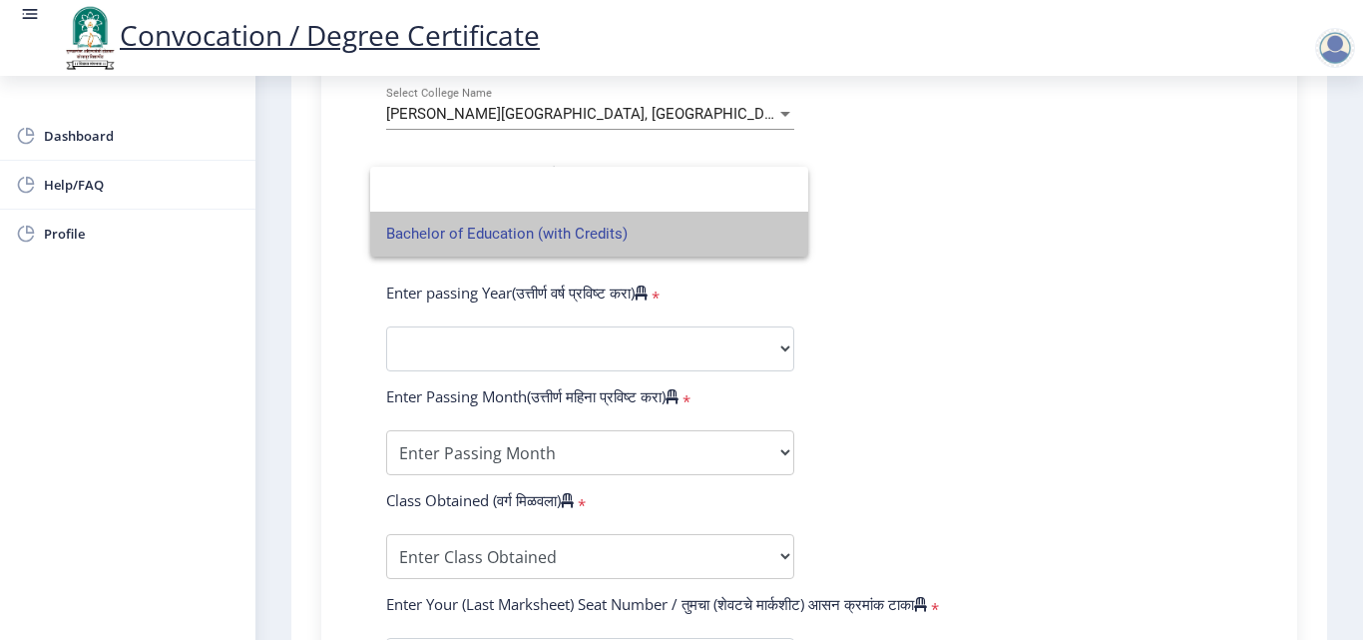
click at [628, 229] on span "Bachelor of Education (with Credits)" at bounding box center [589, 234] width 406 height 45
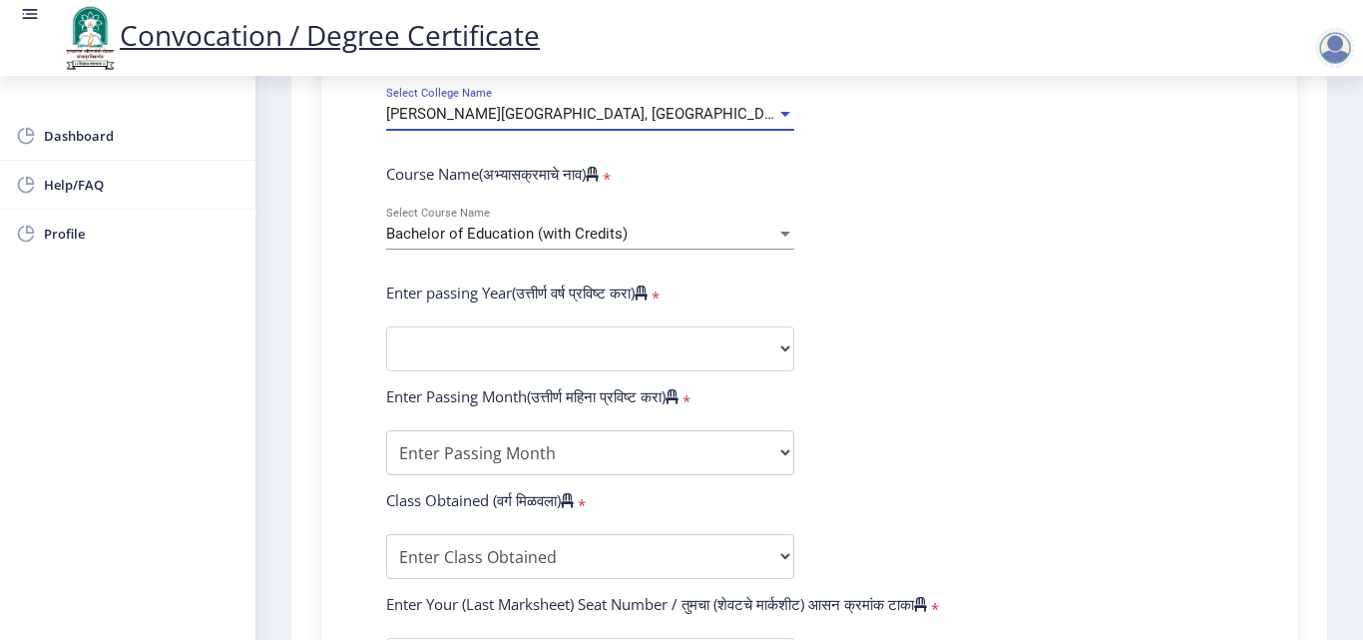
click at [635, 119] on span "[PERSON_NAME][GEOGRAPHIC_DATA], [GEOGRAPHIC_DATA]" at bounding box center [590, 114] width 409 height 18
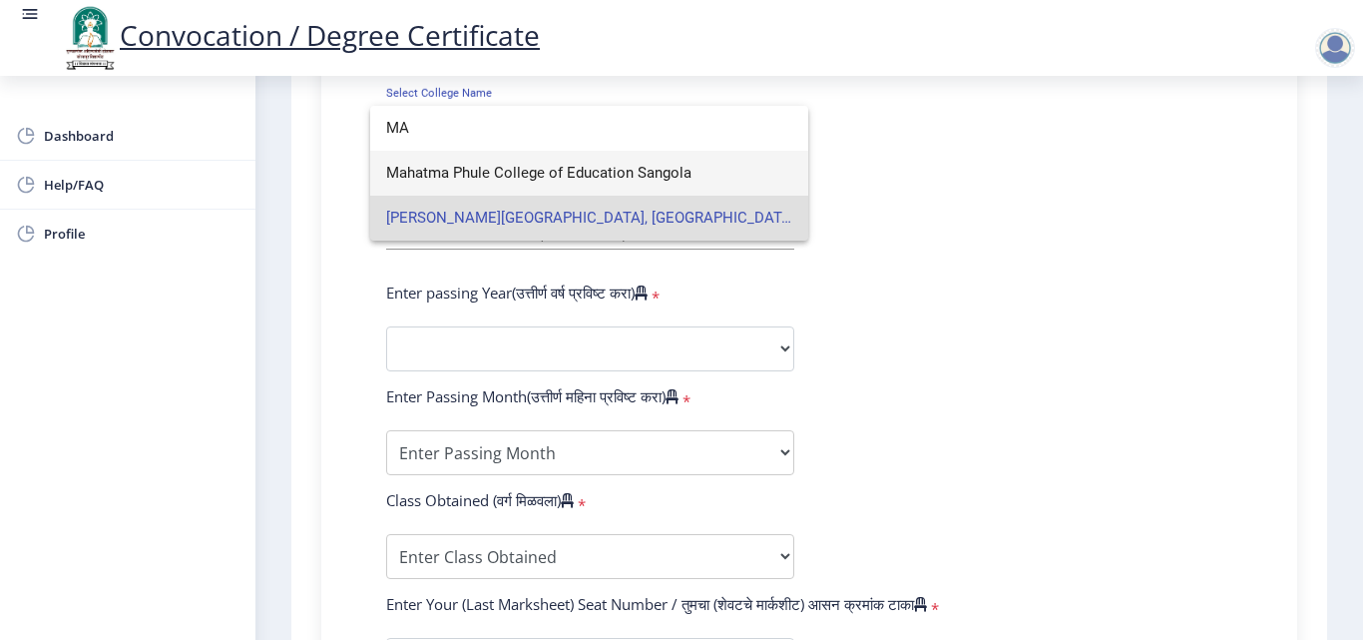
type input "M"
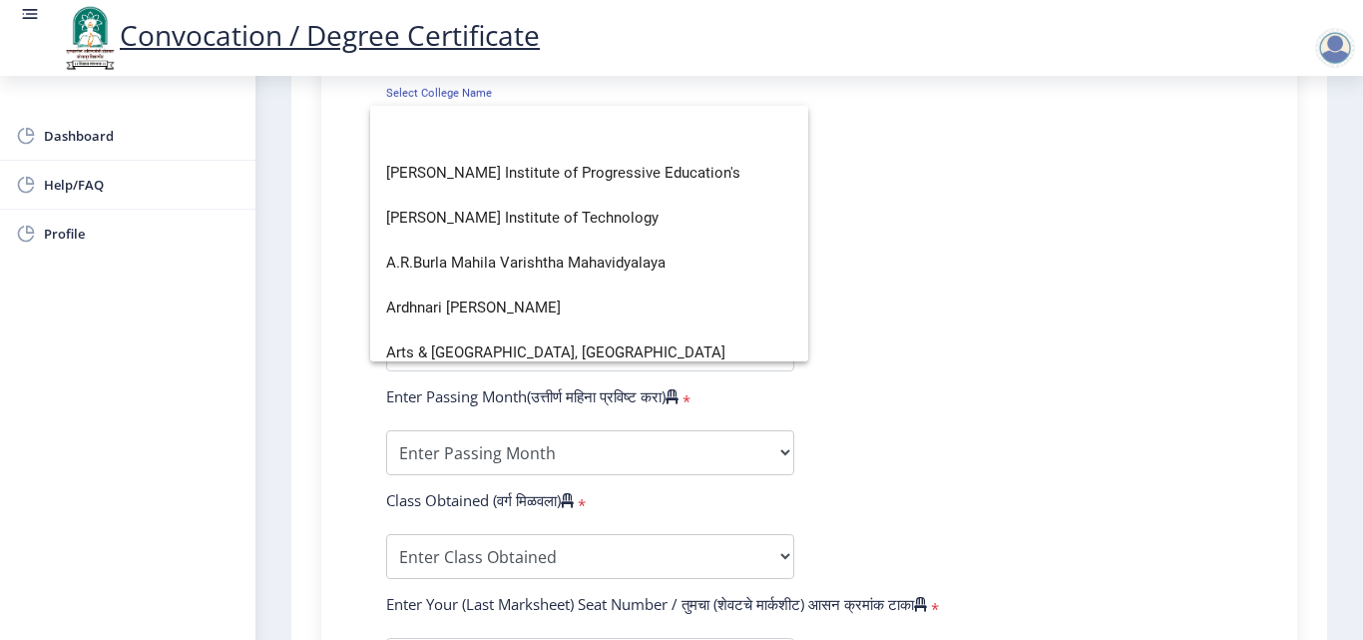
click at [81, 136] on div at bounding box center [681, 320] width 1363 height 640
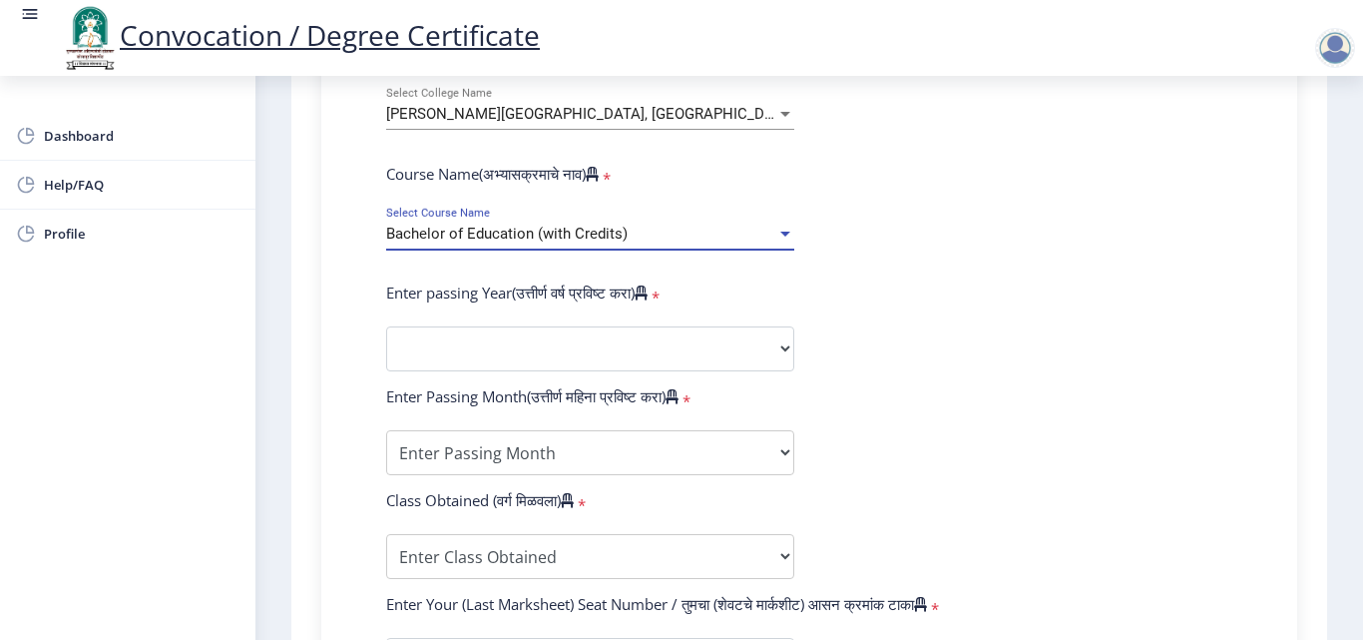
click at [475, 237] on span "Bachelor of Education (with Credits)" at bounding box center [506, 234] width 241 height 18
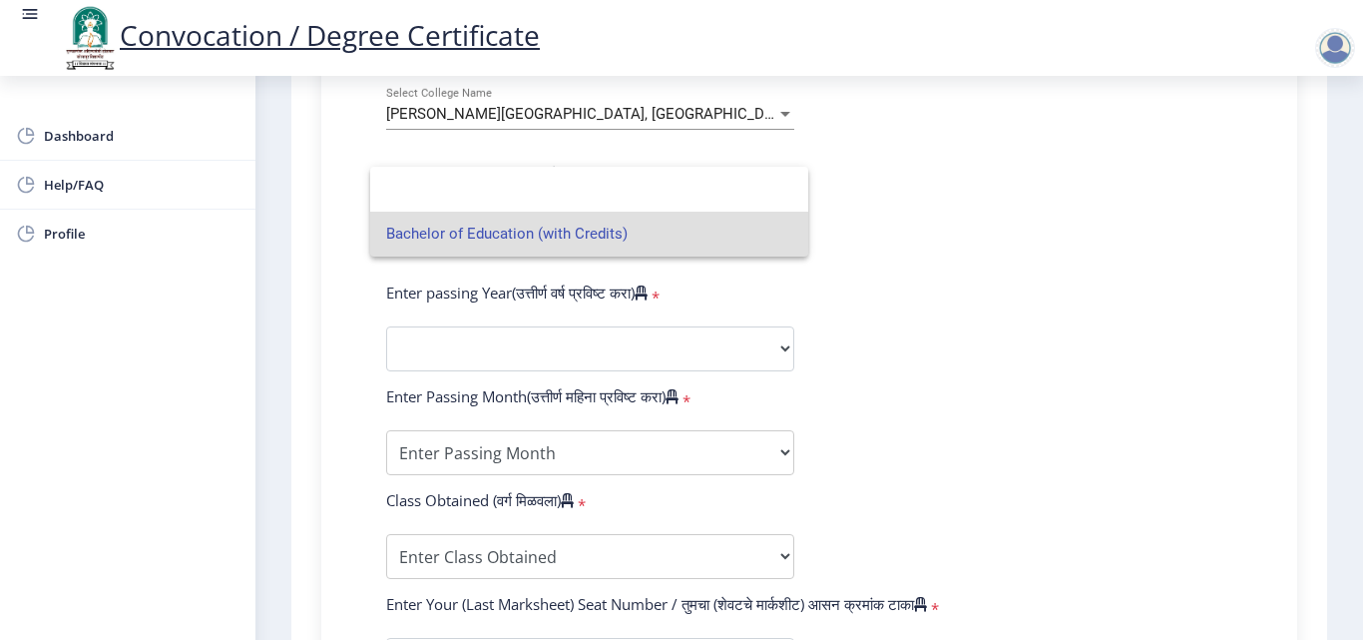
click at [490, 115] on div at bounding box center [681, 320] width 1363 height 640
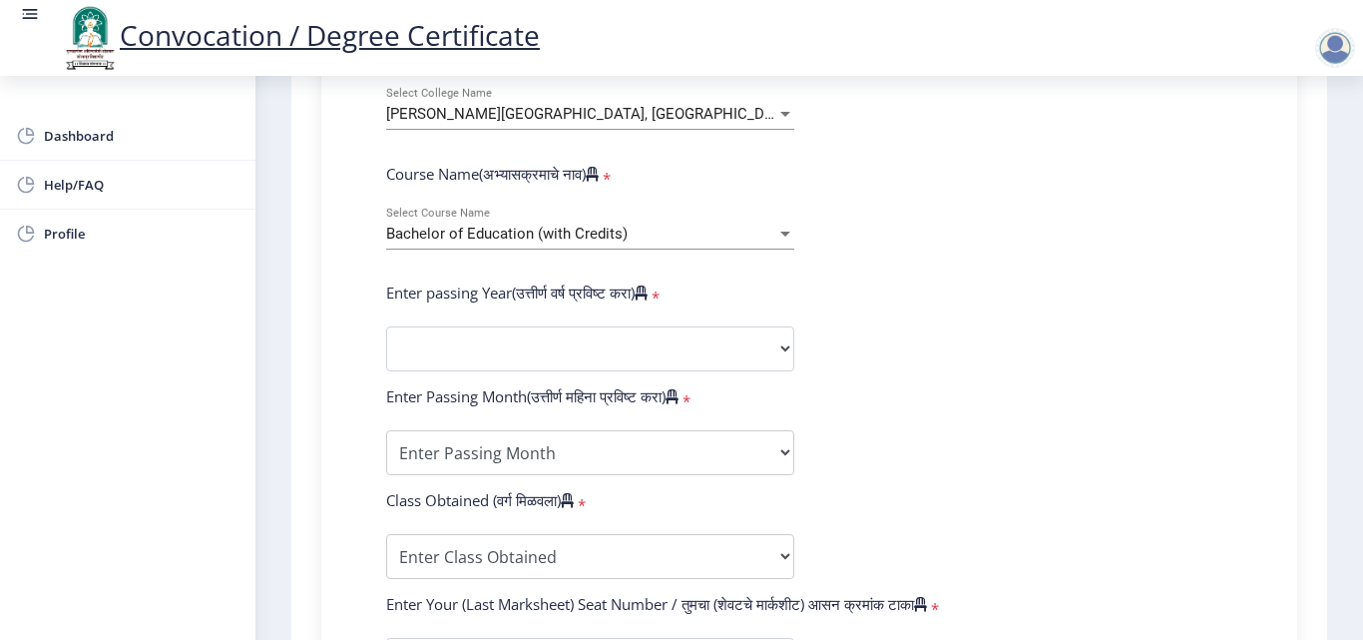
click at [490, 115] on span "[PERSON_NAME][GEOGRAPHIC_DATA], [GEOGRAPHIC_DATA]" at bounding box center [590, 114] width 409 height 18
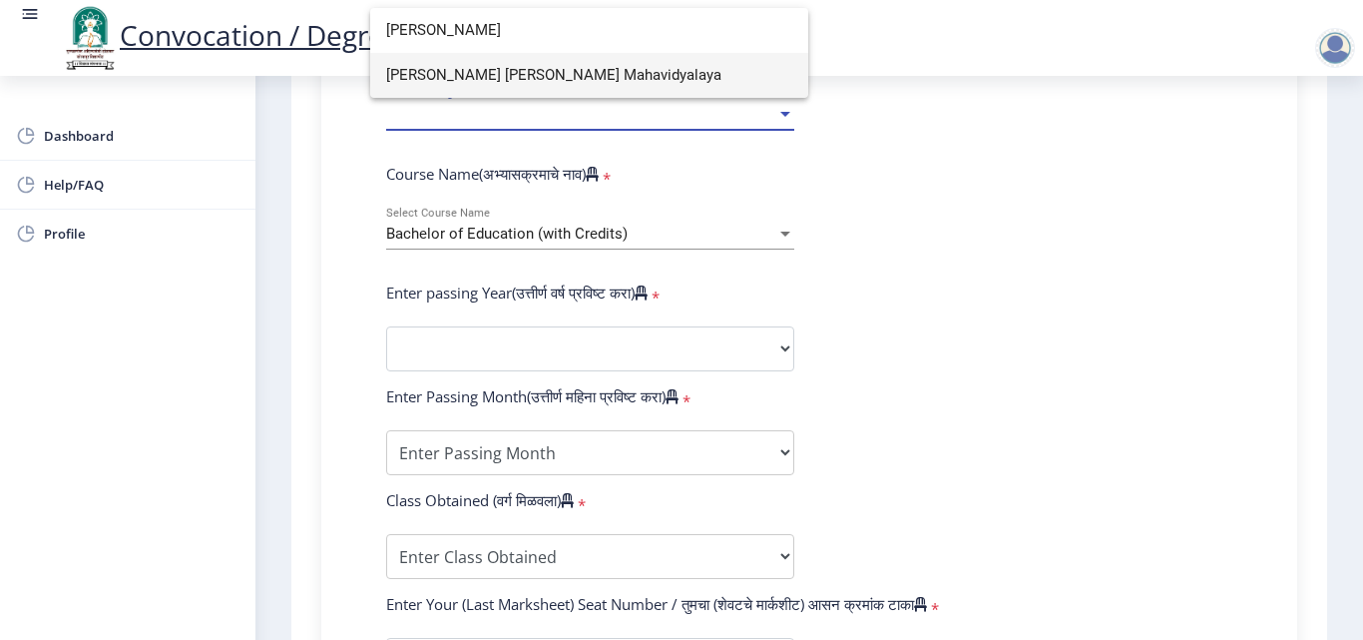
type input "[PERSON_NAME]"
click at [474, 74] on span "[PERSON_NAME] [PERSON_NAME] Mahavidyalaya" at bounding box center [589, 75] width 406 height 45
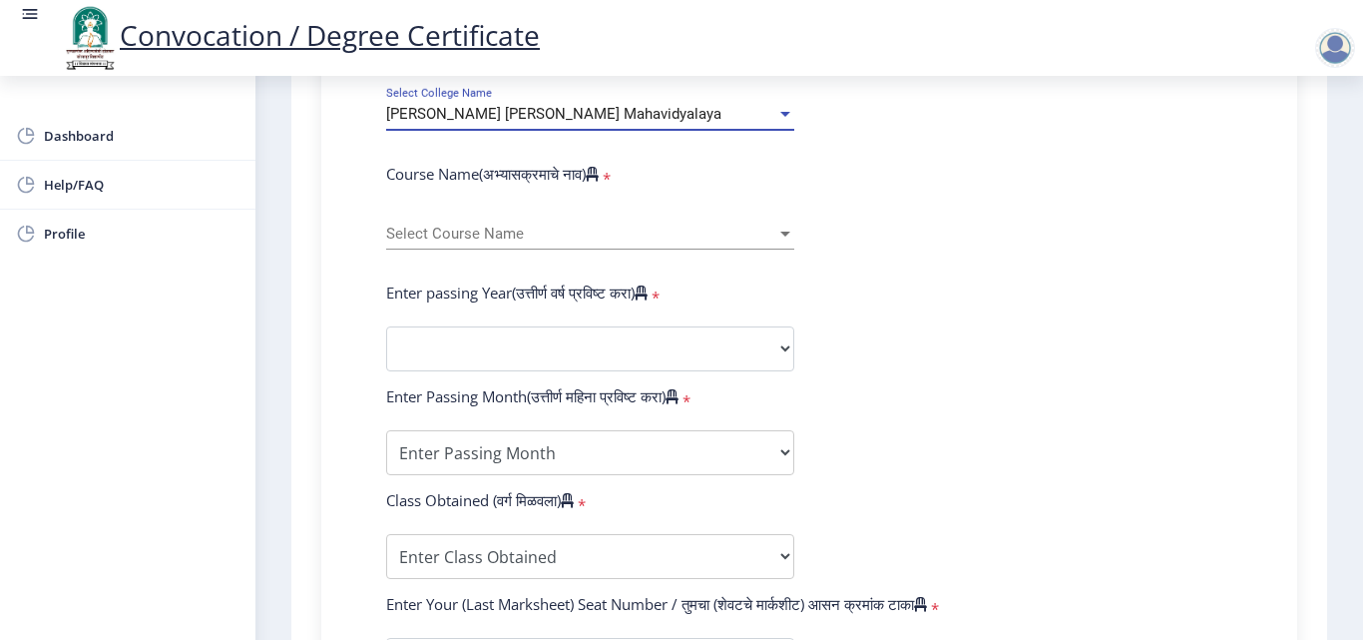
click at [538, 231] on span "Select Course Name" at bounding box center [581, 234] width 390 height 17
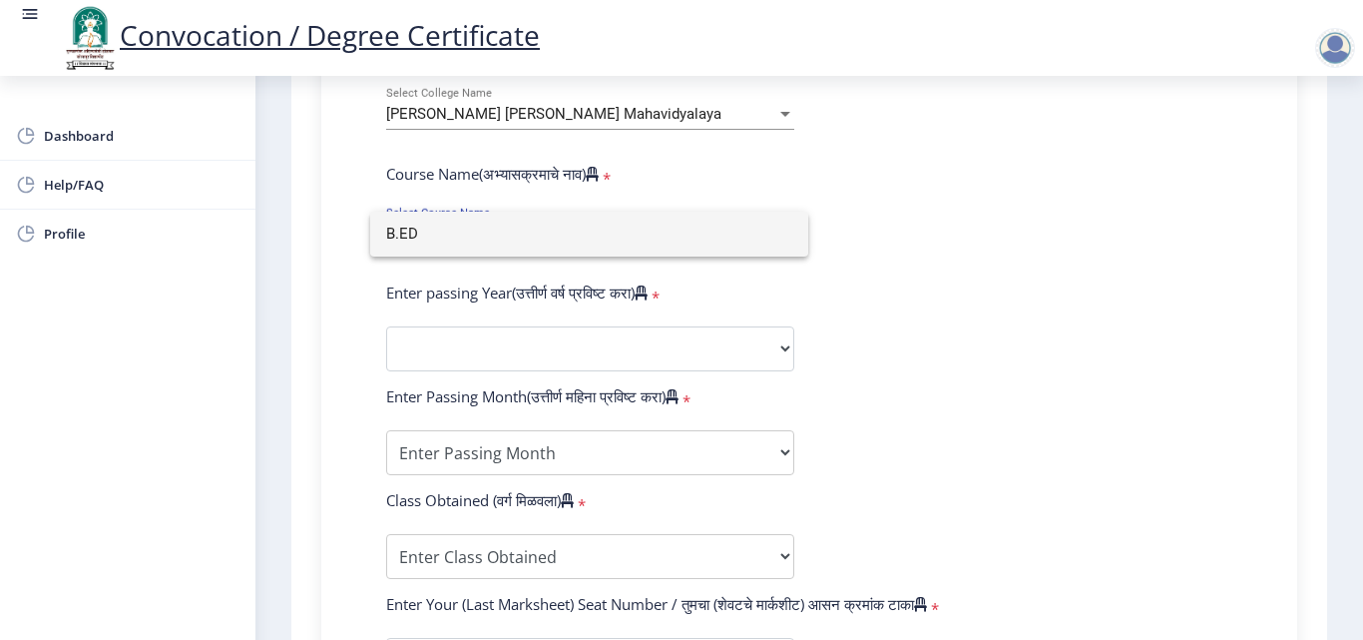
type input "B.ED"
click at [1016, 343] on div at bounding box center [681, 320] width 1363 height 640
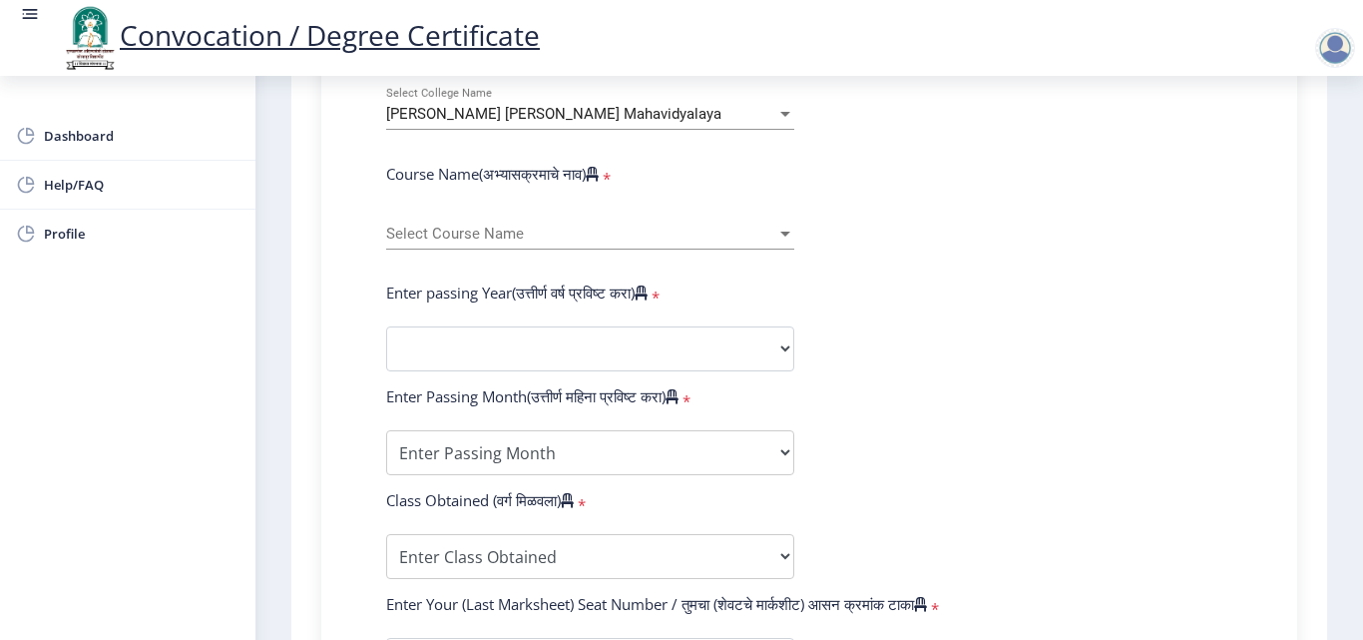
click at [558, 234] on span "Select Course Name" at bounding box center [581, 234] width 390 height 17
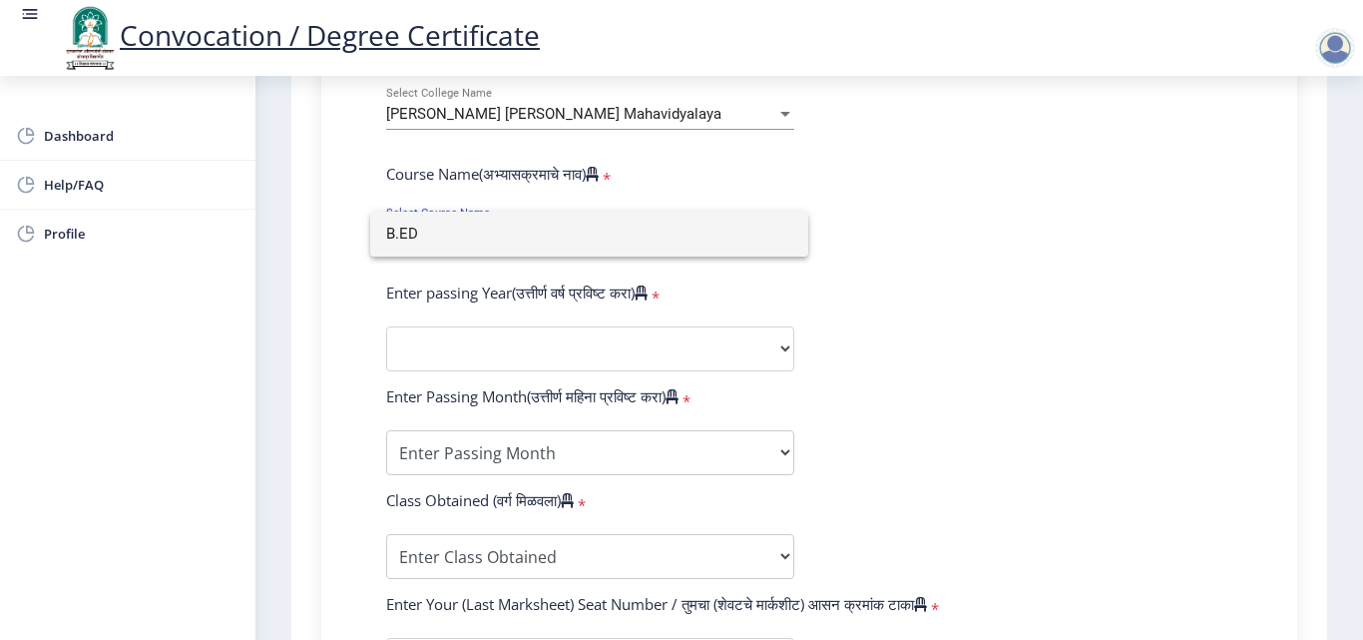
click at [779, 317] on div at bounding box center [681, 320] width 1363 height 640
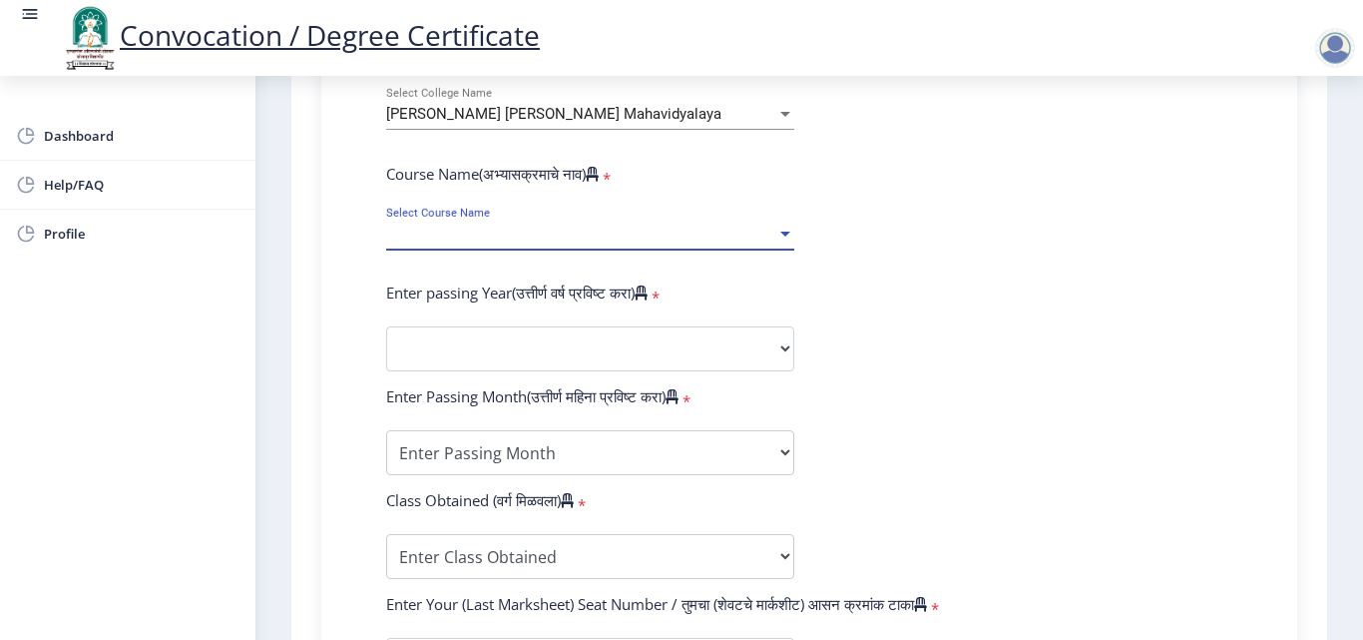
click at [596, 232] on span "Select Course Name" at bounding box center [581, 234] width 390 height 17
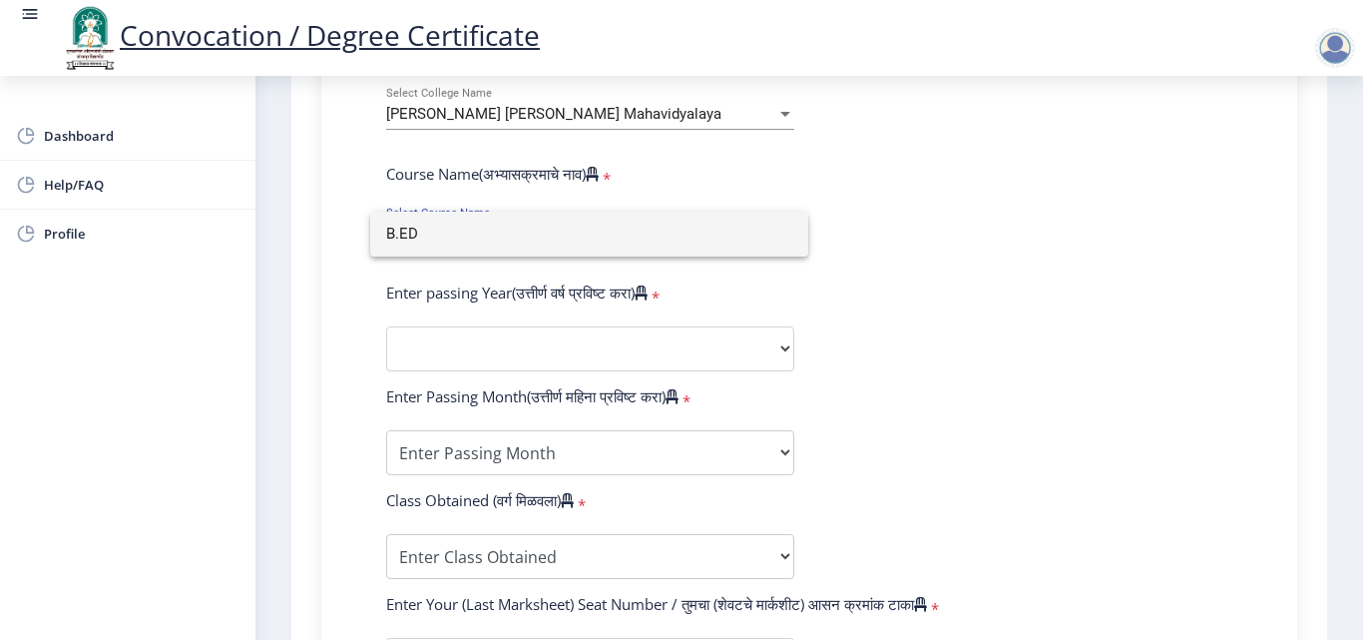
click at [820, 354] on div at bounding box center [681, 320] width 1363 height 640
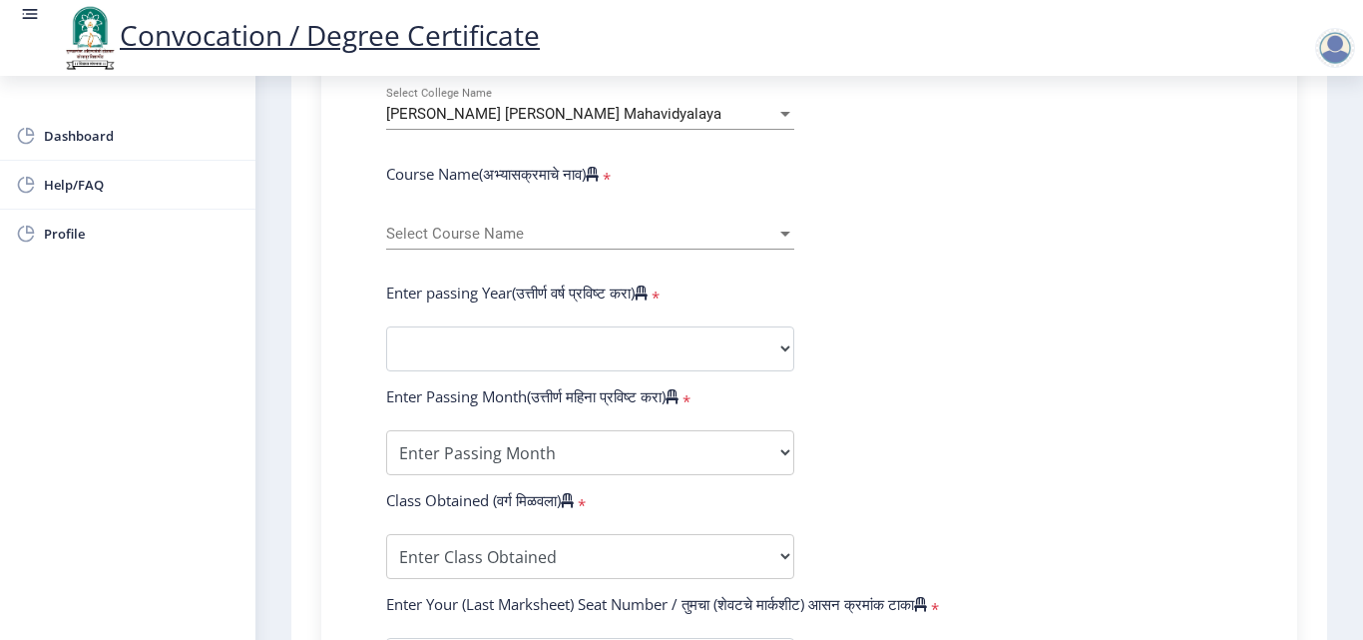
click at [634, 241] on span "Select Course Name" at bounding box center [581, 234] width 390 height 17
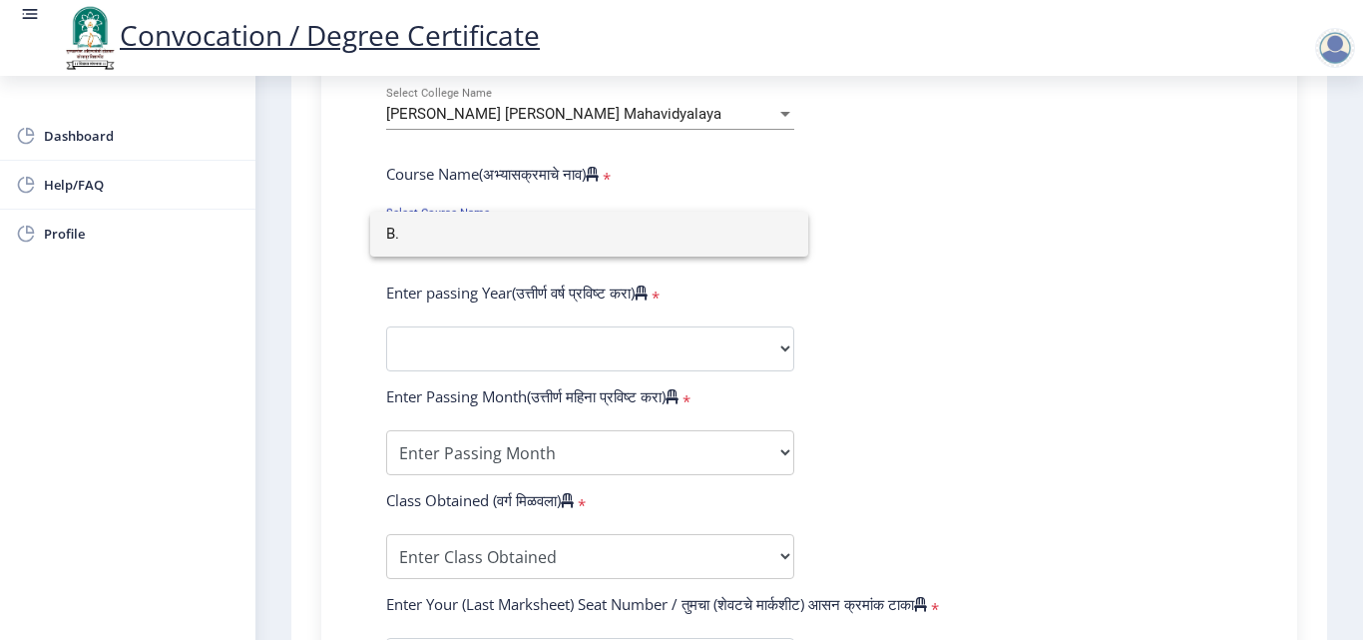
type input "B"
click at [71, 134] on div at bounding box center [681, 320] width 1363 height 640
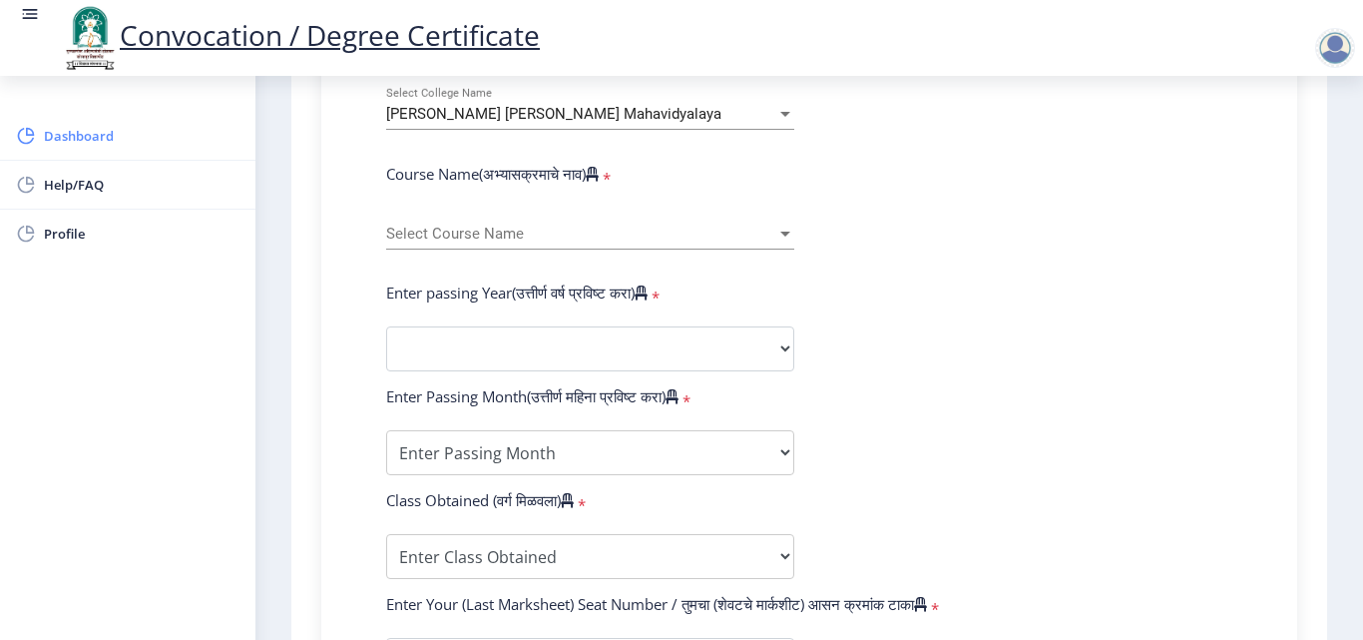
click at [69, 134] on span "Dashboard" at bounding box center [142, 136] width 196 height 24
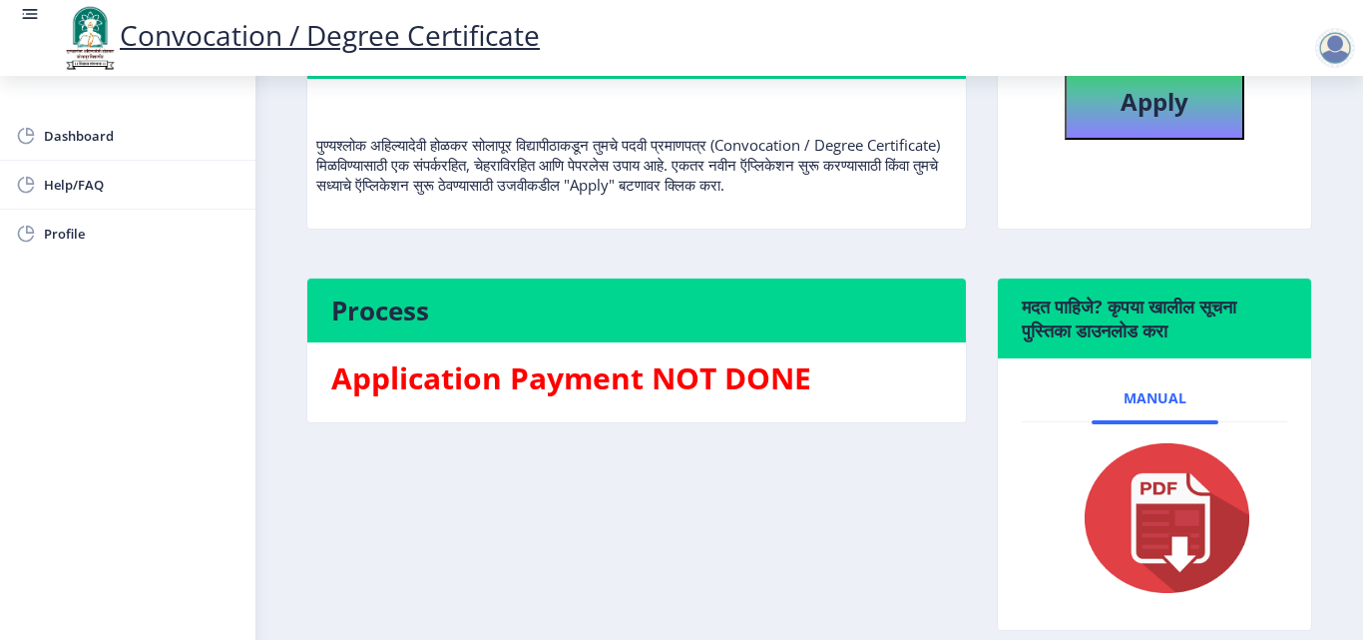
scroll to position [128, 0]
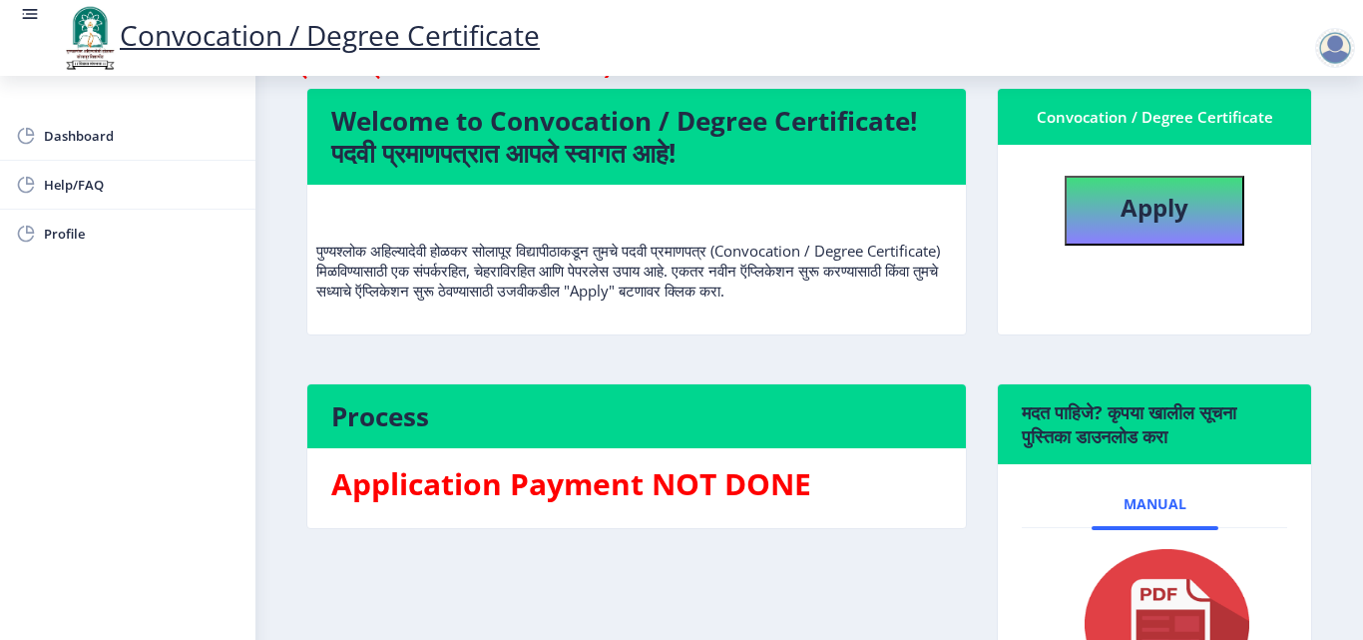
click at [1339, 50] on div at bounding box center [1335, 48] width 40 height 40
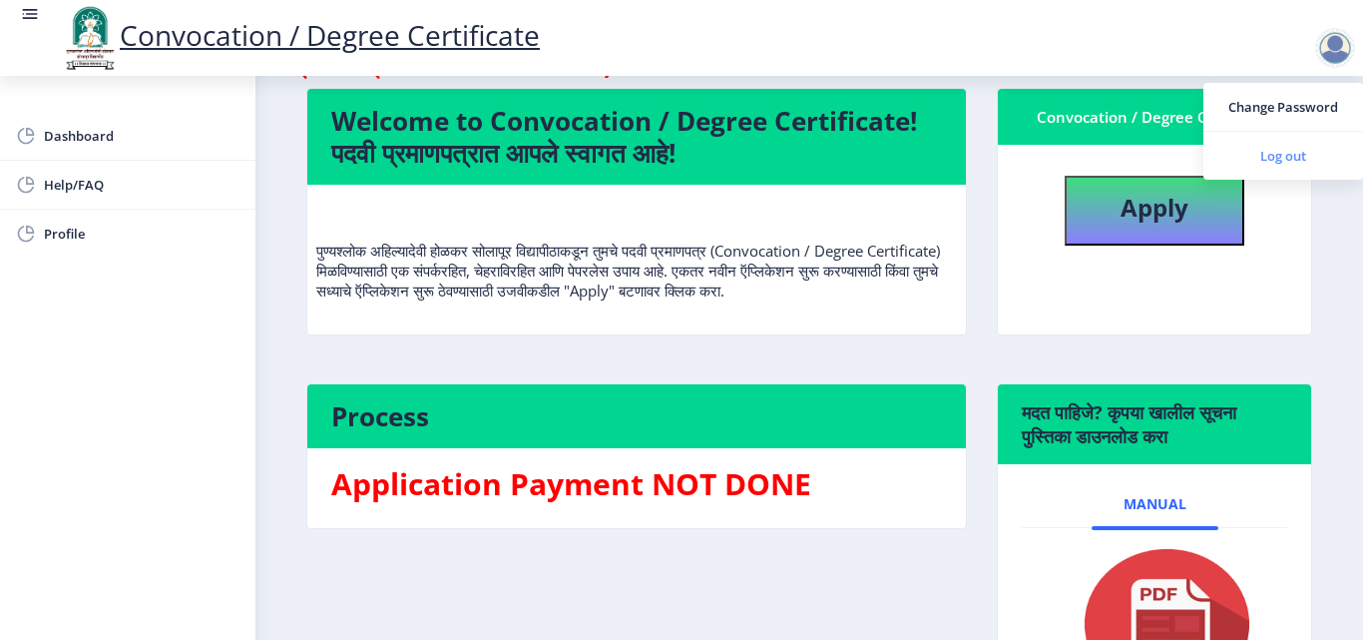
click at [1264, 161] on span "Log out" at bounding box center [1283, 156] width 128 height 24
